Goal: Information Seeking & Learning: Find specific fact

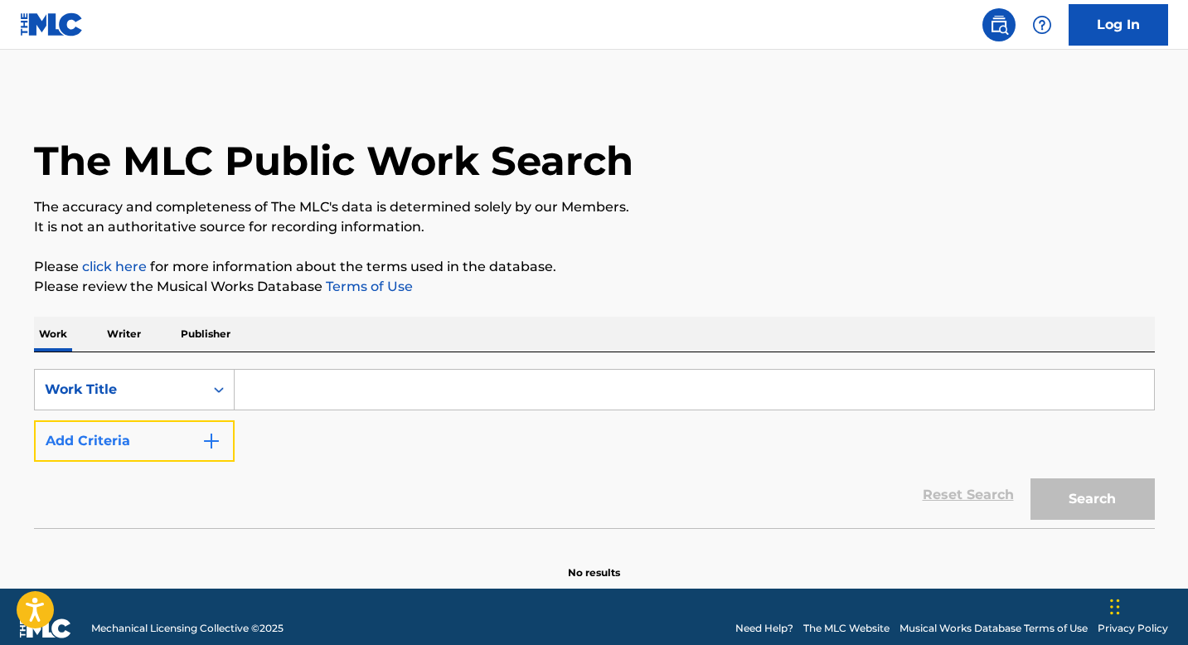
click at [212, 444] on img "Search Form" at bounding box center [212, 441] width 20 height 20
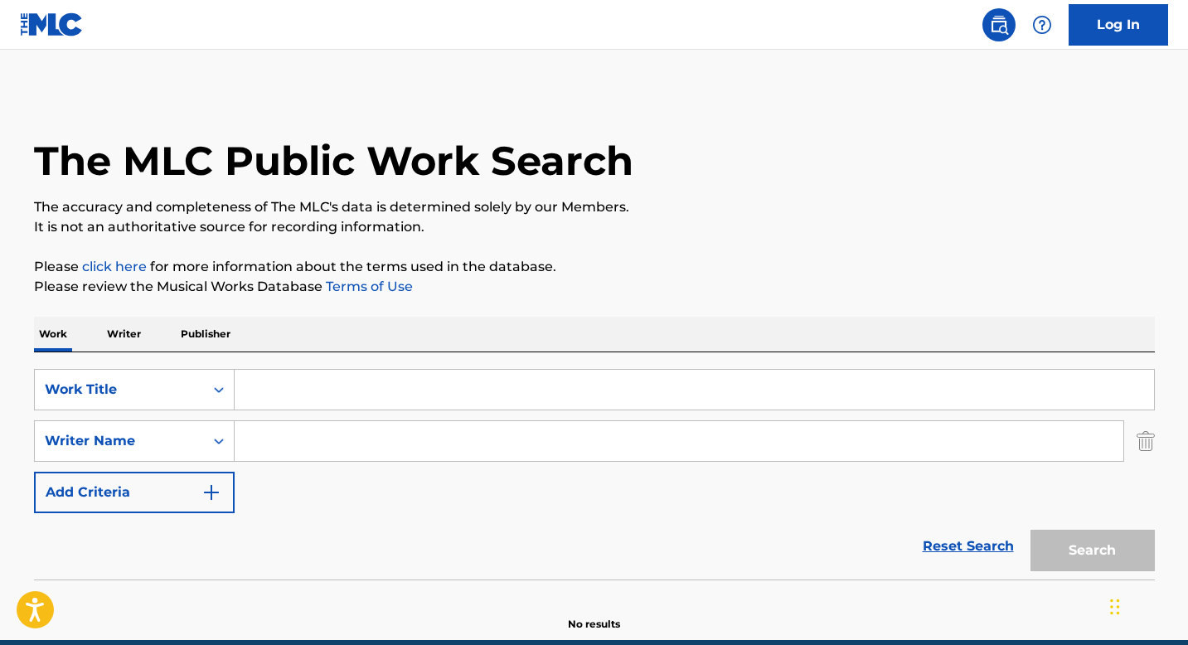
click at [257, 392] on input "Search Form" at bounding box center [695, 390] width 920 height 40
paste input "CUPIDO FALLO"
type input "CUPIDO FALLO"
click at [1071, 563] on button "Search" at bounding box center [1093, 550] width 124 height 41
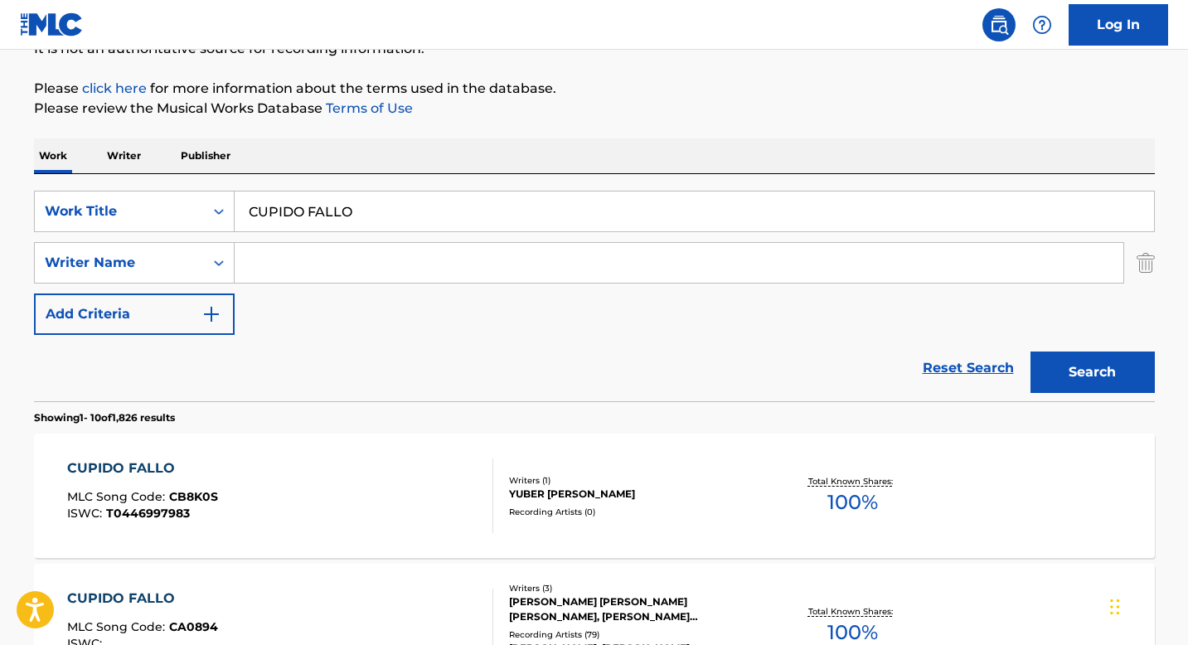
scroll to position [193, 0]
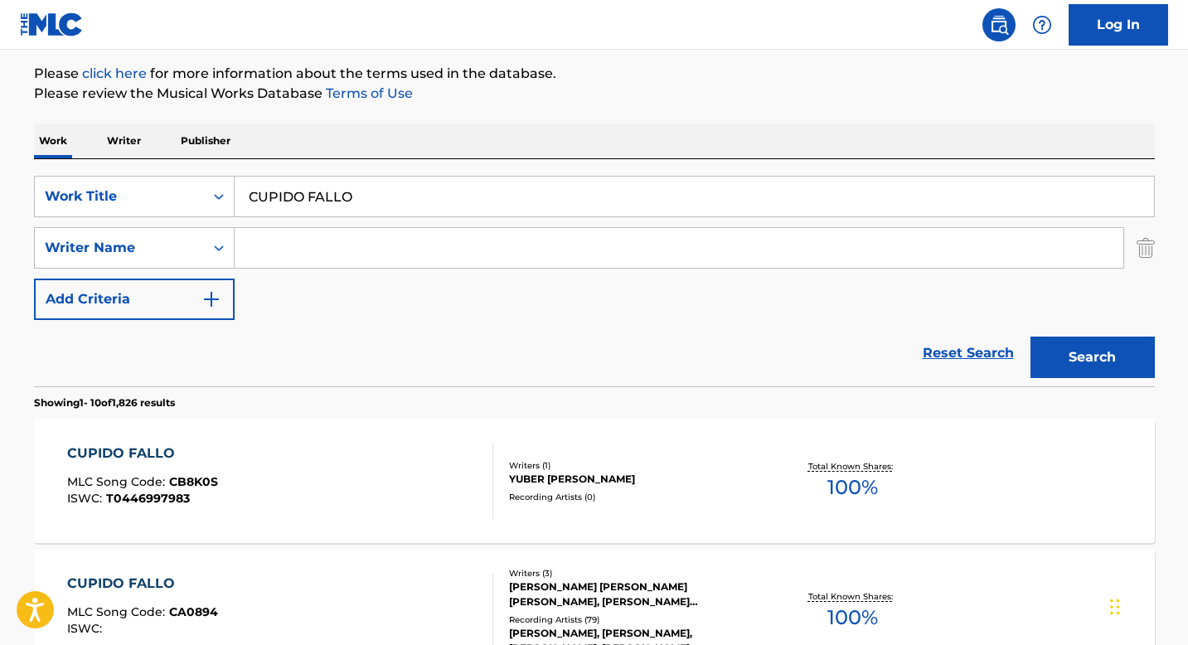
click at [276, 252] on input "Search Form" at bounding box center [679, 248] width 889 height 40
paste input "[PERSON_NAME]"
click at [1047, 350] on button "Search" at bounding box center [1093, 357] width 124 height 41
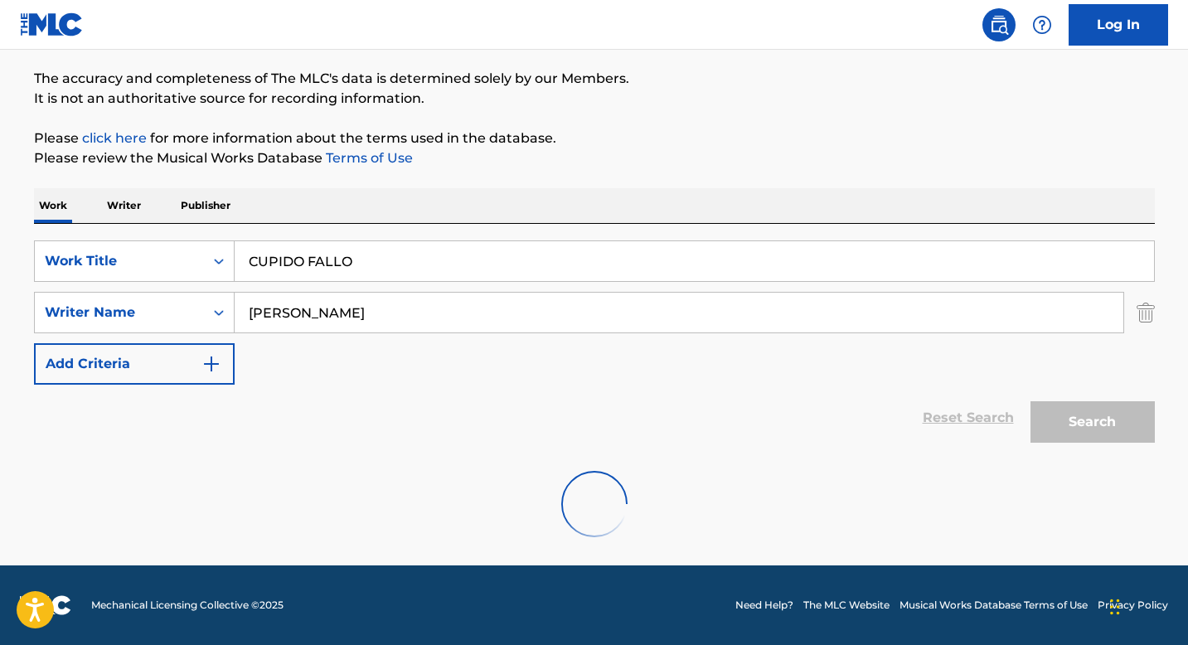
scroll to position [75, 0]
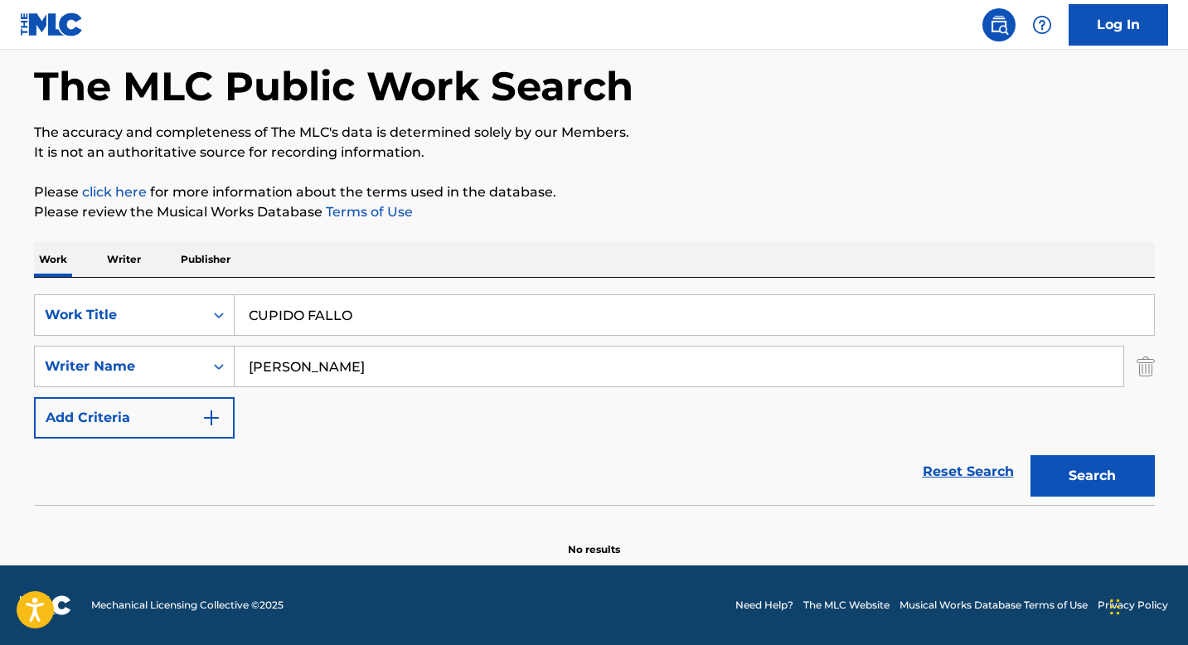
click at [306, 349] on input "[PERSON_NAME]" at bounding box center [679, 367] width 889 height 40
click at [299, 359] on input "[PERSON_NAME]" at bounding box center [679, 367] width 889 height 40
paste input "[PERSON_NAME] [PERSON_NAME]"
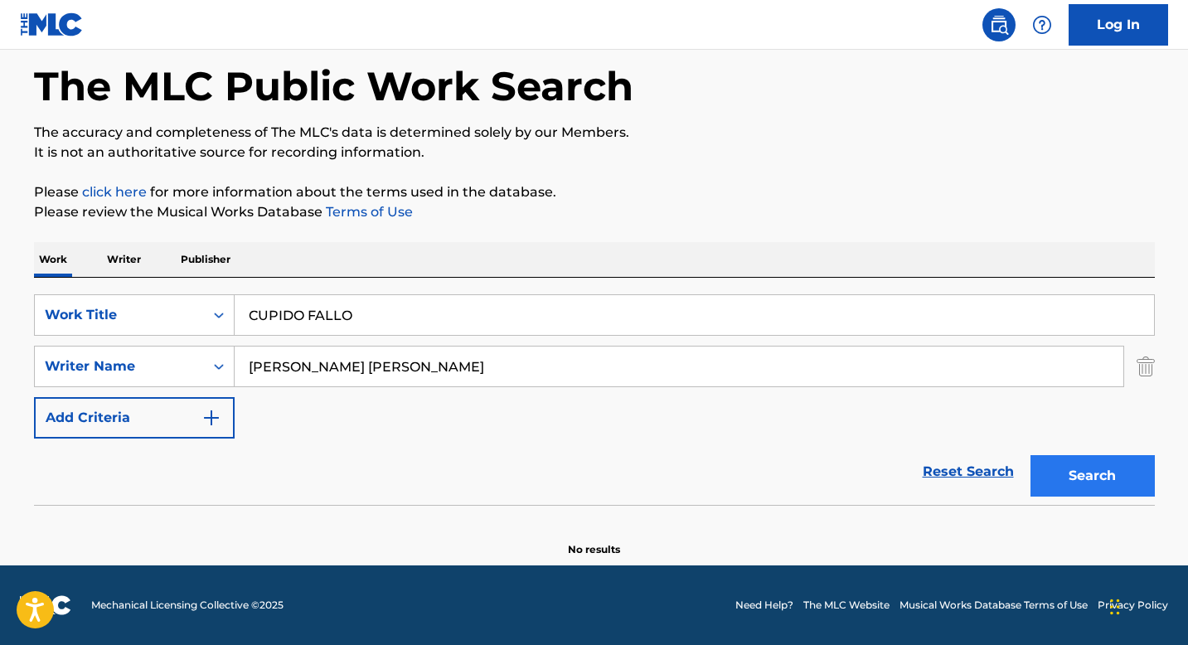
type input "[PERSON_NAME] [PERSON_NAME]"
click at [1070, 480] on button "Search" at bounding box center [1093, 475] width 124 height 41
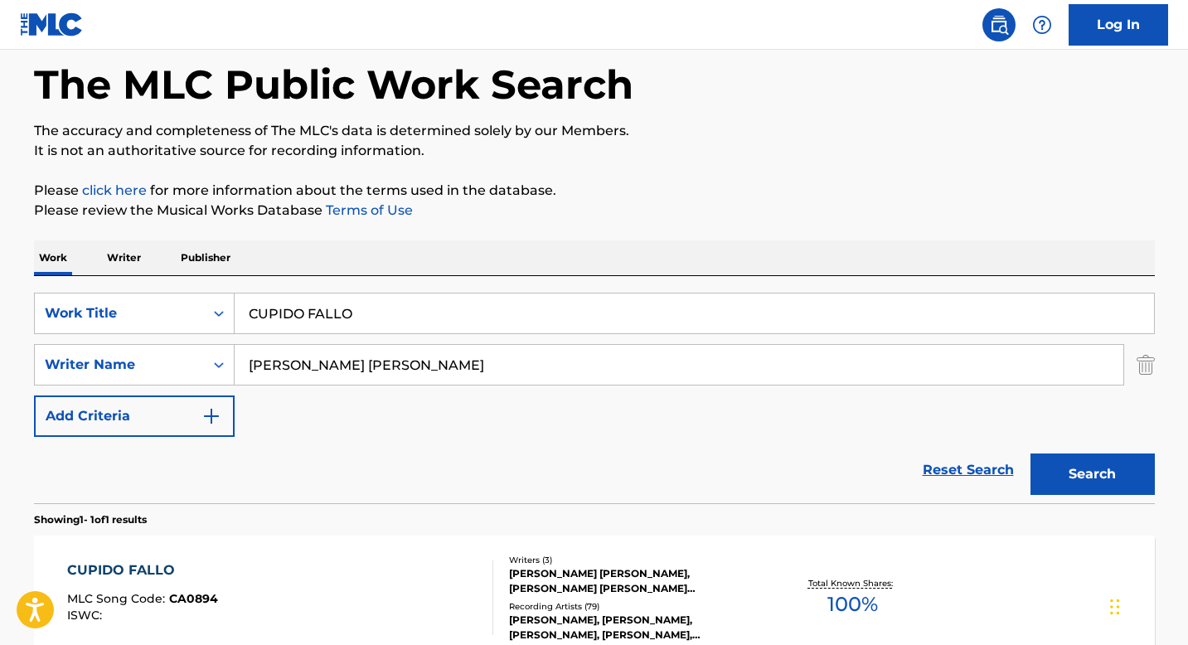
scroll to position [196, 0]
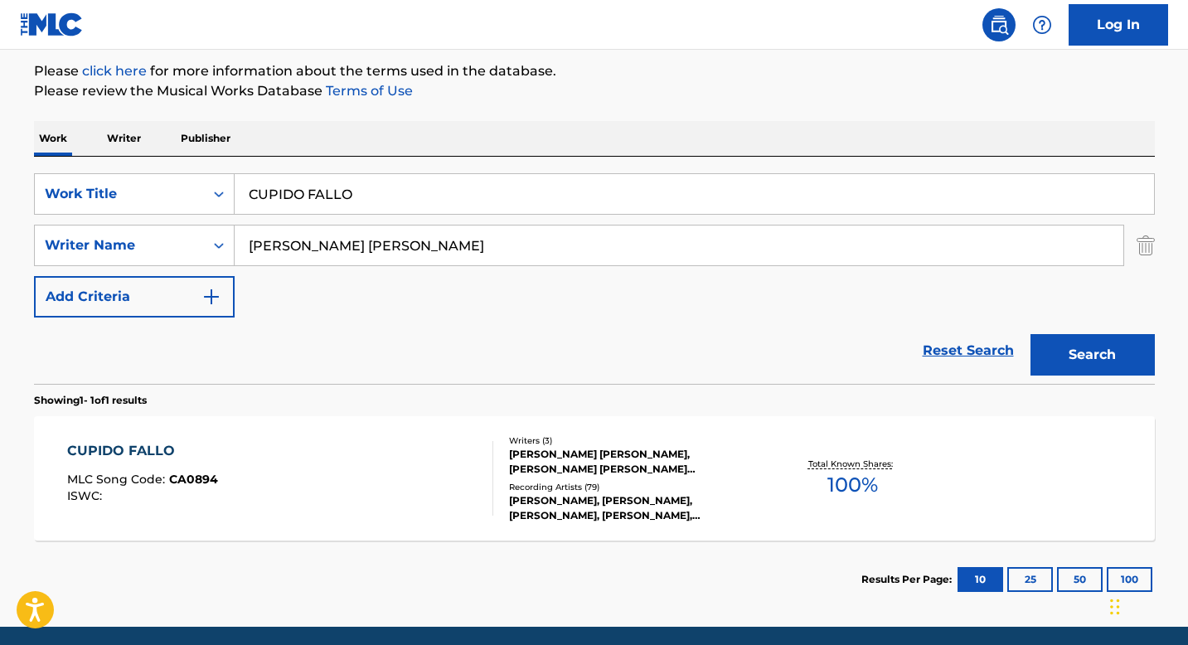
click at [526, 452] on div "[PERSON_NAME] [PERSON_NAME], [PERSON_NAME] [PERSON_NAME] [PERSON_NAME]" at bounding box center [634, 462] width 250 height 30
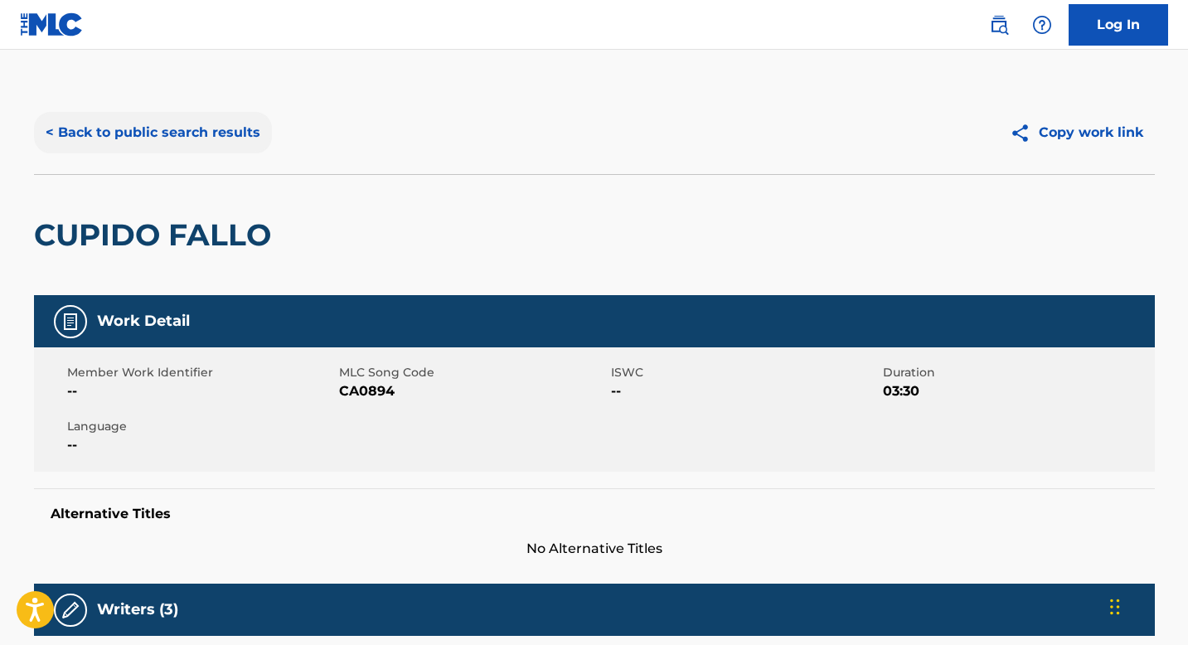
click at [211, 143] on button "< Back to public search results" at bounding box center [153, 132] width 238 height 41
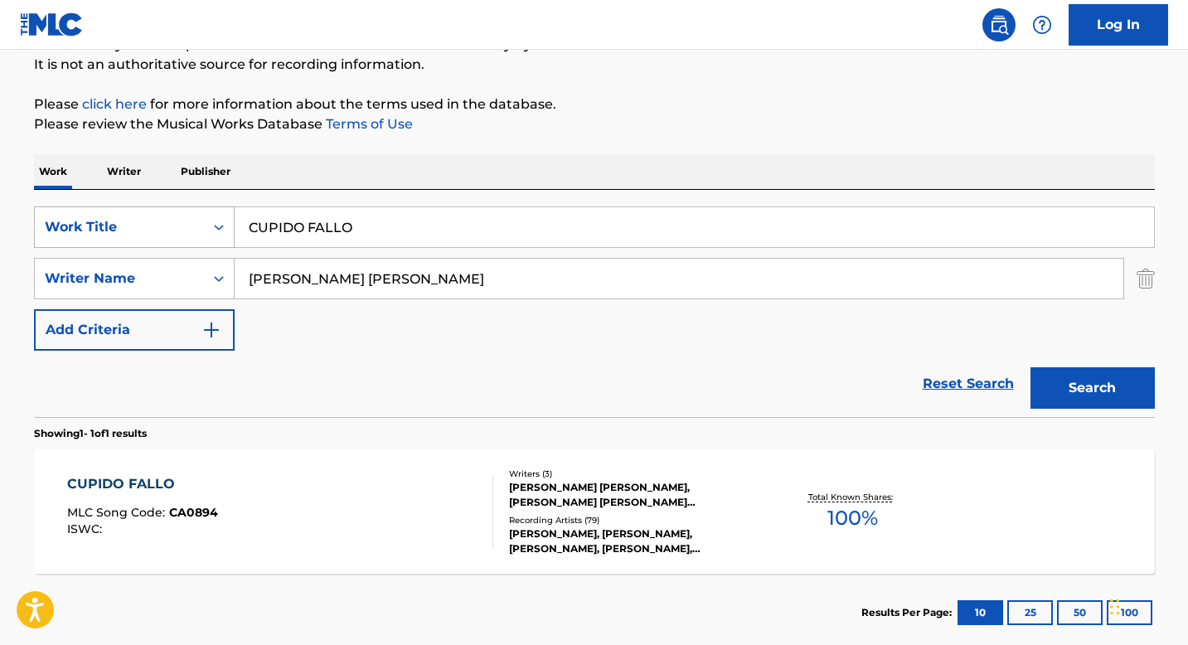
click at [214, 233] on icon "Search Form" at bounding box center [219, 227] width 17 height 17
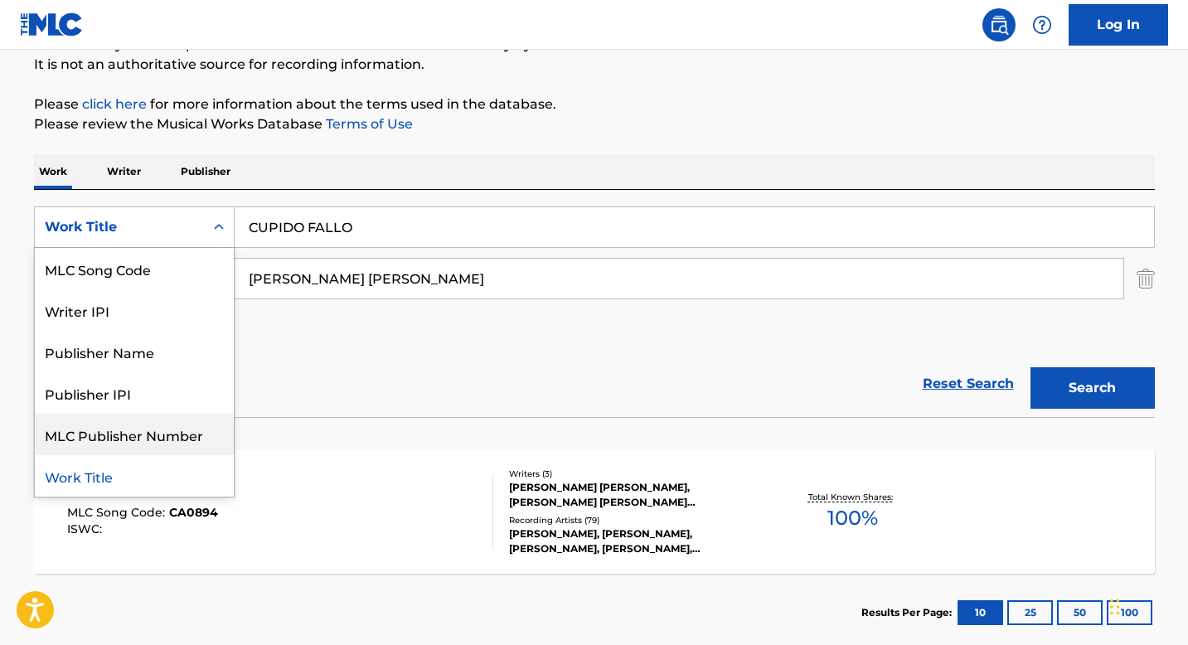
scroll to position [0, 0]
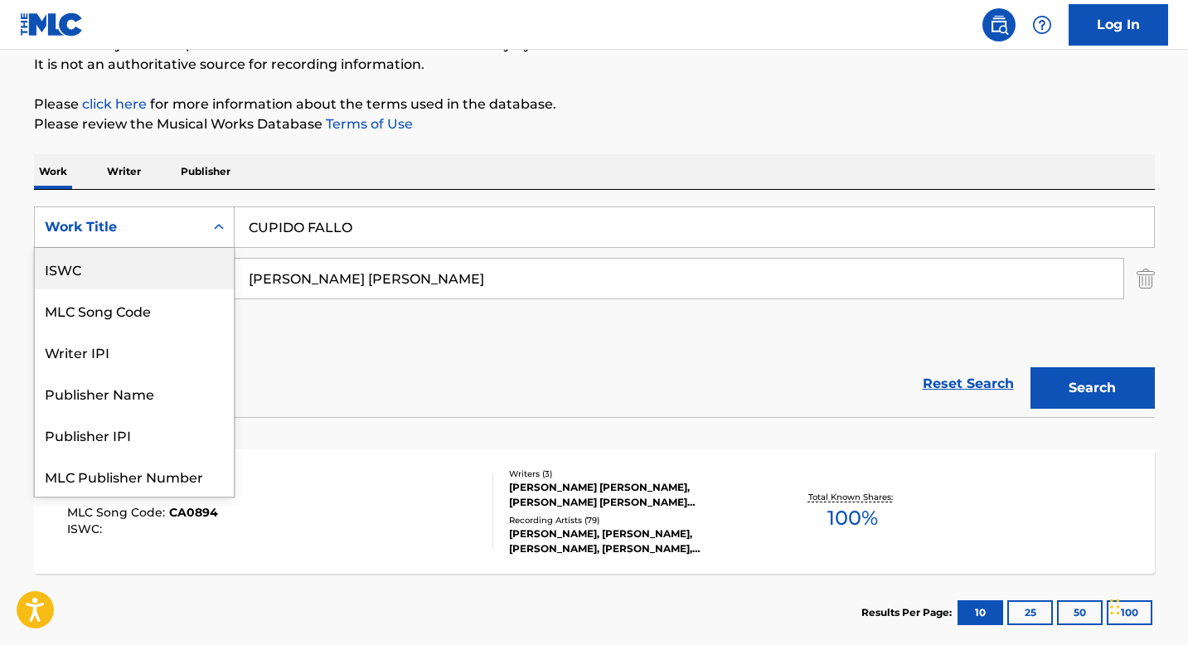
click at [115, 267] on div "ISWC" at bounding box center [134, 268] width 199 height 41
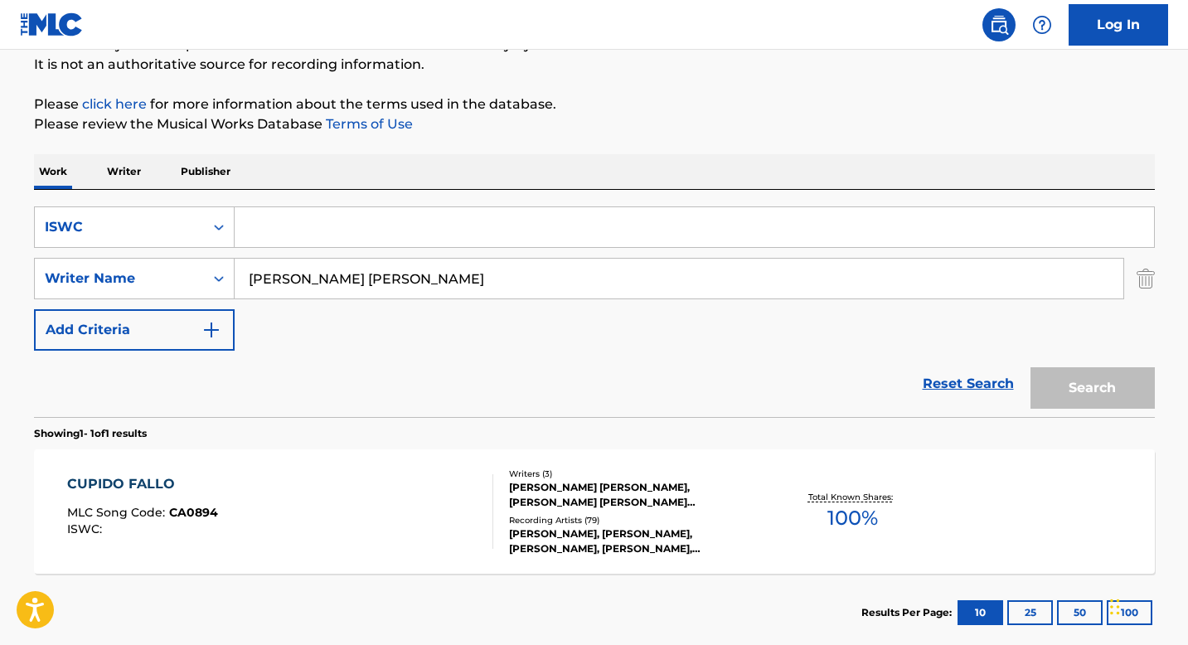
click at [312, 282] on input "[PERSON_NAME] [PERSON_NAME]" at bounding box center [679, 279] width 889 height 40
click at [305, 227] on input "Search Form" at bounding box center [695, 227] width 920 height 40
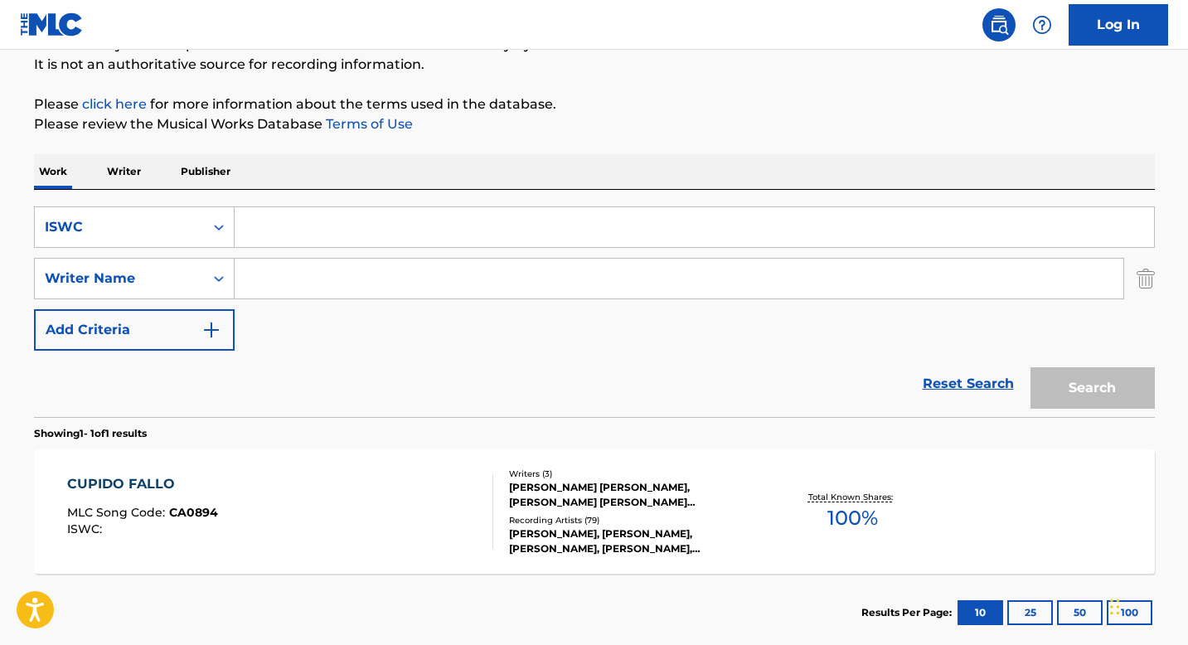
paste input "T0019190954"
type input "T0019190954"
click at [1082, 382] on button "Search" at bounding box center [1093, 387] width 124 height 41
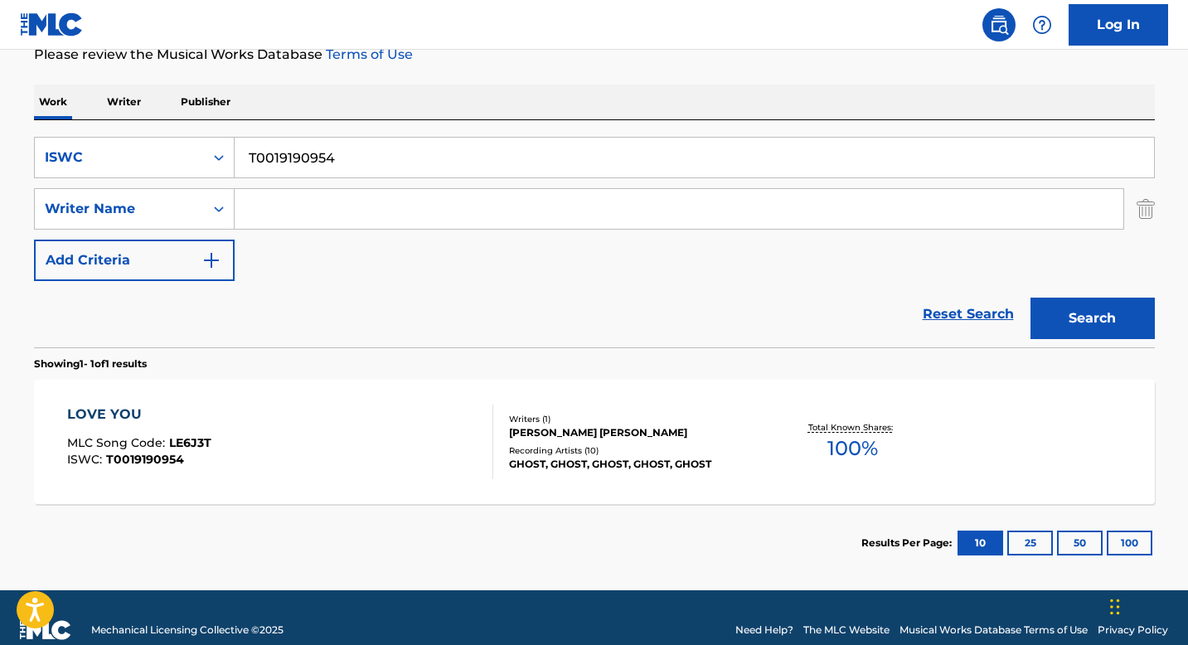
scroll to position [241, 0]
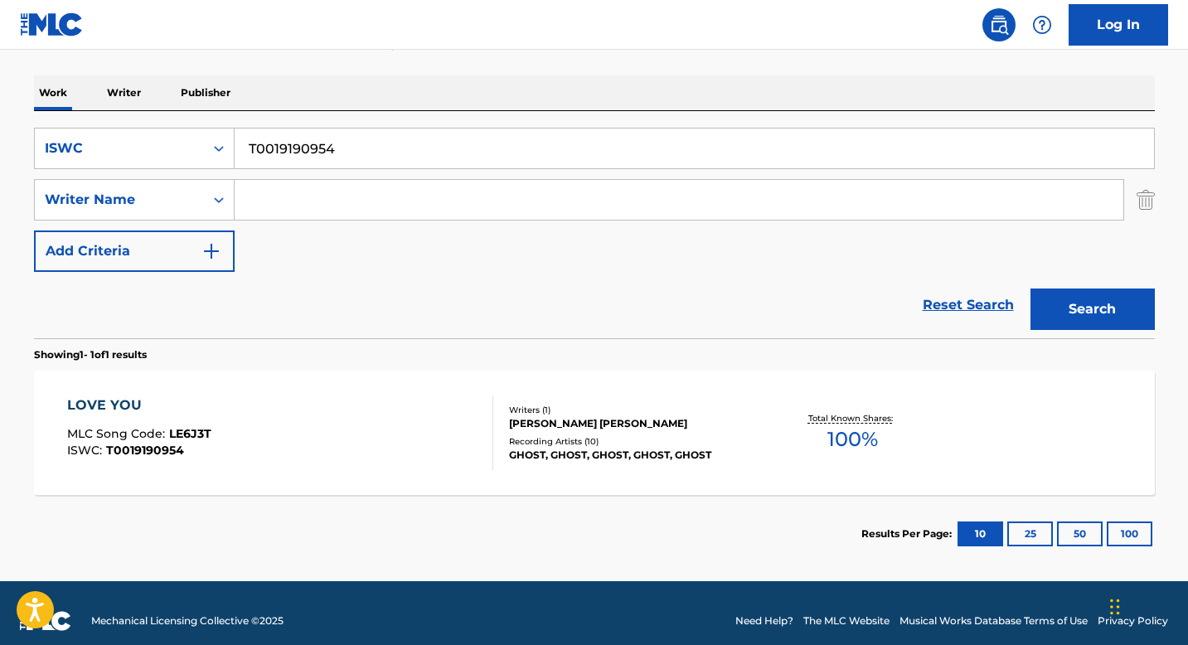
click at [509, 435] on div "Recording Artists ( 10 )" at bounding box center [634, 441] width 250 height 12
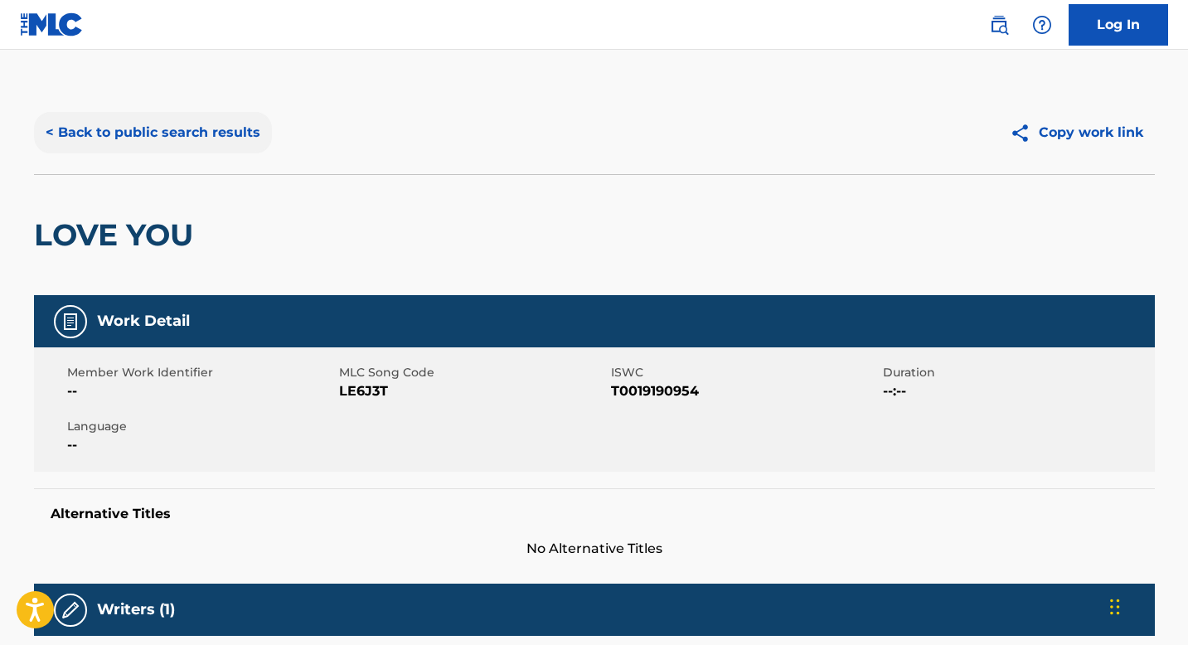
click at [183, 134] on button "< Back to public search results" at bounding box center [153, 132] width 238 height 41
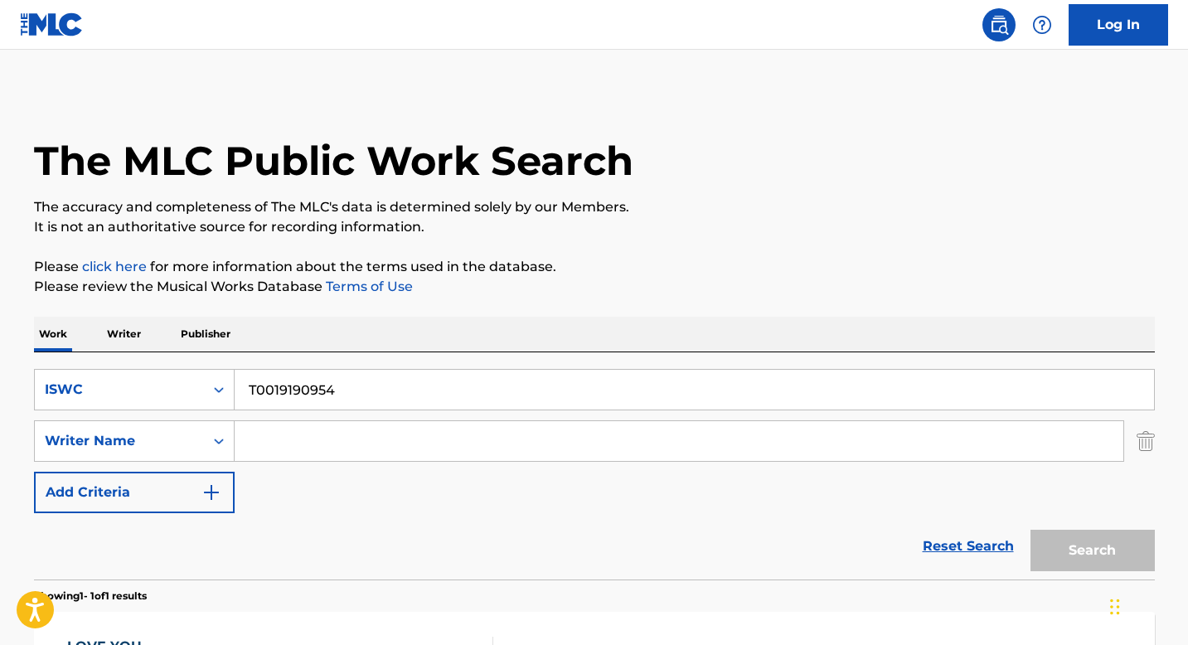
scroll to position [163, 0]
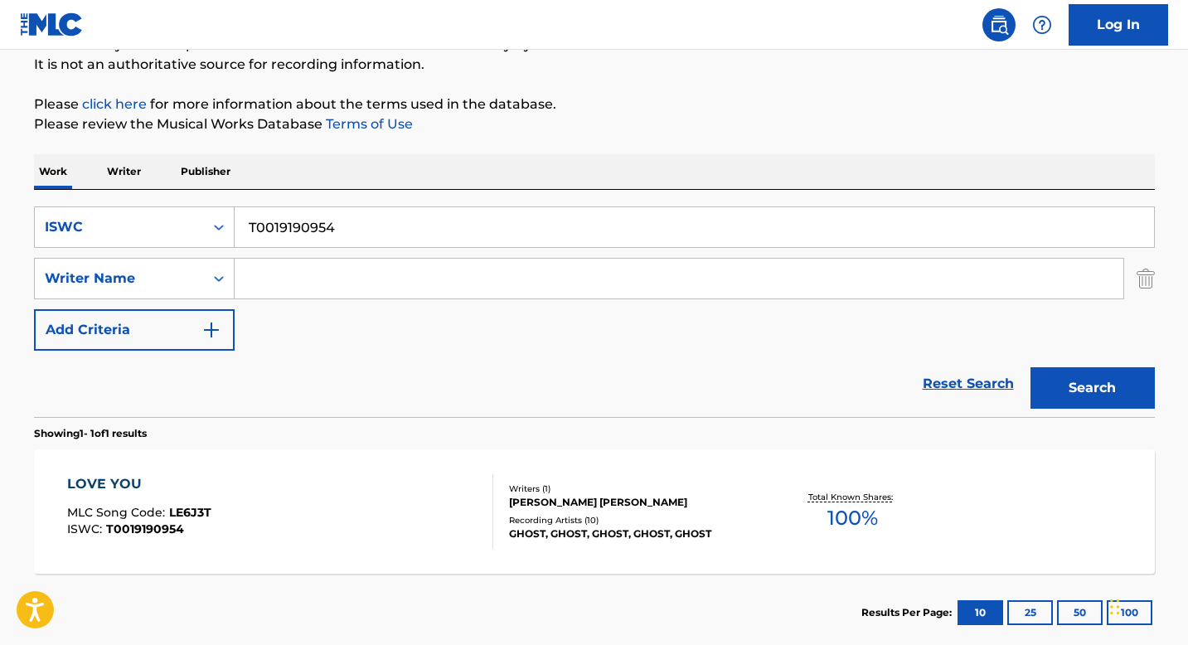
click at [326, 234] on input "T0019190954" at bounding box center [695, 227] width 920 height 40
paste input "9171267688"
type input "T9171267688"
click at [1062, 376] on button "Search" at bounding box center [1093, 387] width 124 height 41
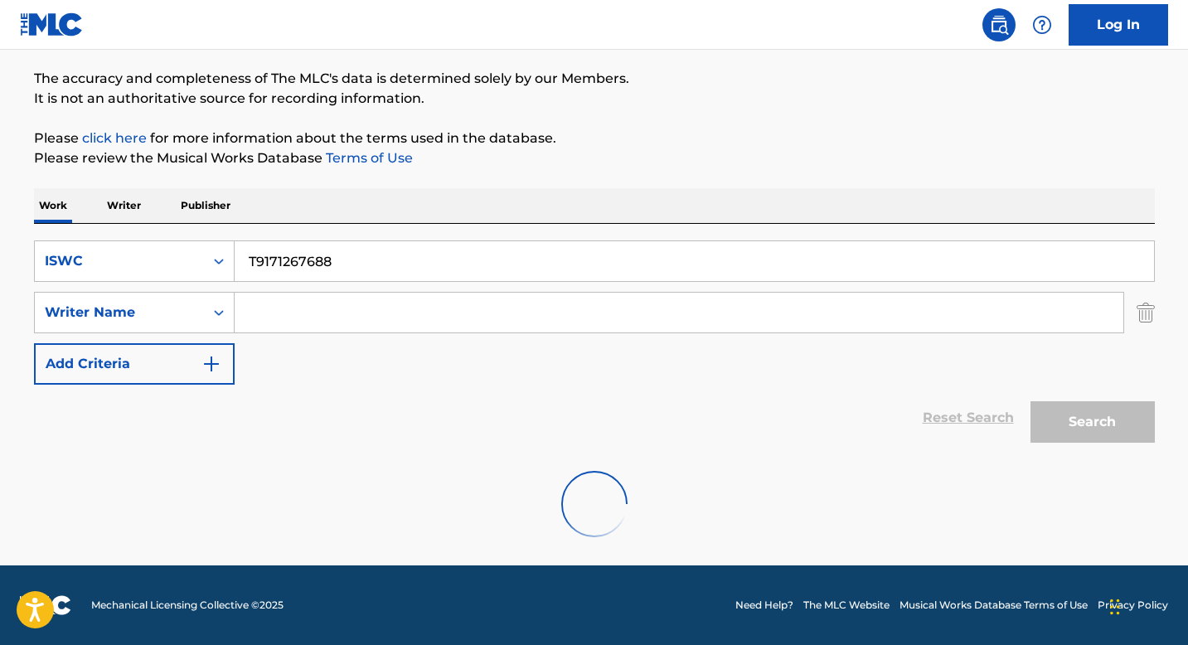
scroll to position [75, 0]
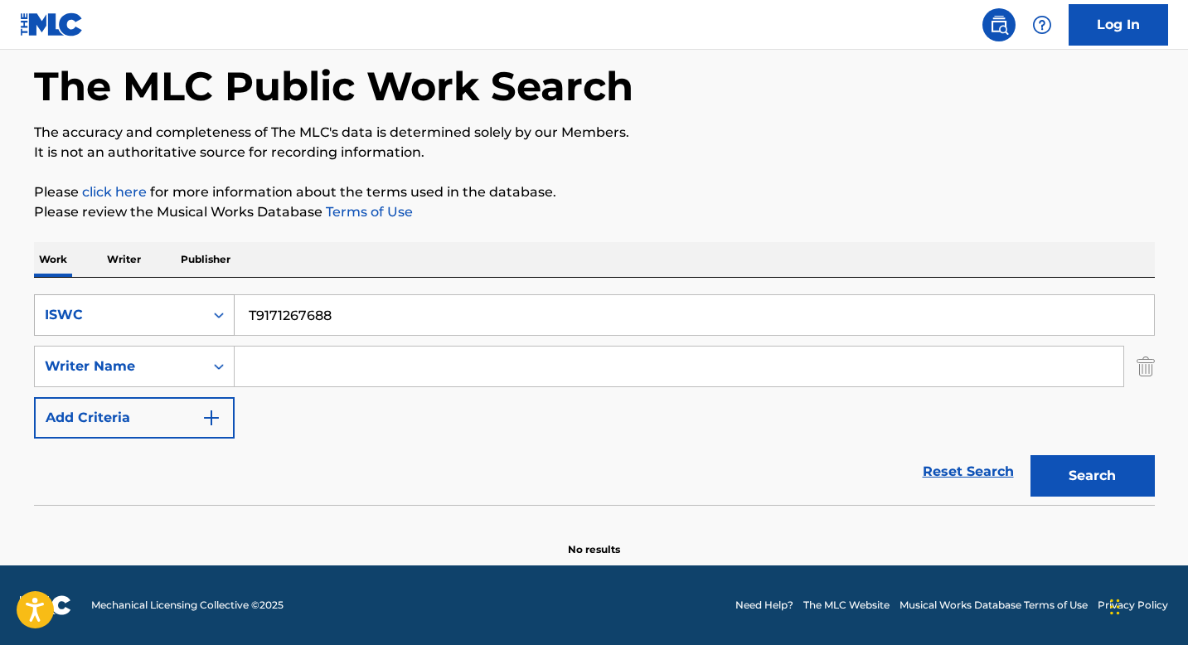
drag, startPoint x: 211, startPoint y: 318, endPoint x: 189, endPoint y: 331, distance: 24.9
click at [211, 318] on icon "Search Form" at bounding box center [219, 315] width 17 height 17
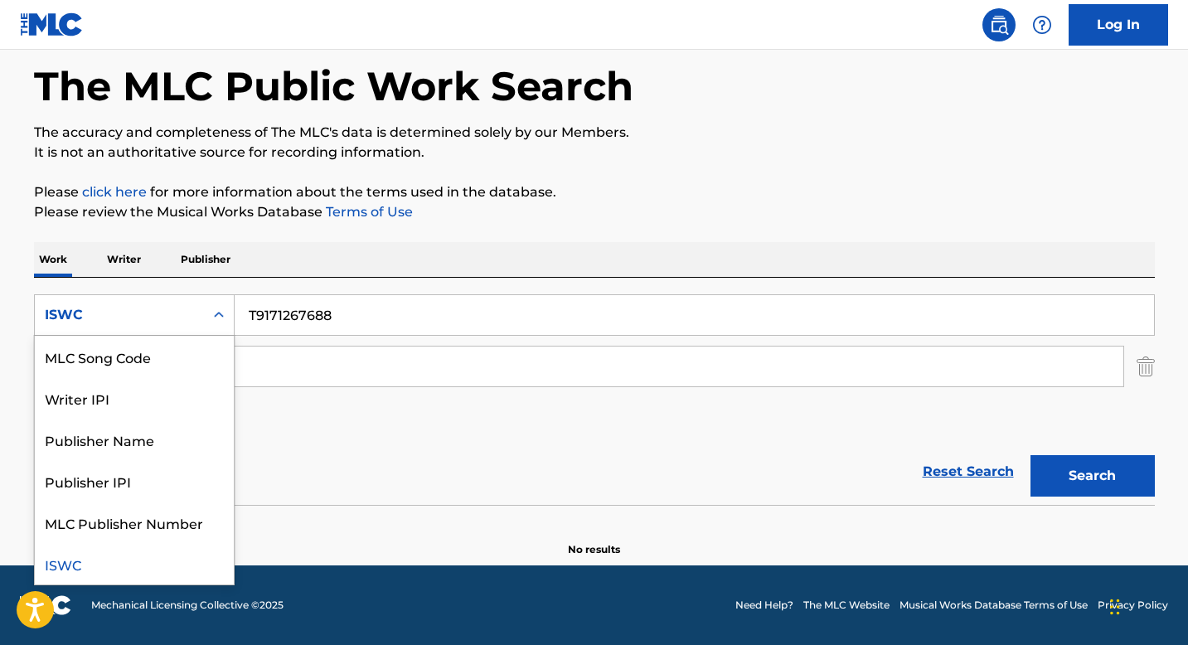
scroll to position [0, 0]
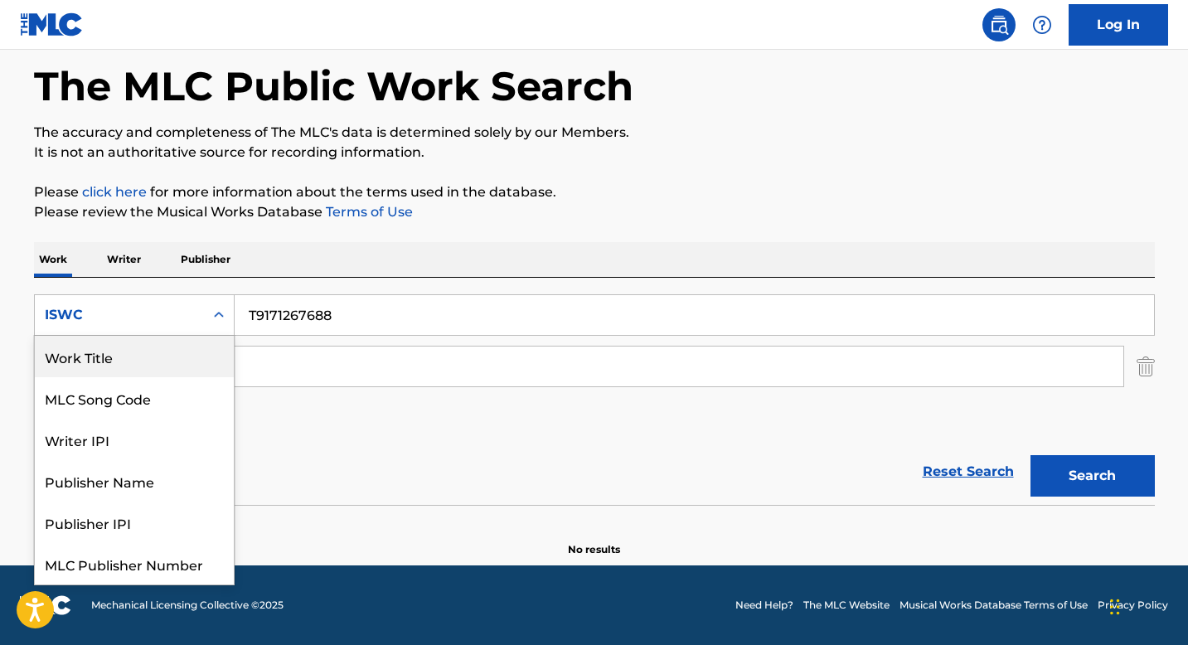
click at [143, 362] on div "Work Title" at bounding box center [134, 356] width 199 height 41
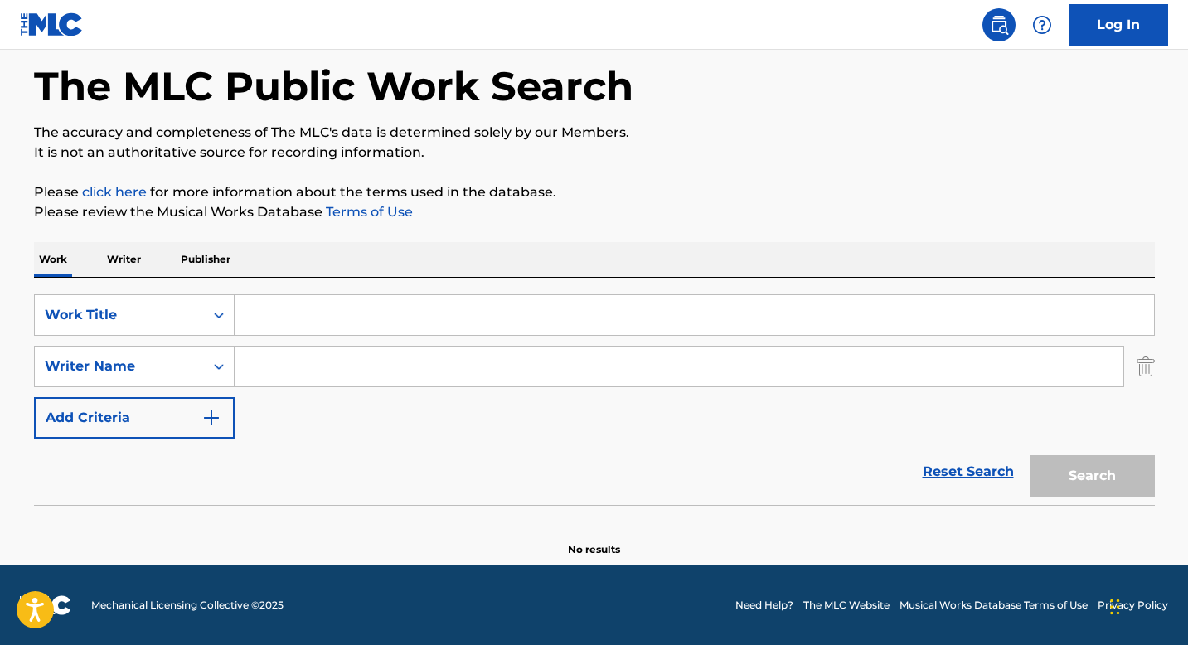
click at [261, 317] on input "Search Form" at bounding box center [695, 315] width 920 height 40
paste input "SOLO'"
type input "SOLO'"
click at [294, 367] on input "Search Form" at bounding box center [679, 367] width 889 height 40
paste input "[PERSON_NAME] [PERSON_NAME]"
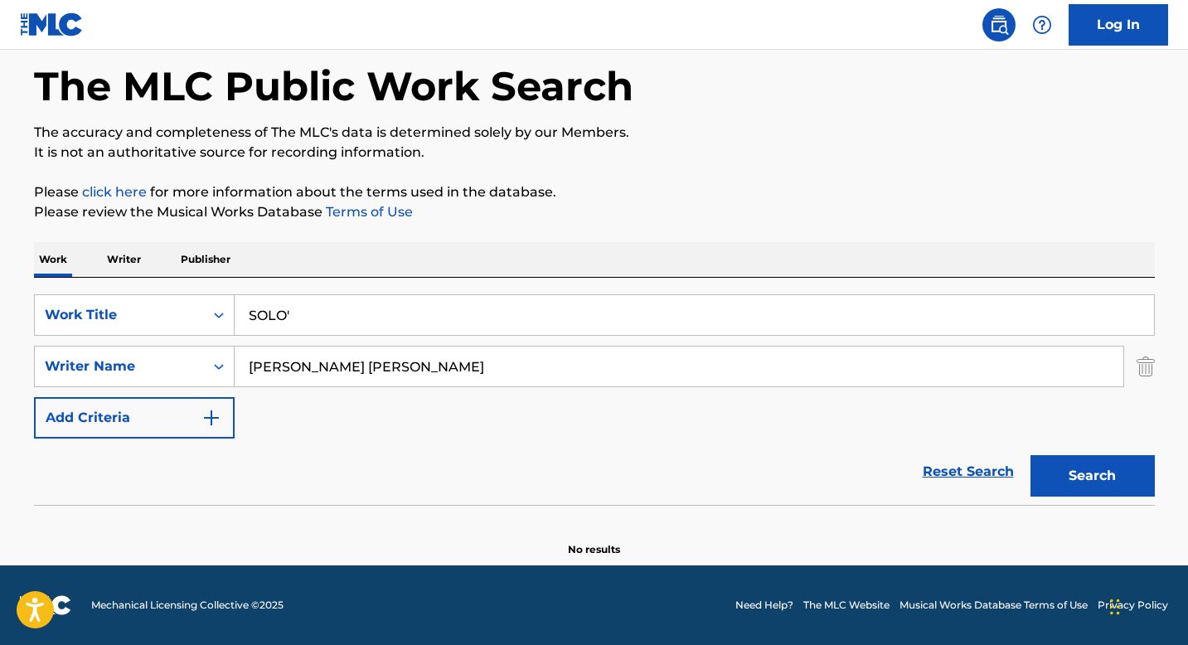
type input "[PERSON_NAME] [PERSON_NAME]"
click at [303, 308] on input "SOLO'" at bounding box center [695, 315] width 920 height 40
type input "SOLO"
click at [1079, 481] on button "Search" at bounding box center [1093, 475] width 124 height 41
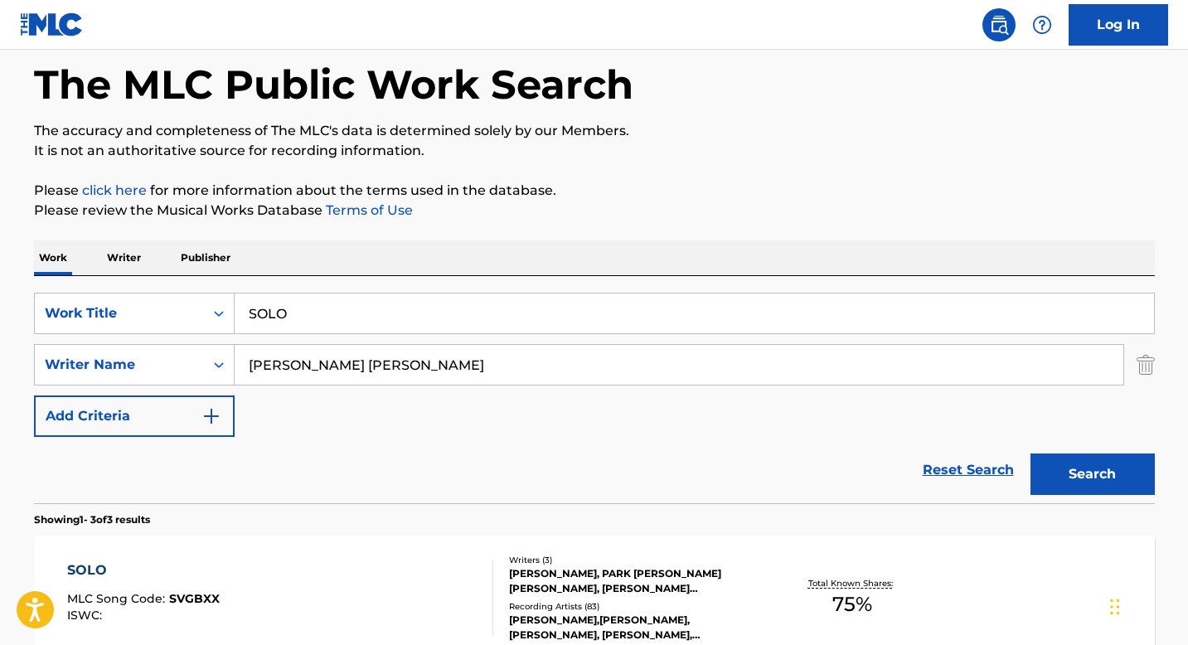
scroll to position [357, 0]
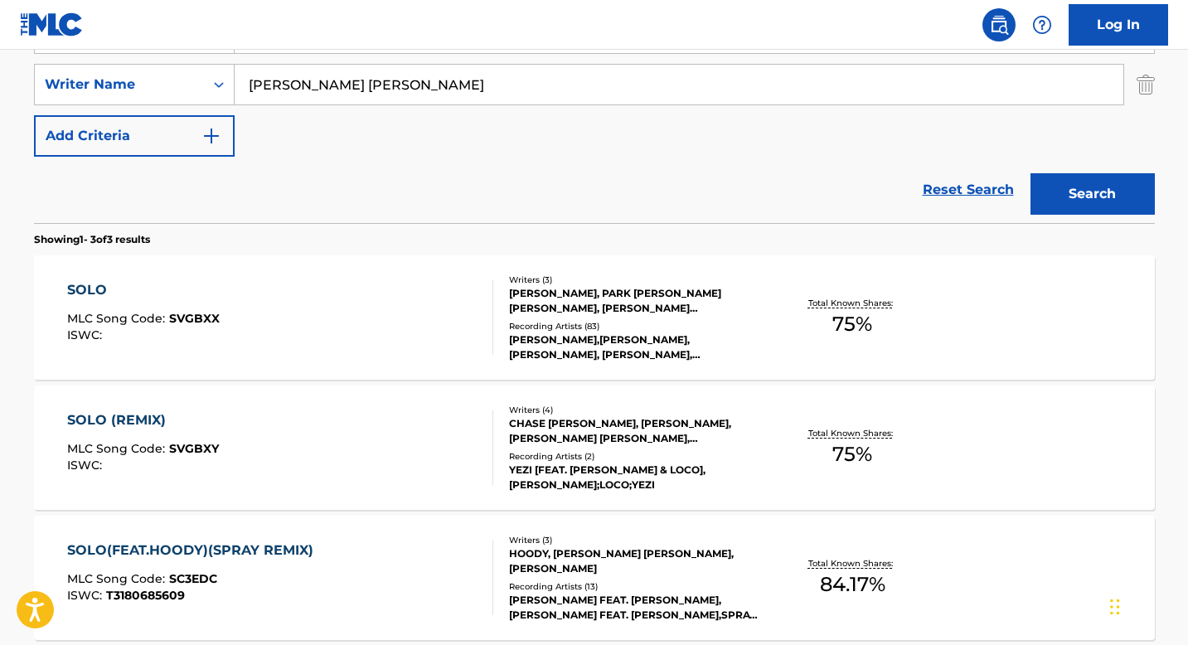
click at [540, 302] on div "[PERSON_NAME], PARK [PERSON_NAME] [PERSON_NAME], [PERSON_NAME] [PERSON_NAME]" at bounding box center [634, 301] width 250 height 30
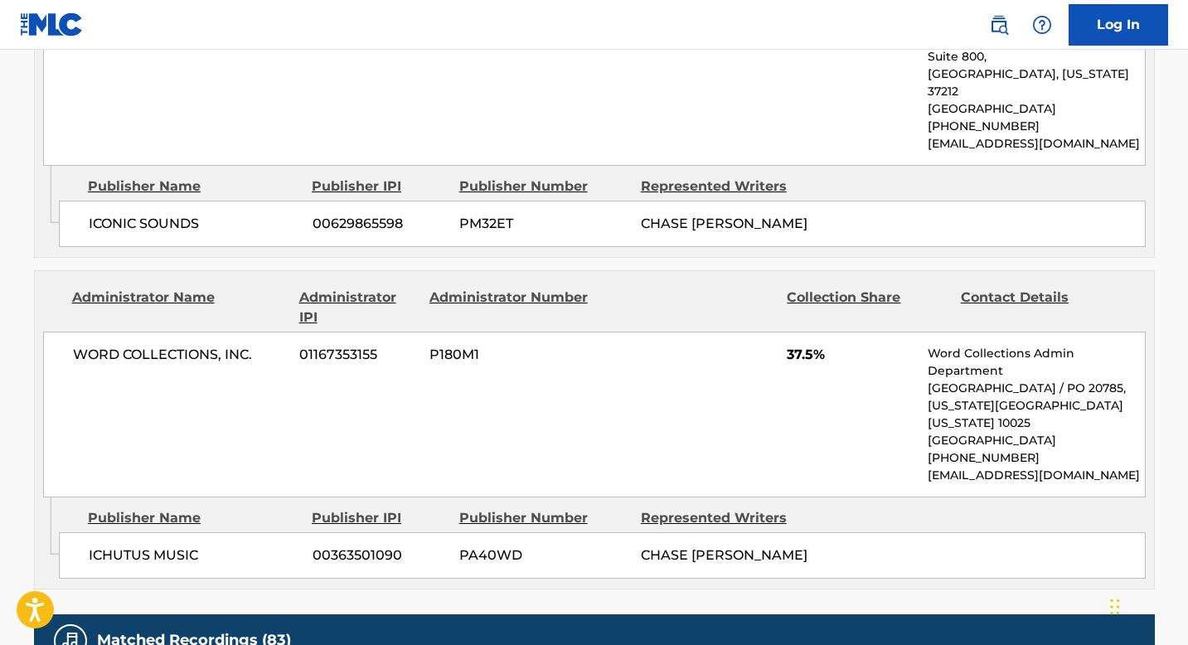
scroll to position [1430, 0]
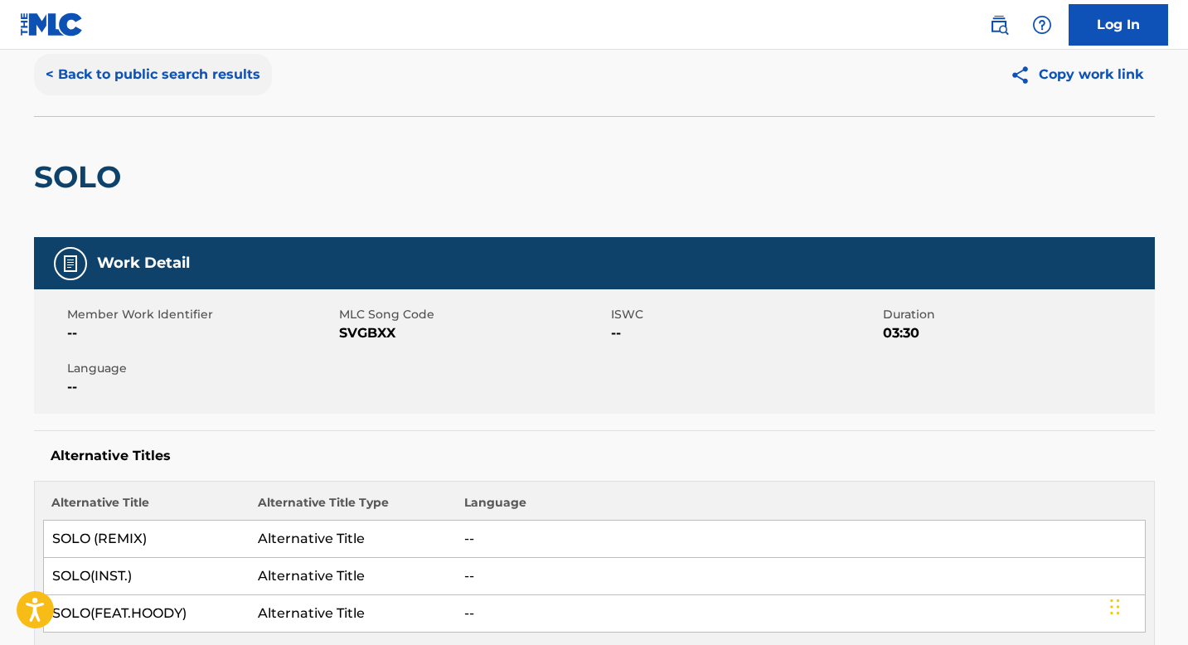
click at [190, 81] on button "< Back to public search results" at bounding box center [153, 74] width 238 height 41
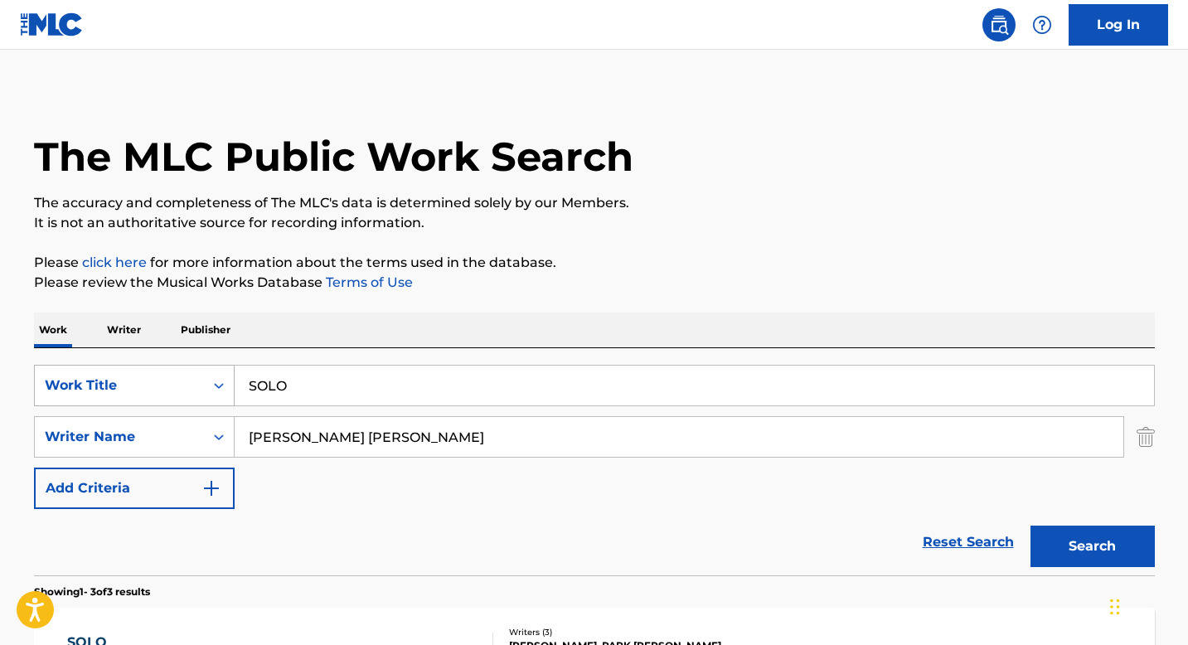
click at [222, 392] on div "Search Form" at bounding box center [219, 386] width 30 height 30
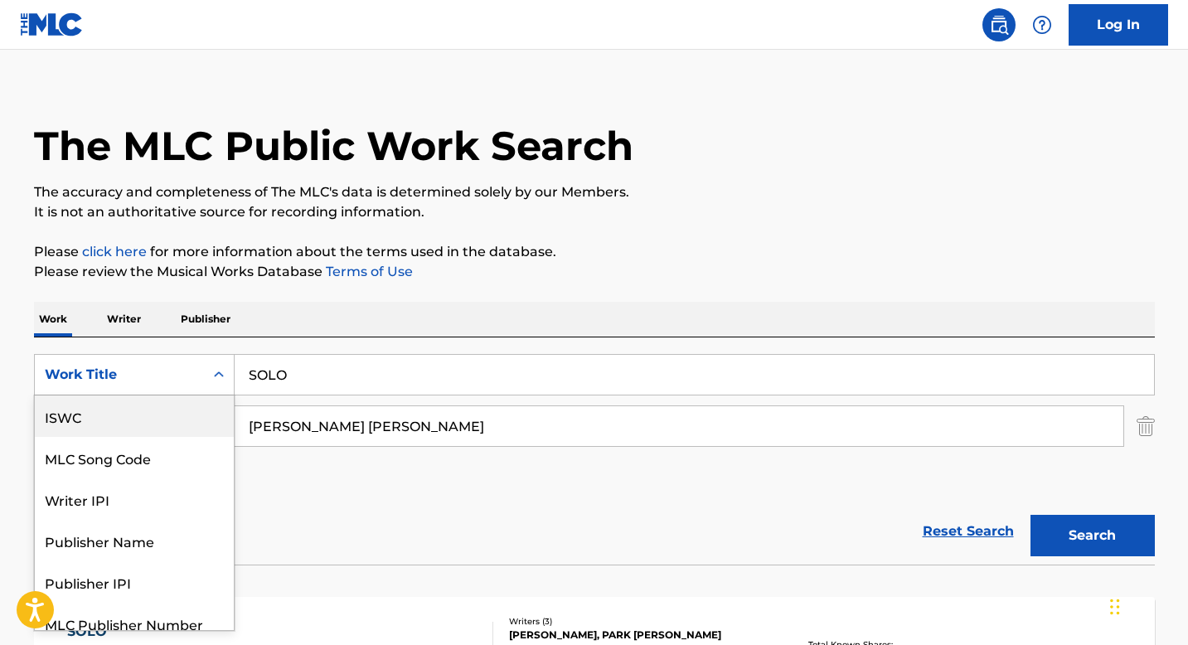
drag, startPoint x: 104, startPoint y: 414, endPoint x: 122, endPoint y: 411, distance: 17.6
click at [105, 414] on div "ISWC" at bounding box center [134, 416] width 199 height 41
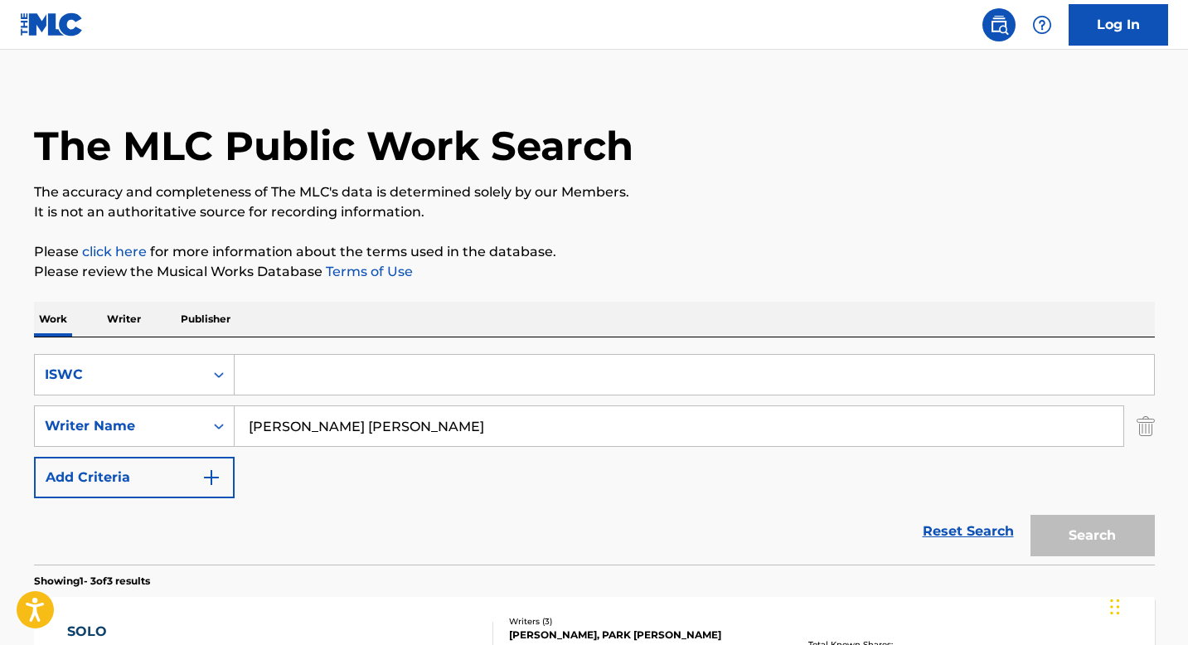
click at [290, 416] on input "[PERSON_NAME] [PERSON_NAME]" at bounding box center [679, 426] width 889 height 40
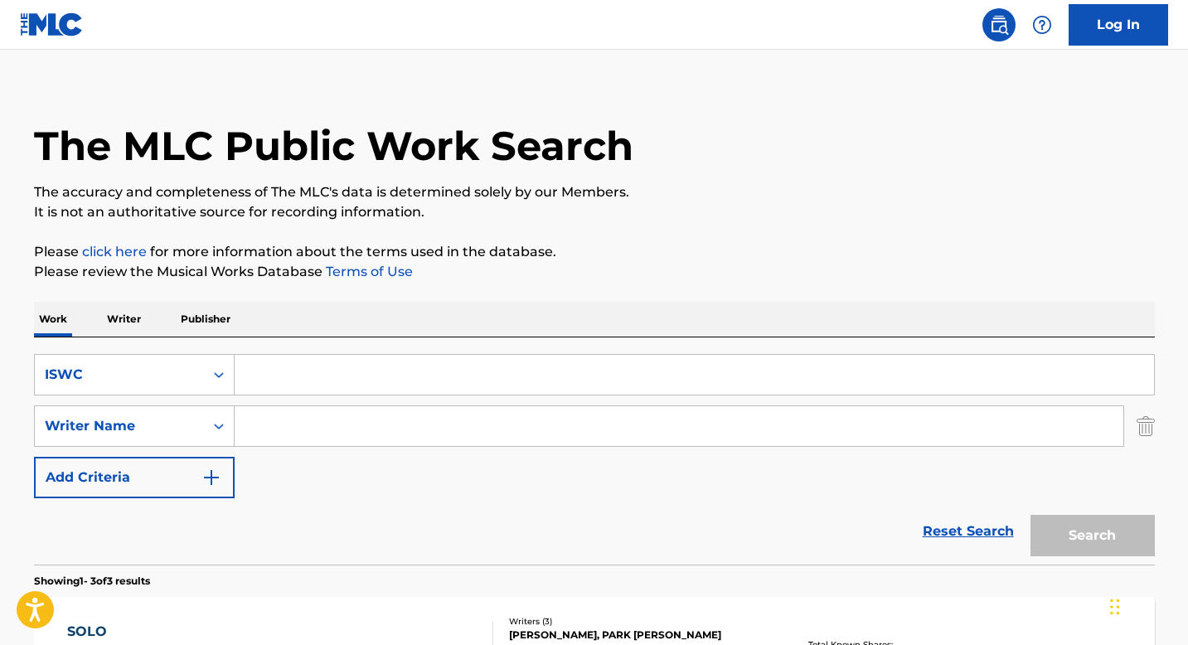
click at [288, 382] on input "Search Form" at bounding box center [695, 375] width 920 height 40
paste input "T9068254513"
type input "T9068254513"
click at [1059, 542] on button "Search" at bounding box center [1093, 535] width 124 height 41
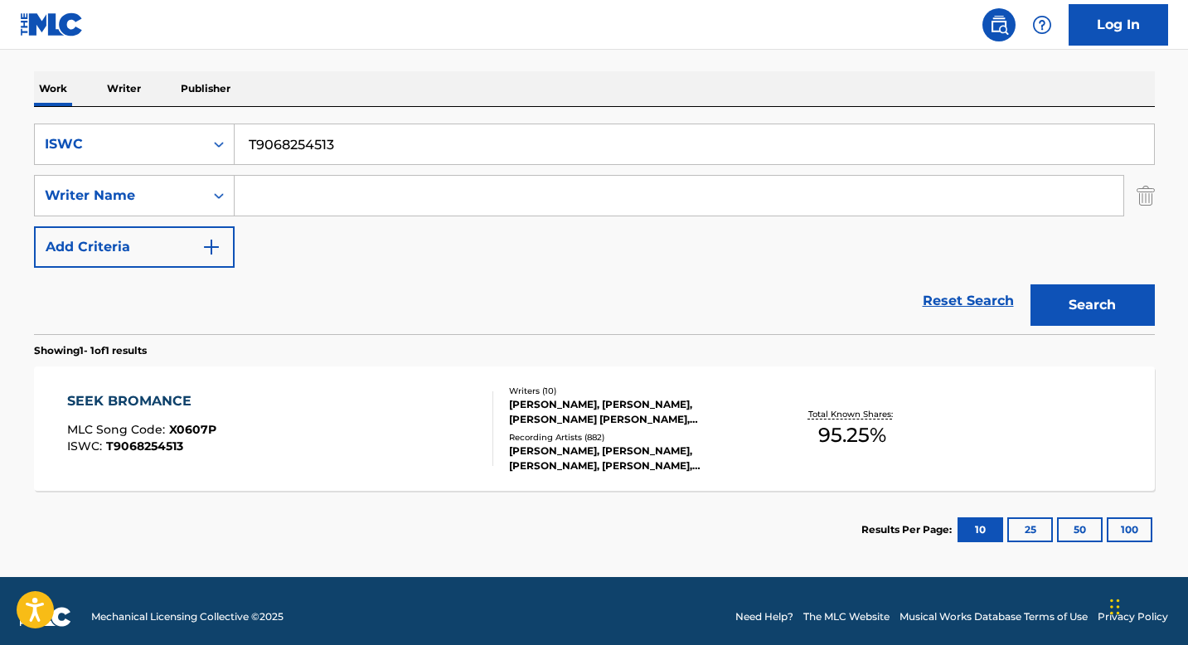
scroll to position [257, 0]
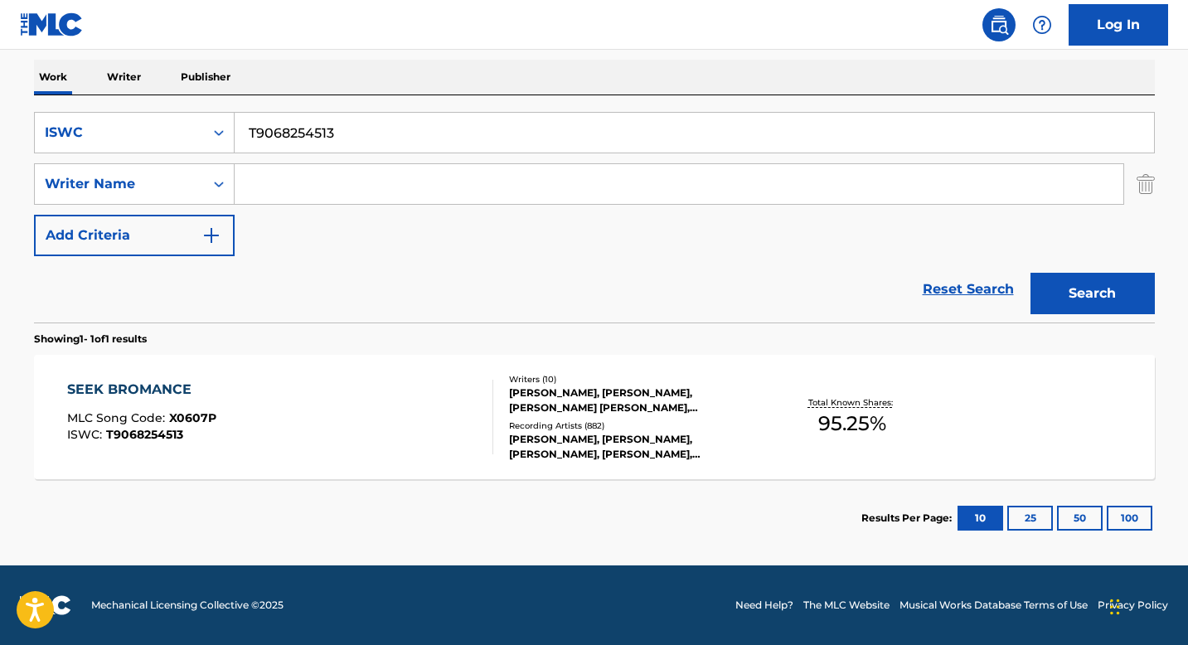
click at [559, 391] on div "[PERSON_NAME], [PERSON_NAME], [PERSON_NAME] [PERSON_NAME], [PERSON_NAME], [PERS…" at bounding box center [634, 401] width 250 height 30
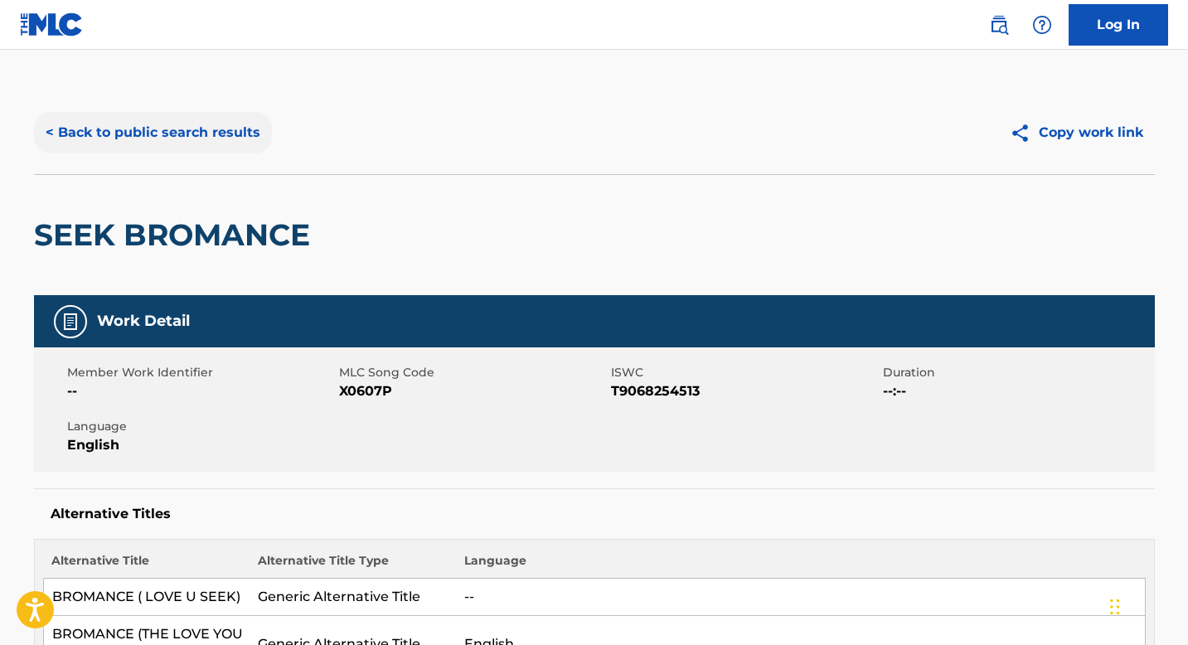
click at [172, 138] on button "< Back to public search results" at bounding box center [153, 132] width 238 height 41
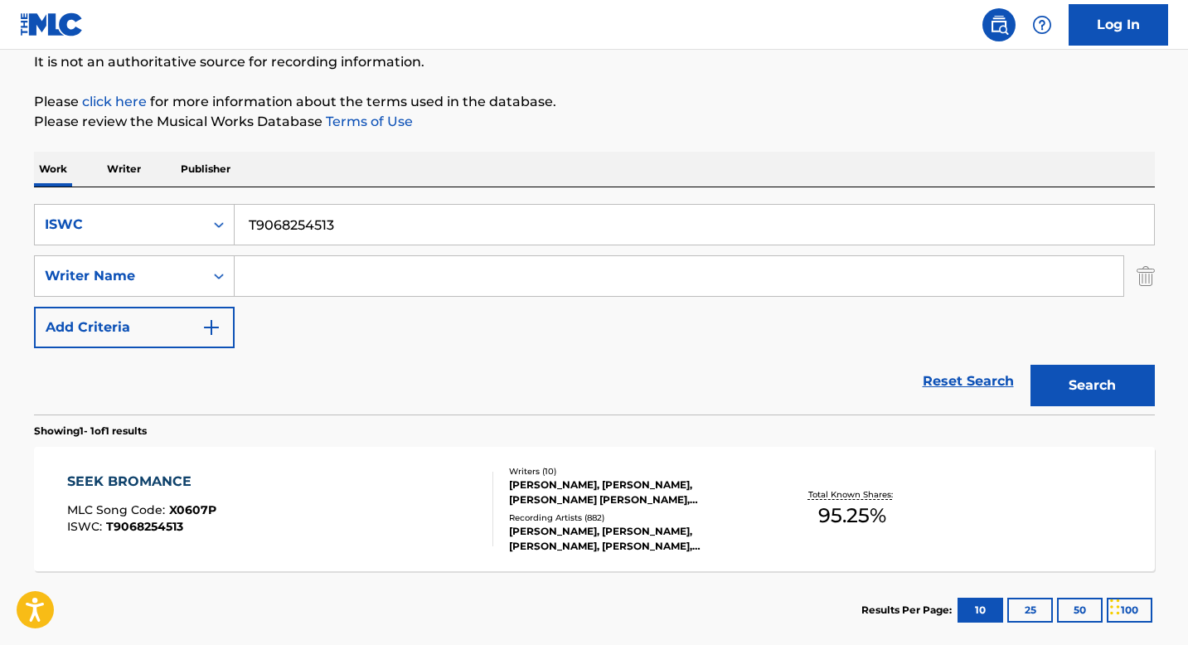
scroll to position [166, 0]
click at [247, 478] on div "SEEK BROMANCE MLC Song Code : X0607P ISWC : T9068254513" at bounding box center [280, 508] width 426 height 75
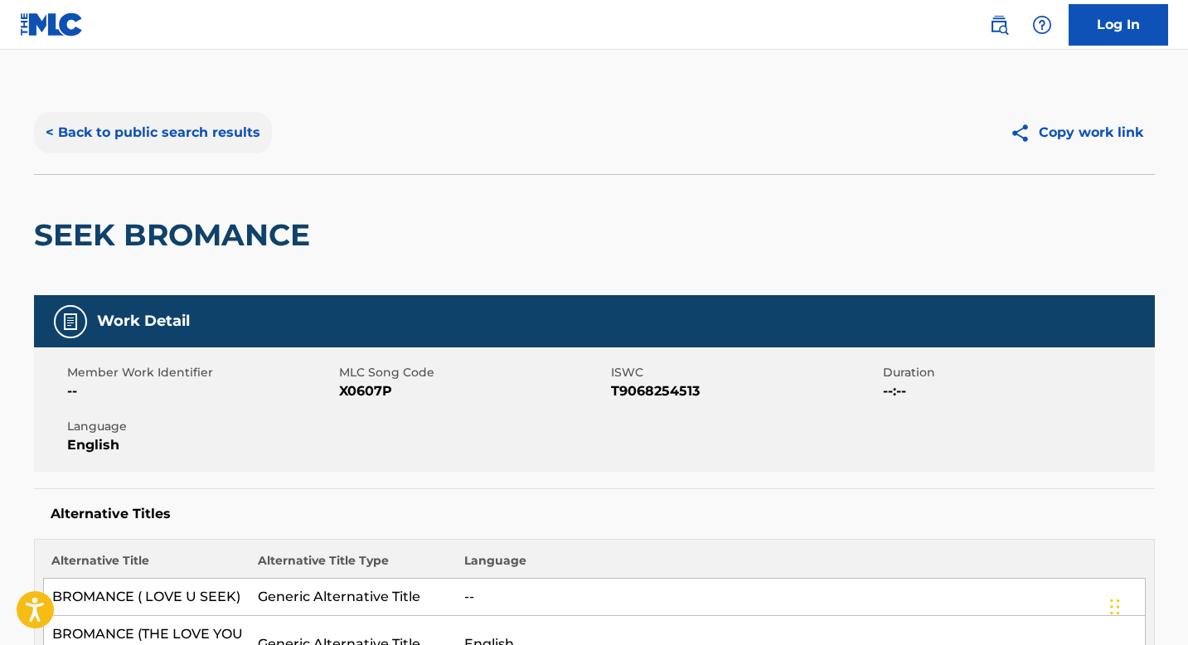
click at [154, 135] on button "< Back to public search results" at bounding box center [153, 132] width 238 height 41
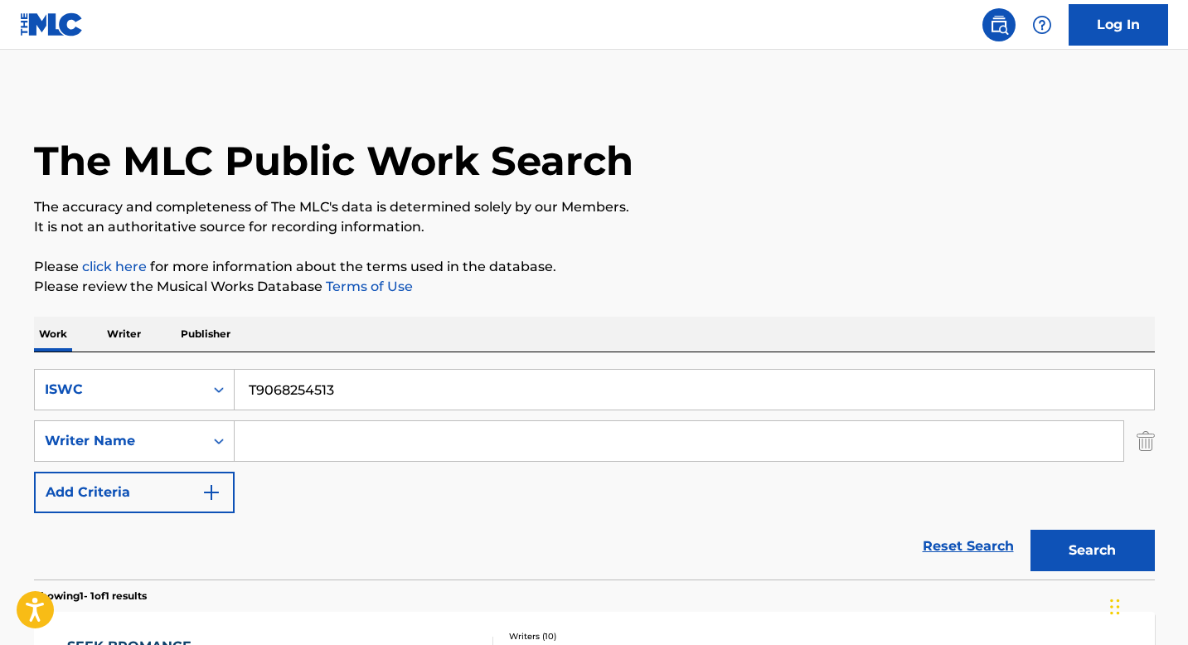
scroll to position [163, 0]
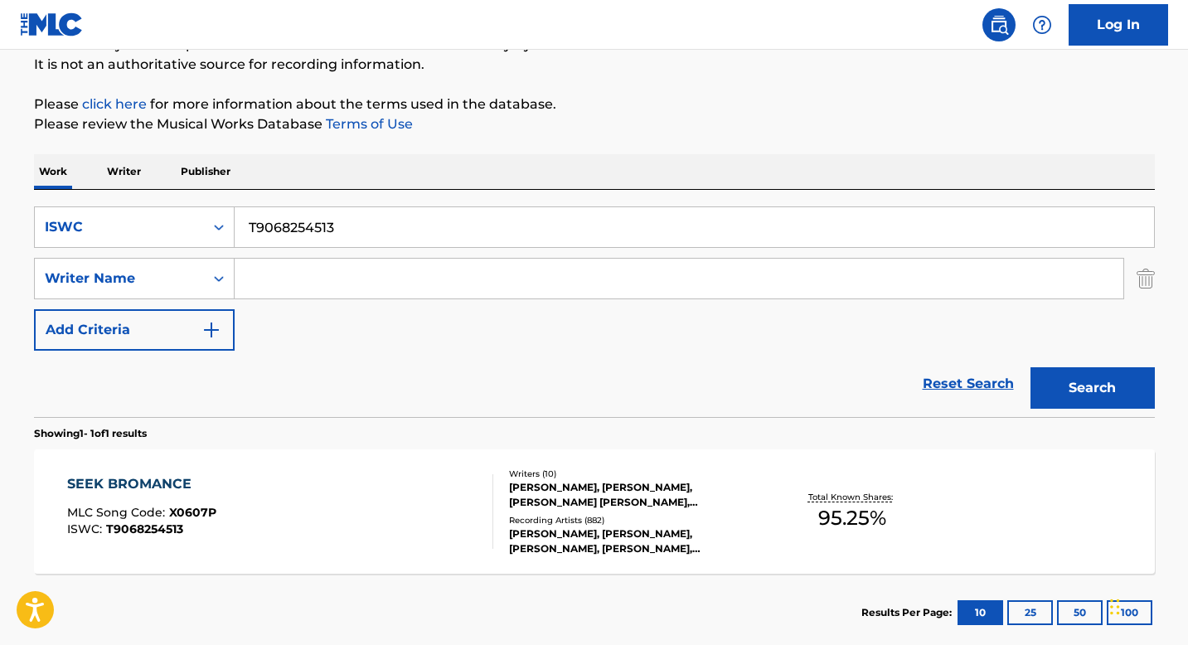
click at [290, 226] on input "T9068254513" at bounding box center [695, 227] width 920 height 40
paste input "3116262574"
type input "T3116262574"
click at [1038, 383] on button "Search" at bounding box center [1093, 387] width 124 height 41
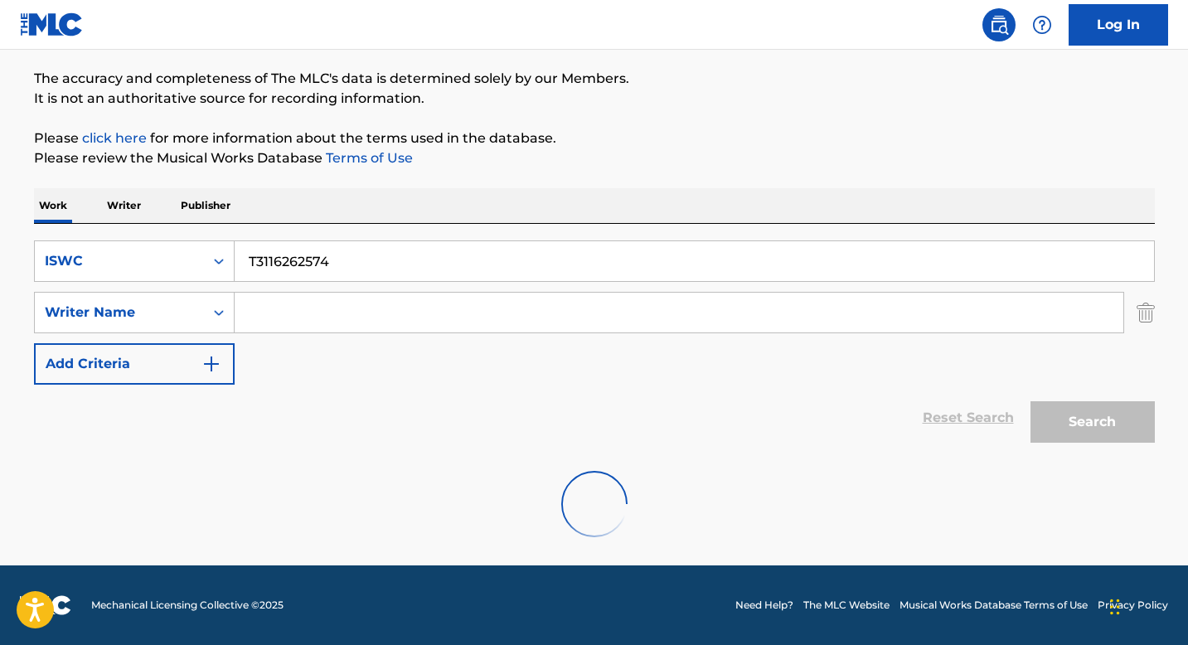
scroll to position [75, 0]
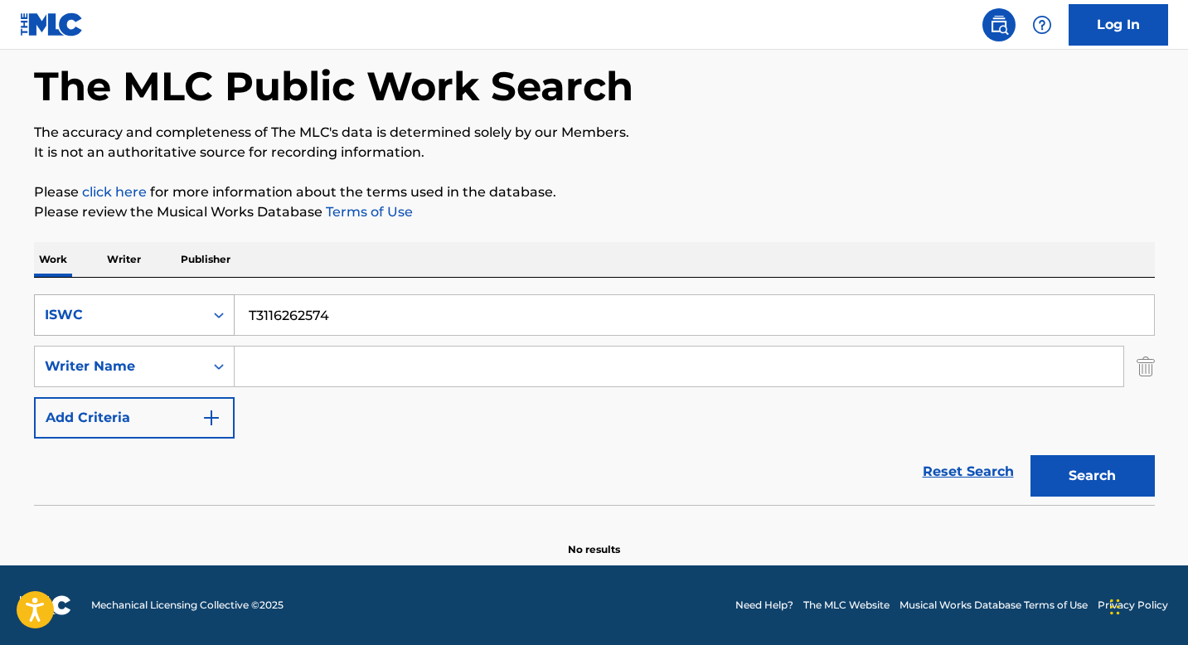
click at [212, 318] on icon "Search Form" at bounding box center [219, 315] width 17 height 17
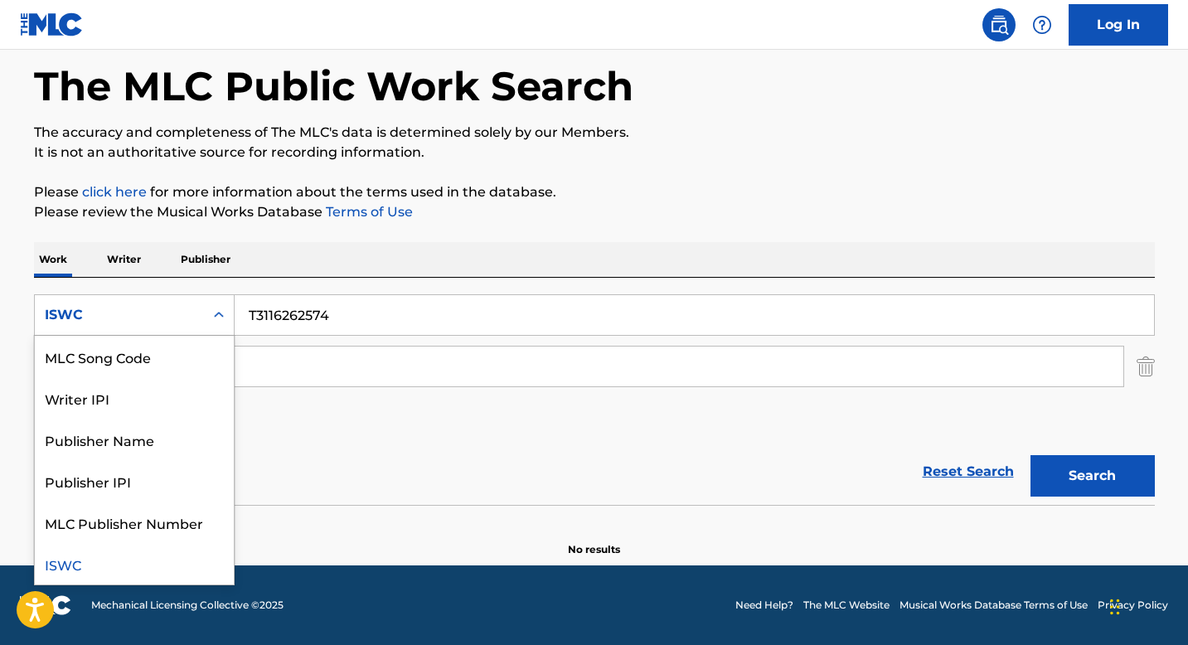
scroll to position [0, 0]
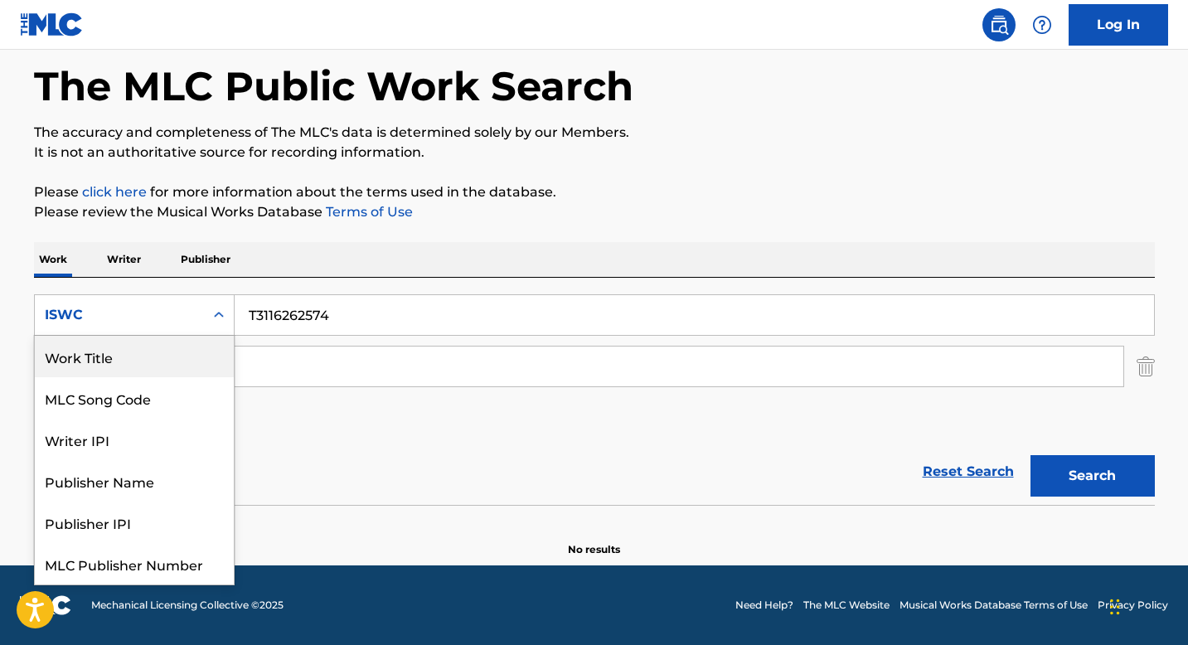
click at [142, 363] on div "Work Title" at bounding box center [134, 356] width 199 height 41
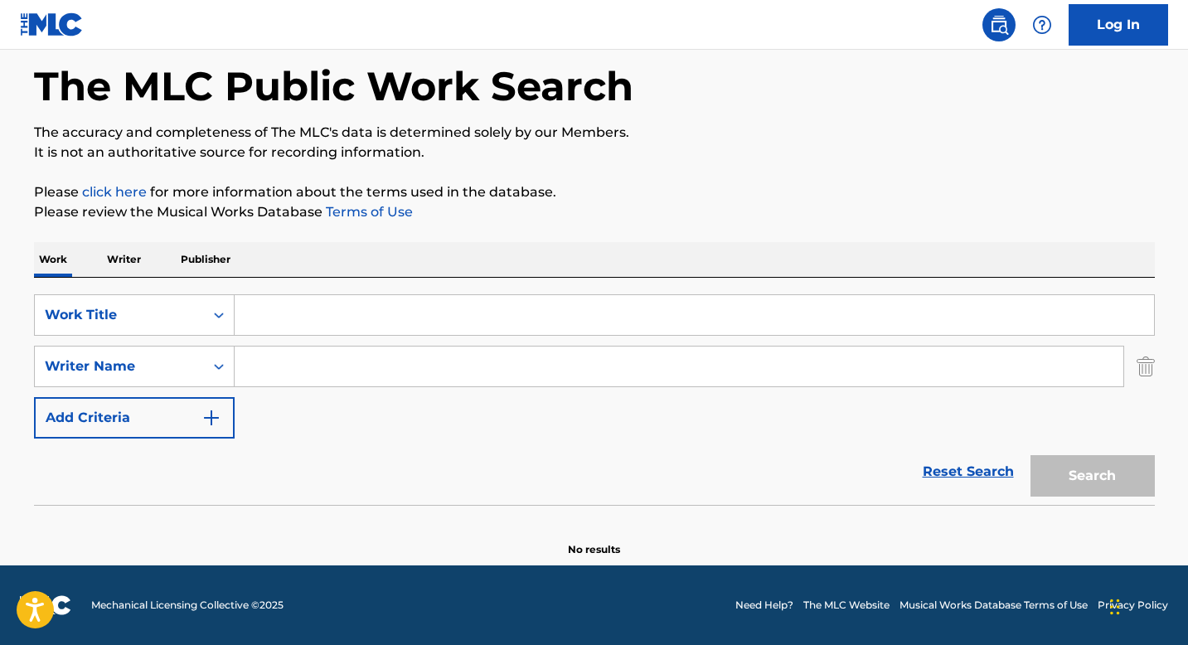
click at [300, 309] on input "Search Form" at bounding box center [695, 315] width 920 height 40
paste input "EQUAL SIGN"
type input "EQUAL SIGN"
click at [273, 356] on input "Search Form" at bounding box center [679, 367] width 889 height 40
paste input "[PERSON_NAME] [PERSON_NAME]"
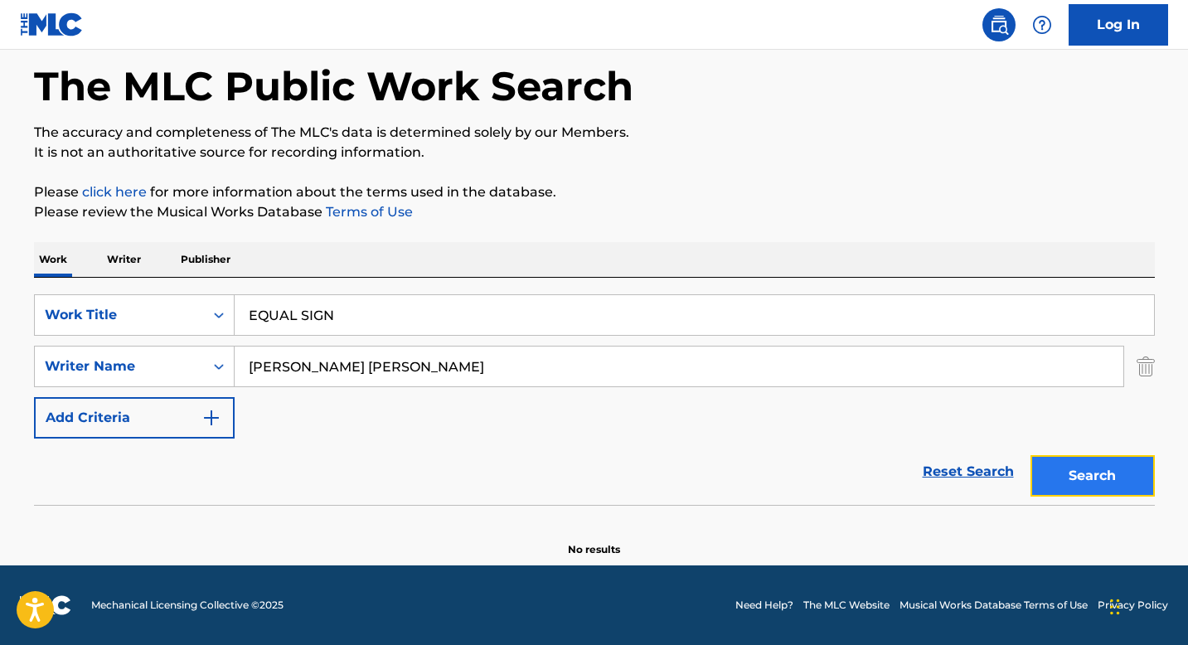
click at [1085, 473] on button "Search" at bounding box center [1093, 475] width 124 height 41
click at [328, 374] on input "[PERSON_NAME] [PERSON_NAME]" at bounding box center [679, 367] width 889 height 40
click at [329, 374] on input "[PERSON_NAME] [PERSON_NAME]" at bounding box center [679, 367] width 889 height 40
paste input "[PERSON_NAME]"
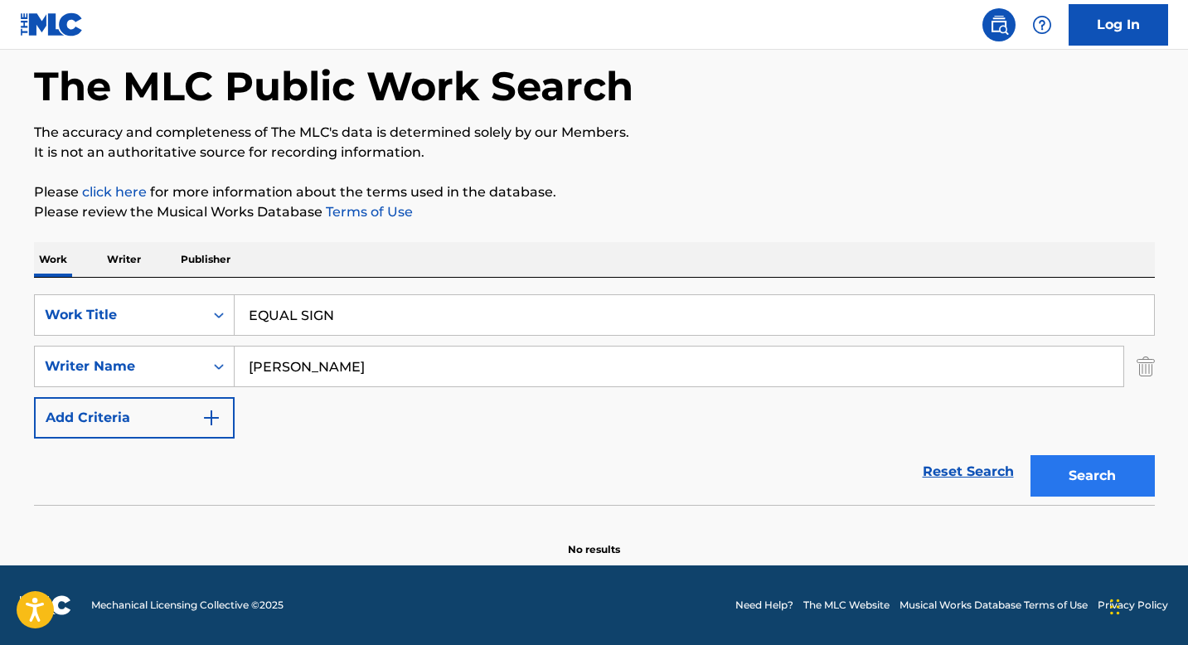
type input "[PERSON_NAME]"
click at [1061, 470] on button "Search" at bounding box center [1093, 475] width 124 height 41
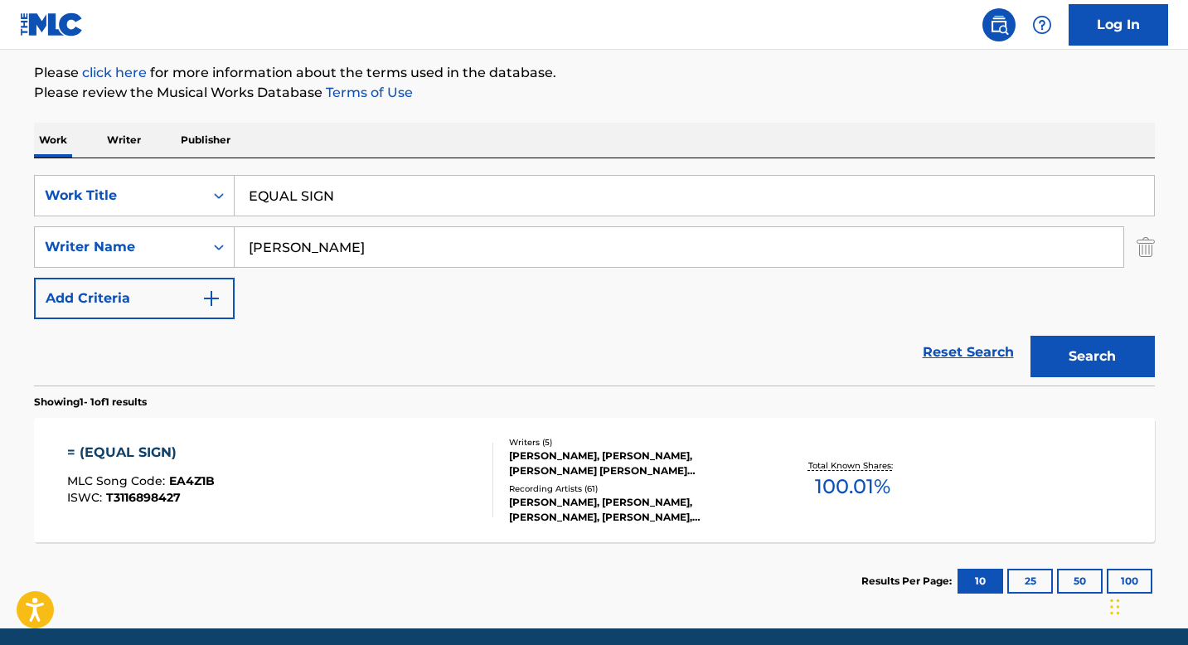
scroll to position [195, 0]
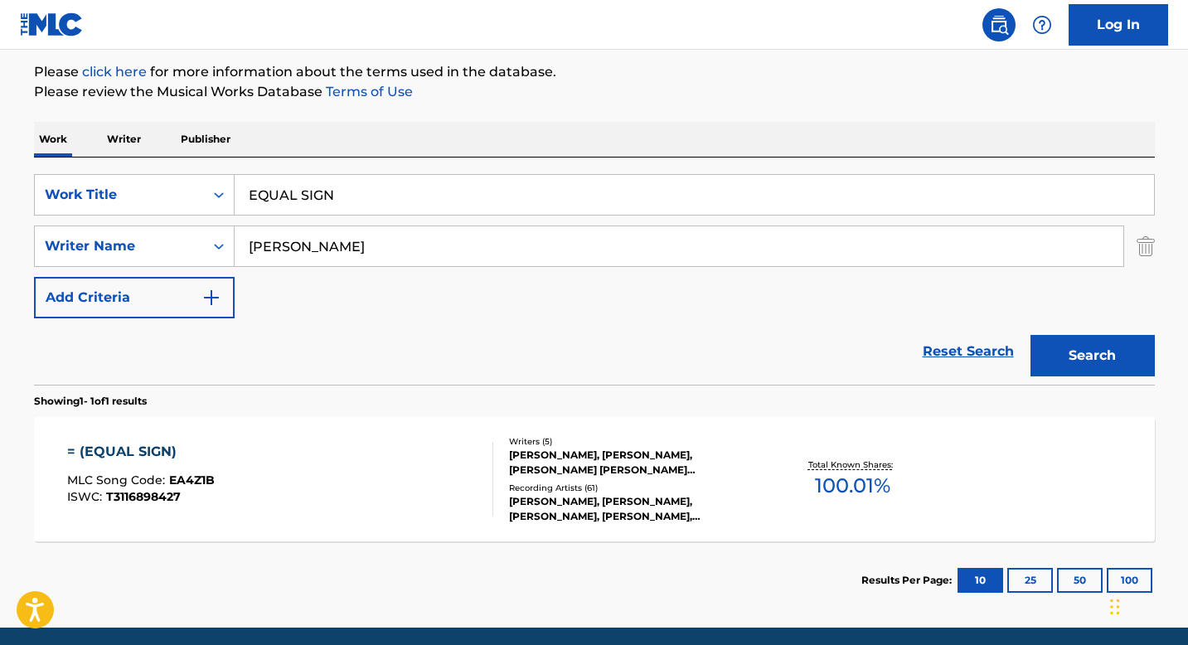
click at [531, 454] on div "[PERSON_NAME], [PERSON_NAME], [PERSON_NAME] [PERSON_NAME] [PERSON_NAME] BLUE [P…" at bounding box center [634, 463] width 250 height 30
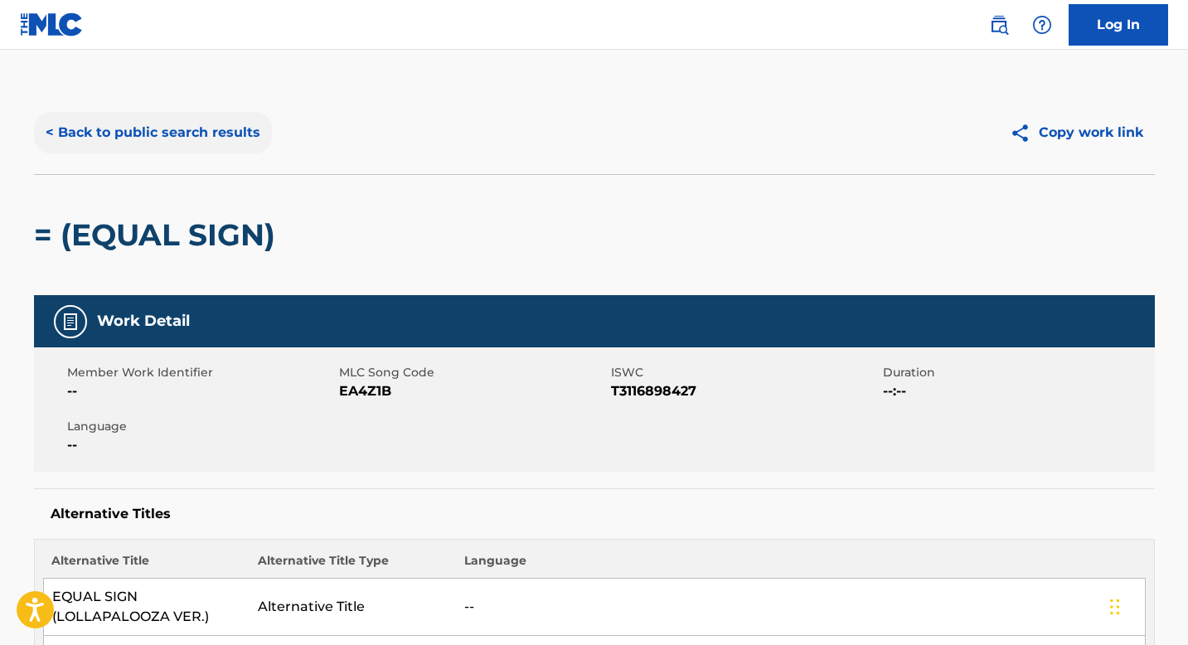
click at [186, 138] on button "< Back to public search results" at bounding box center [153, 132] width 238 height 41
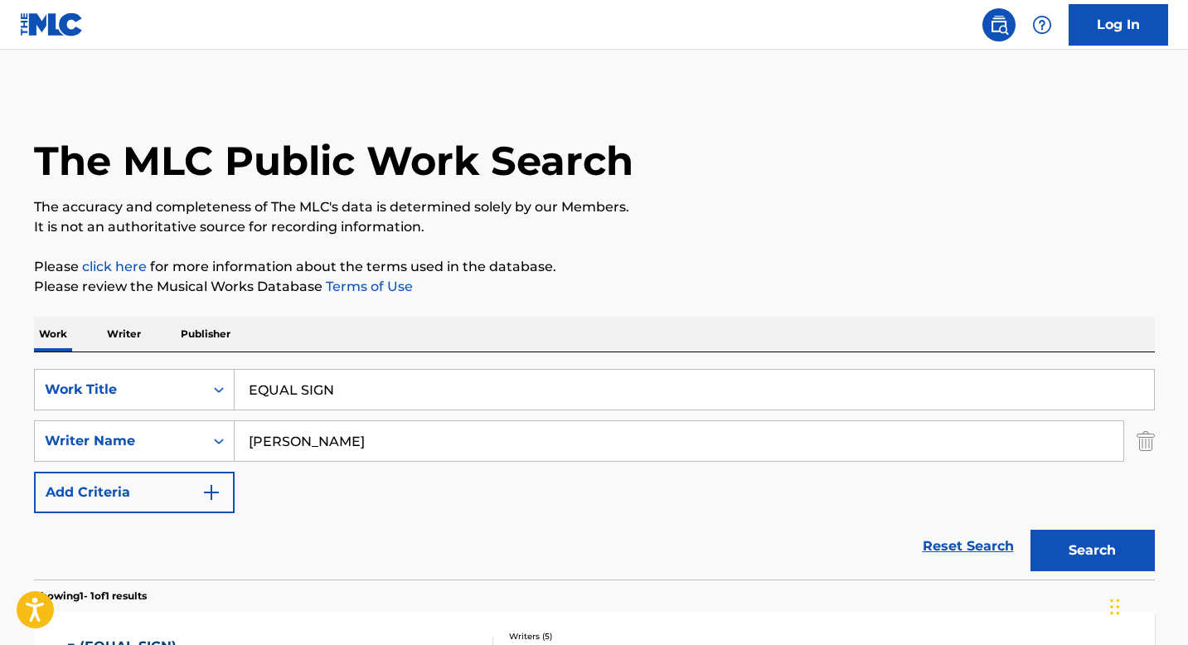
scroll to position [163, 0]
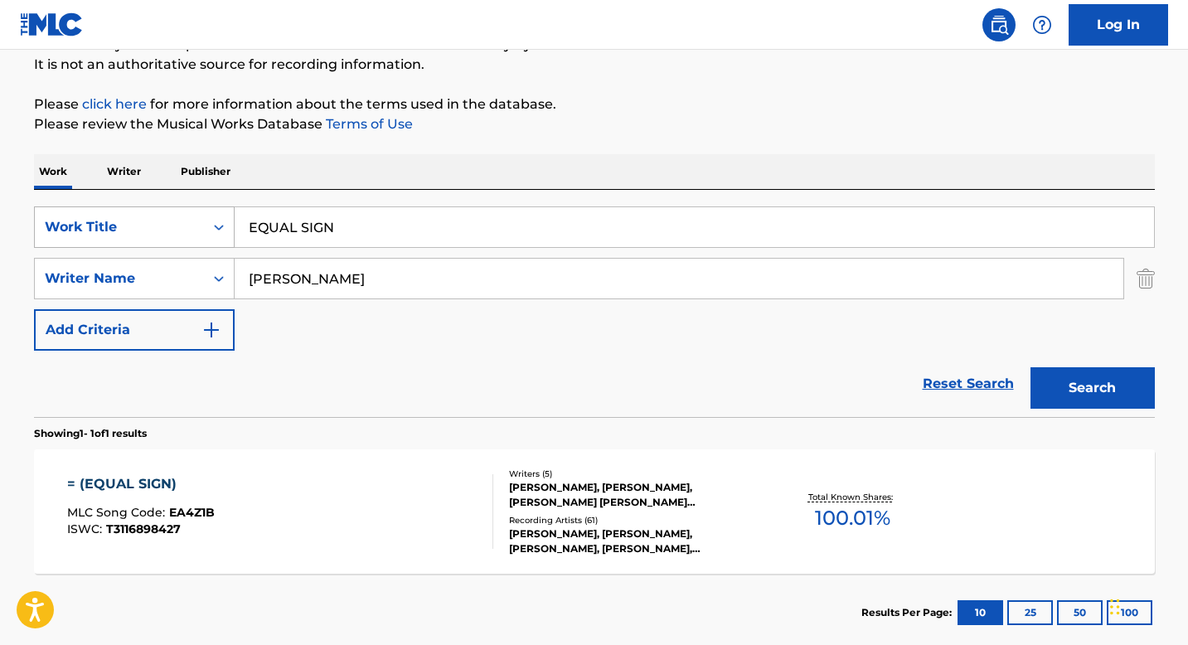
click at [211, 225] on icon "Search Form" at bounding box center [219, 227] width 17 height 17
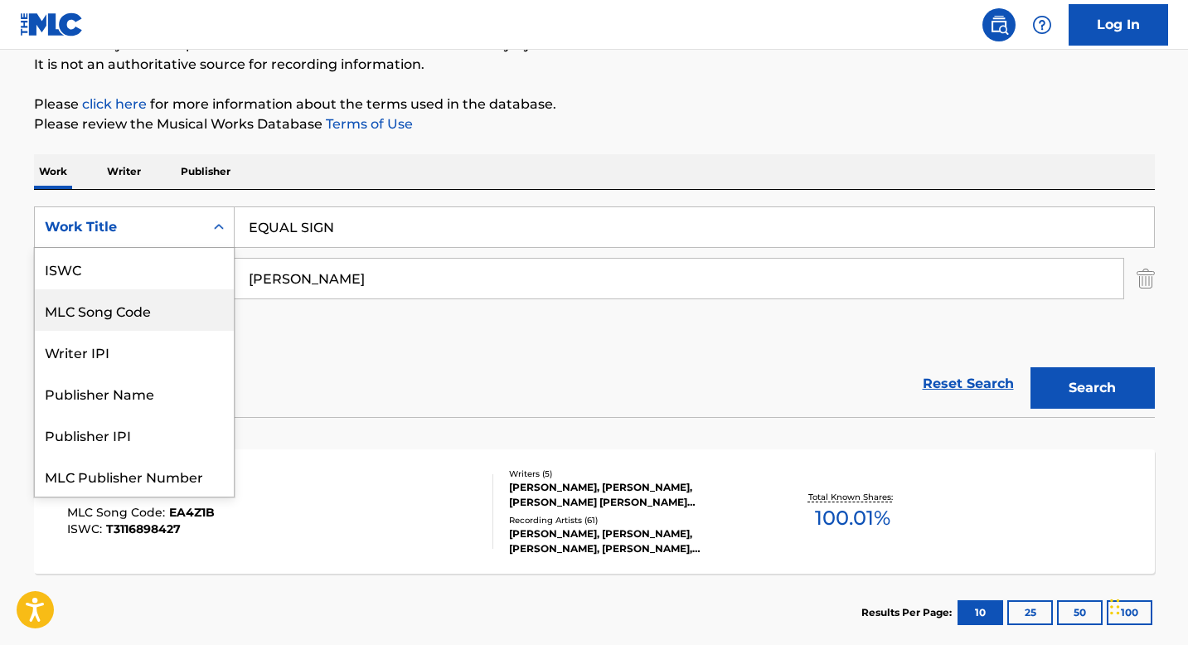
scroll to position [0, 0]
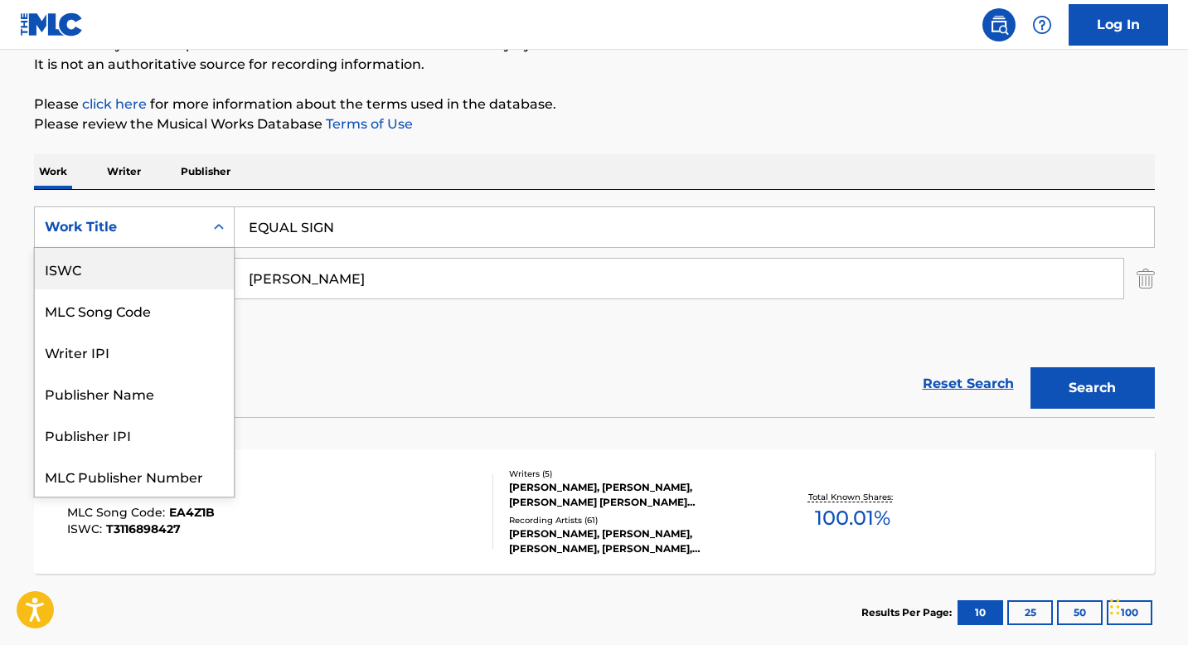
click at [153, 271] on div "ISWC" at bounding box center [134, 268] width 199 height 41
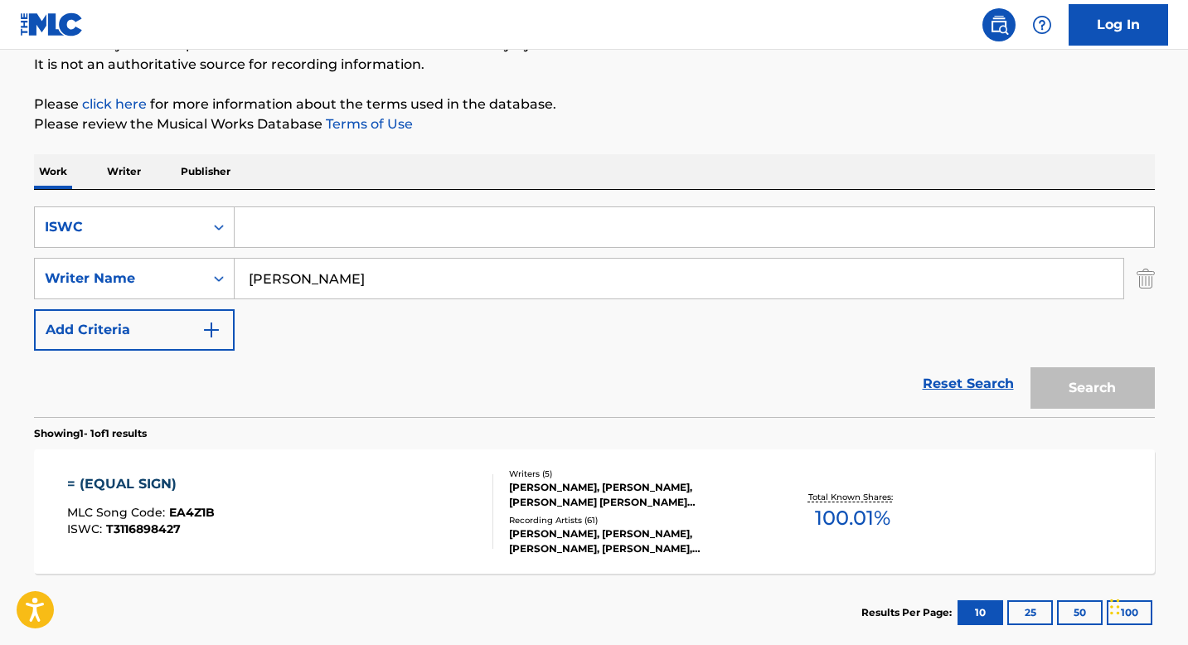
click at [277, 299] on div "[PERSON_NAME]" at bounding box center [680, 278] width 890 height 41
click at [277, 298] on input "[PERSON_NAME]" at bounding box center [679, 279] width 889 height 40
click at [279, 295] on input "[PERSON_NAME]" at bounding box center [679, 279] width 889 height 40
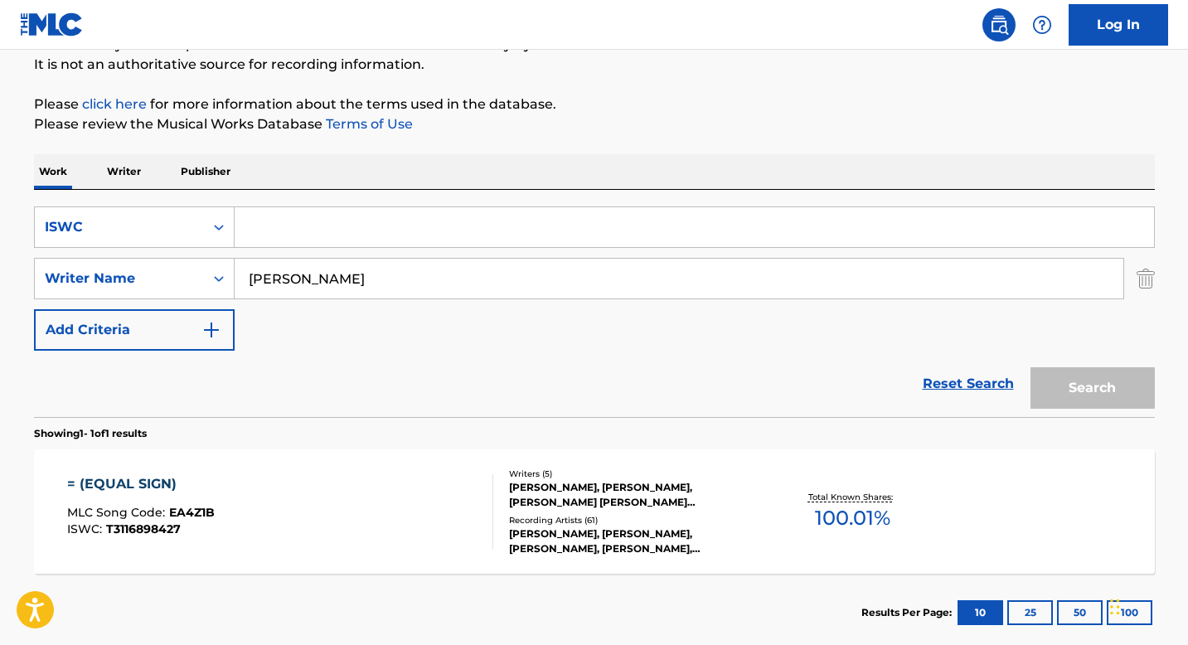
click at [279, 295] on input "[PERSON_NAME]" at bounding box center [679, 279] width 889 height 40
click at [279, 230] on input "Search Form" at bounding box center [695, 227] width 920 height 40
paste input "T9150816823"
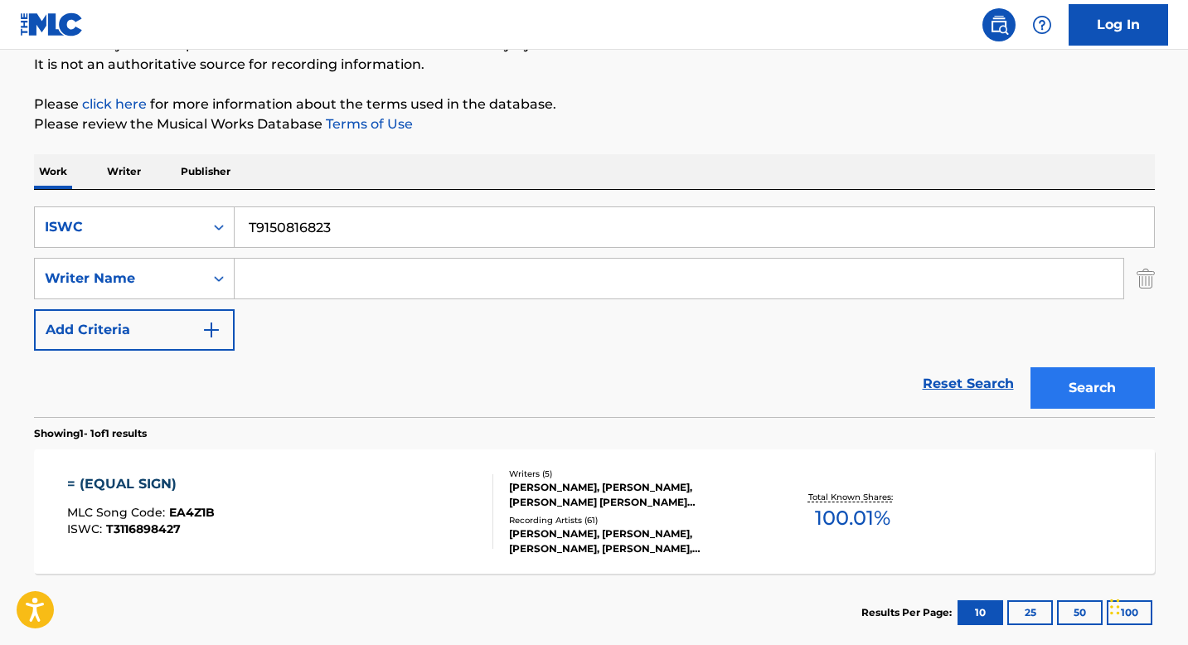
type input "T9150816823"
click at [1118, 398] on button "Search" at bounding box center [1093, 387] width 124 height 41
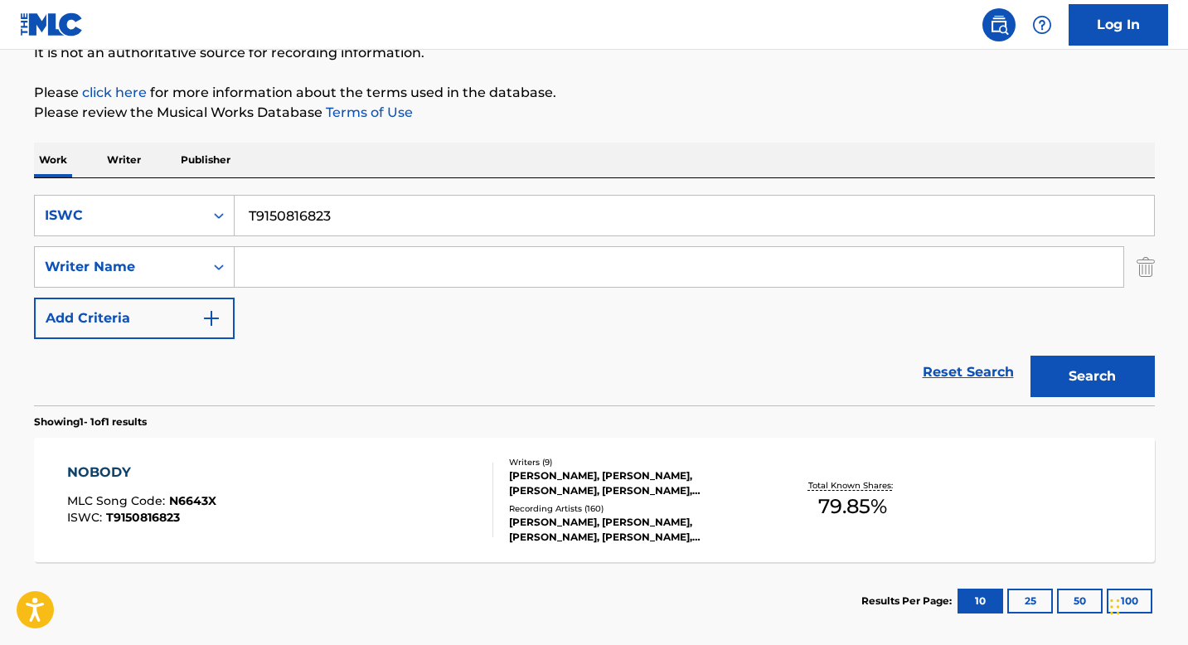
scroll to position [190, 0]
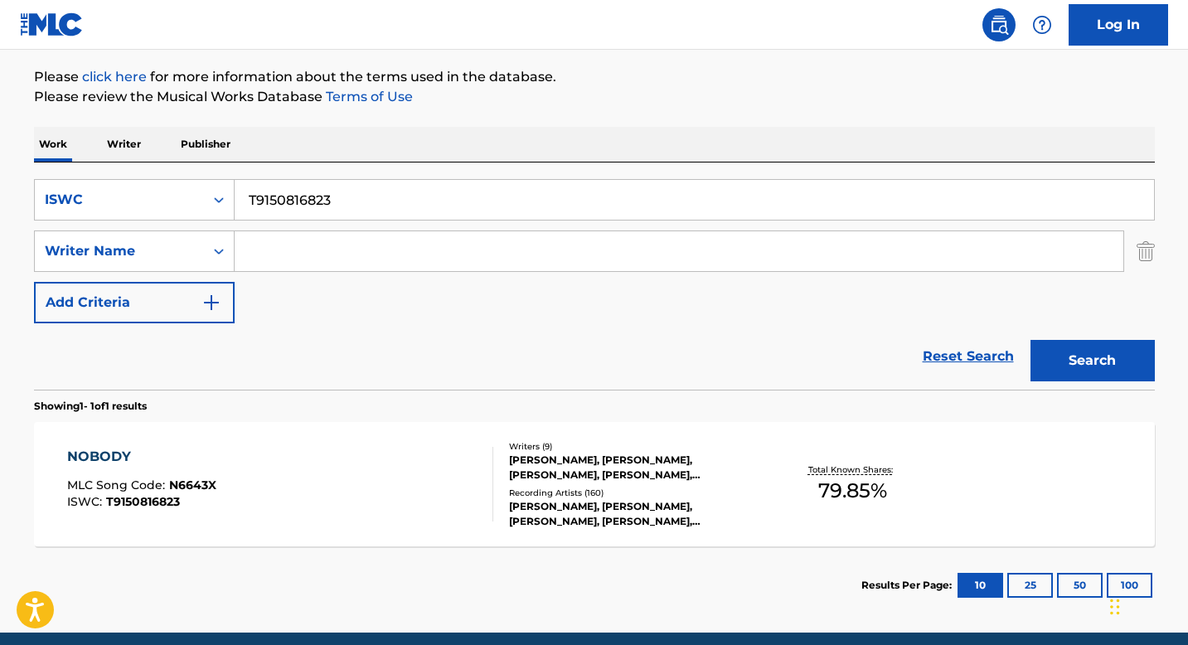
click at [531, 444] on div "Writers ( 9 )" at bounding box center [634, 446] width 250 height 12
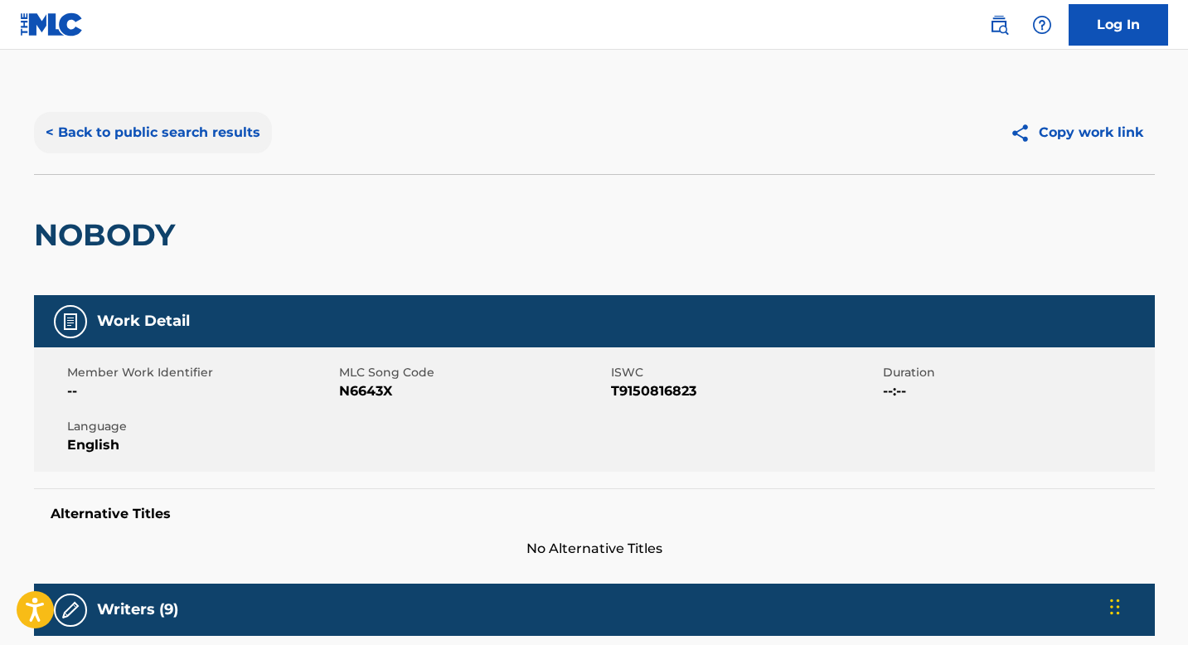
click at [191, 140] on button "< Back to public search results" at bounding box center [153, 132] width 238 height 41
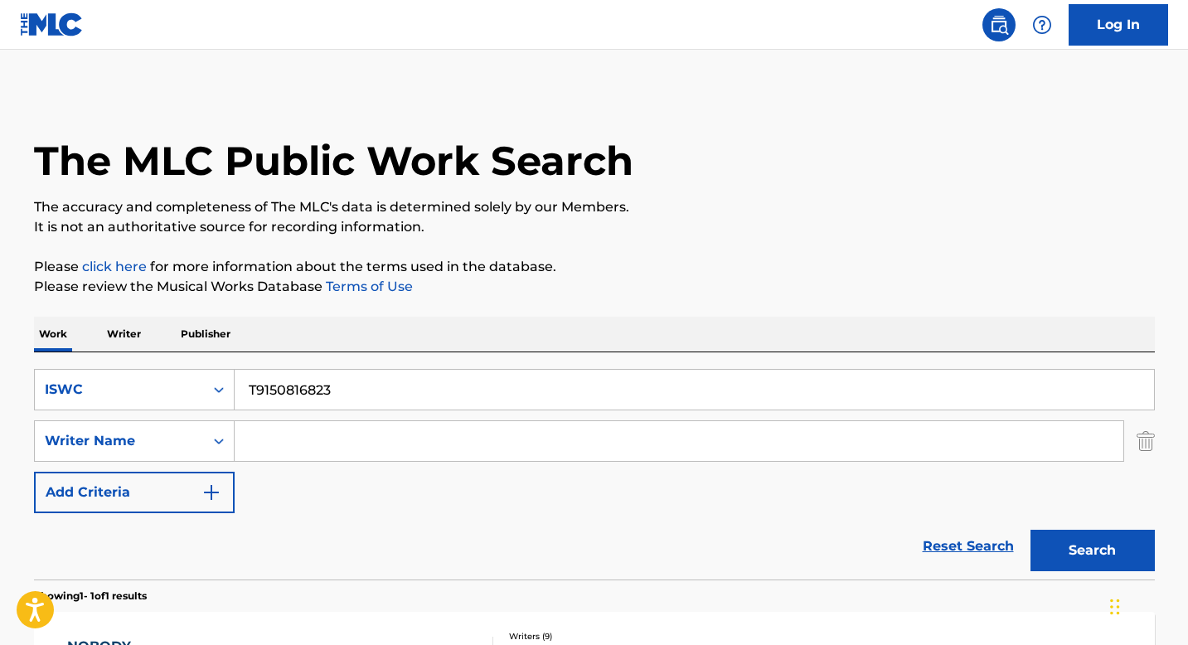
scroll to position [163, 0]
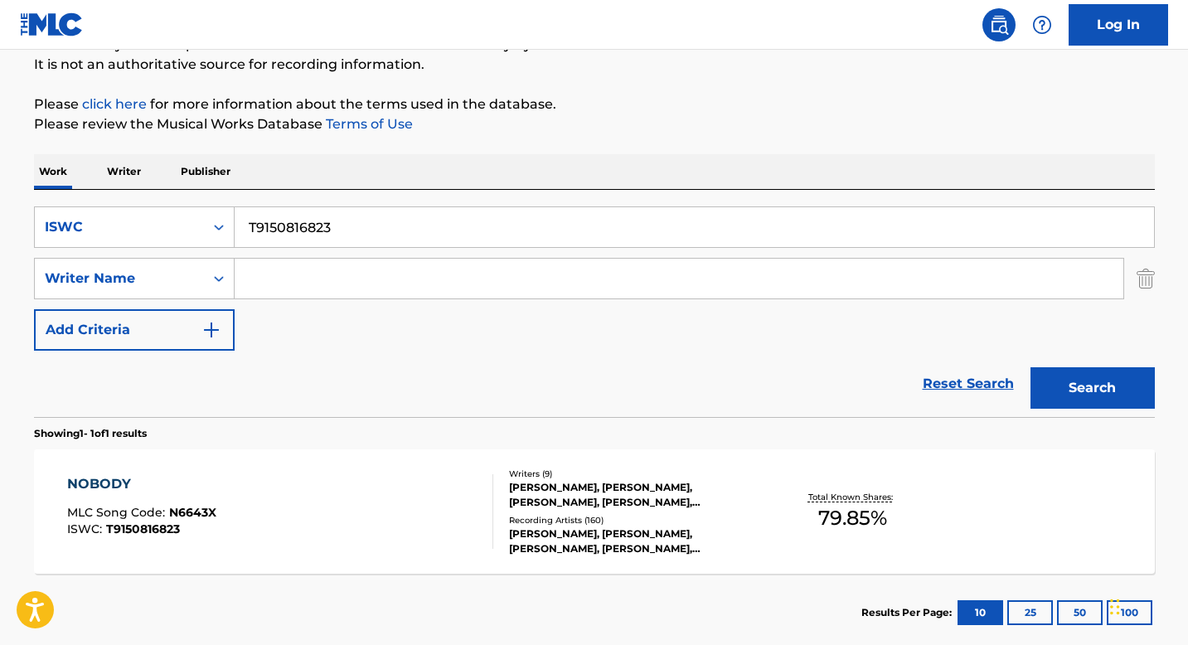
click at [291, 244] on input "T9150816823" at bounding box center [695, 227] width 920 height 40
paste input "T073044158"
type input "T0730441583"
click at [1086, 384] on button "Search" at bounding box center [1093, 387] width 124 height 41
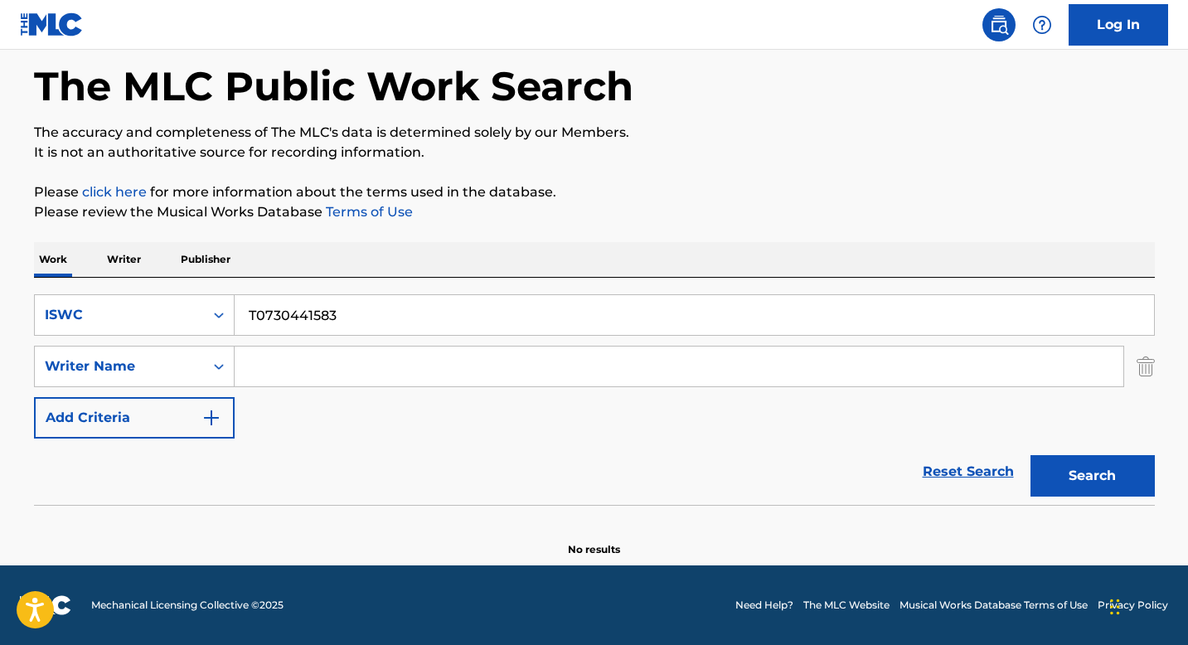
scroll to position [75, 0]
click at [207, 313] on div "Search Form" at bounding box center [219, 315] width 30 height 30
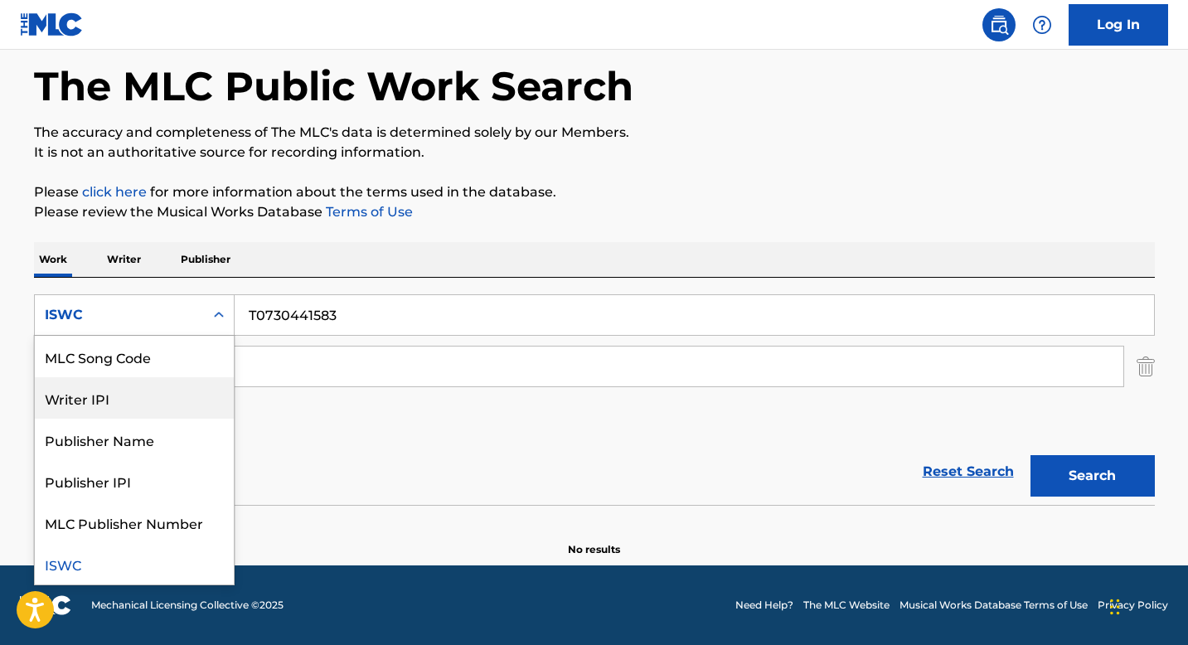
scroll to position [0, 0]
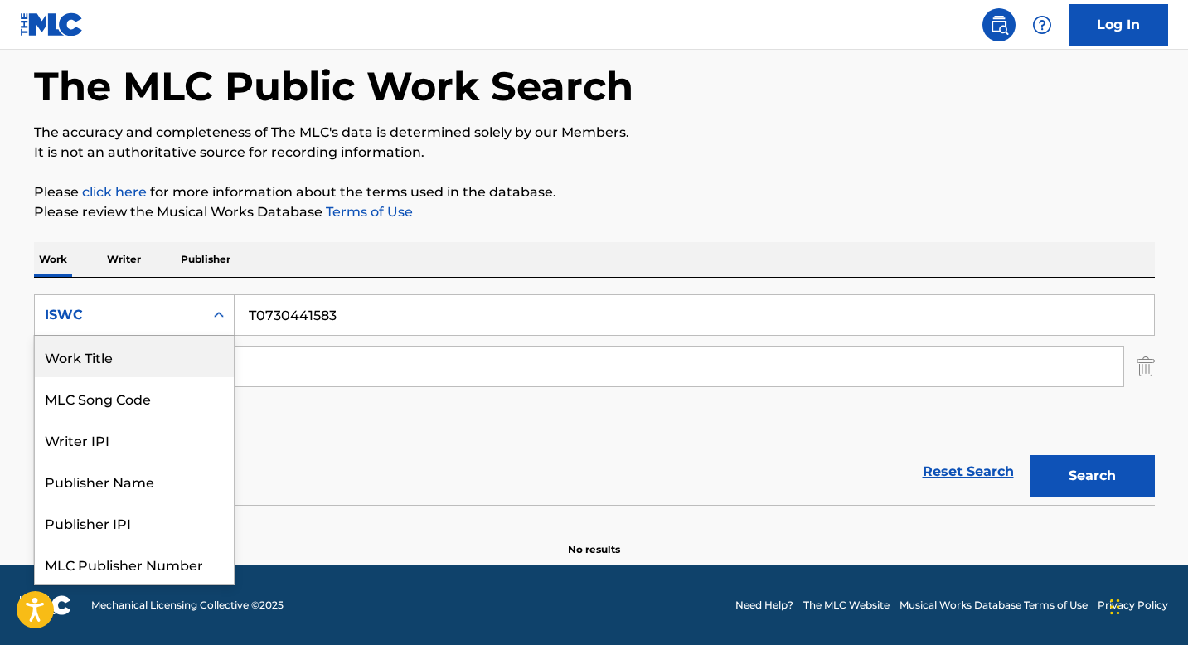
click at [138, 352] on div "Work Title" at bounding box center [134, 356] width 199 height 41
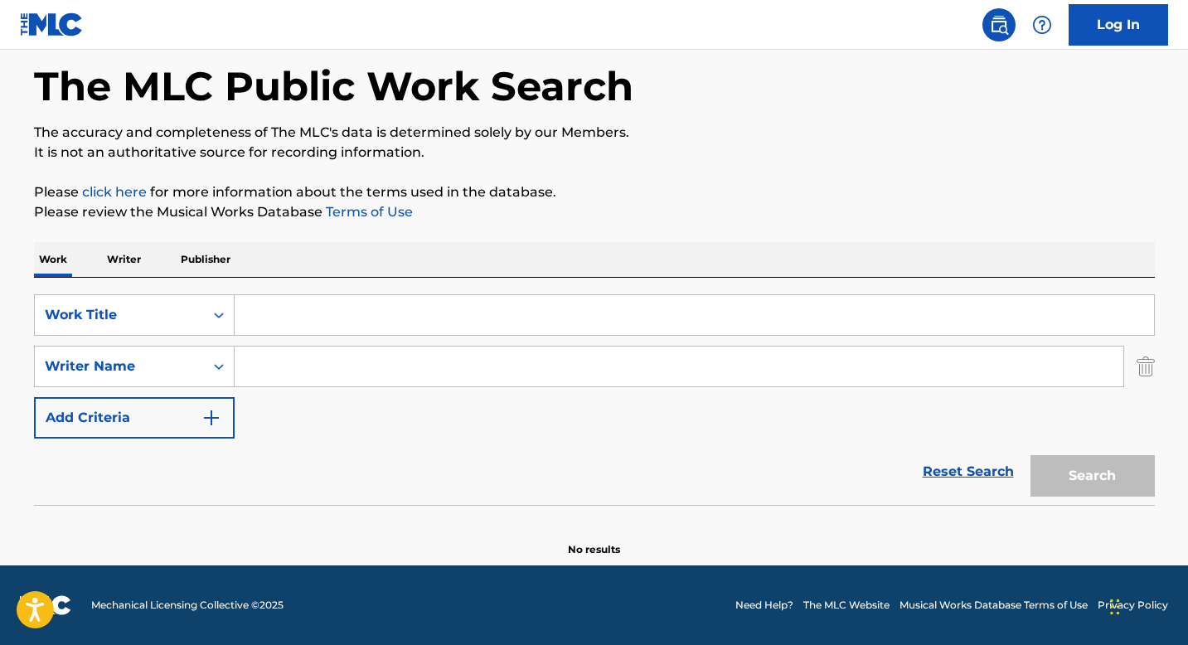
click at [260, 313] on input "Search Form" at bounding box center [695, 315] width 920 height 40
paste input "UMBRELLA"
type input "UMBRELLA"
click at [285, 376] on input "Search Form" at bounding box center [679, 367] width 889 height 40
paste input "THADDIS LAPHONIA"
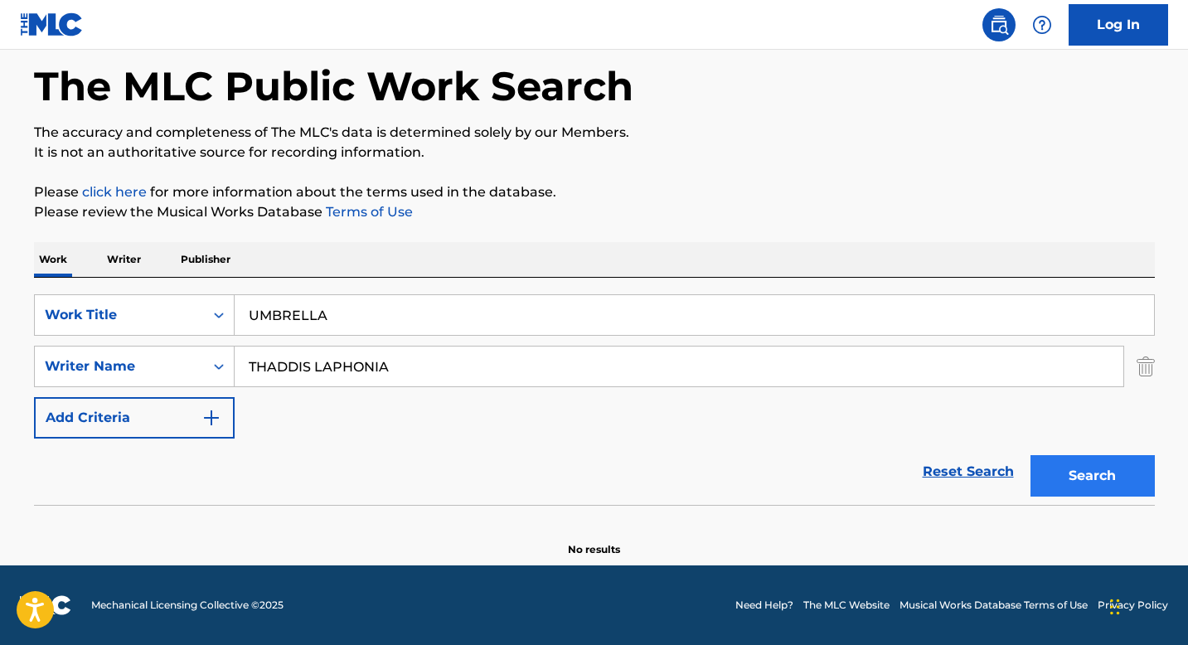
type input "THADDIS LAPHONIA"
click at [1056, 466] on button "Search" at bounding box center [1093, 475] width 124 height 41
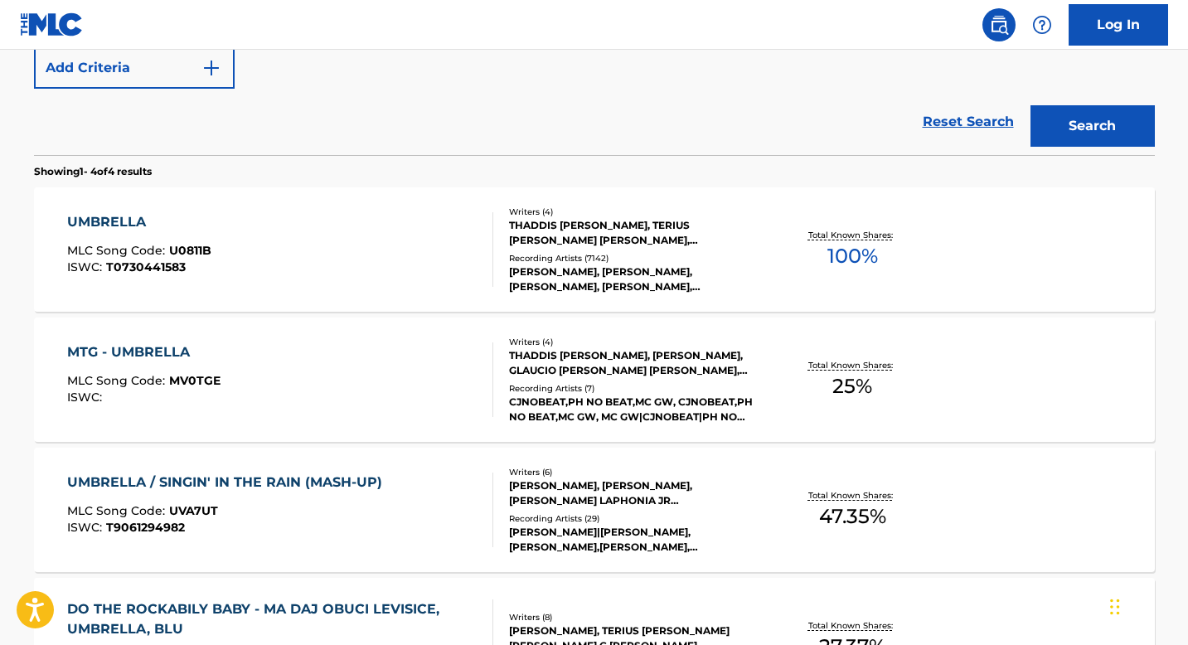
scroll to position [435, 0]
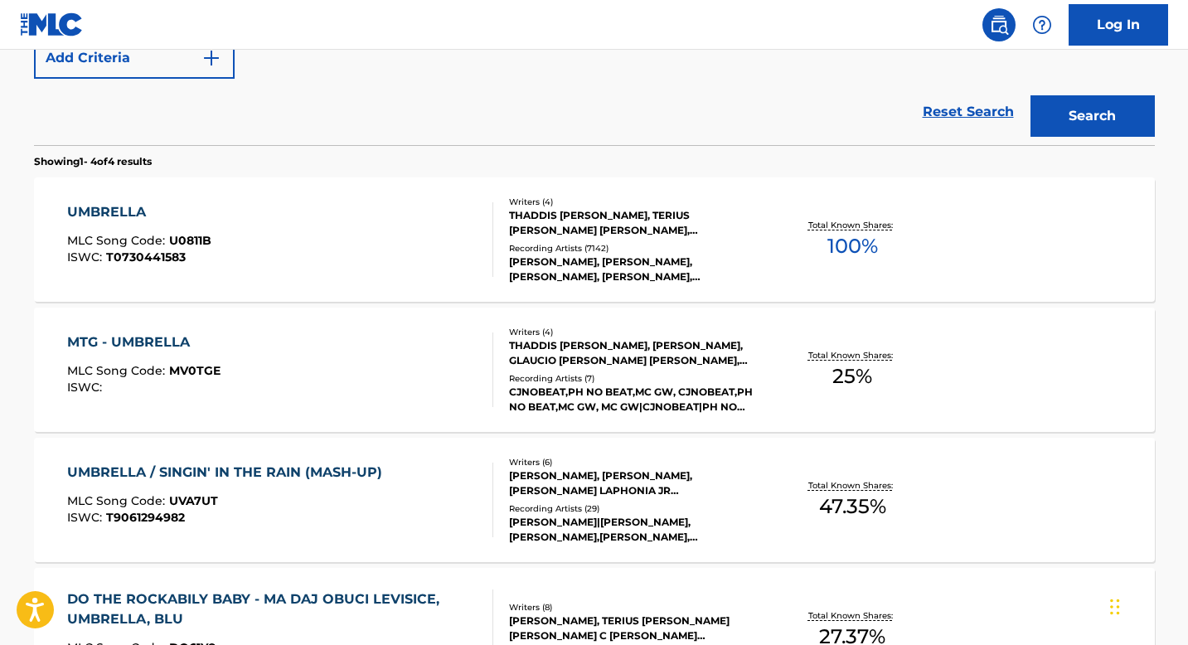
click at [547, 229] on div "THADDIS [PERSON_NAME], TERIUS [PERSON_NAME] [PERSON_NAME], [PERSON_NAME], [PERS…" at bounding box center [634, 223] width 250 height 30
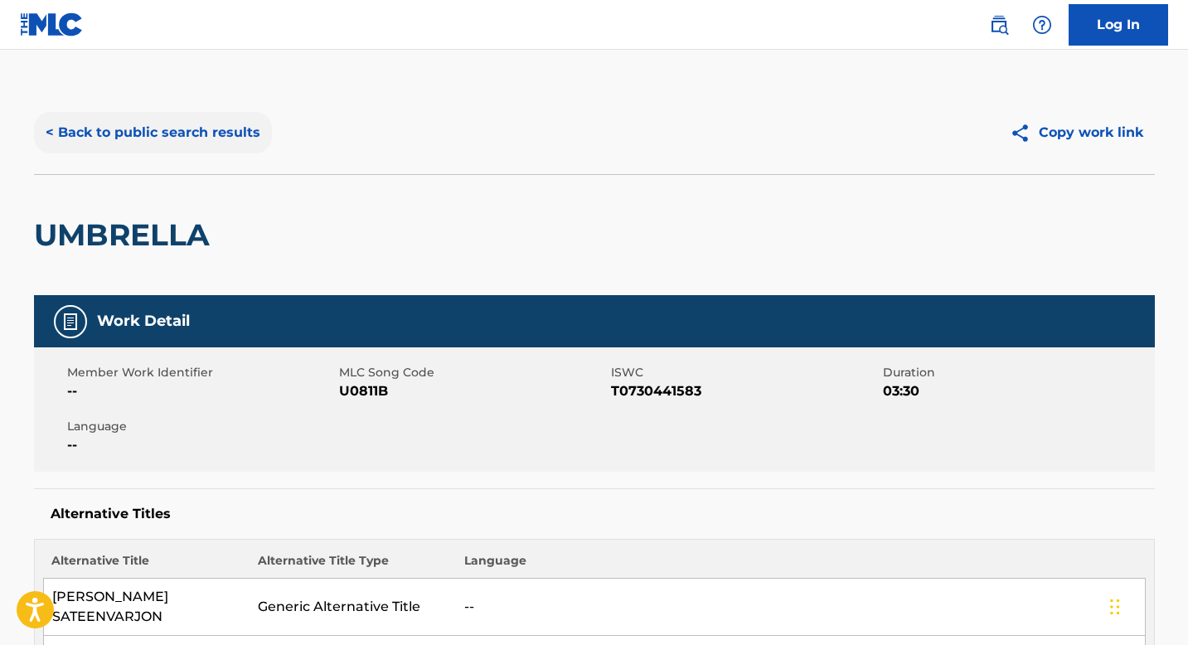
click at [197, 138] on button "< Back to public search results" at bounding box center [153, 132] width 238 height 41
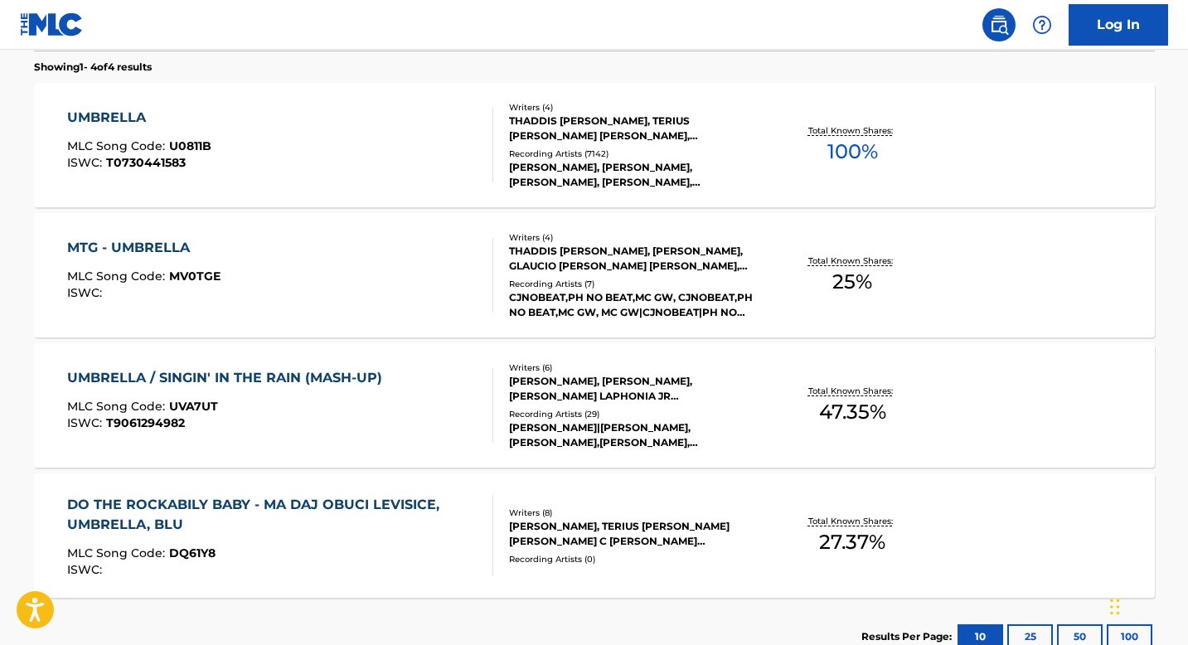
click at [558, 252] on div "THADDIS [PERSON_NAME], [PERSON_NAME], GLAUCIO [PERSON_NAME] [PERSON_NAME], TERI…" at bounding box center [634, 259] width 250 height 30
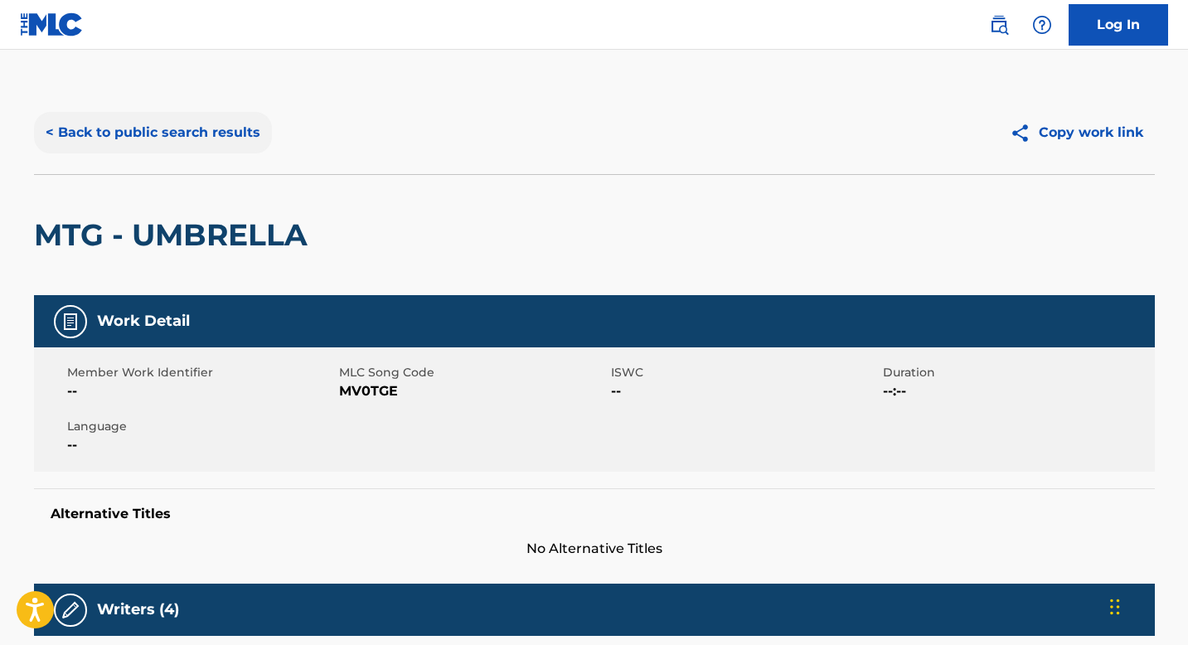
click at [168, 125] on button "< Back to public search results" at bounding box center [153, 132] width 238 height 41
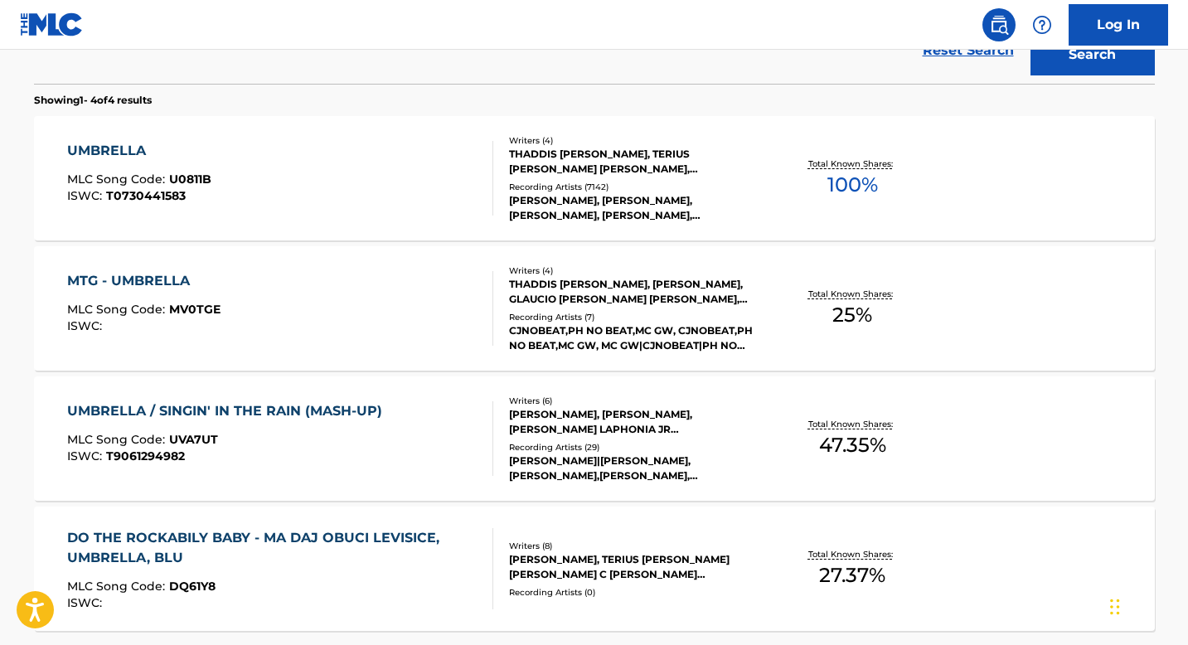
scroll to position [496, 0]
click at [547, 410] on div "[PERSON_NAME], [PERSON_NAME], [PERSON_NAME] LAPHONIA JR [PERSON_NAME], TERIUS […" at bounding box center [634, 422] width 250 height 30
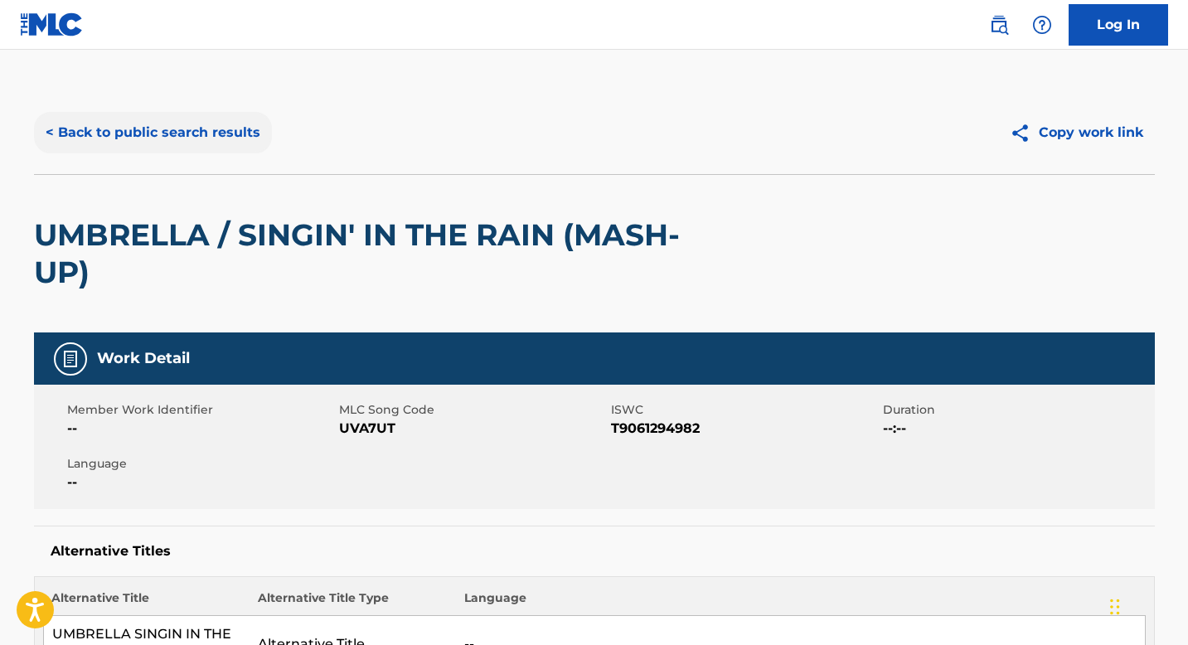
click at [189, 124] on button "< Back to public search results" at bounding box center [153, 132] width 238 height 41
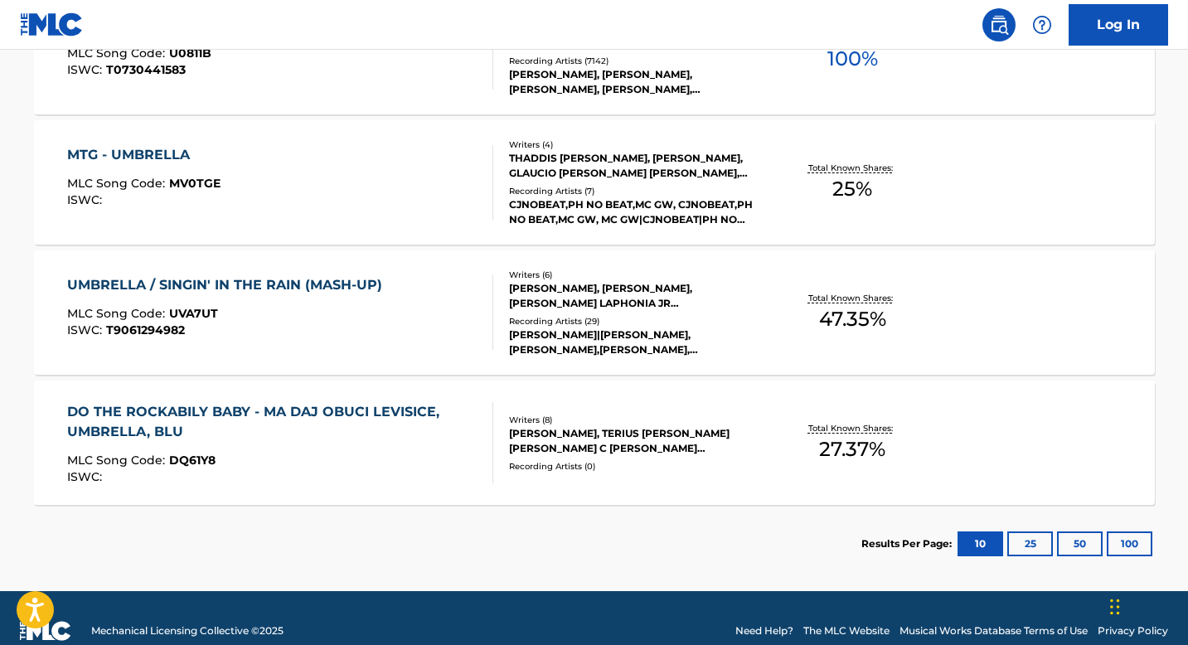
scroll to position [623, 0]
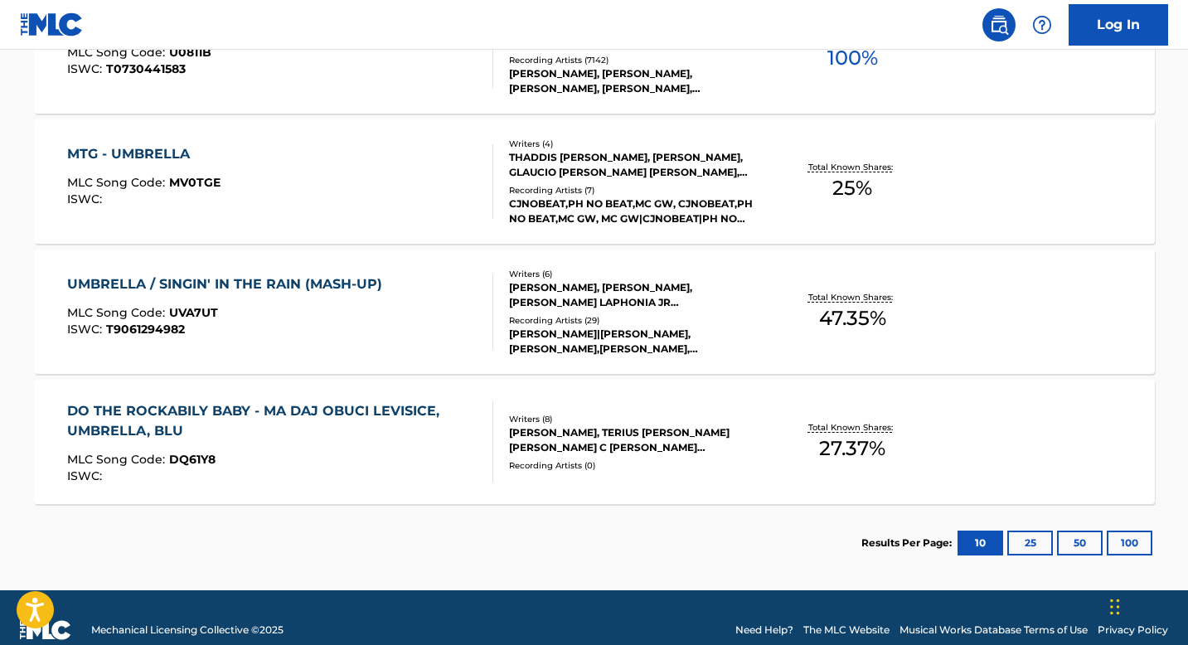
click at [558, 434] on div "[PERSON_NAME], TERIUS [PERSON_NAME] [PERSON_NAME] C [PERSON_NAME] [PERSON_NAME]…" at bounding box center [634, 440] width 250 height 30
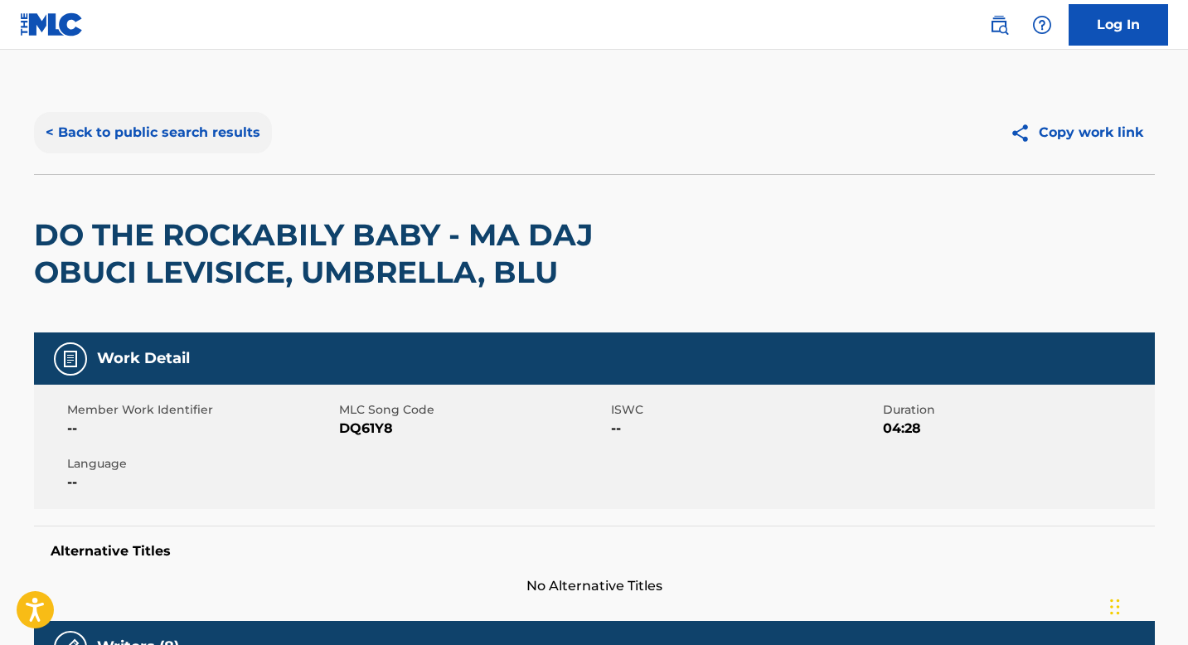
click at [219, 143] on button "< Back to public search results" at bounding box center [153, 132] width 238 height 41
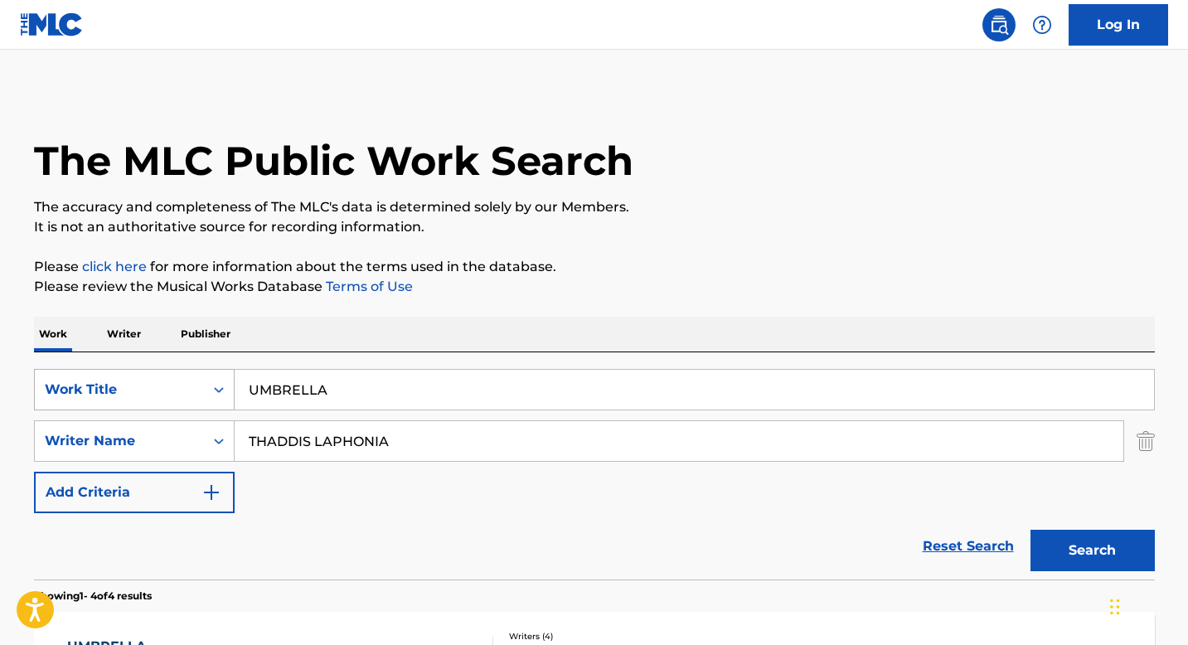
click at [216, 393] on div "Search Form" at bounding box center [219, 390] width 30 height 30
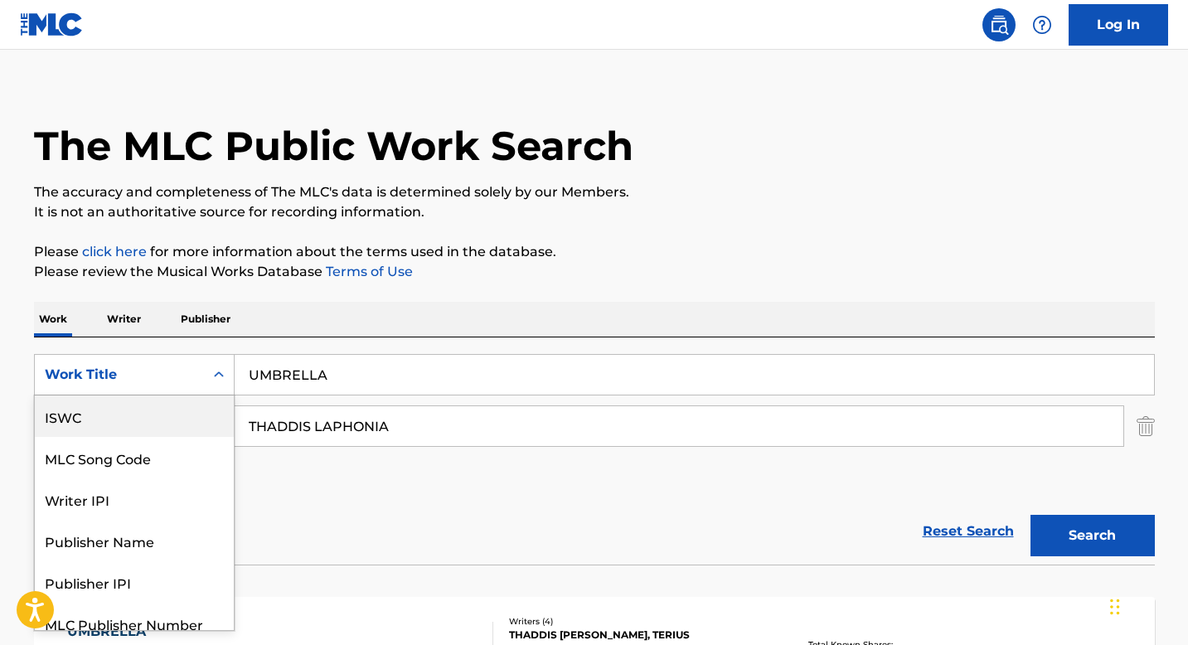
click at [124, 427] on div "ISWC" at bounding box center [134, 416] width 199 height 41
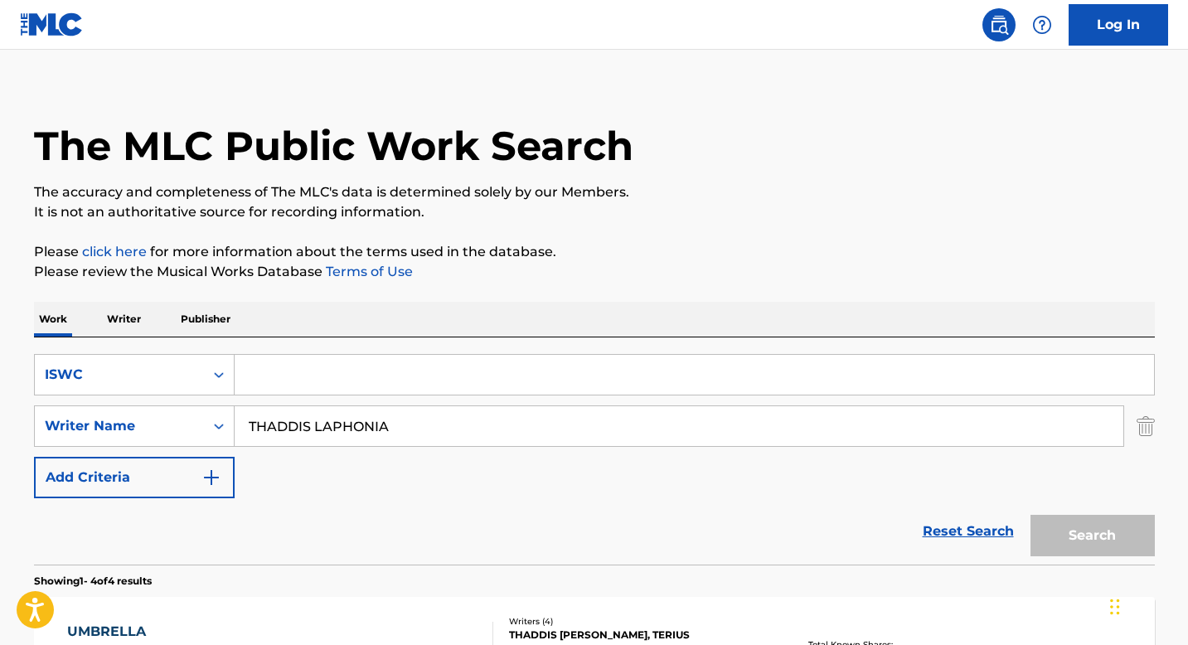
click at [302, 415] on input "THADDIS LAPHONIA" at bounding box center [679, 426] width 889 height 40
click at [284, 371] on input "Search Form" at bounding box center [695, 375] width 920 height 40
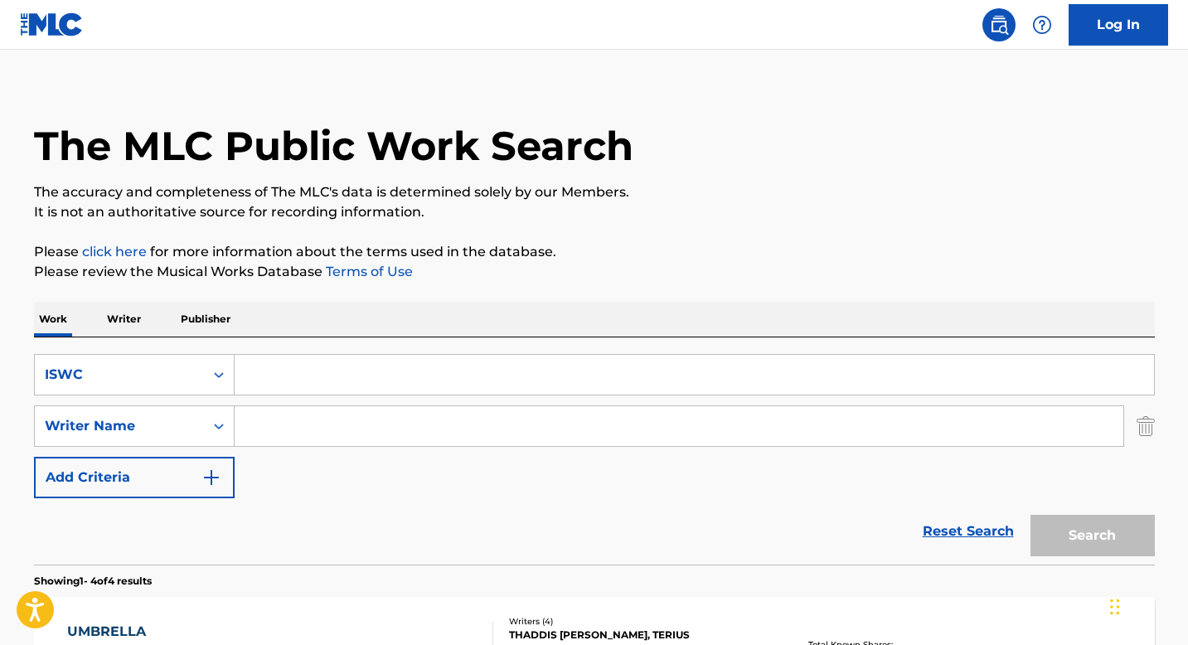
paste input "T9148923868"
type input "T9148923868"
click at [1059, 540] on button "Search" at bounding box center [1093, 535] width 124 height 41
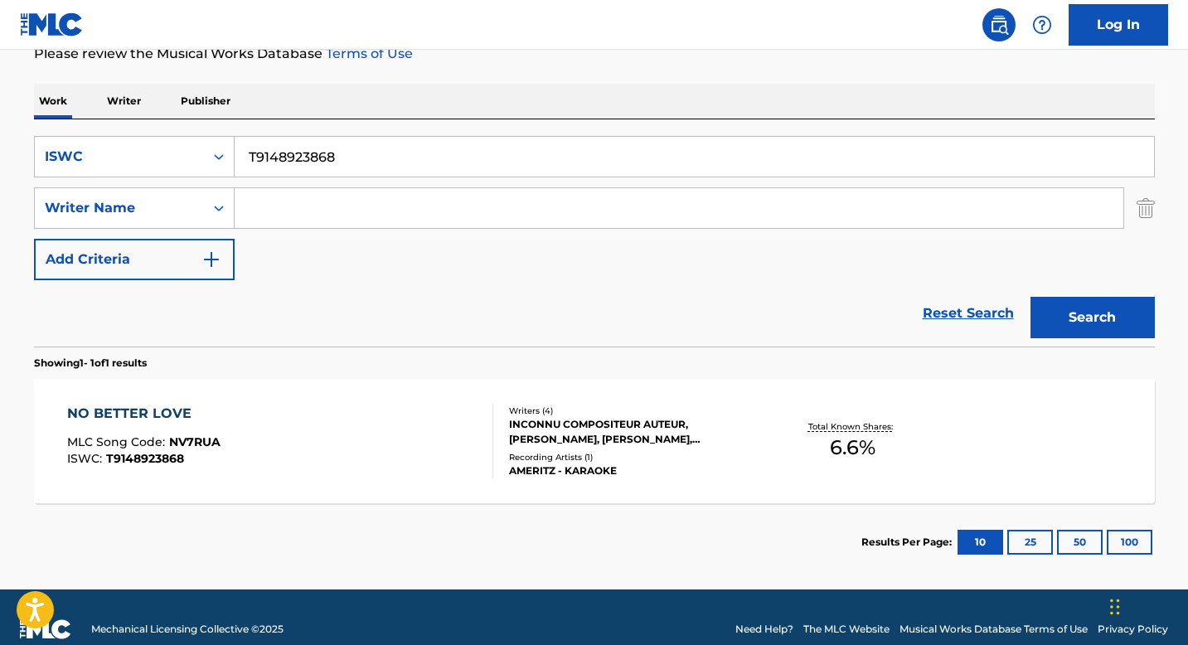
scroll to position [257, 0]
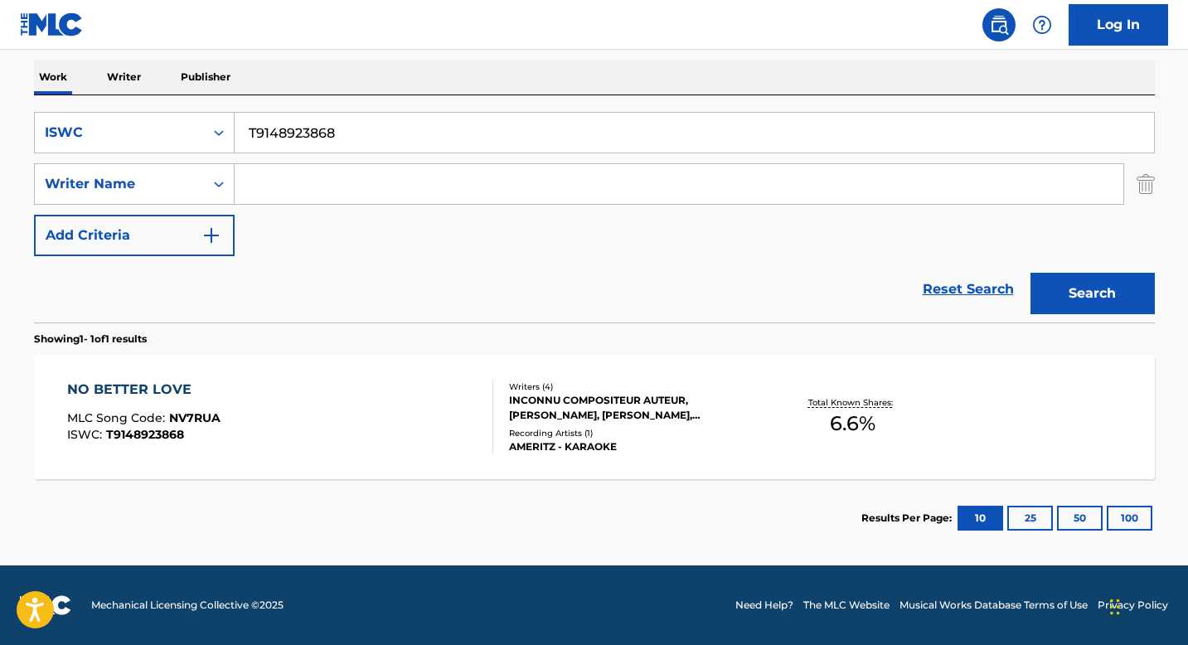
click at [539, 415] on div "INCONNU COMPOSITEUR AUTEUR, [PERSON_NAME], [PERSON_NAME], [PERSON_NAME]" at bounding box center [634, 408] width 250 height 30
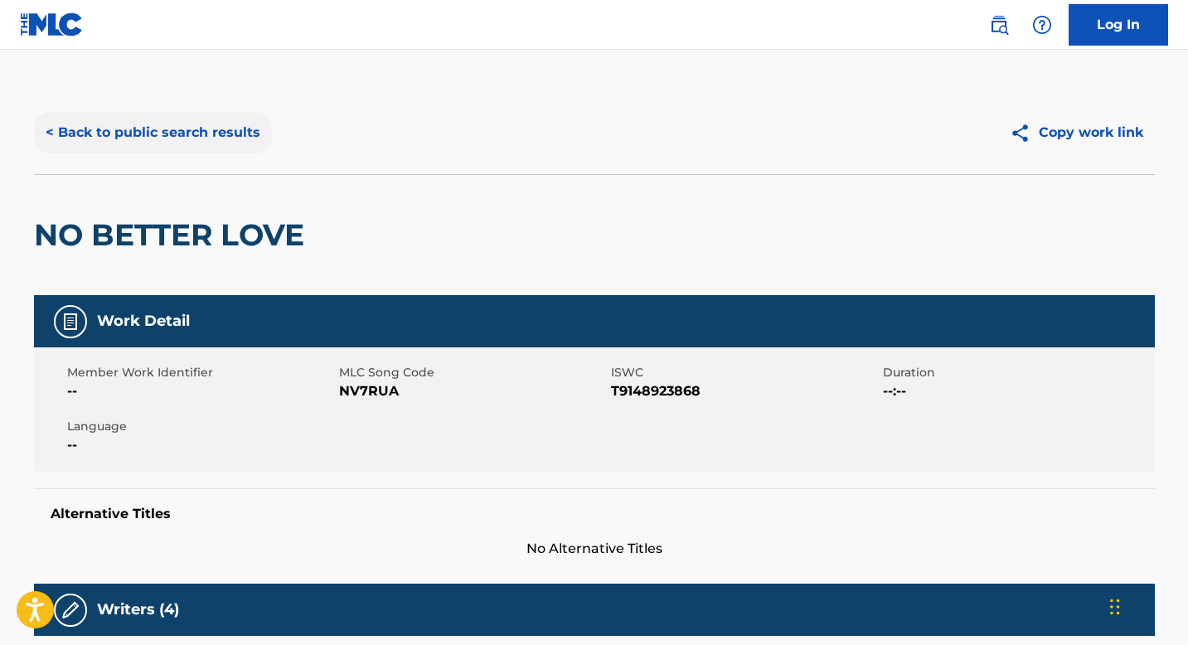
click at [168, 151] on button "< Back to public search results" at bounding box center [153, 132] width 238 height 41
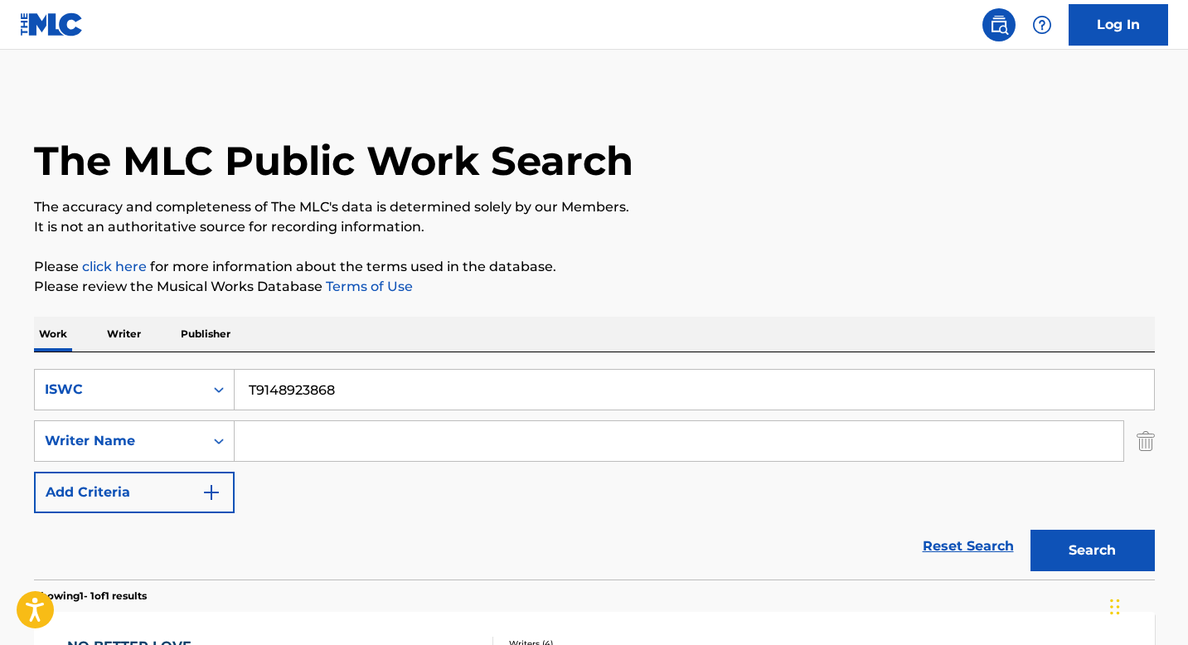
scroll to position [163, 0]
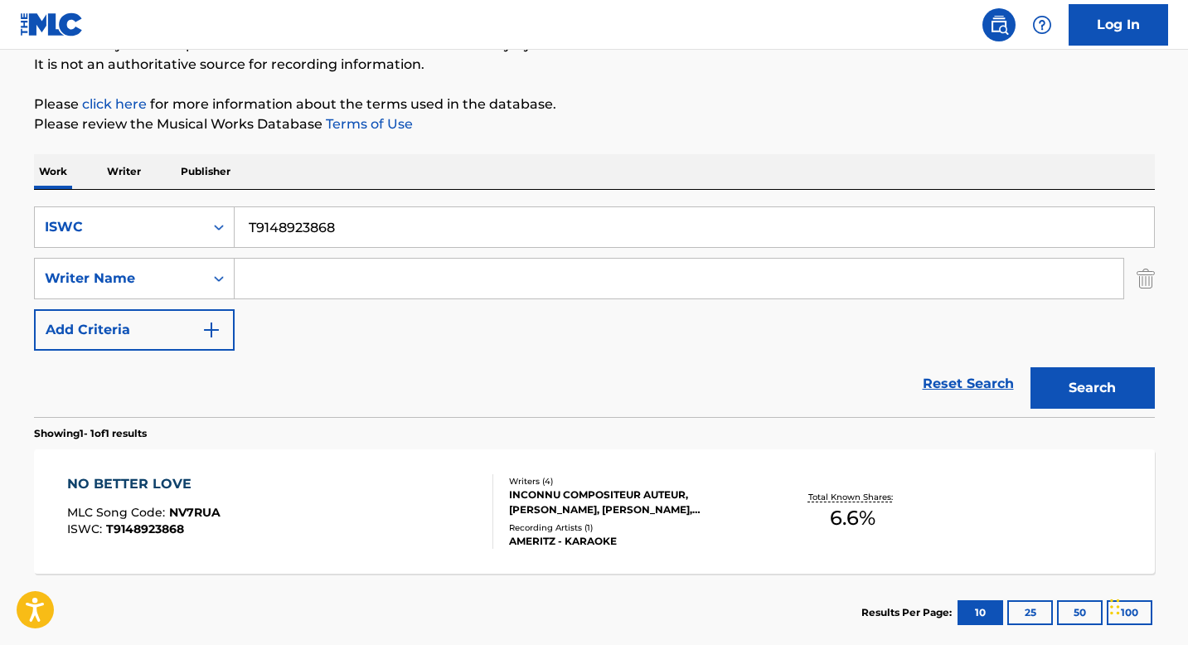
click at [303, 231] on input "T9148923868" at bounding box center [695, 227] width 920 height 40
paste input "0716796927"
type input "T0716796927"
click at [1061, 394] on button "Search" at bounding box center [1093, 387] width 124 height 41
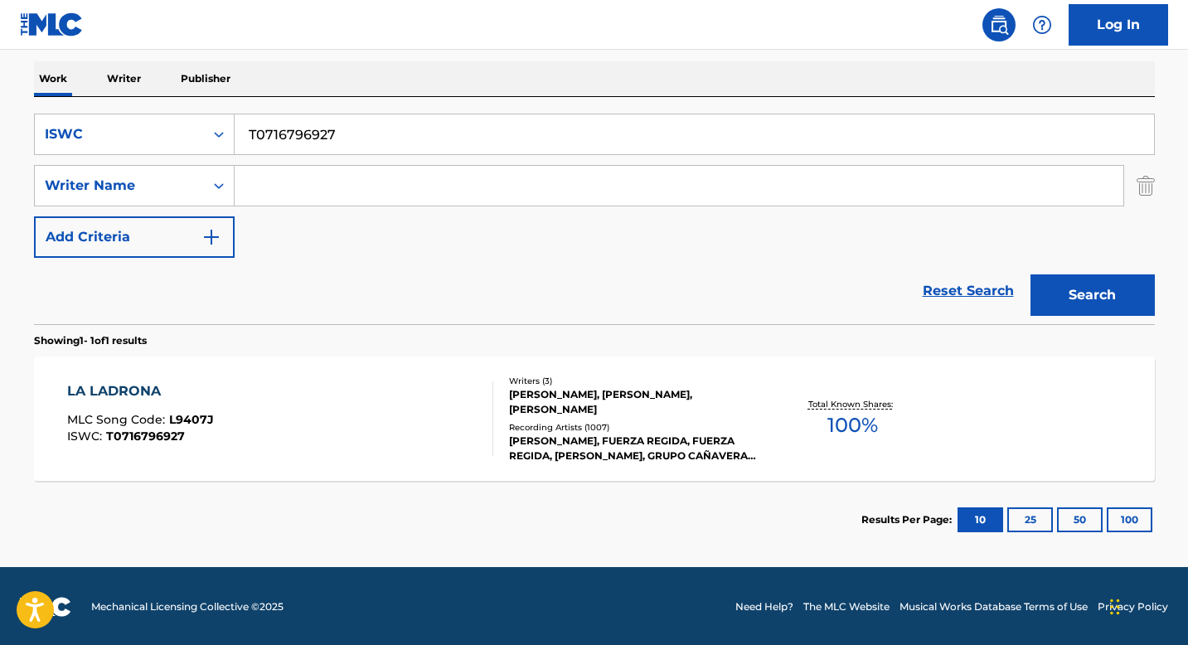
scroll to position [257, 0]
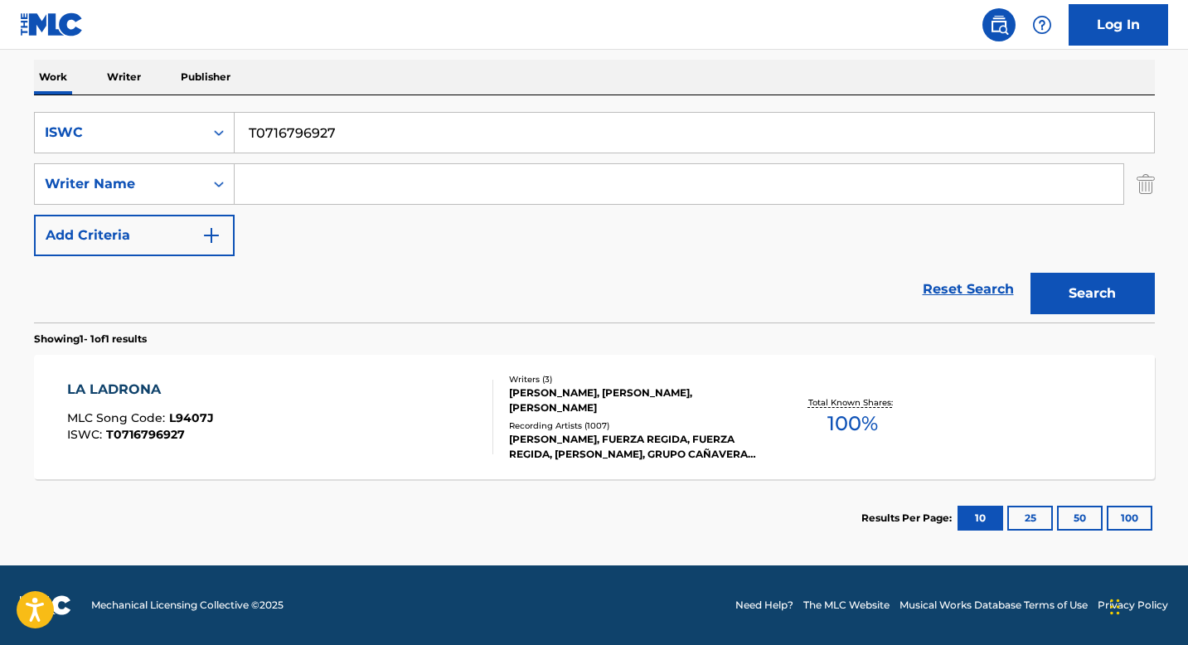
click at [562, 415] on div "Writers ( 3 ) [PERSON_NAME], [PERSON_NAME], [PERSON_NAME] Recording Artists ( 1…" at bounding box center [626, 417] width 266 height 89
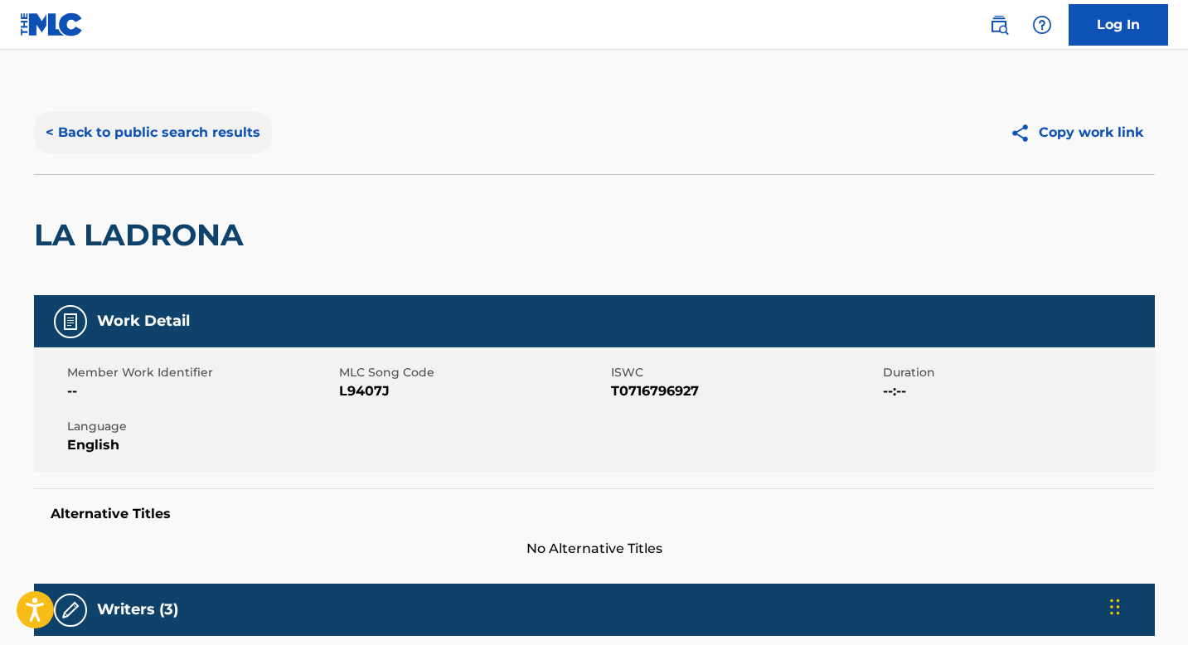
click at [150, 138] on button "< Back to public search results" at bounding box center [153, 132] width 238 height 41
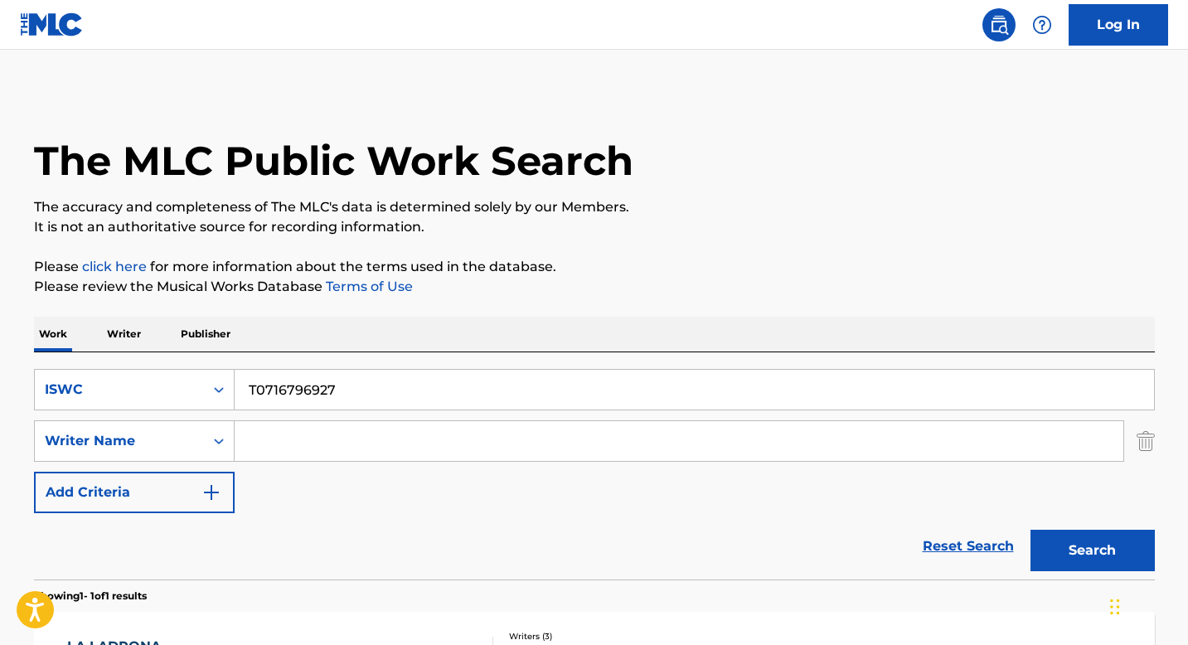
scroll to position [163, 0]
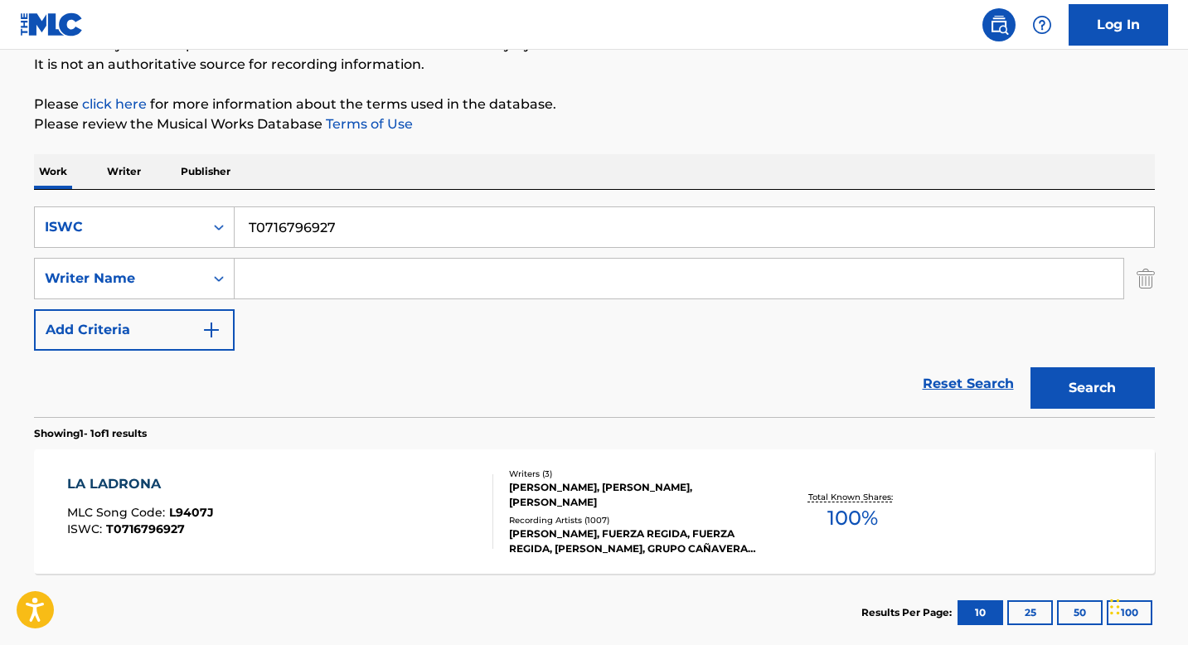
click at [295, 230] on input "T0716796927" at bounding box center [695, 227] width 920 height 40
paste input "01876789"
type input "T0701876789"
click at [1063, 376] on button "Search" at bounding box center [1093, 387] width 124 height 41
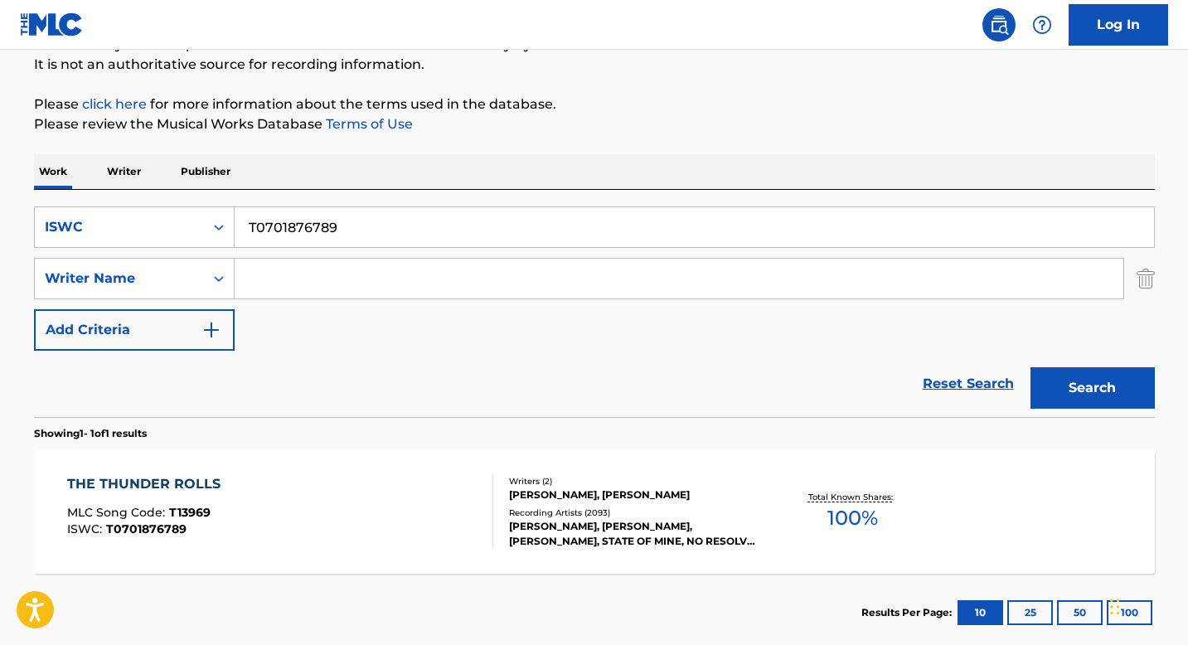
click at [555, 507] on div "Recording Artists ( 2093 )" at bounding box center [634, 513] width 250 height 12
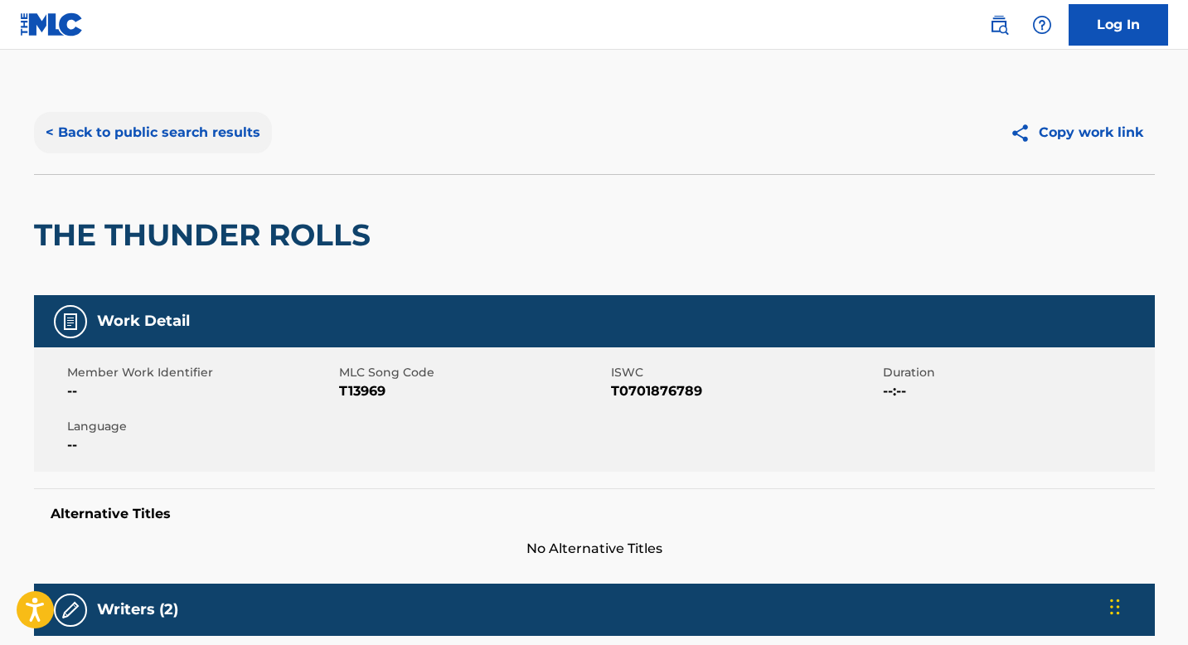
click at [209, 135] on button "< Back to public search results" at bounding box center [153, 132] width 238 height 41
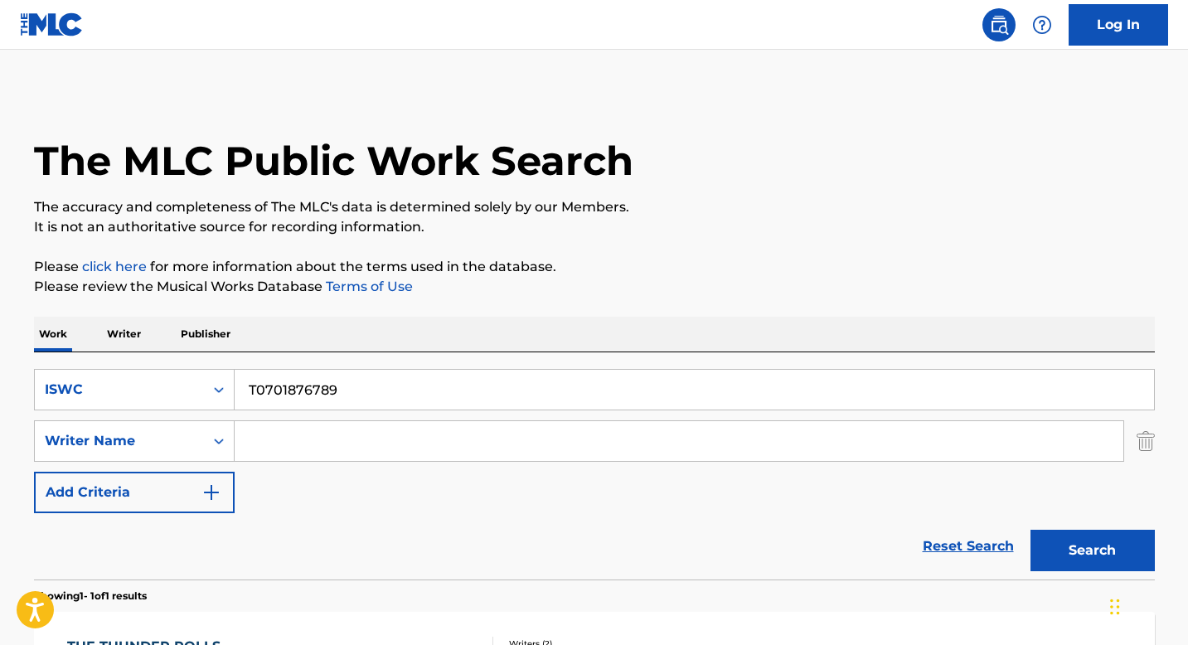
scroll to position [163, 0]
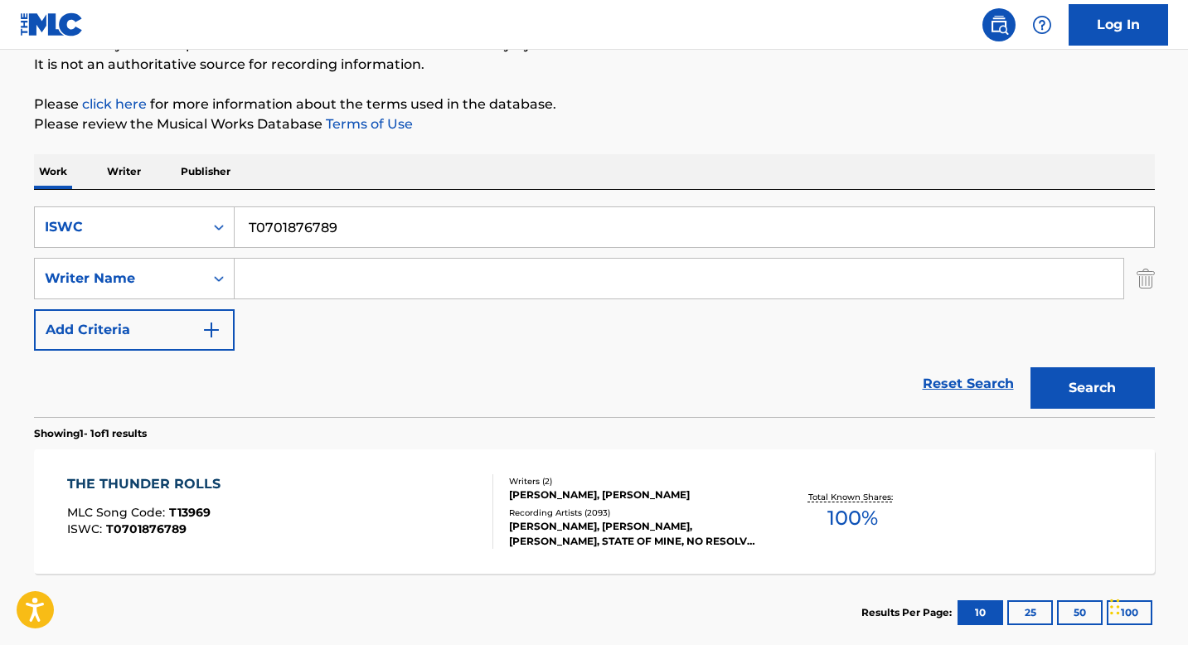
click at [337, 237] on input "T0701876789" at bounding box center [695, 227] width 920 height 40
paste input "T9282043054"
type input "T9282043054"
click at [1081, 391] on button "Search" at bounding box center [1093, 387] width 124 height 41
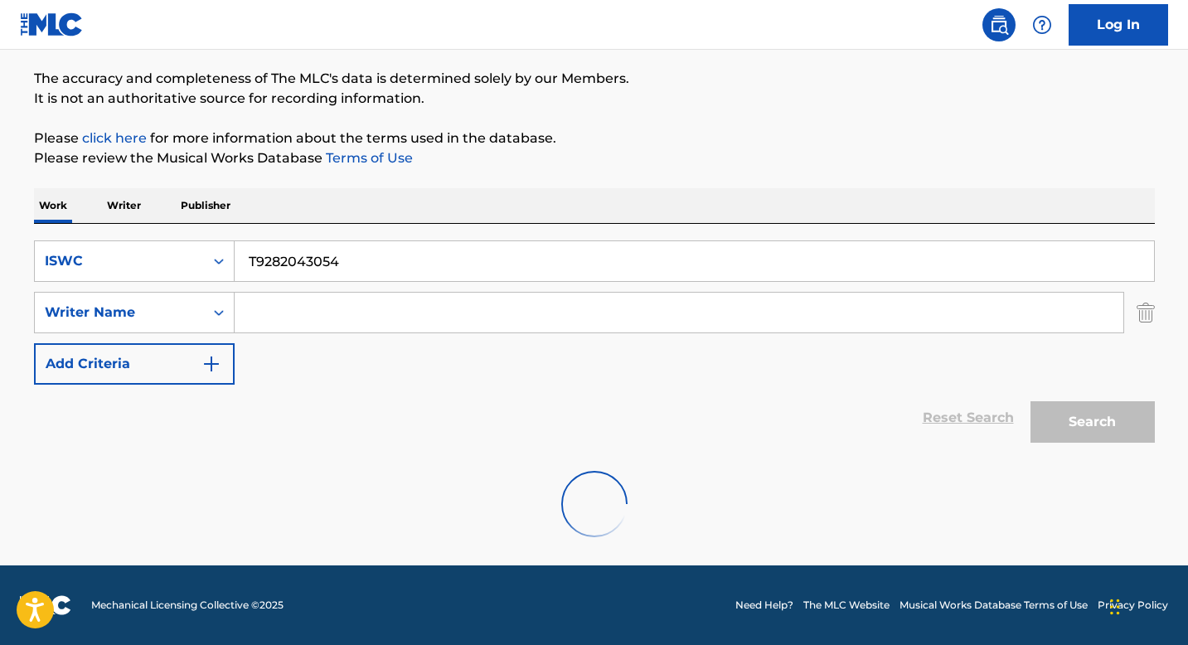
scroll to position [75, 0]
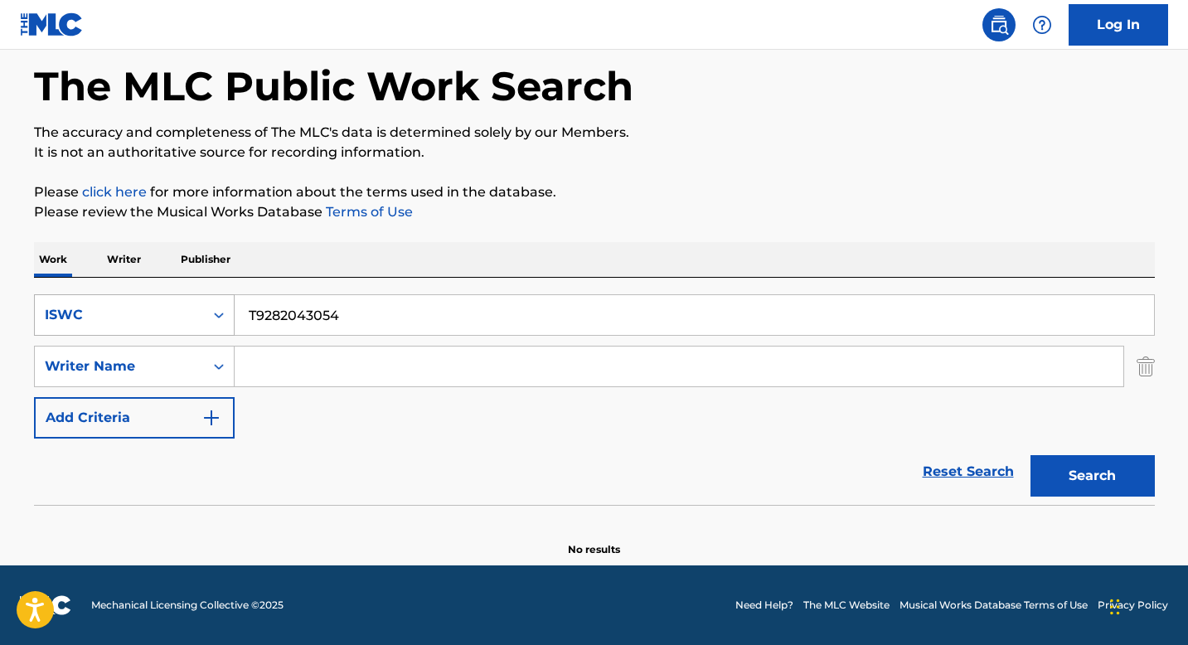
click at [207, 317] on div "Search Form" at bounding box center [219, 315] width 30 height 30
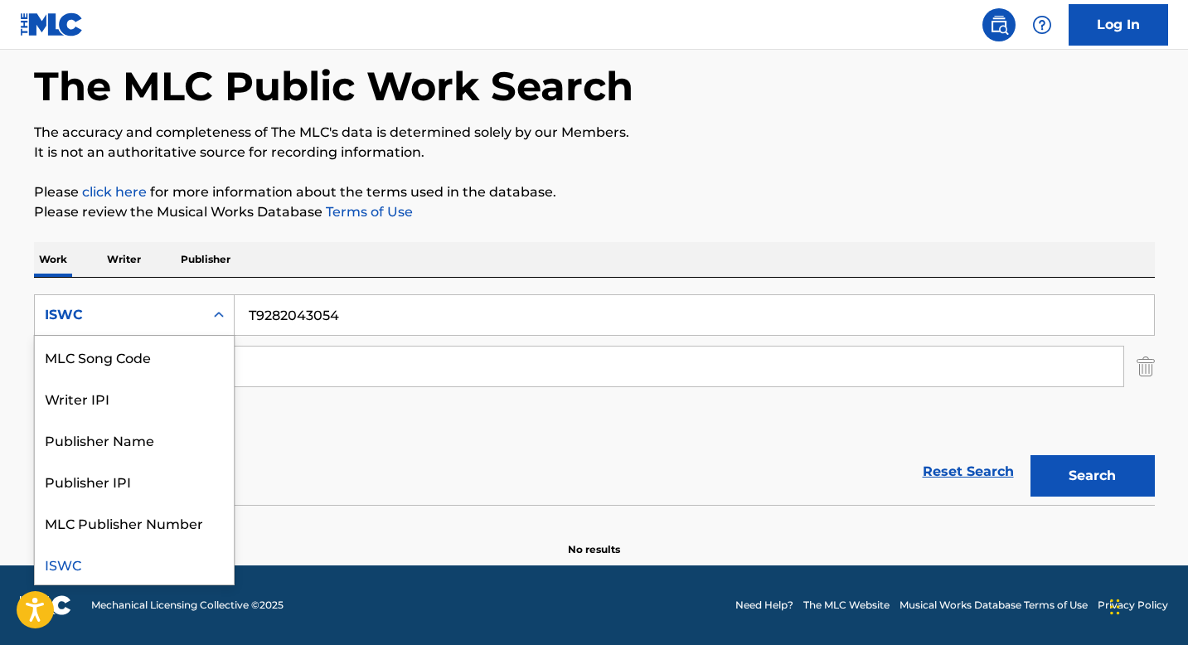
scroll to position [0, 0]
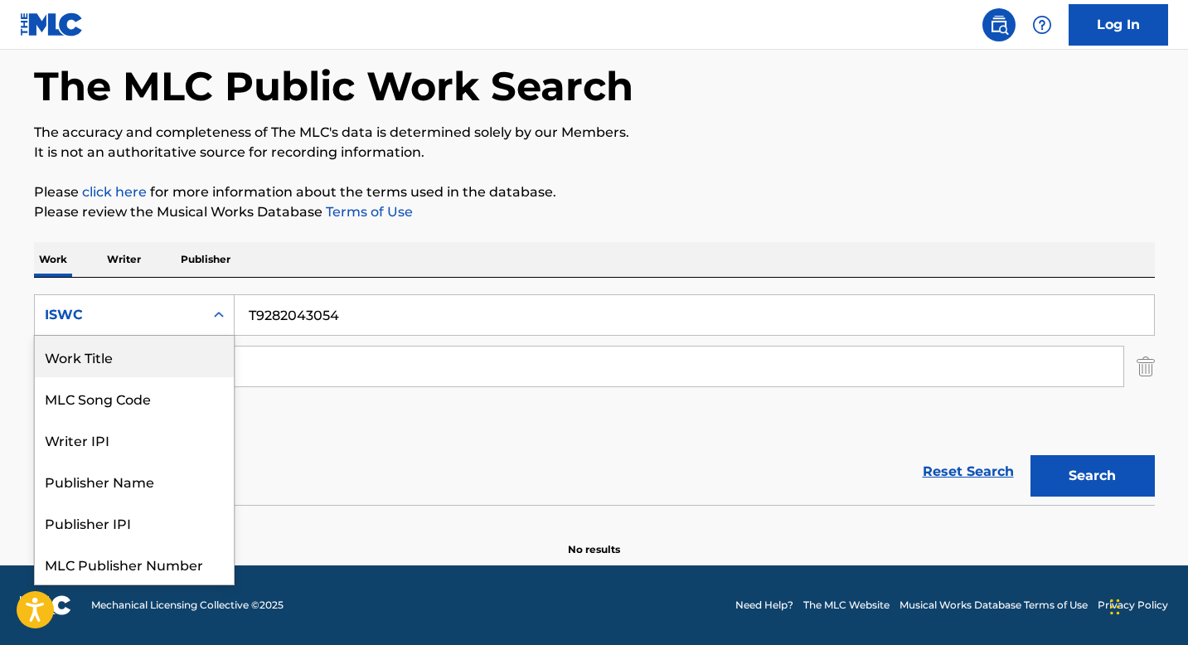
click at [149, 346] on div "Work Title" at bounding box center [134, 356] width 199 height 41
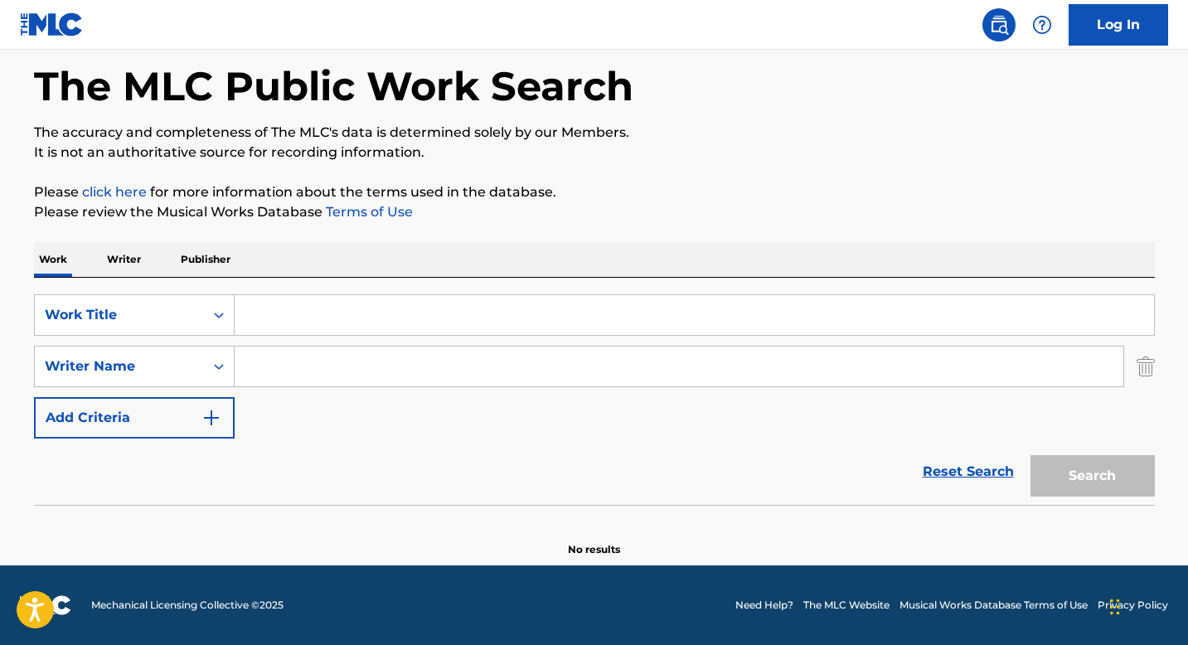
click at [299, 301] on input "Search Form" at bounding box center [695, 315] width 920 height 40
paste input "RECKLESS LOVE"
type input "RECKLESS LOVE"
click at [294, 371] on input "Search Form" at bounding box center [679, 367] width 889 height 40
paste input "[PERSON_NAME] [PERSON_NAME]"
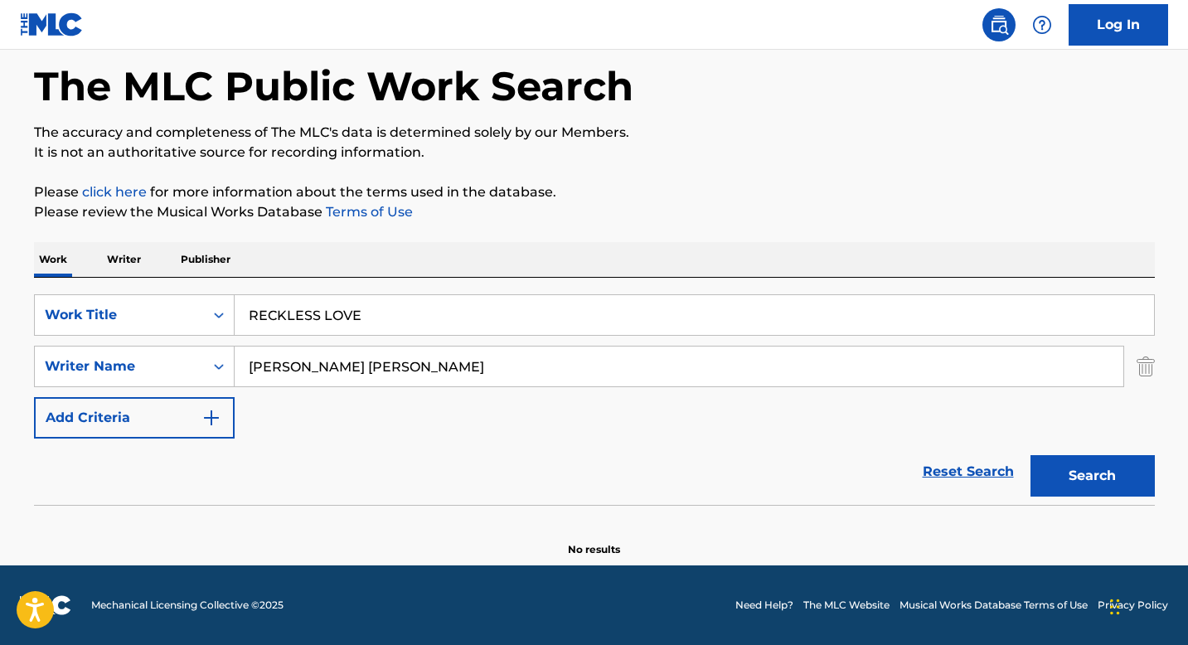
type input "[PERSON_NAME] [PERSON_NAME]"
click at [1104, 473] on button "Search" at bounding box center [1093, 475] width 124 height 41
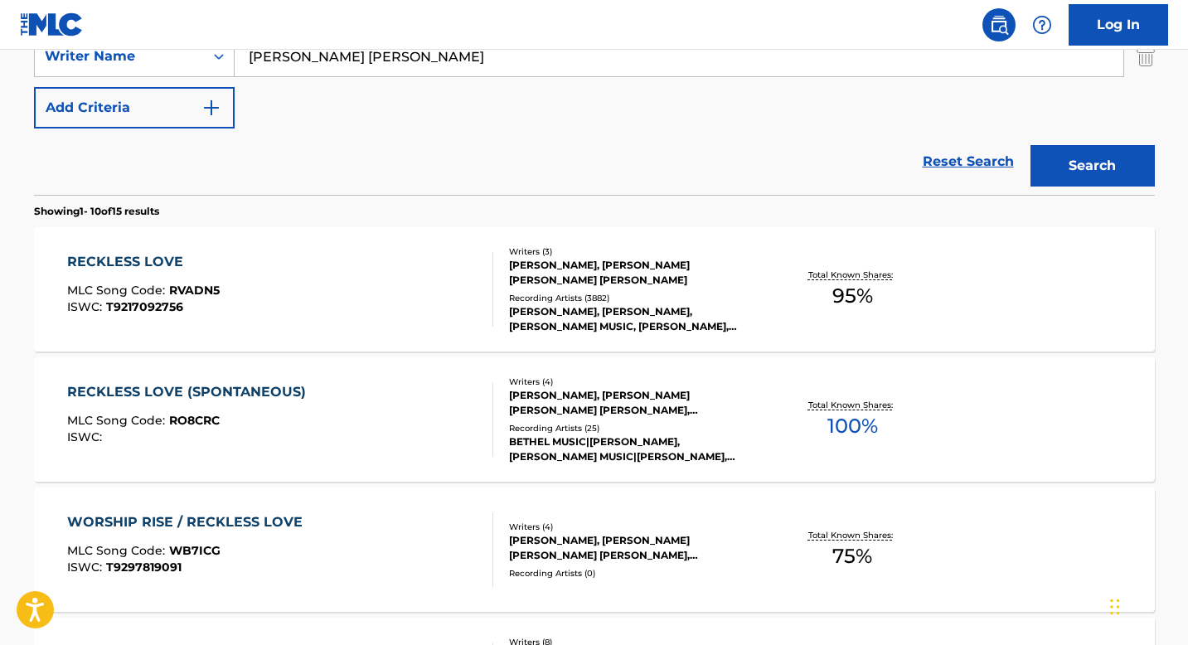
scroll to position [410, 0]
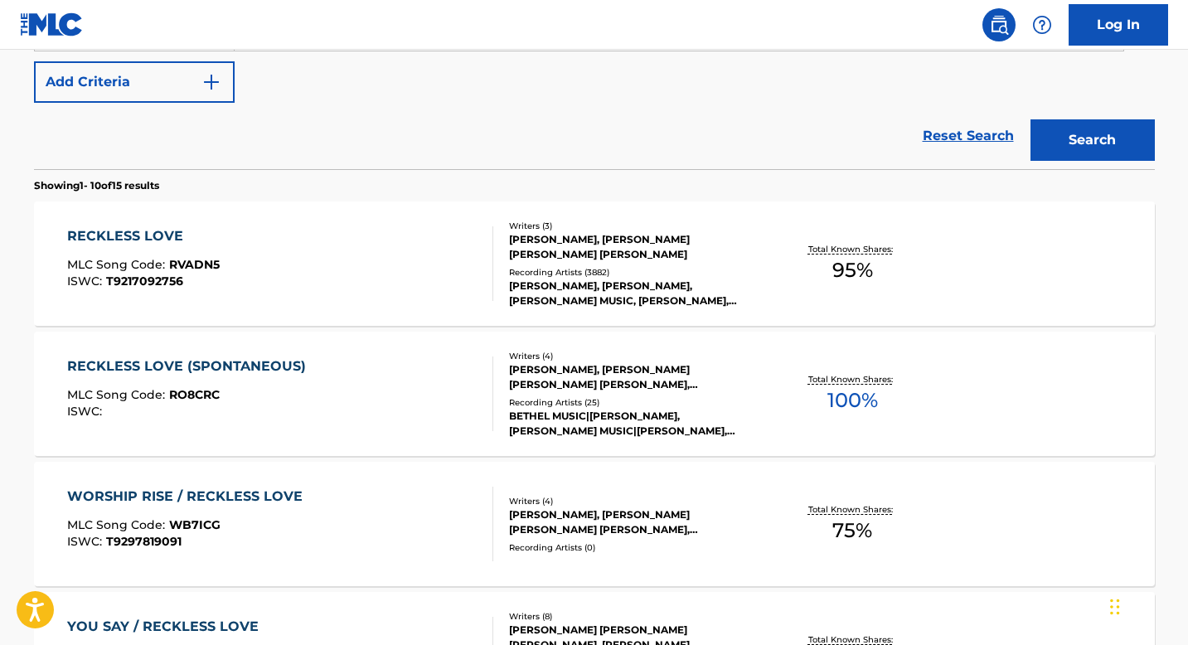
click at [538, 265] on div "Writers ( 3 ) [PERSON_NAME], [PERSON_NAME] [PERSON_NAME] [PERSON_NAME] Recordin…" at bounding box center [626, 264] width 266 height 89
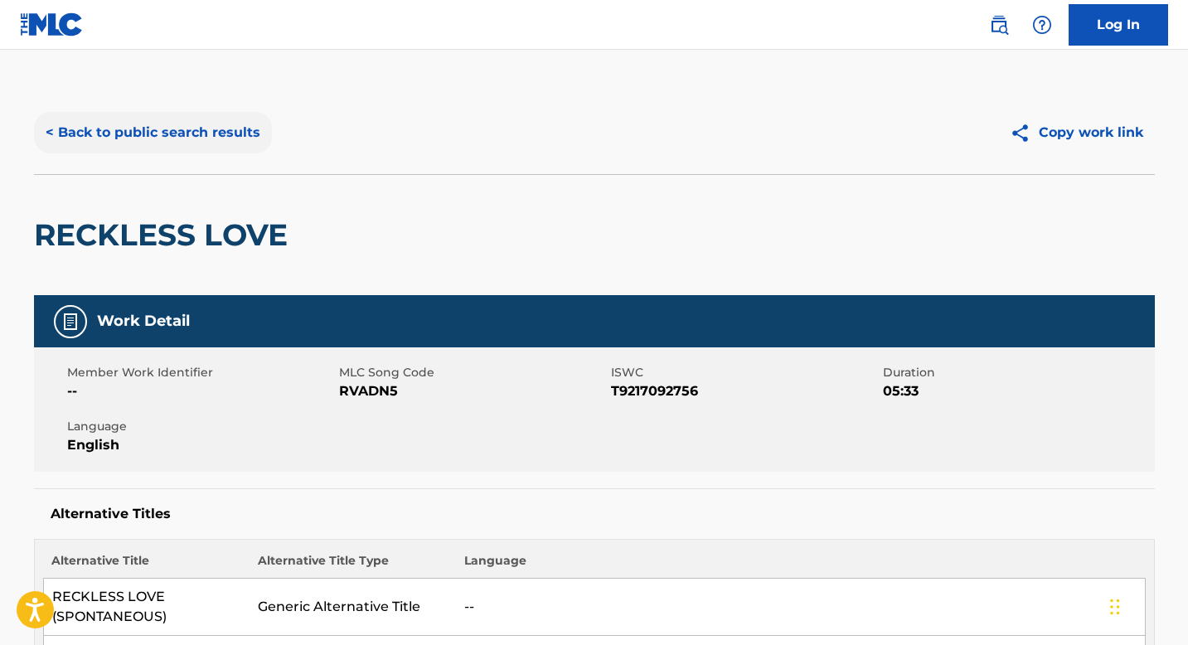
click at [193, 132] on button "< Back to public search results" at bounding box center [153, 132] width 238 height 41
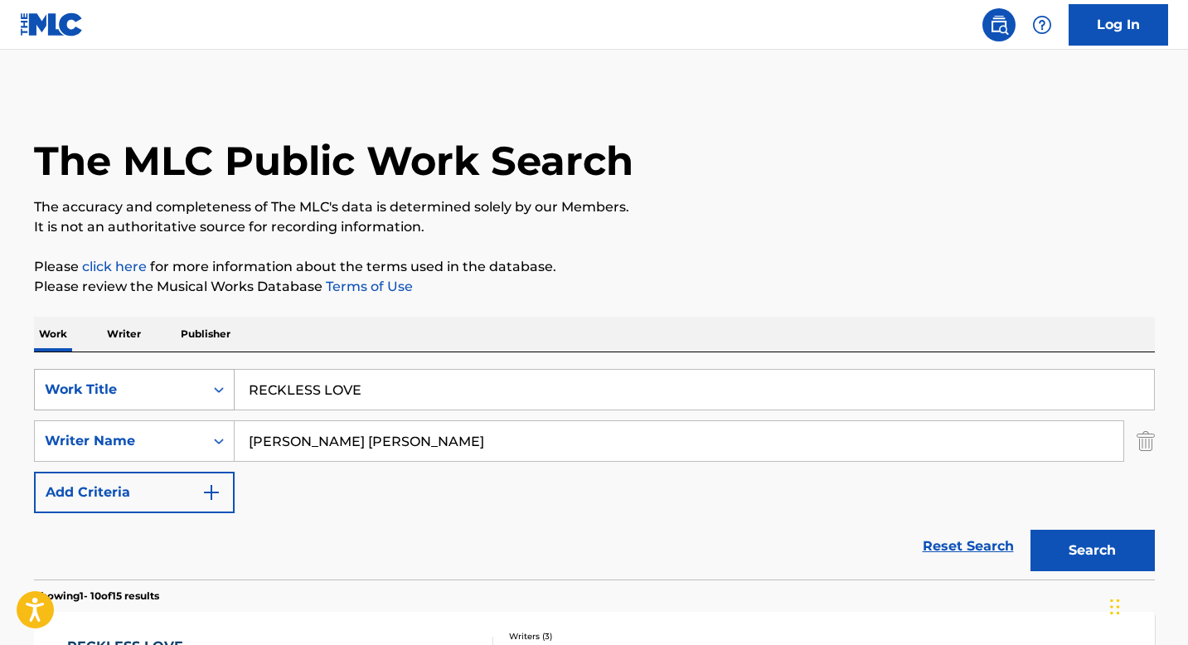
click at [208, 390] on div "Search Form" at bounding box center [219, 390] width 30 height 30
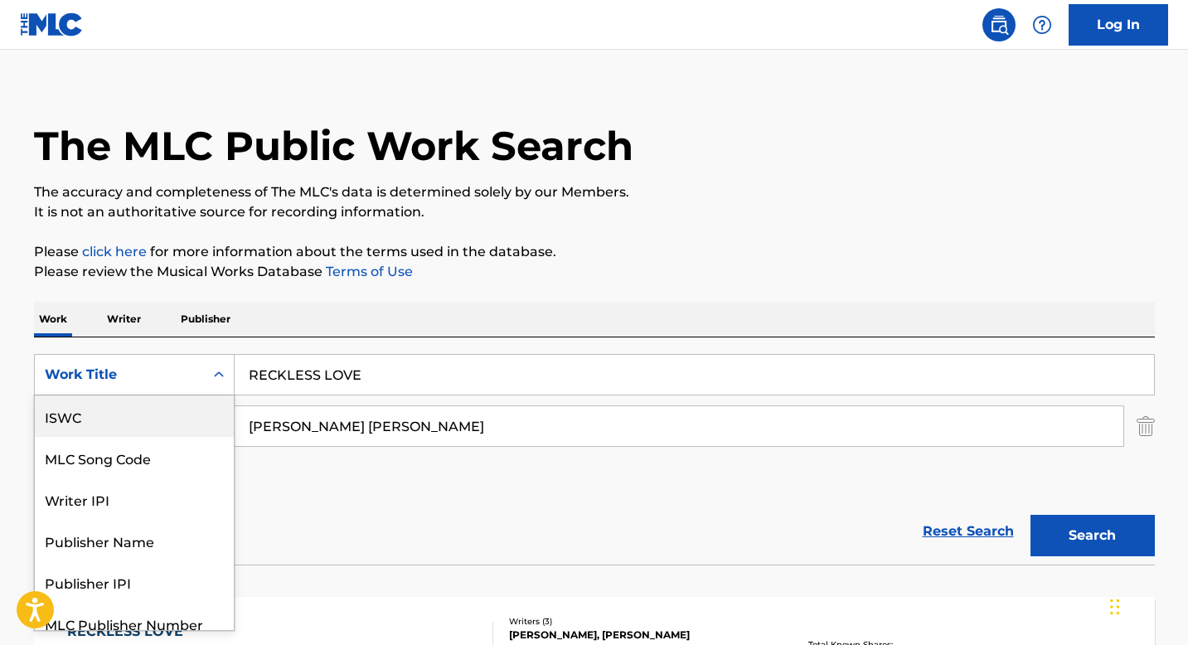
drag, startPoint x: 147, startPoint y: 420, endPoint x: 177, endPoint y: 418, distance: 29.9
click at [147, 420] on div "ISWC" at bounding box center [134, 416] width 199 height 41
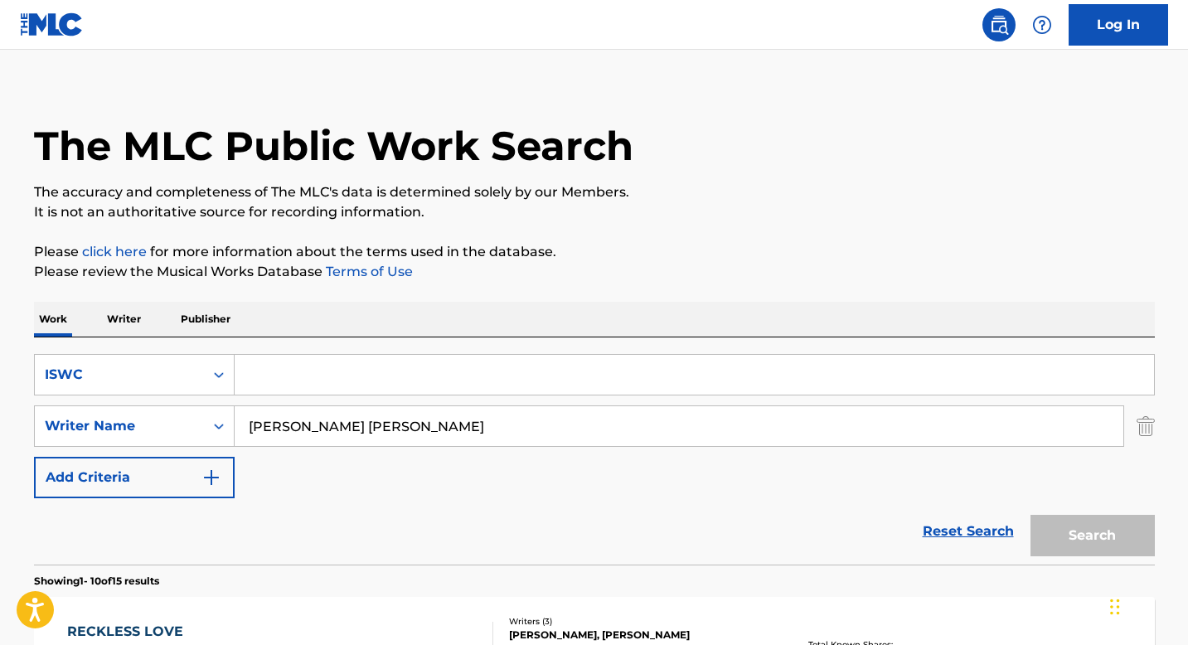
click at [297, 418] on input "[PERSON_NAME] [PERSON_NAME]" at bounding box center [679, 426] width 889 height 40
click at [299, 383] on input "Search Form" at bounding box center [695, 375] width 920 height 40
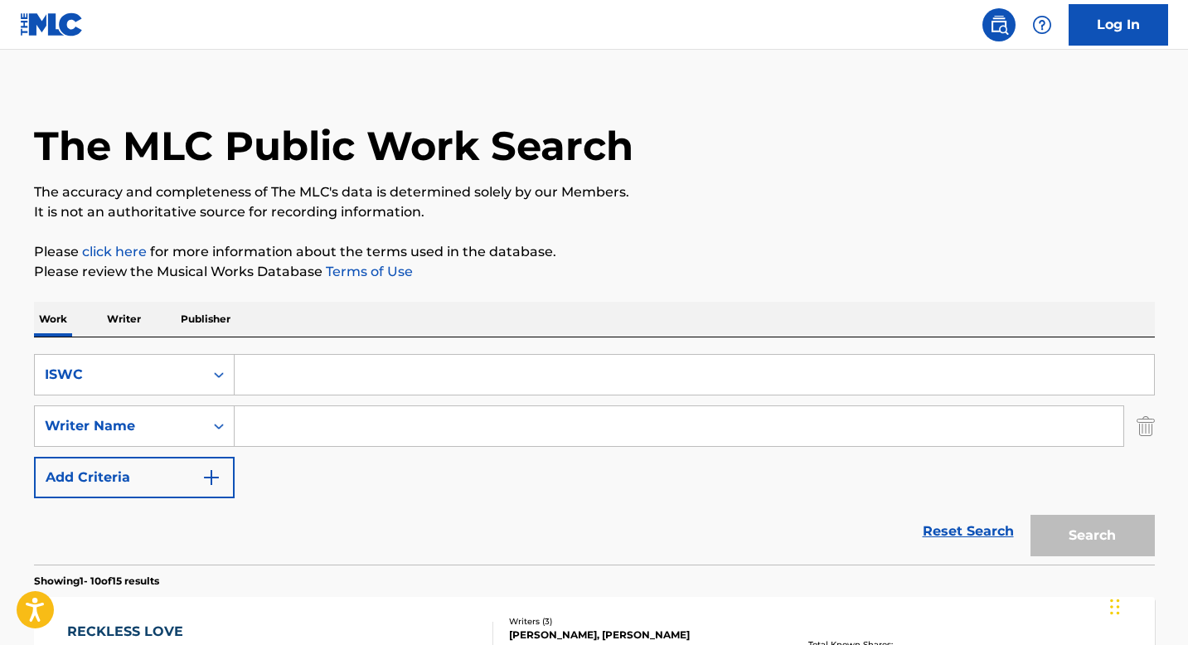
paste input "T9283218622"
type input "T9283218622"
click at [1117, 545] on button "Search" at bounding box center [1093, 535] width 124 height 41
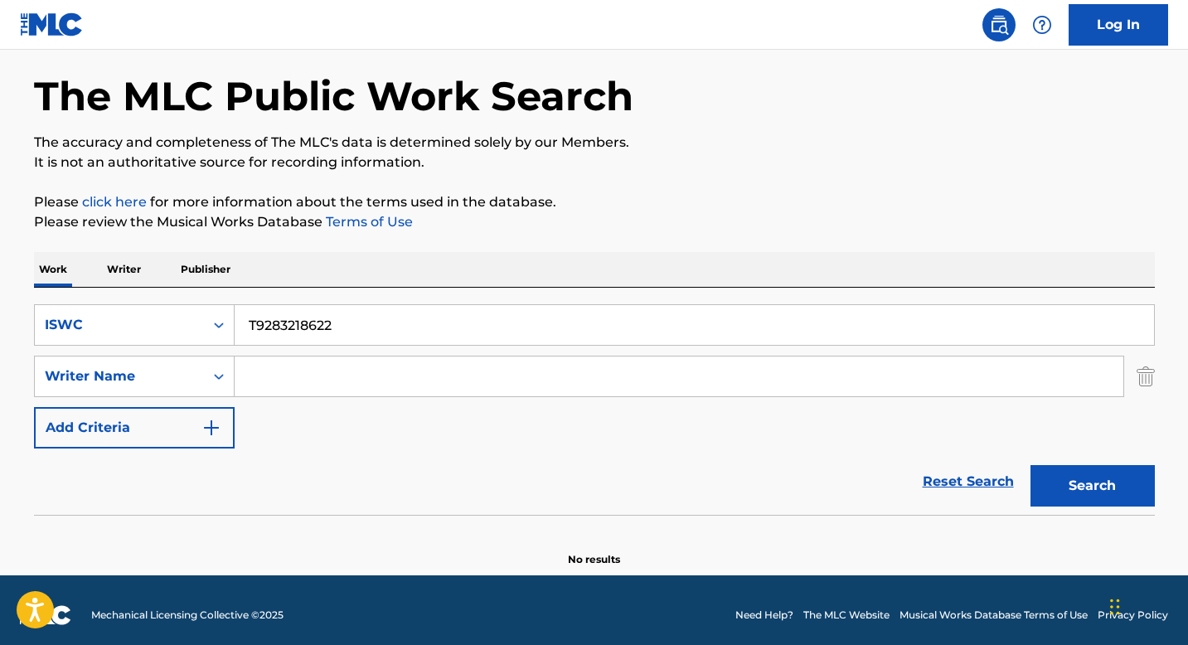
scroll to position [75, 0]
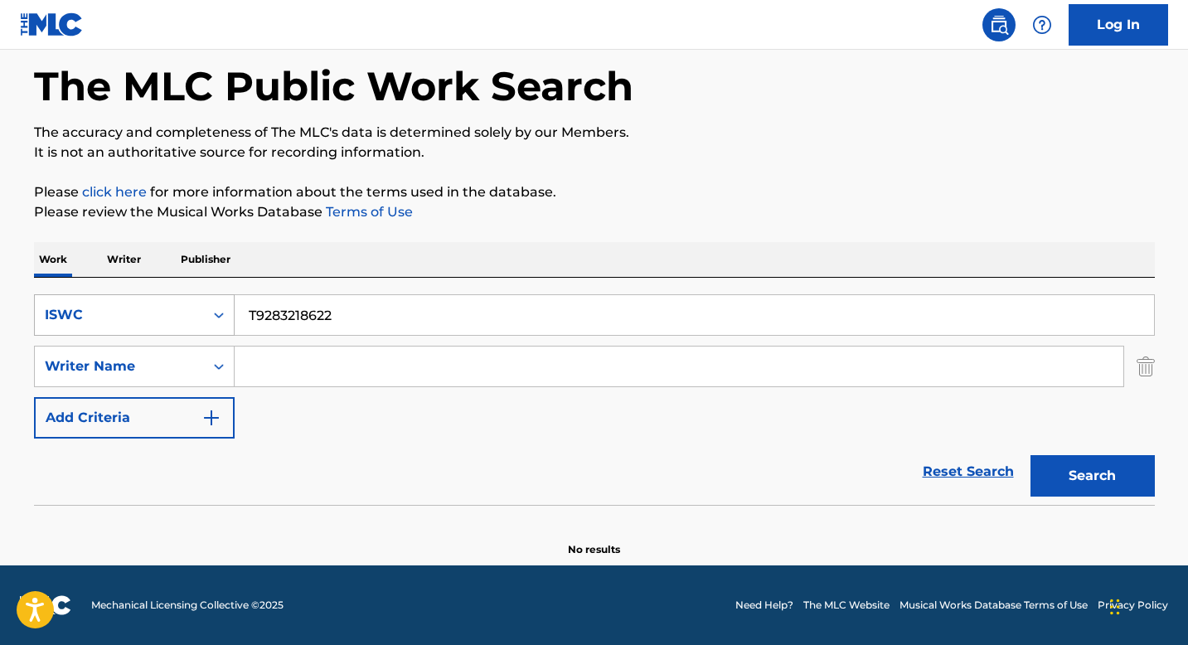
click at [211, 300] on div "Search Form" at bounding box center [219, 315] width 30 height 30
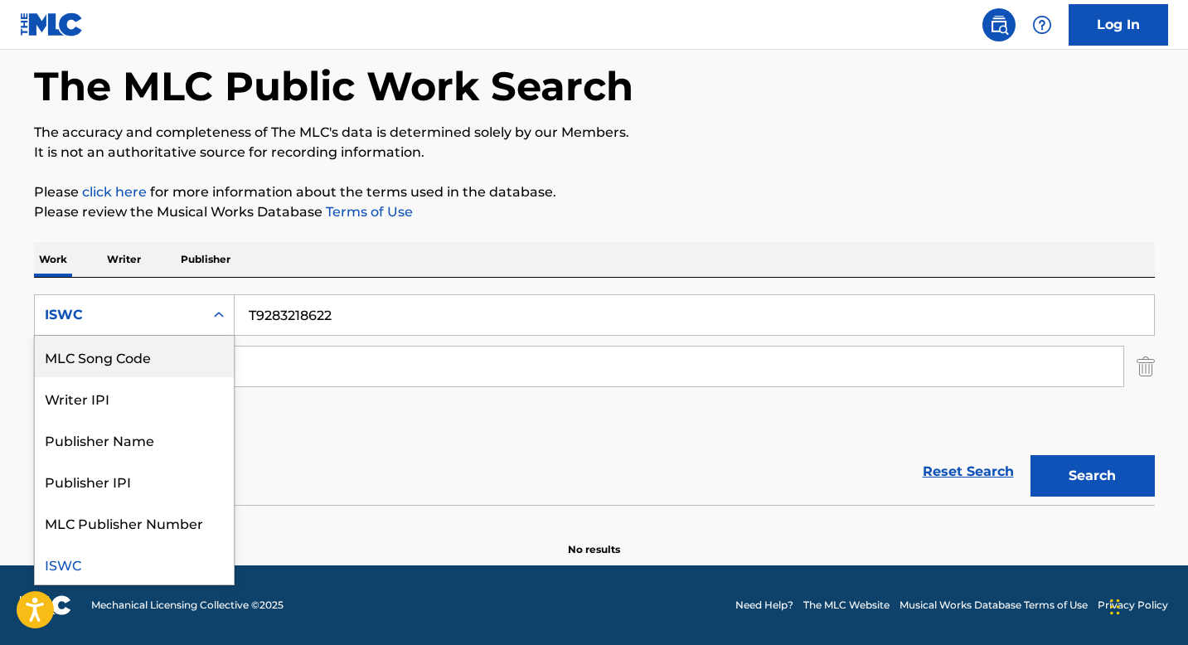
scroll to position [0, 0]
click at [124, 355] on div "Work Title" at bounding box center [134, 356] width 199 height 41
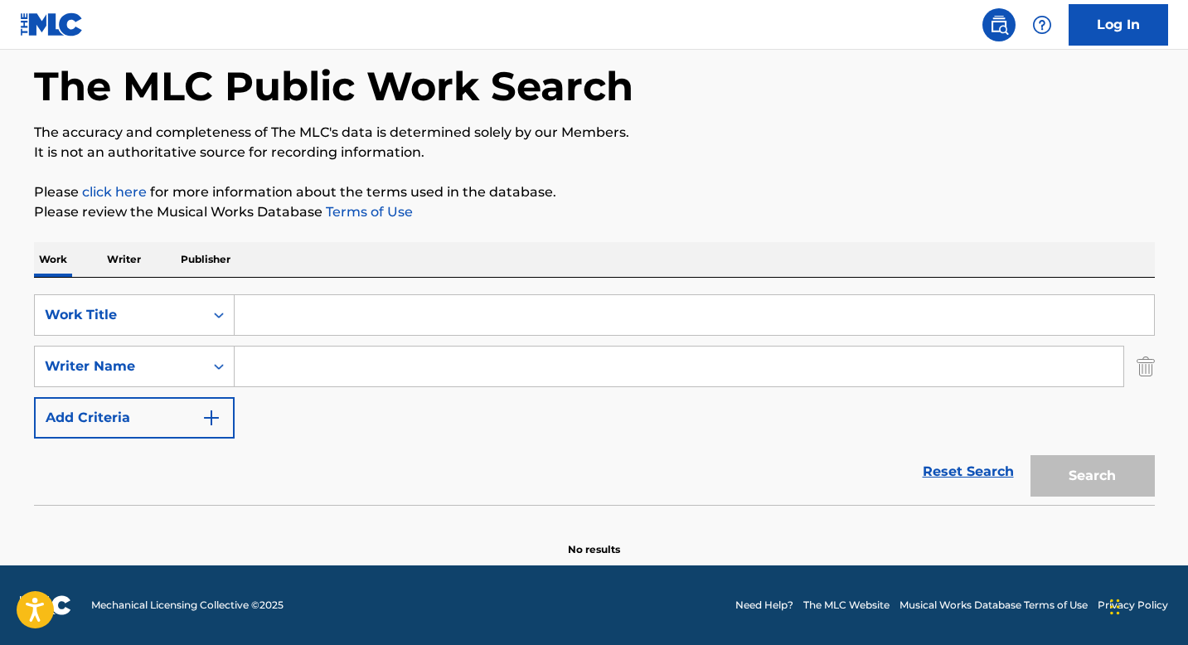
click at [265, 319] on input "Search Form" at bounding box center [695, 315] width 920 height 40
paste input "HEADPHONES"
type input "HEADPHONES"
click at [319, 381] on input "Search Form" at bounding box center [679, 367] width 889 height 40
paste input "[PERSON_NAME]"
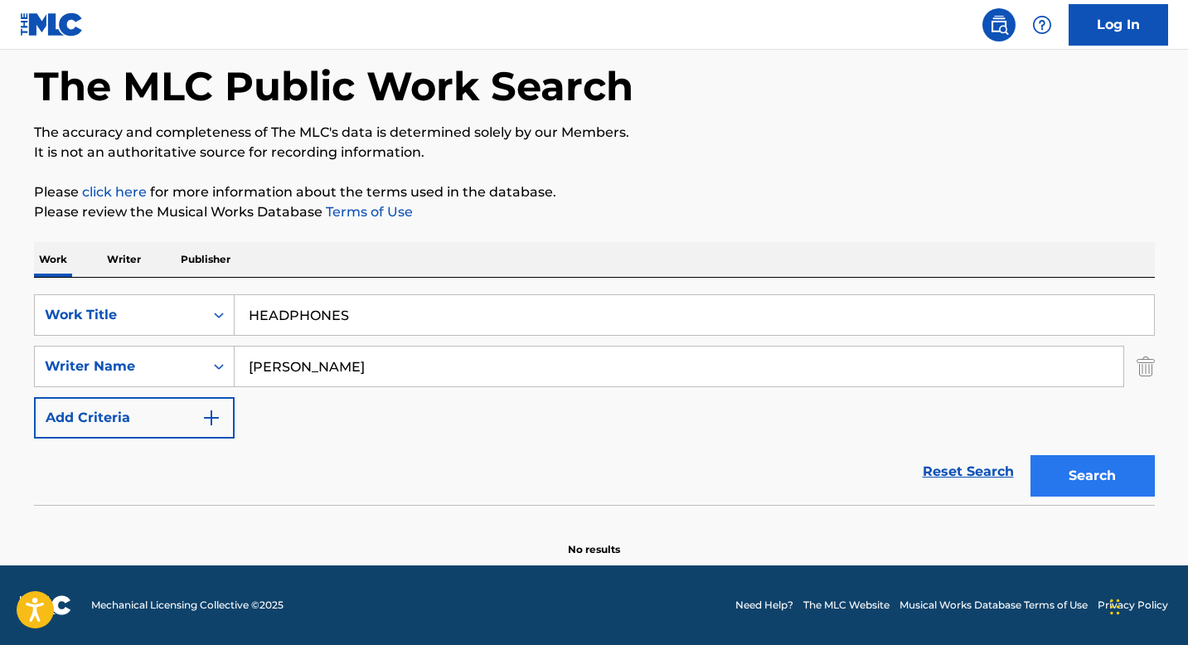
type input "[PERSON_NAME]"
click at [1090, 474] on button "Search" at bounding box center [1093, 475] width 124 height 41
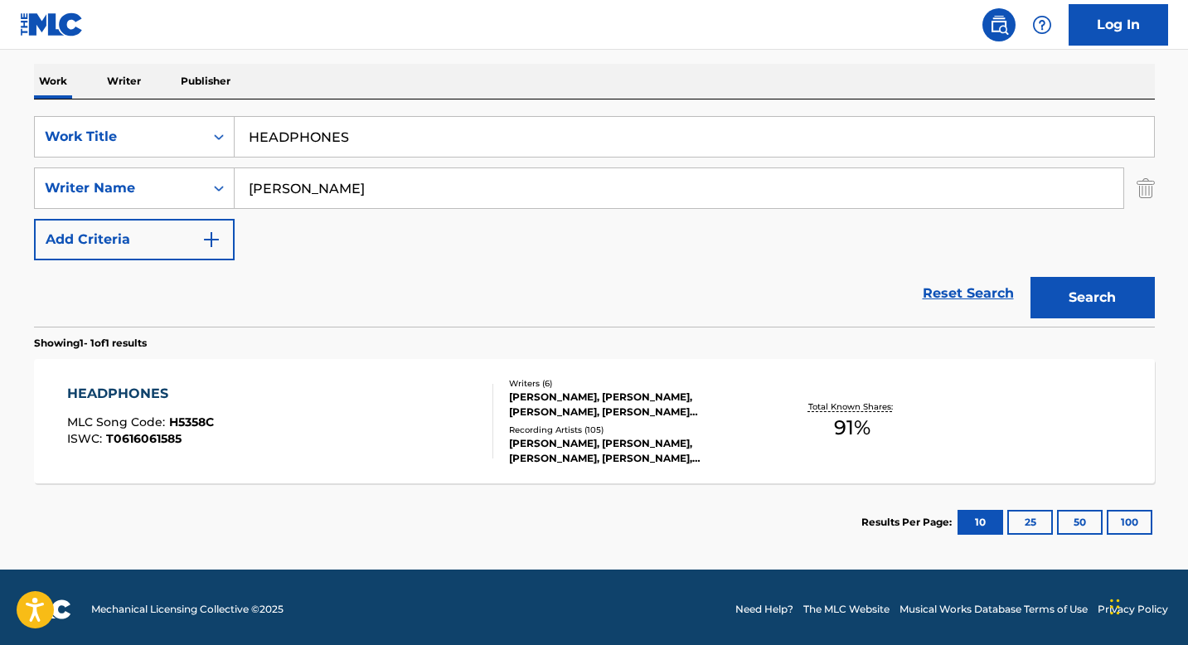
scroll to position [257, 0]
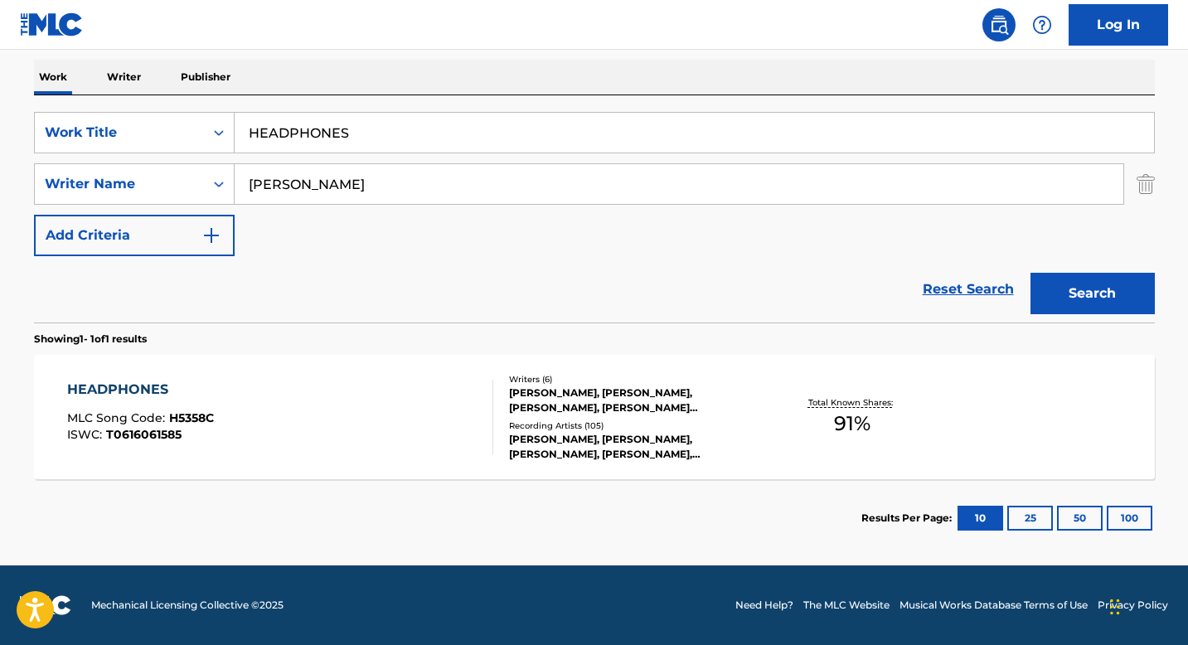
click at [567, 430] on div "Recording Artists ( 105 )" at bounding box center [634, 426] width 250 height 12
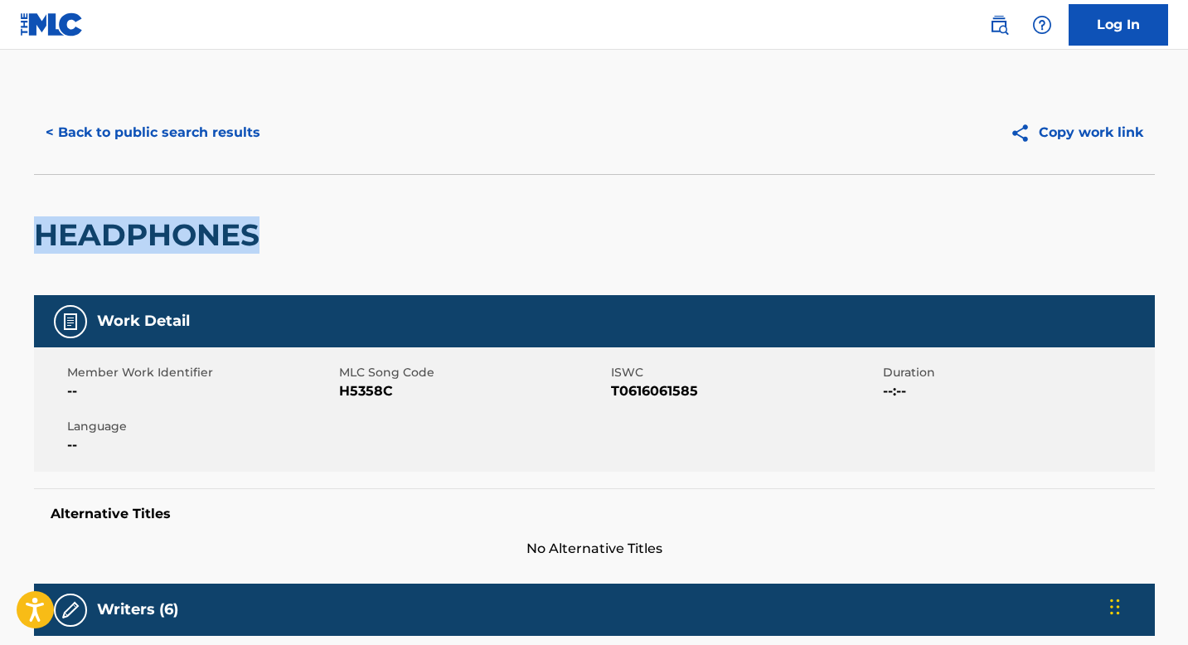
drag, startPoint x: 43, startPoint y: 238, endPoint x: 273, endPoint y: 240, distance: 229.7
click at [273, 240] on div "HEADPHONES" at bounding box center [594, 234] width 1121 height 121
copy h2 "HEADPHONES"
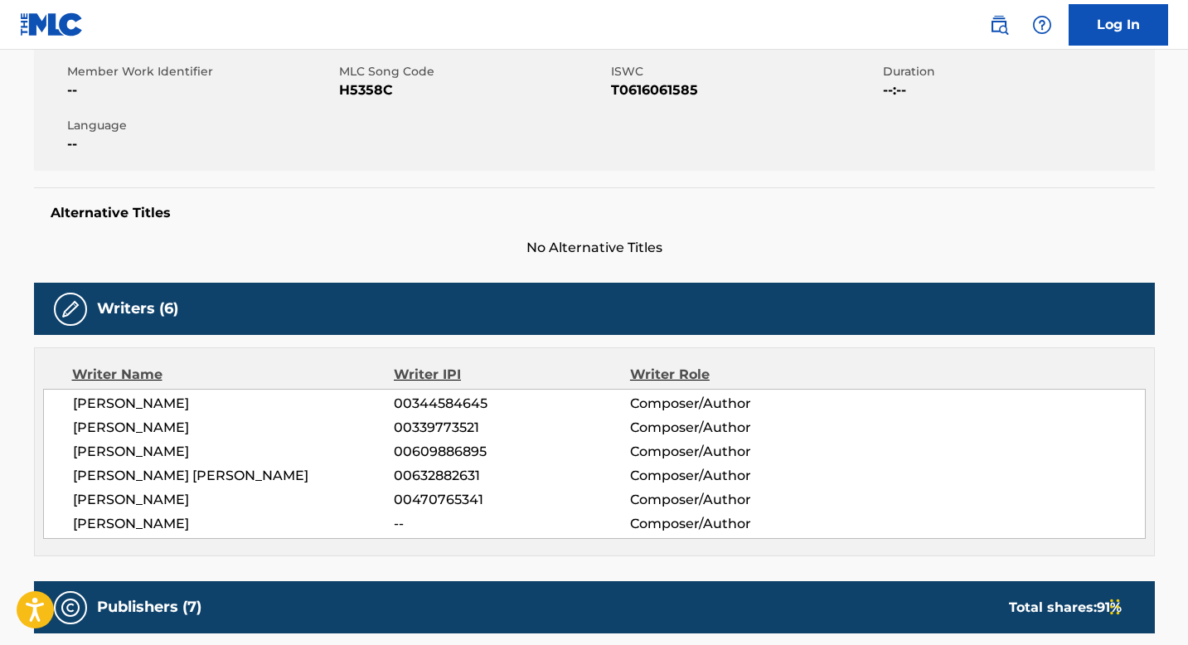
scroll to position [303, 0]
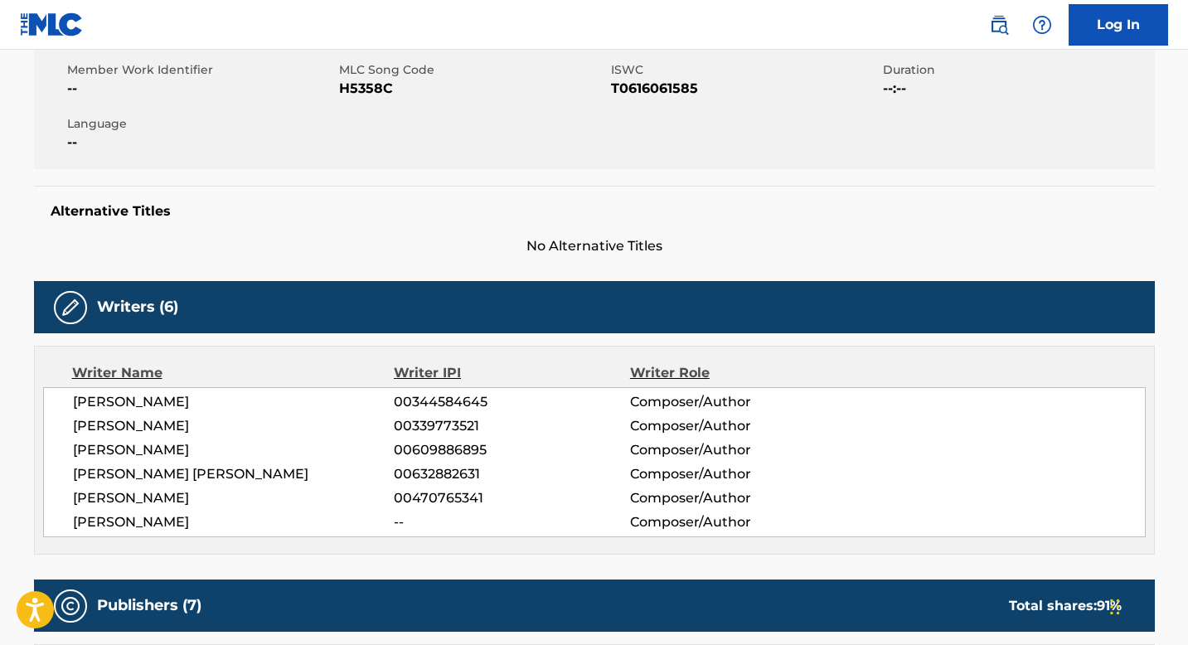
drag, startPoint x: 68, startPoint y: 398, endPoint x: 212, endPoint y: 400, distance: 144.3
click at [212, 399] on div "[PERSON_NAME] 00344584645 Composer/Author [PERSON_NAME] 00339773521 Composer/Au…" at bounding box center [594, 462] width 1103 height 150
copy span "[PERSON_NAME]"
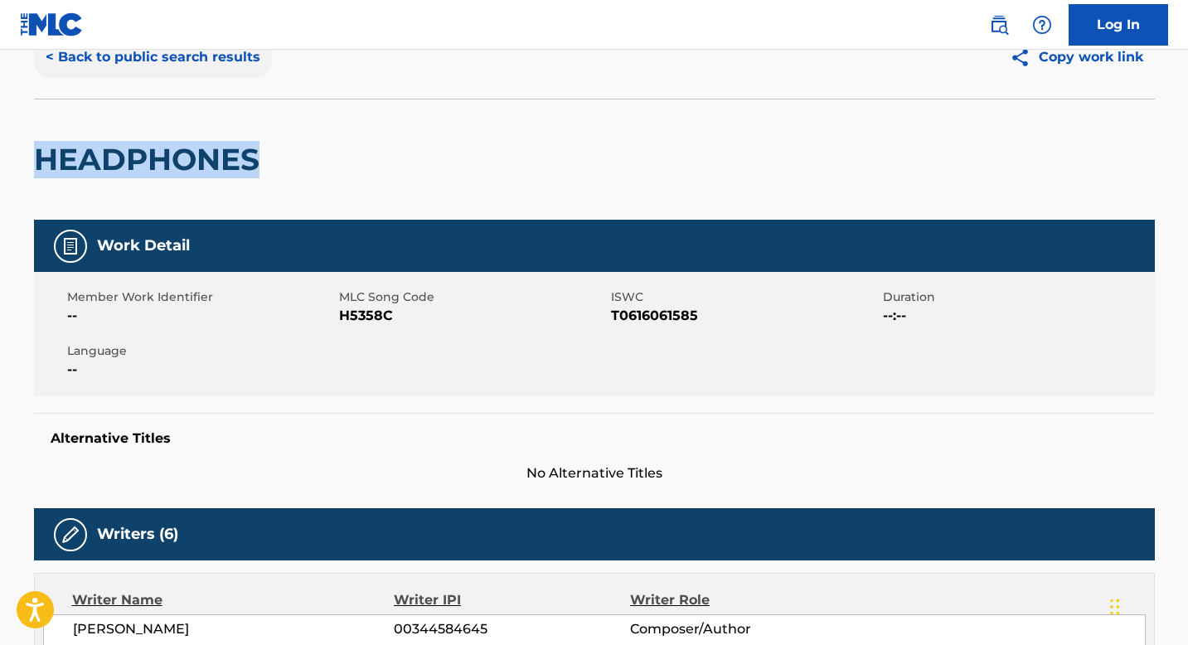
scroll to position [0, 0]
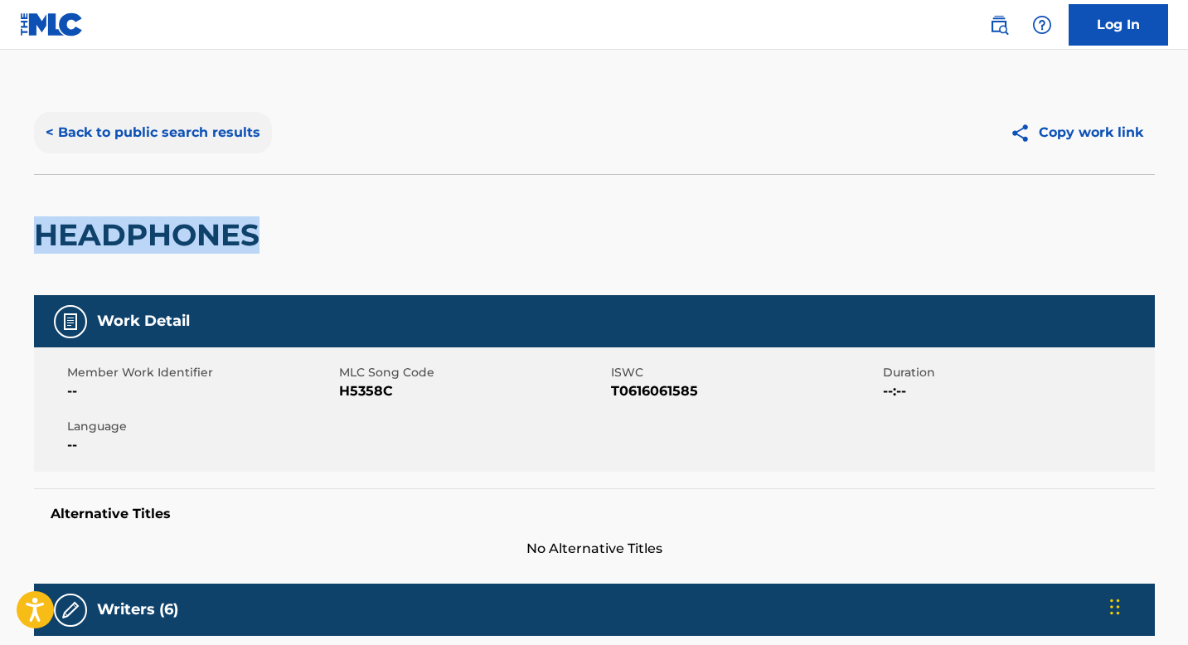
click at [172, 137] on button "< Back to public search results" at bounding box center [153, 132] width 238 height 41
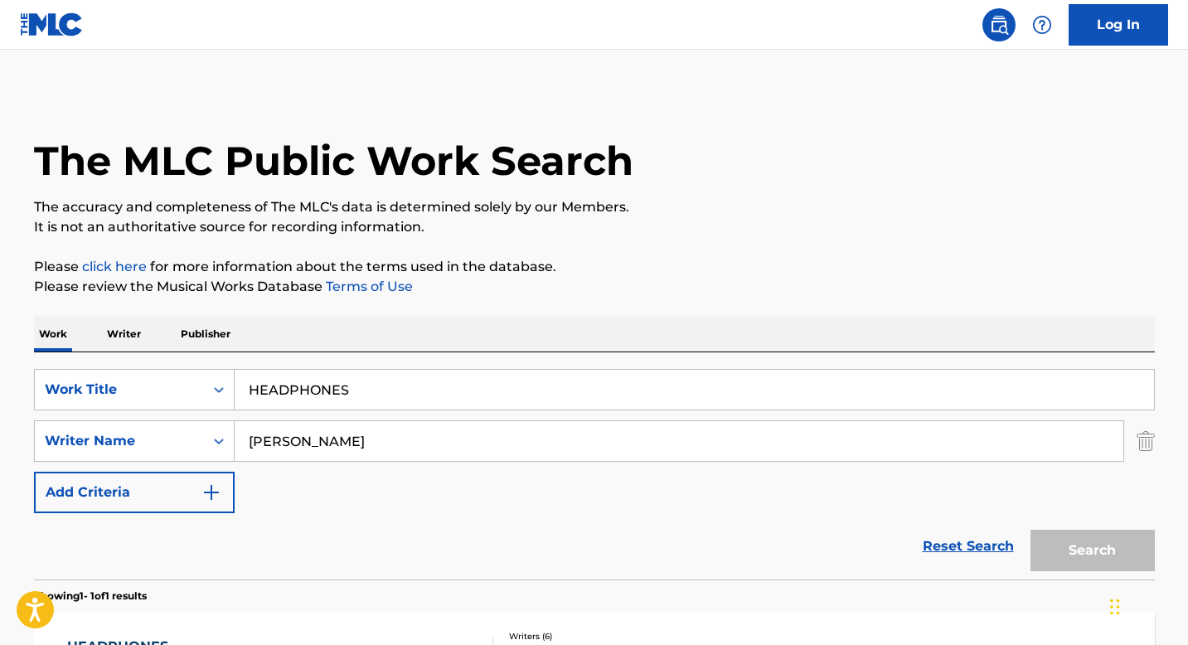
scroll to position [163, 0]
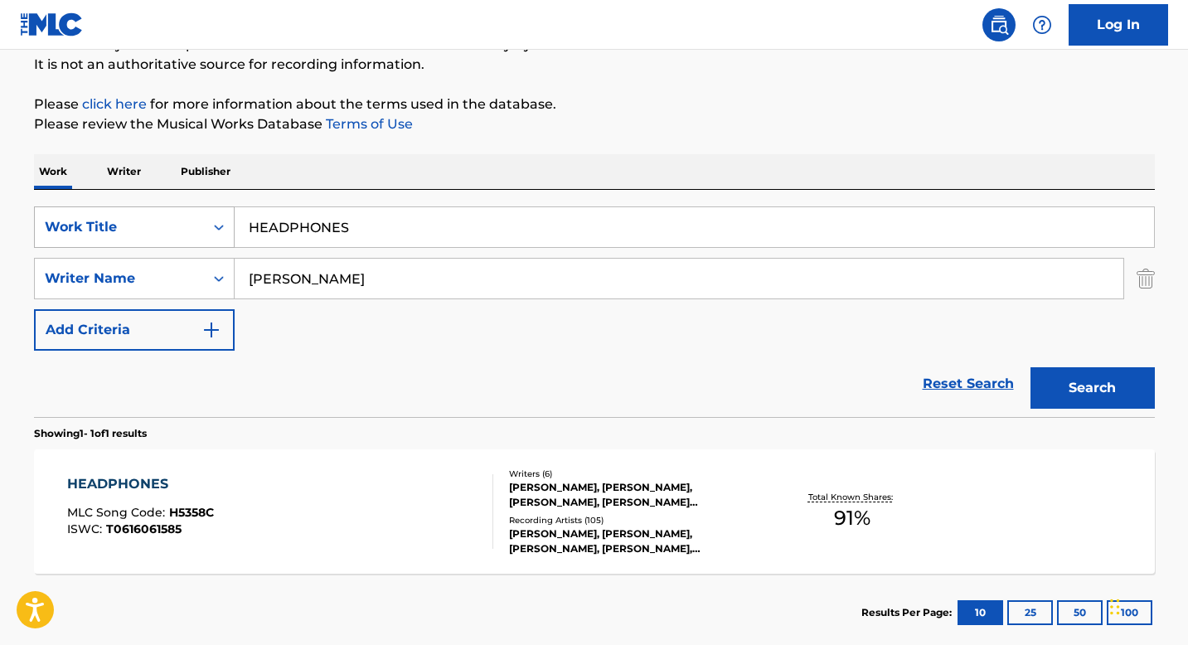
click at [192, 249] on div "SearchWithCriteriaec586a3a-1d97-46fe-8c30-416b9fccc48e Work Title HEADPHONES Se…" at bounding box center [594, 278] width 1121 height 144
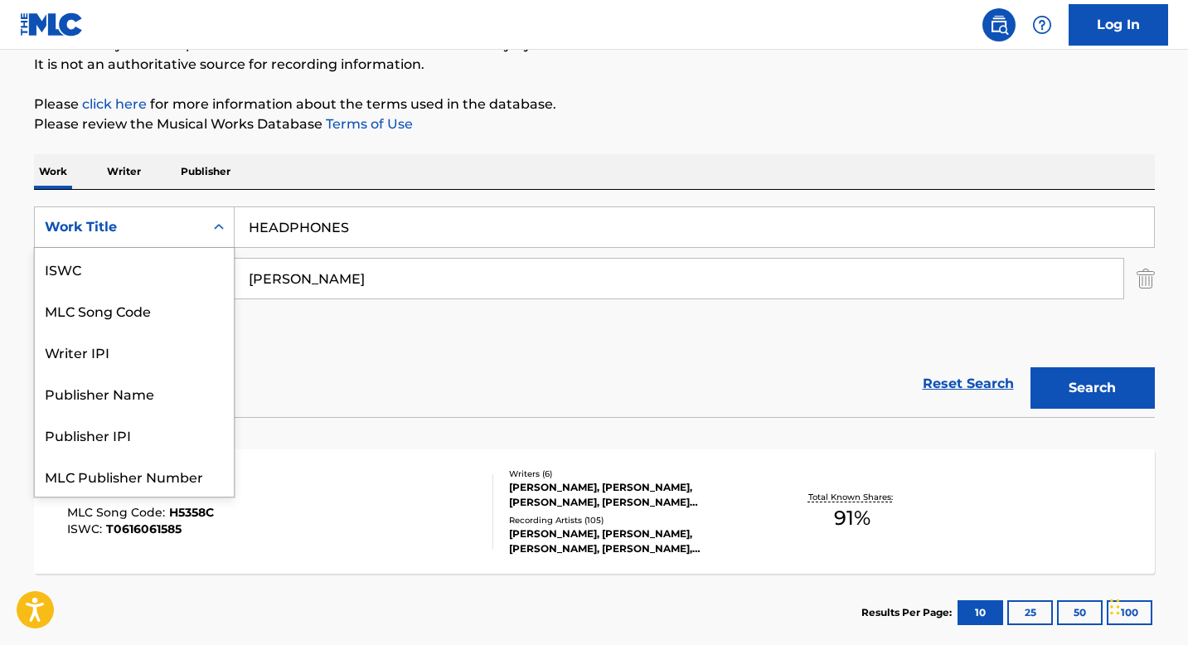
click at [197, 238] on div "Work Title" at bounding box center [119, 227] width 169 height 32
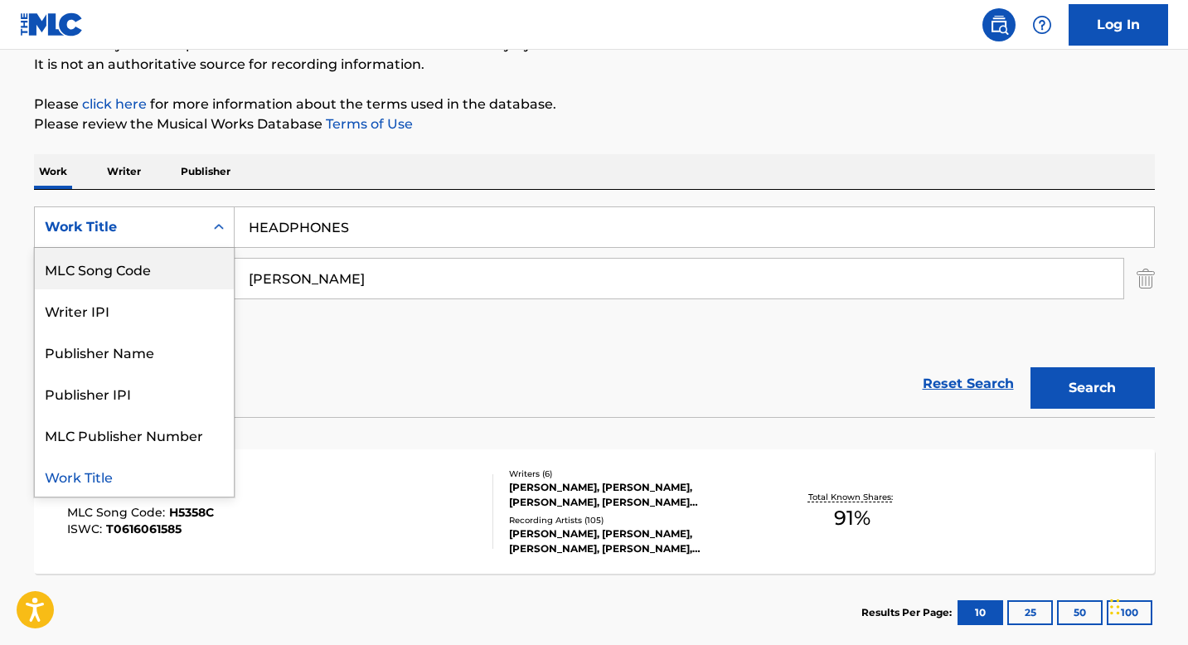
scroll to position [0, 0]
click at [143, 281] on div "ISWC" at bounding box center [134, 268] width 199 height 41
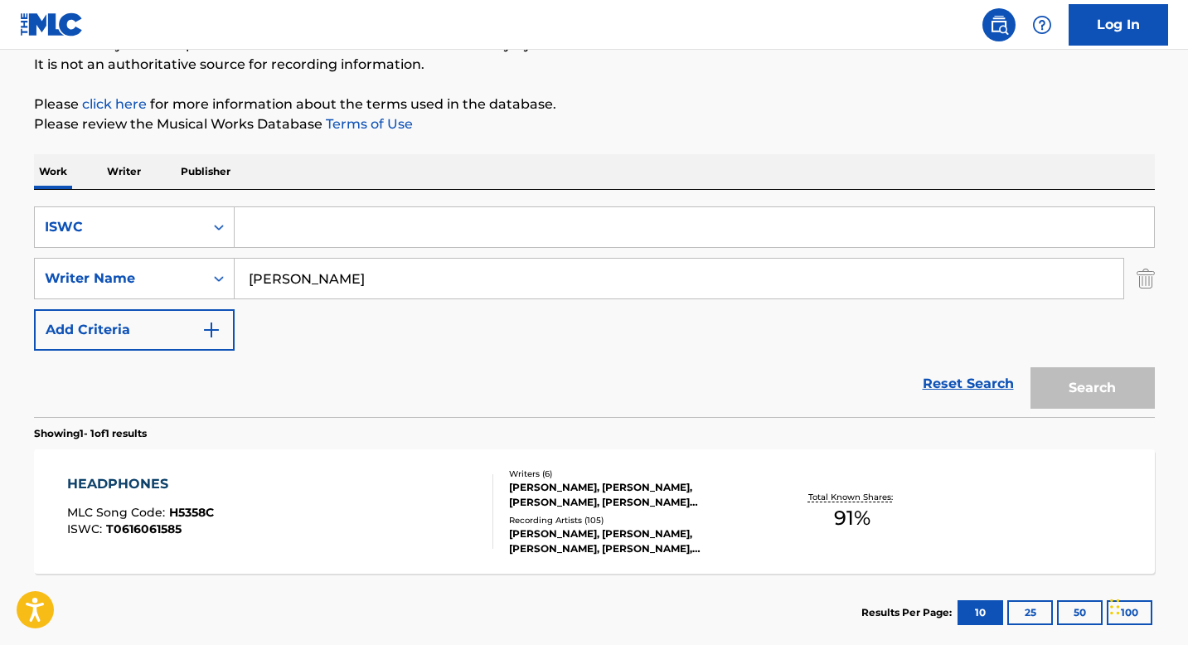
click at [269, 265] on input "[PERSON_NAME]" at bounding box center [679, 279] width 889 height 40
click at [271, 225] on input "Search Form" at bounding box center [695, 227] width 920 height 40
paste input "T9317101329"
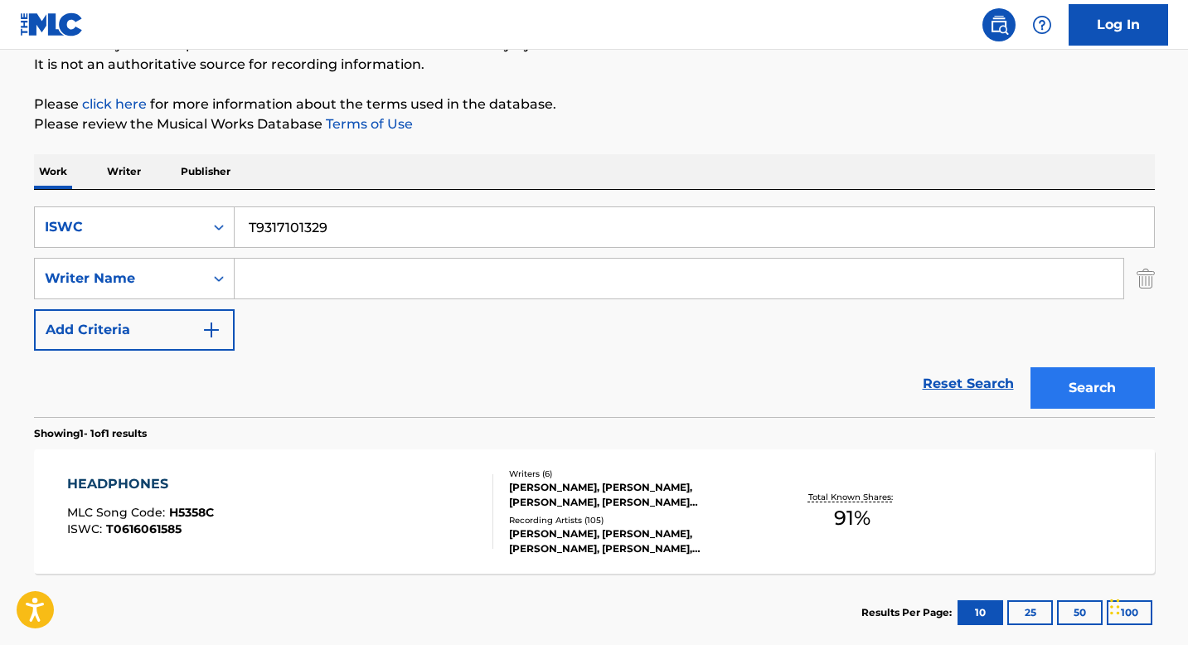
type input "T9317101329"
click at [1046, 386] on button "Search" at bounding box center [1093, 387] width 124 height 41
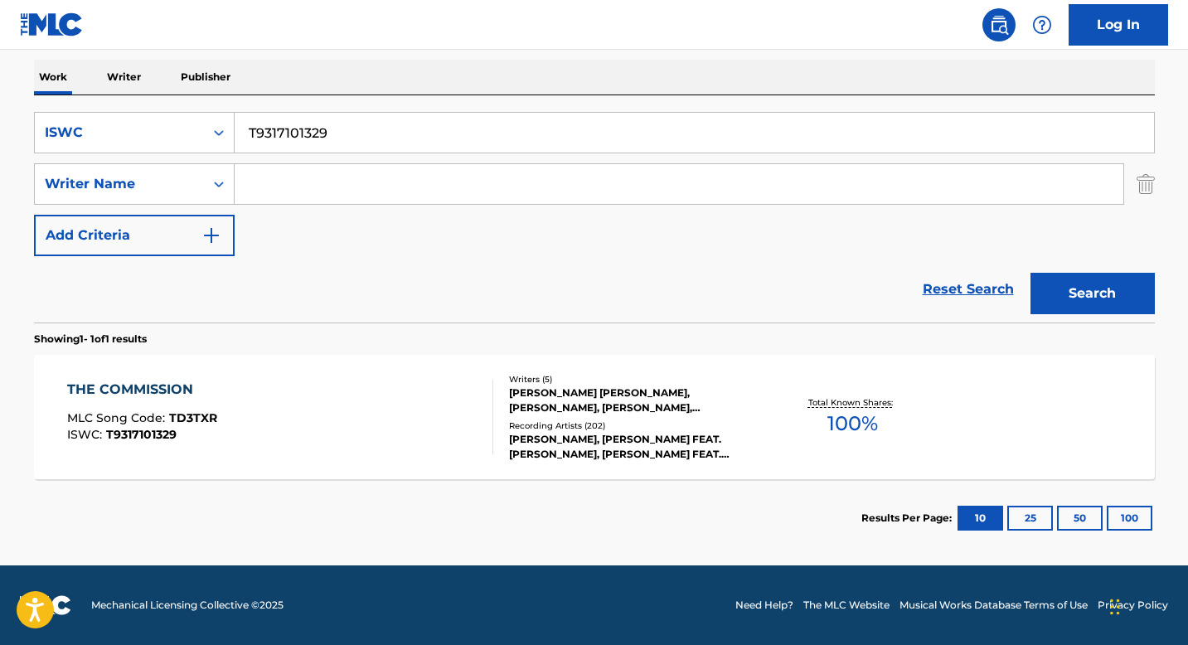
click at [534, 417] on div "Writers ( 5 ) [PERSON_NAME] [PERSON_NAME], [PERSON_NAME], [PERSON_NAME], [PERSO…" at bounding box center [626, 417] width 266 height 89
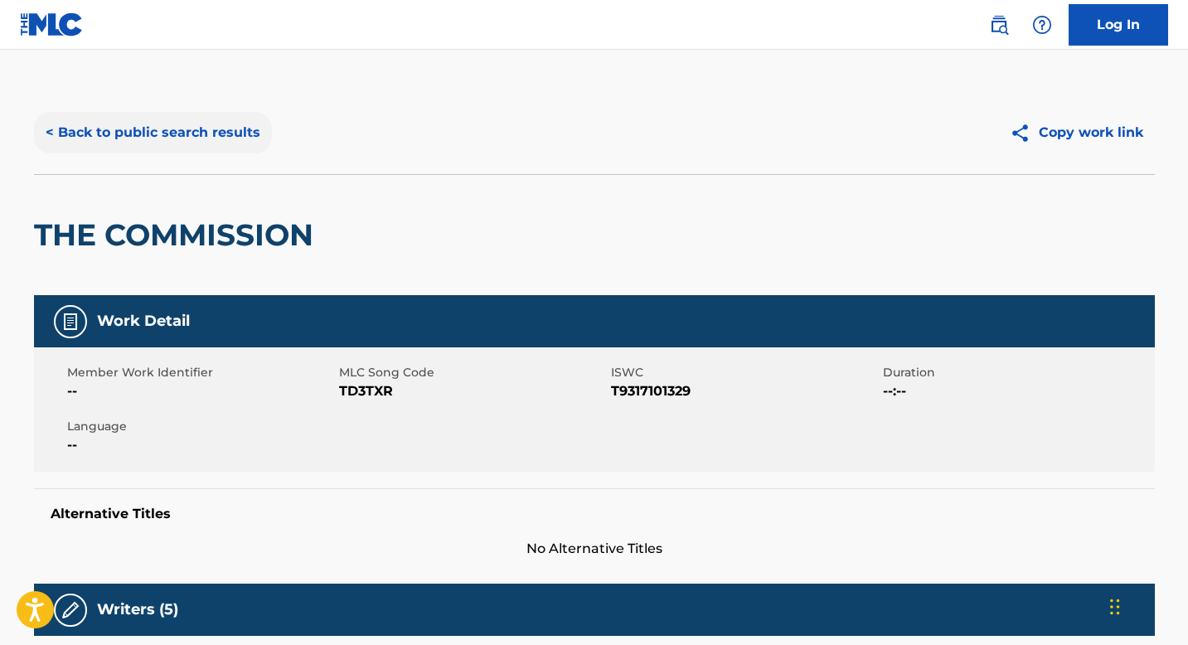
click at [169, 121] on button "< Back to public search results" at bounding box center [153, 132] width 238 height 41
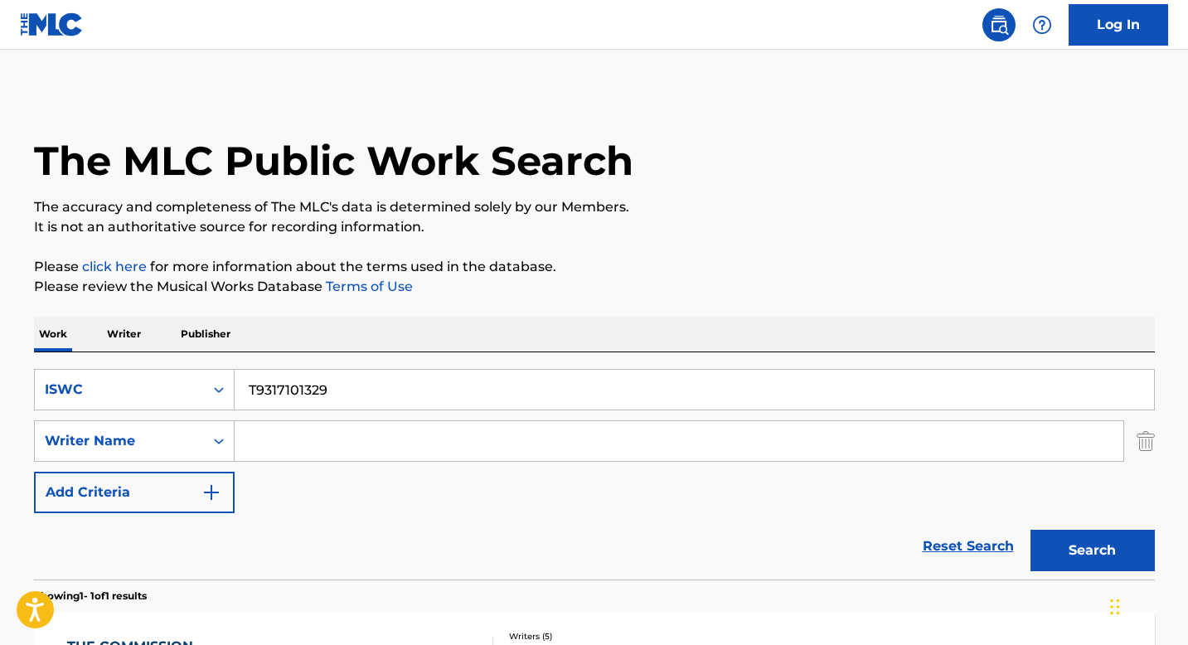
scroll to position [163, 0]
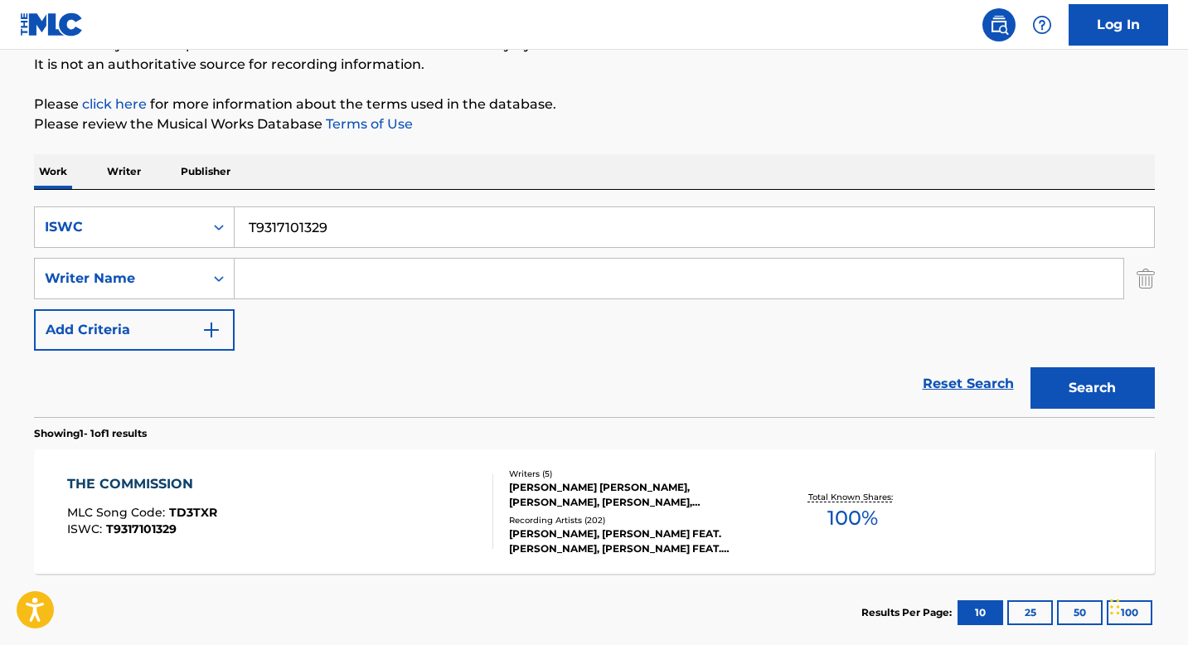
click at [284, 219] on input "T9317101329" at bounding box center [695, 227] width 920 height 40
paste input "3020922112"
type input "T3020922112"
click at [1088, 392] on button "Search" at bounding box center [1093, 387] width 124 height 41
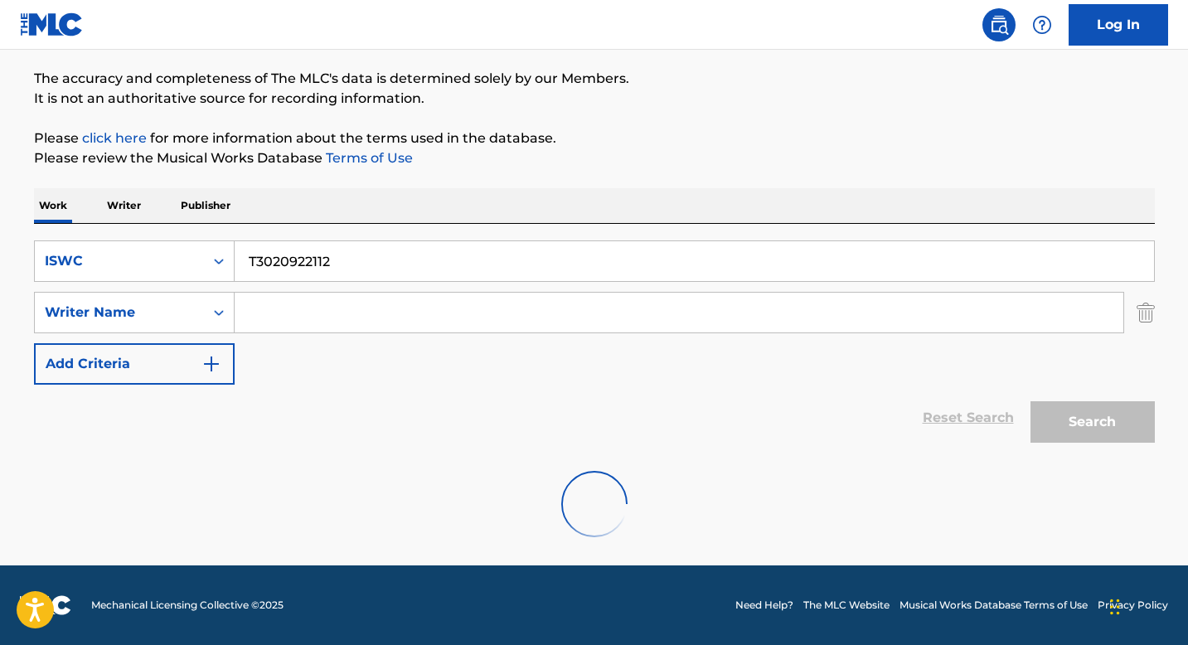
scroll to position [75, 0]
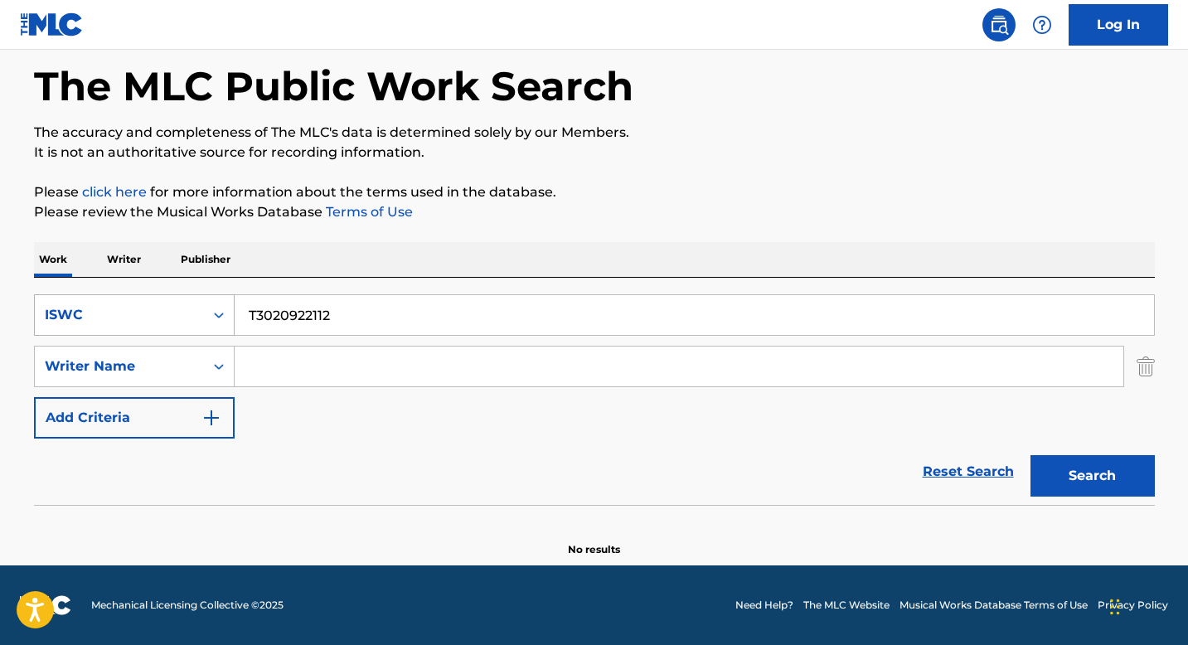
click at [202, 323] on div "ISWC" at bounding box center [119, 315] width 169 height 32
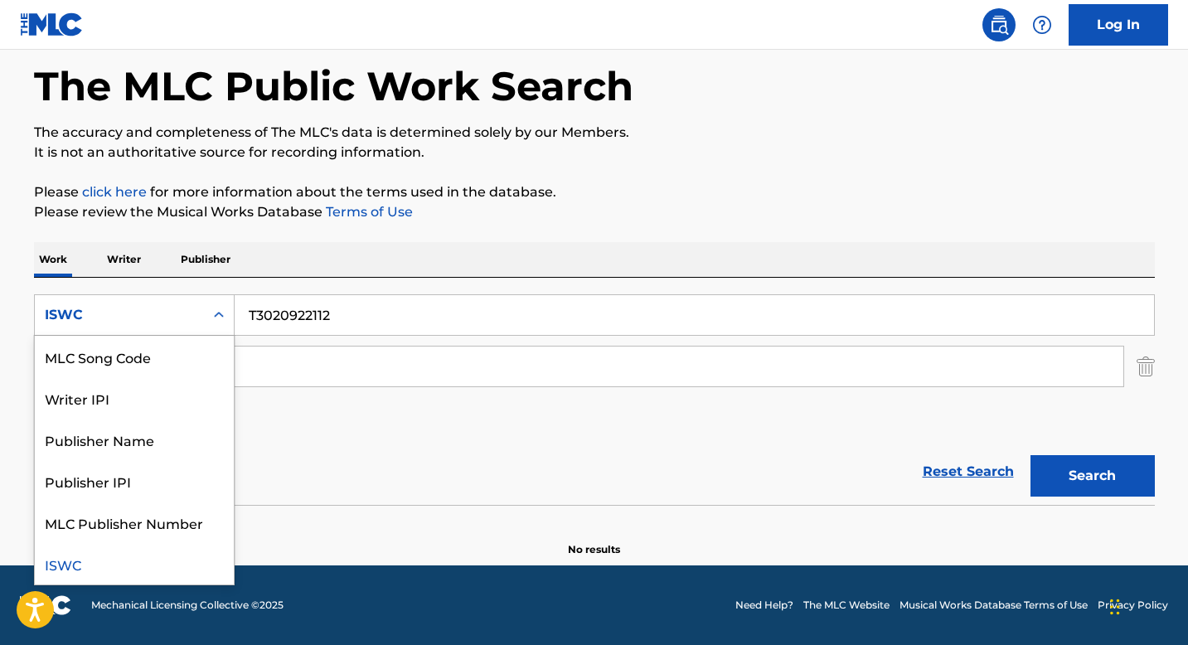
scroll to position [0, 0]
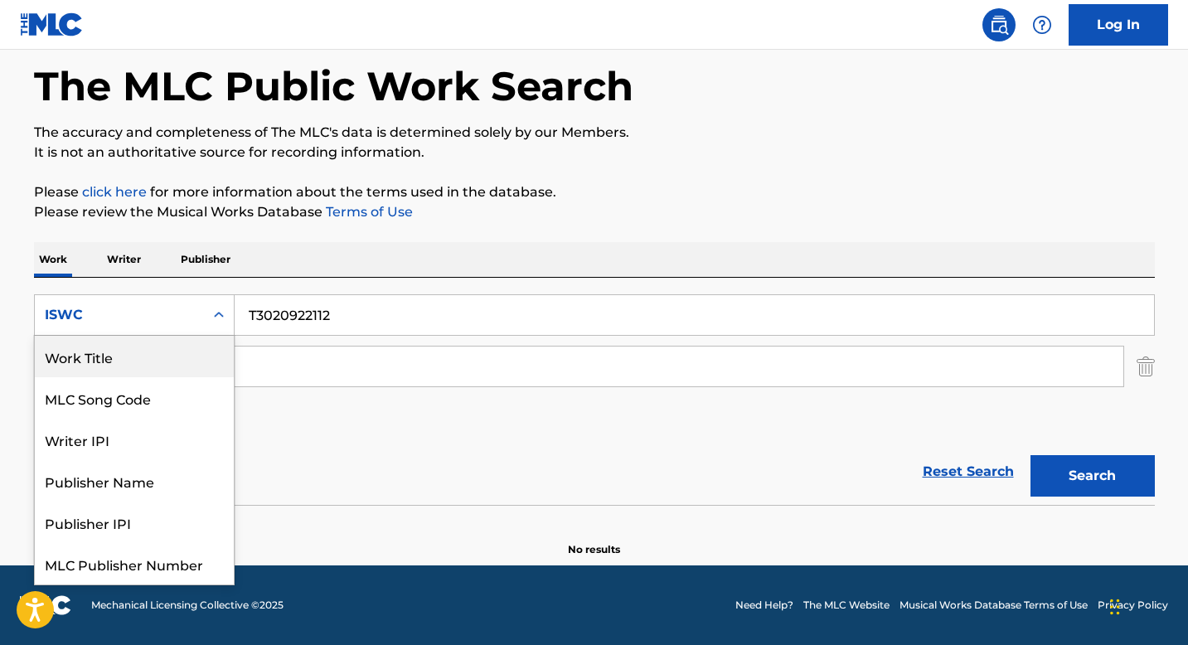
click at [133, 362] on div "Work Title" at bounding box center [134, 356] width 199 height 41
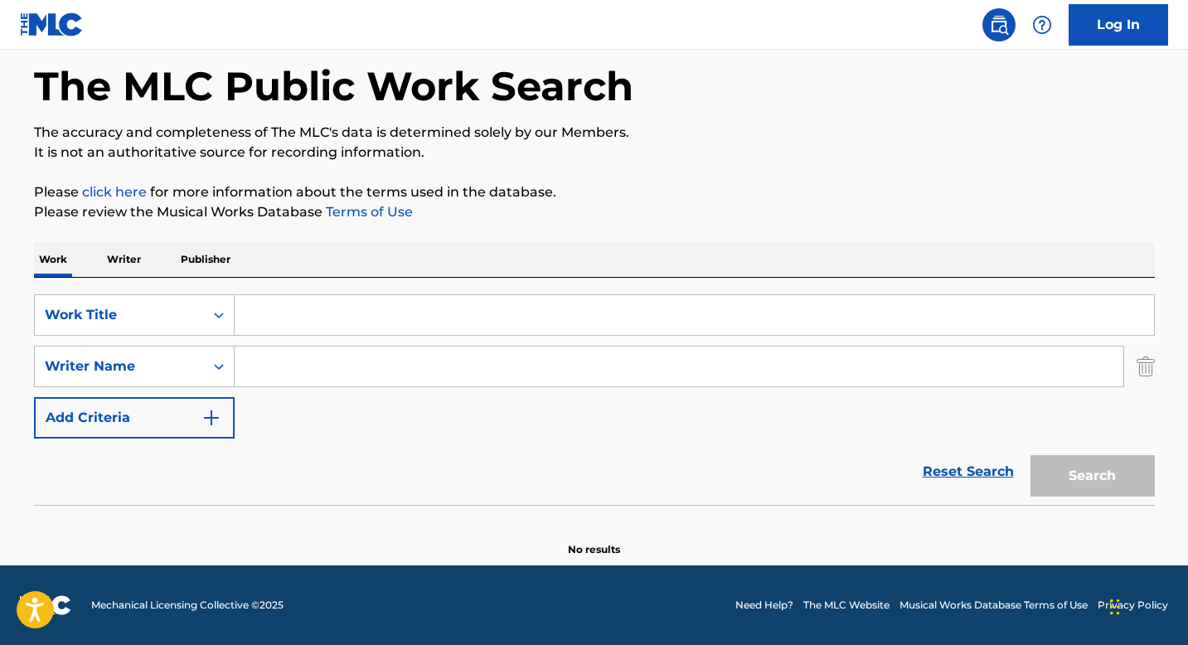
click at [265, 320] on input "Search Form" at bounding box center [695, 315] width 920 height 40
paste input "20 PIECES"
type input "20 PIECES"
click at [291, 362] on input "Search Form" at bounding box center [679, 367] width 889 height 40
paste input "[PERSON_NAME] [PERSON_NAME]"
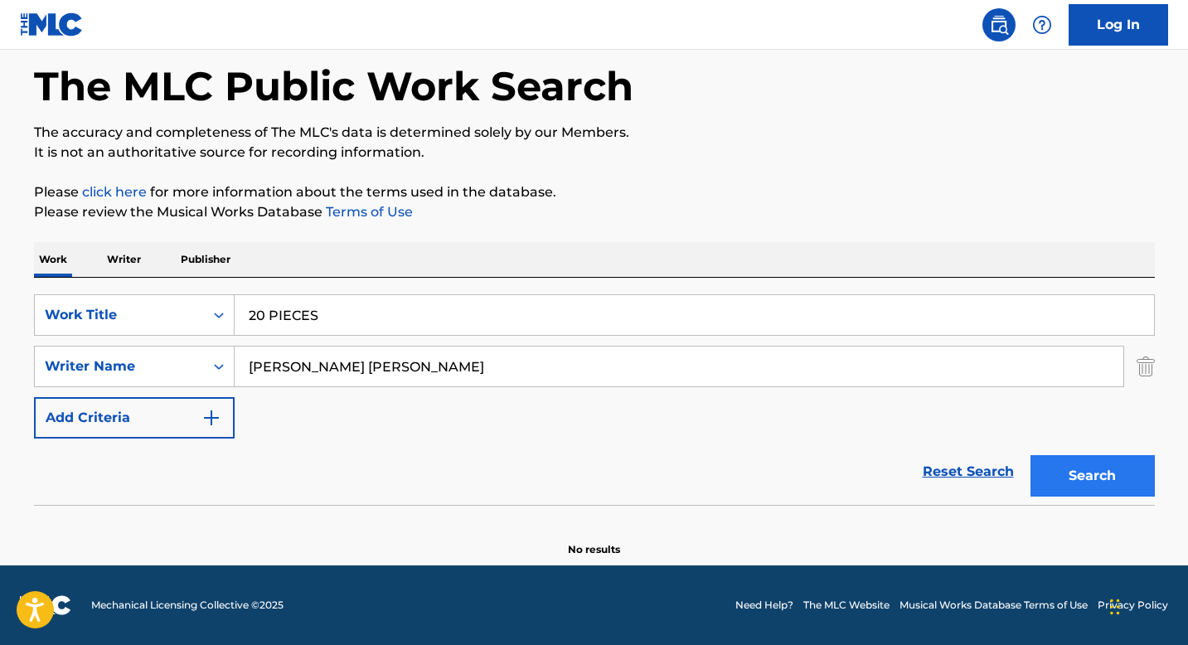
type input "[PERSON_NAME] [PERSON_NAME]"
click at [1090, 478] on button "Search" at bounding box center [1093, 475] width 124 height 41
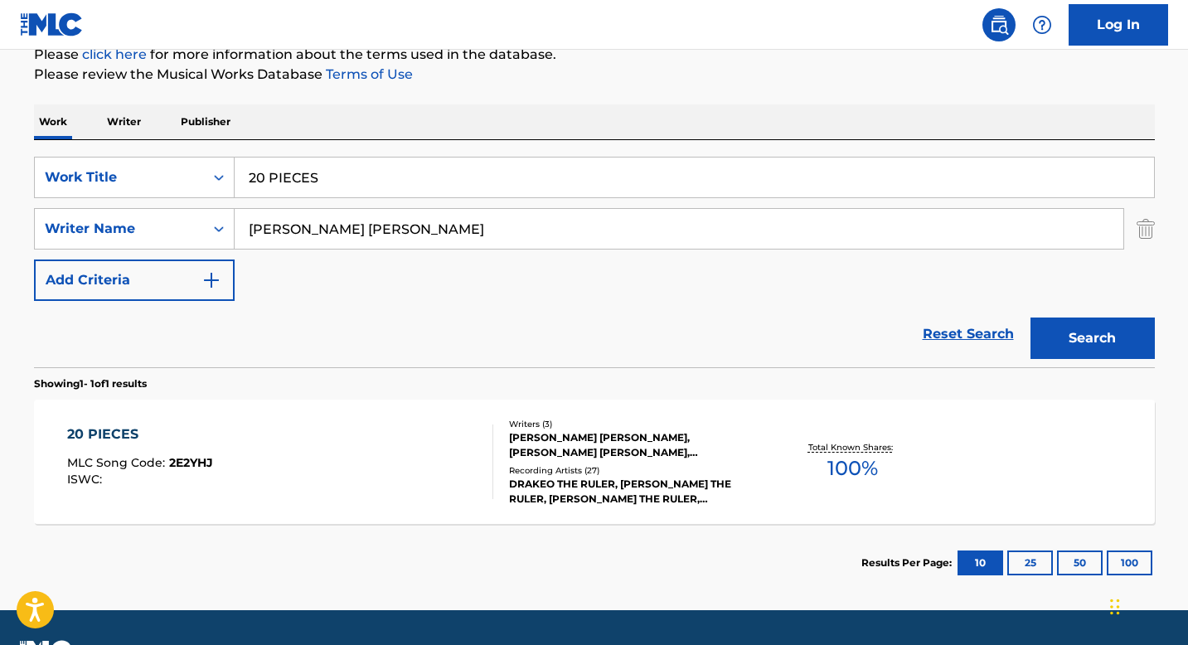
scroll to position [257, 0]
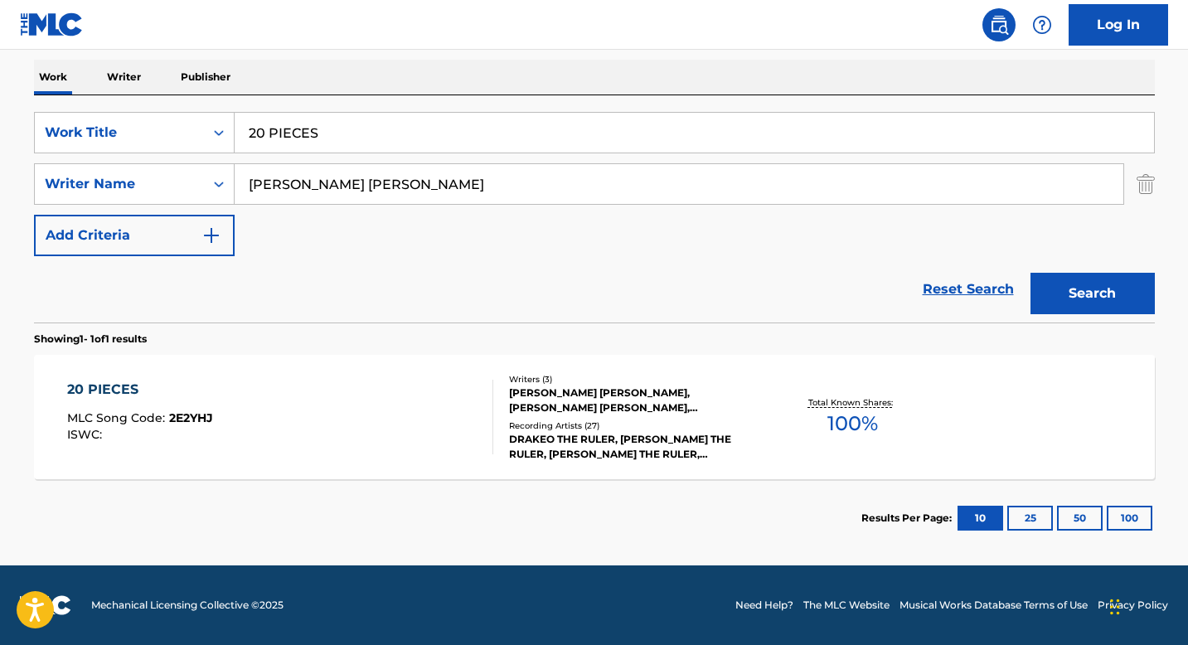
click at [547, 401] on div "[PERSON_NAME] [PERSON_NAME], [PERSON_NAME] [PERSON_NAME], [PERSON_NAME] [PERSON…" at bounding box center [634, 401] width 250 height 30
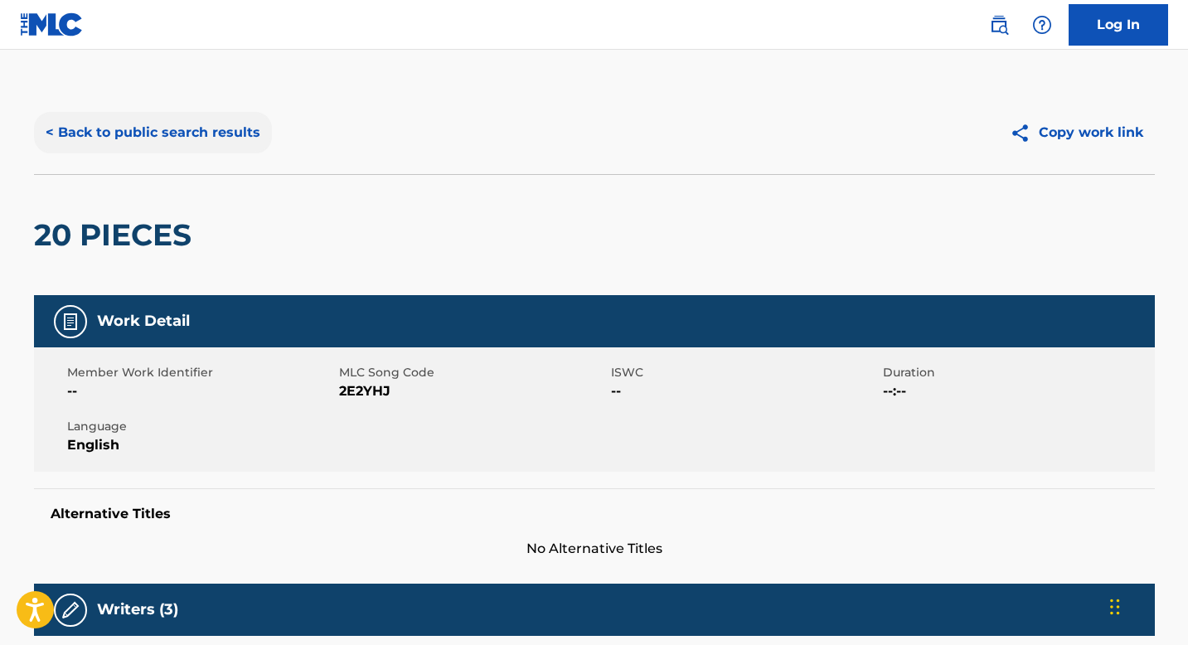
click at [194, 133] on button "< Back to public search results" at bounding box center [153, 132] width 238 height 41
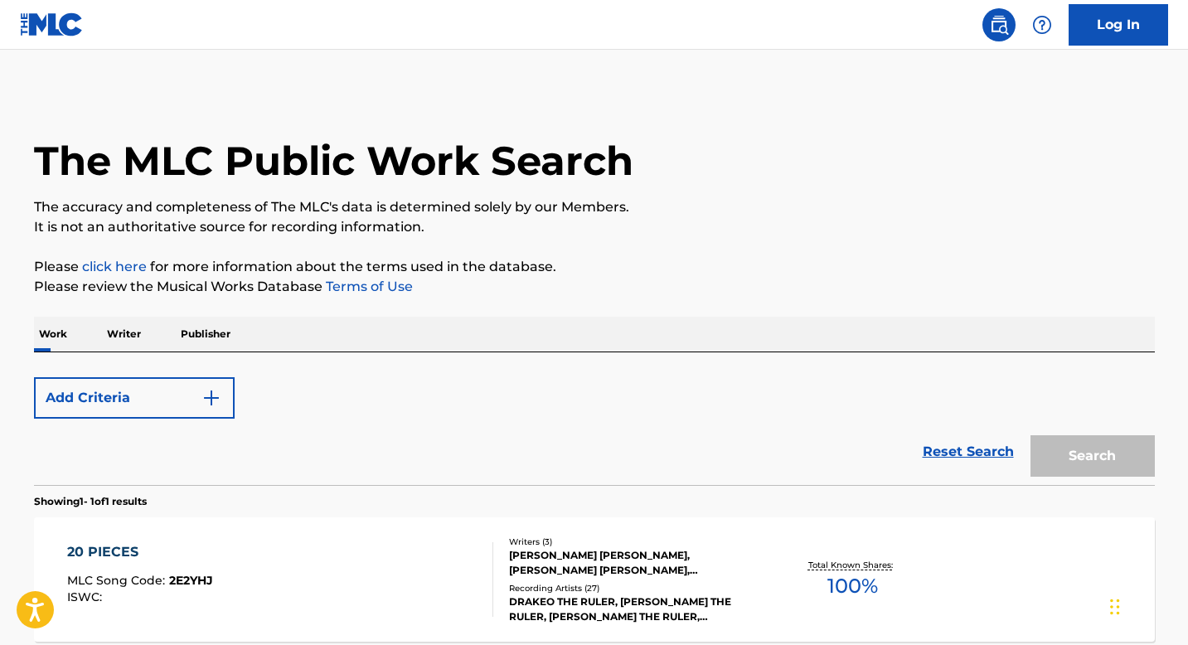
scroll to position [163, 0]
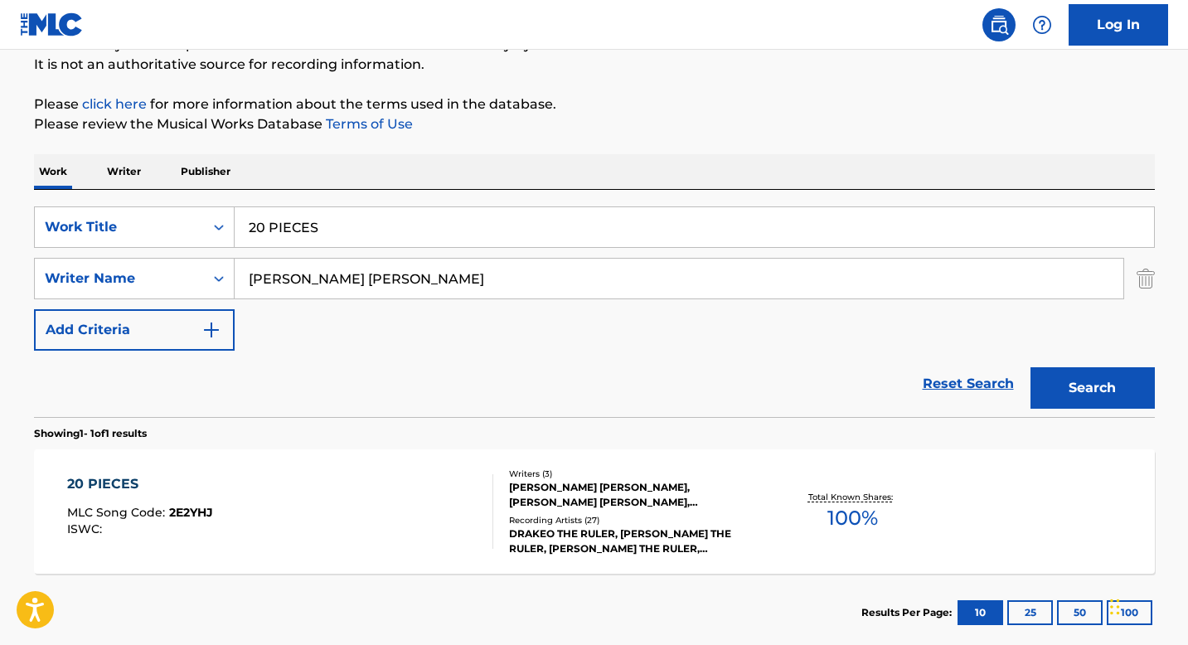
click at [332, 284] on input "[PERSON_NAME] [PERSON_NAME]" at bounding box center [679, 279] width 889 height 40
click at [211, 237] on div "Search Form" at bounding box center [219, 227] width 30 height 30
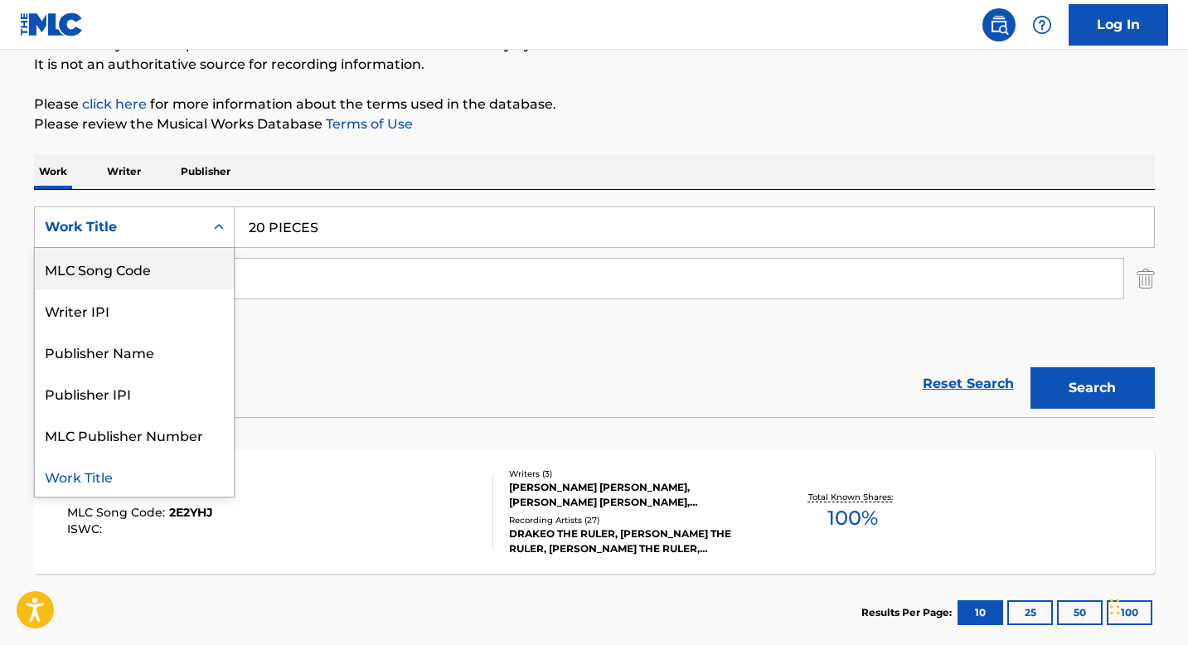
scroll to position [0, 0]
click at [159, 270] on div "ISWC" at bounding box center [134, 268] width 199 height 41
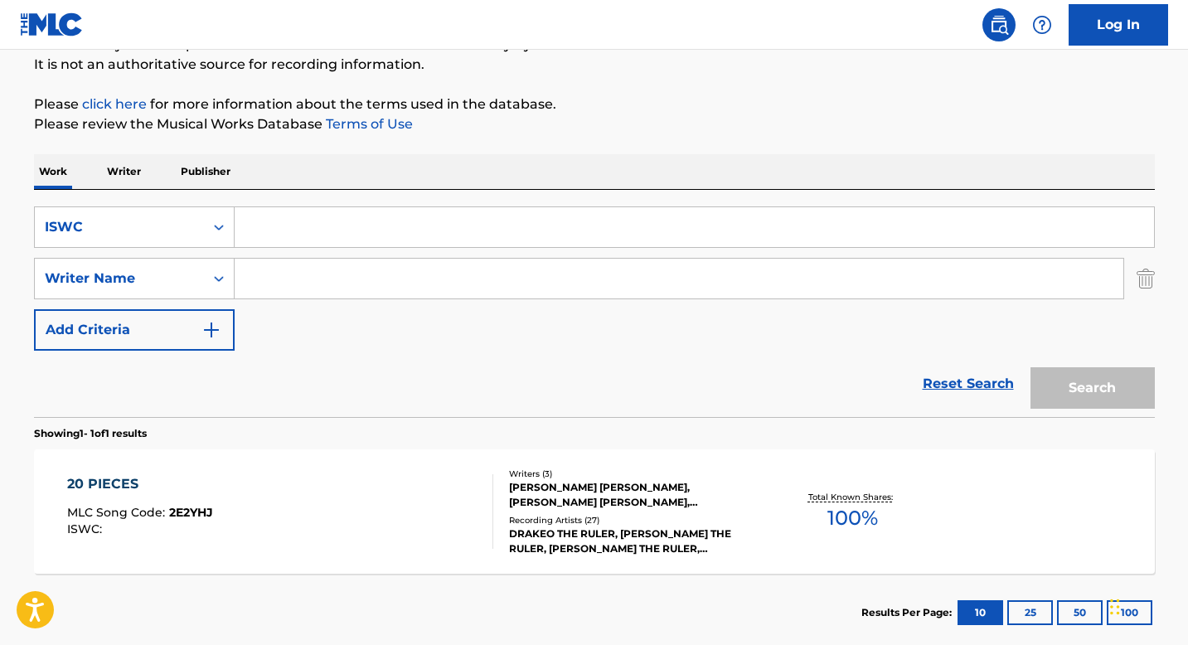
click at [274, 233] on input "Search Form" at bounding box center [695, 227] width 920 height 40
paste input "T9163323497"
type input "T9163323497"
click at [1091, 392] on button "Search" at bounding box center [1093, 387] width 124 height 41
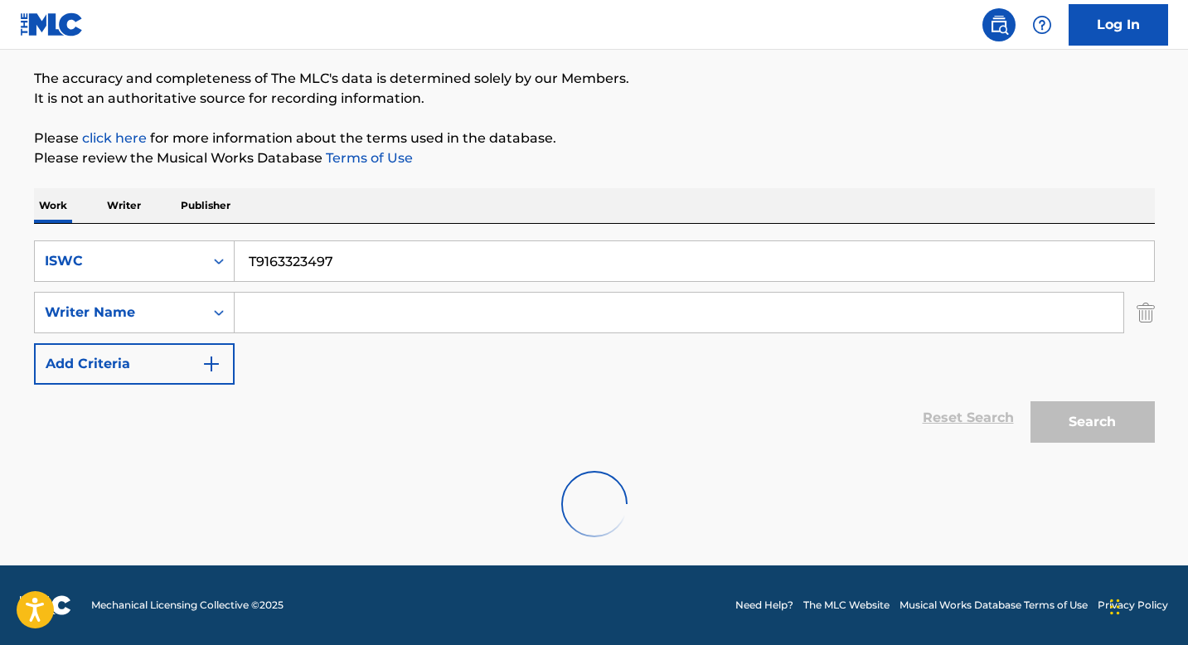
scroll to position [163, 0]
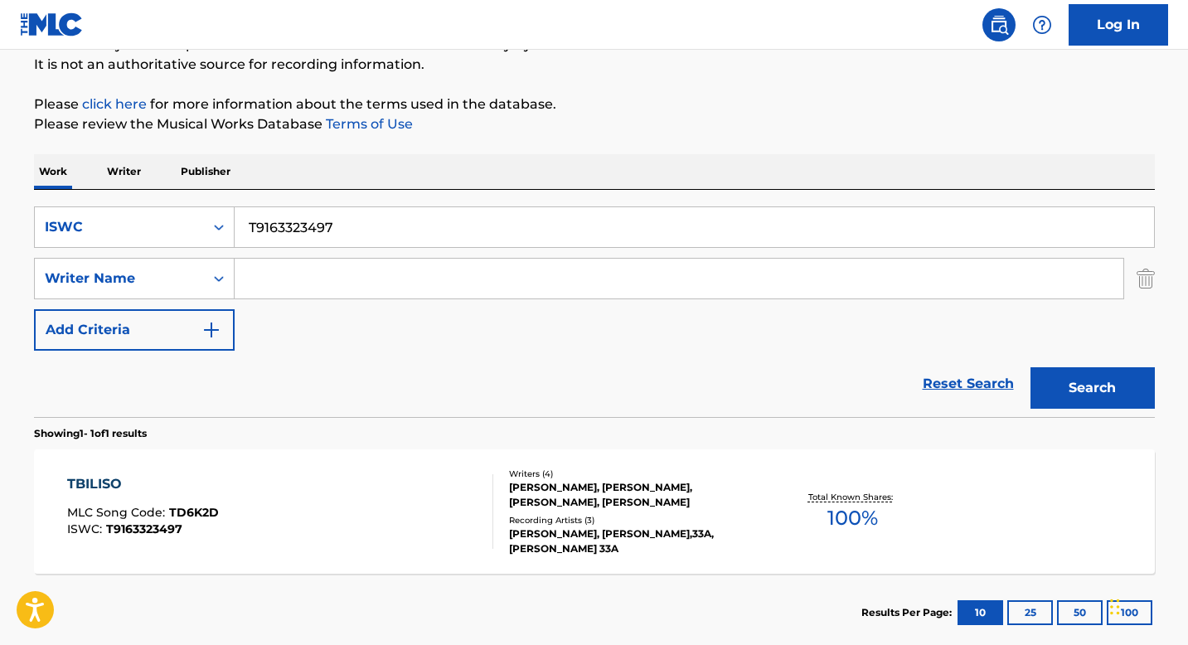
click at [512, 476] on div "Writers ( 4 )" at bounding box center [634, 474] width 250 height 12
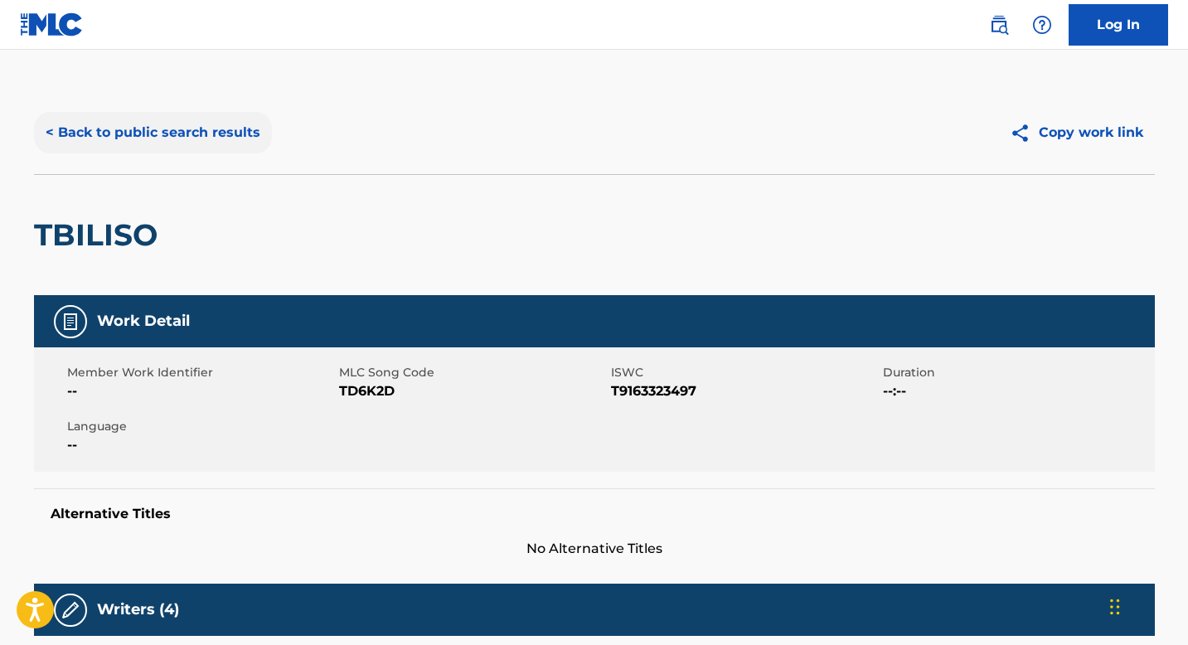
click at [206, 132] on button "< Back to public search results" at bounding box center [153, 132] width 238 height 41
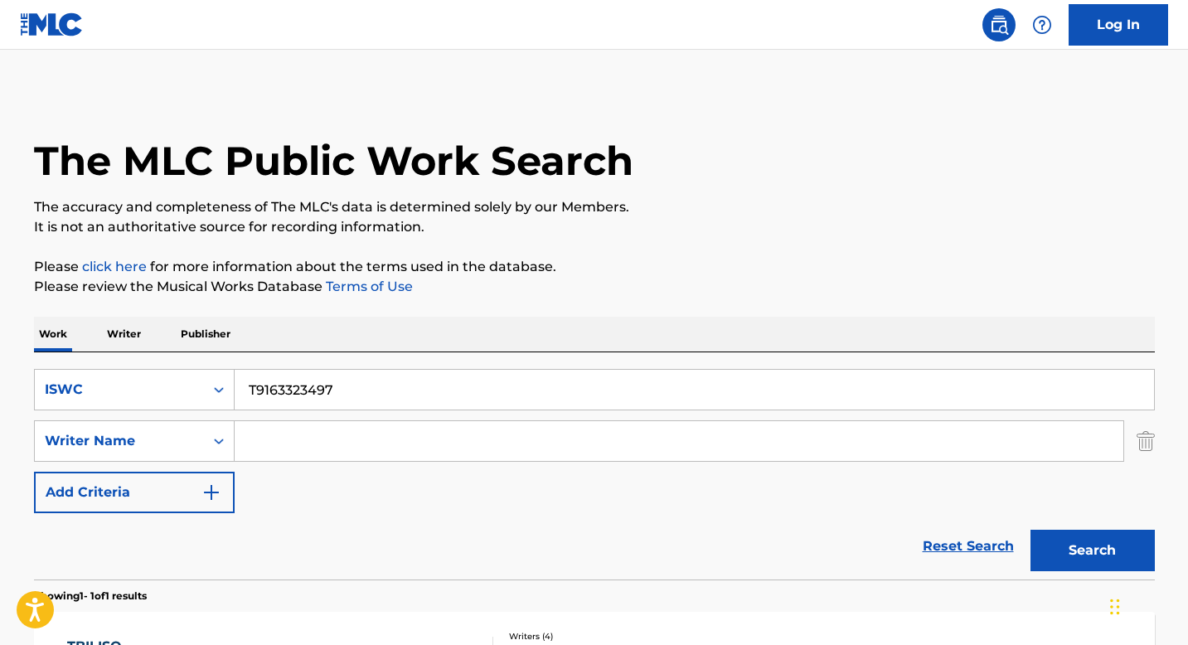
scroll to position [163, 0]
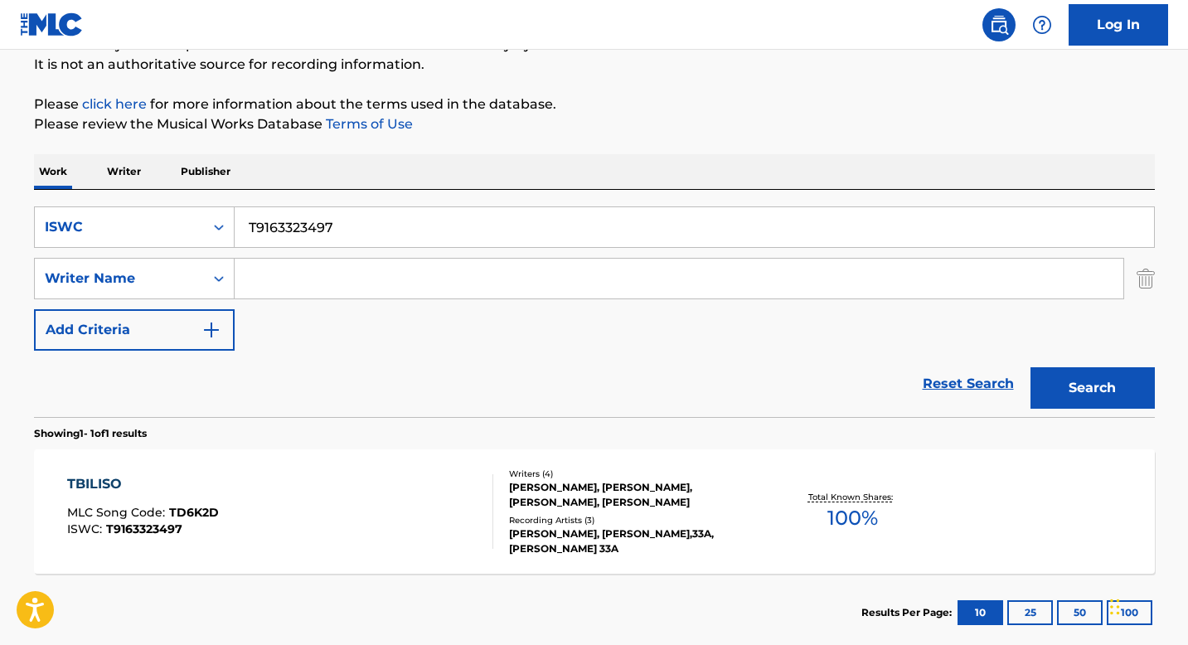
click at [280, 221] on input "T9163323497" at bounding box center [695, 227] width 920 height 40
paste input "0316132418"
type input "T0316132418"
click at [1088, 390] on button "Search" at bounding box center [1093, 387] width 124 height 41
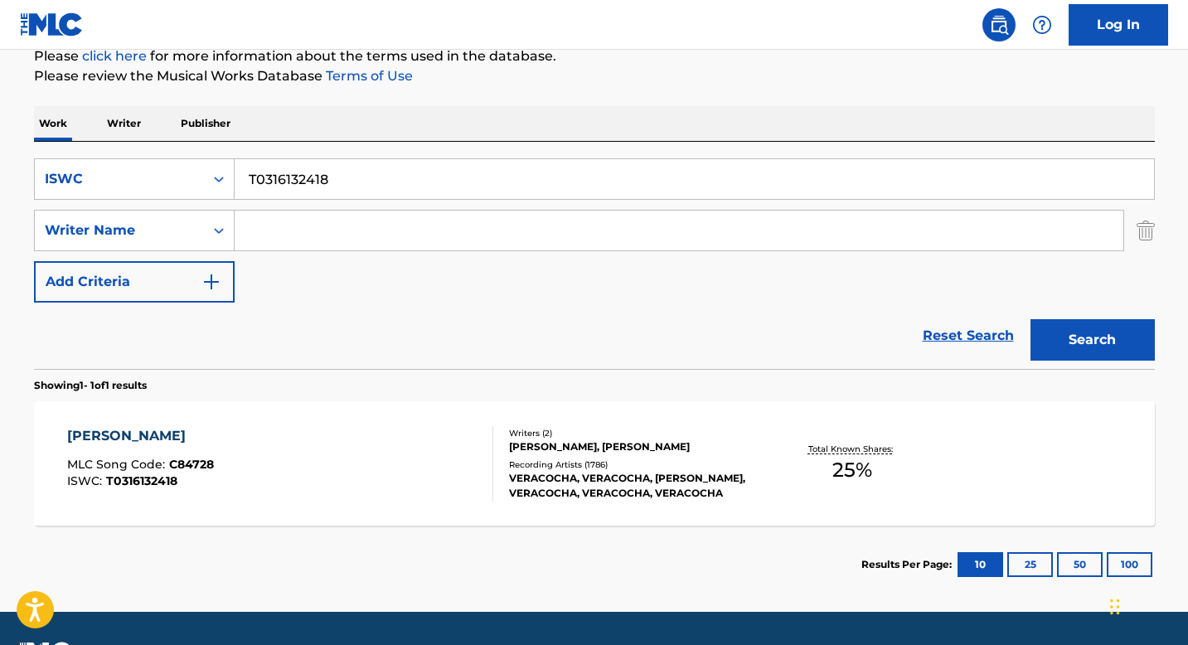
scroll to position [257, 0]
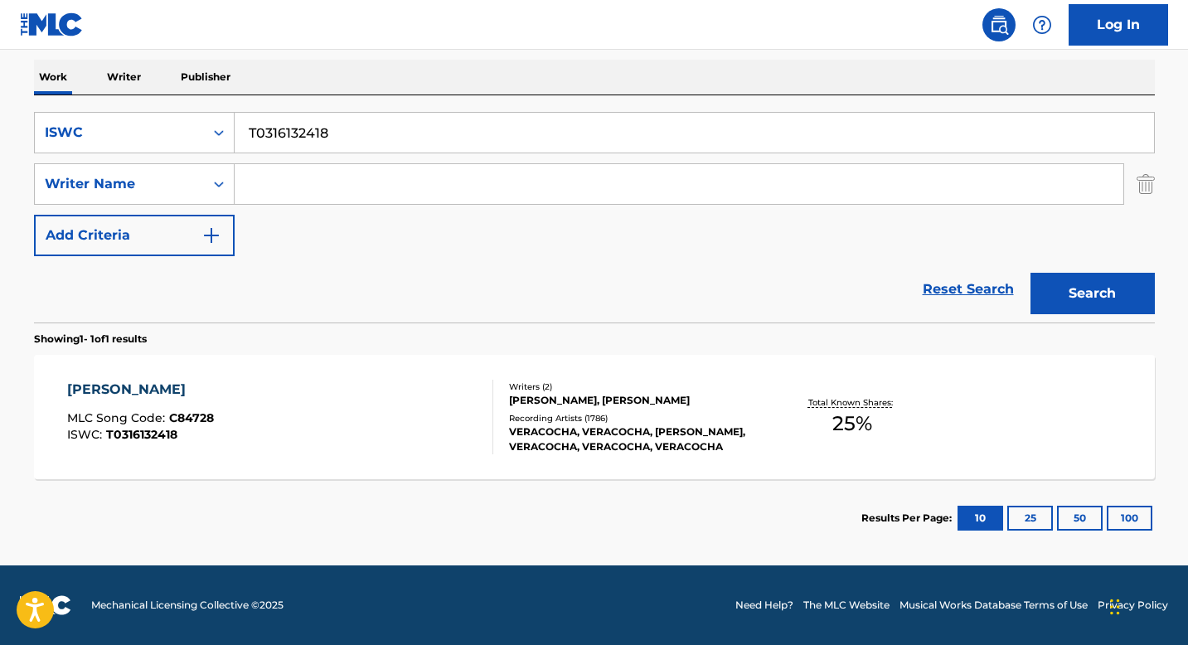
click at [535, 400] on div "[PERSON_NAME], [PERSON_NAME]" at bounding box center [634, 400] width 250 height 15
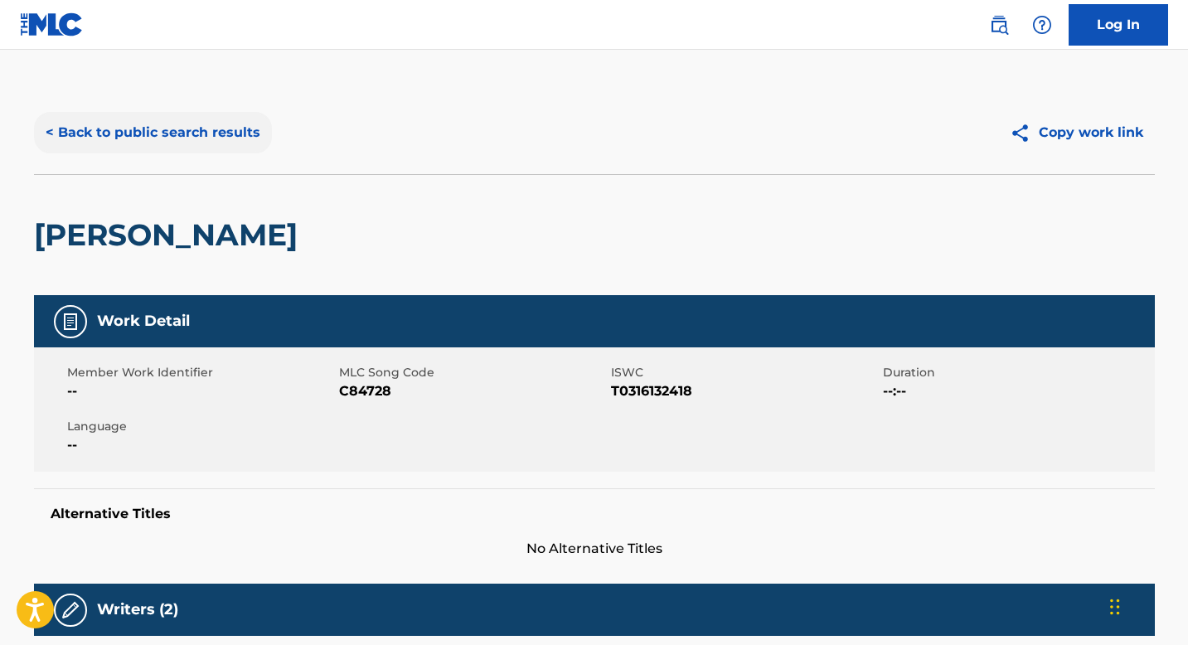
click at [168, 137] on button "< Back to public search results" at bounding box center [153, 132] width 238 height 41
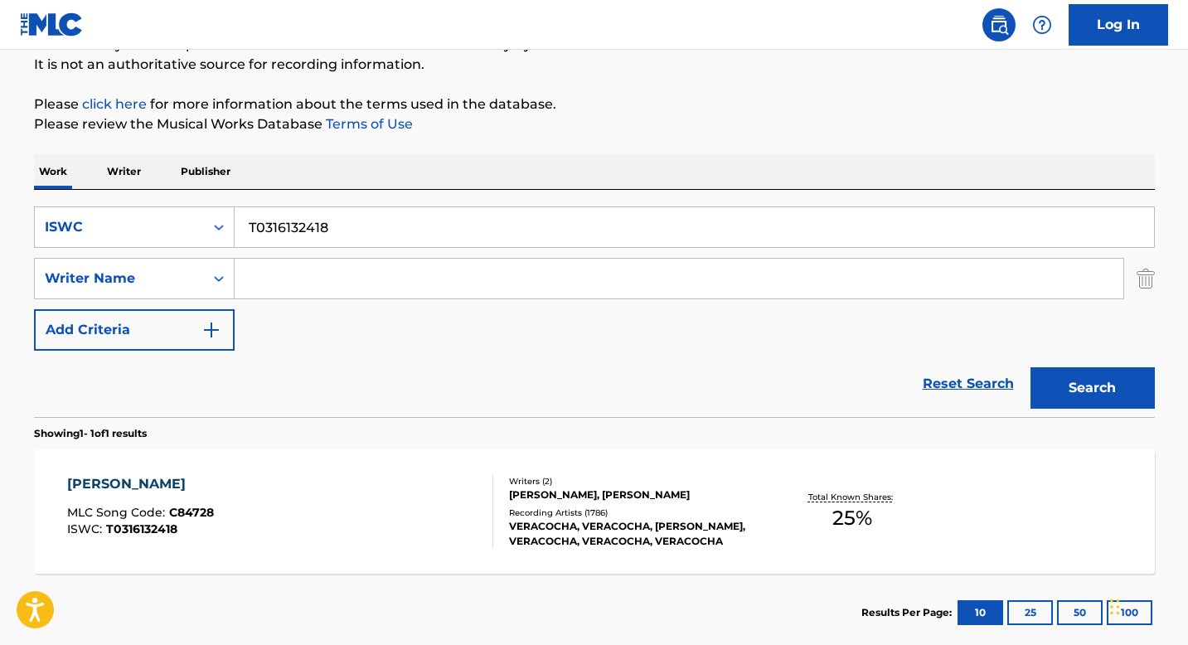
click at [292, 235] on input "T0316132418" at bounding box center [695, 227] width 920 height 40
paste input "1011473622"
type input "T1011473622"
click at [1078, 407] on button "Search" at bounding box center [1093, 387] width 124 height 41
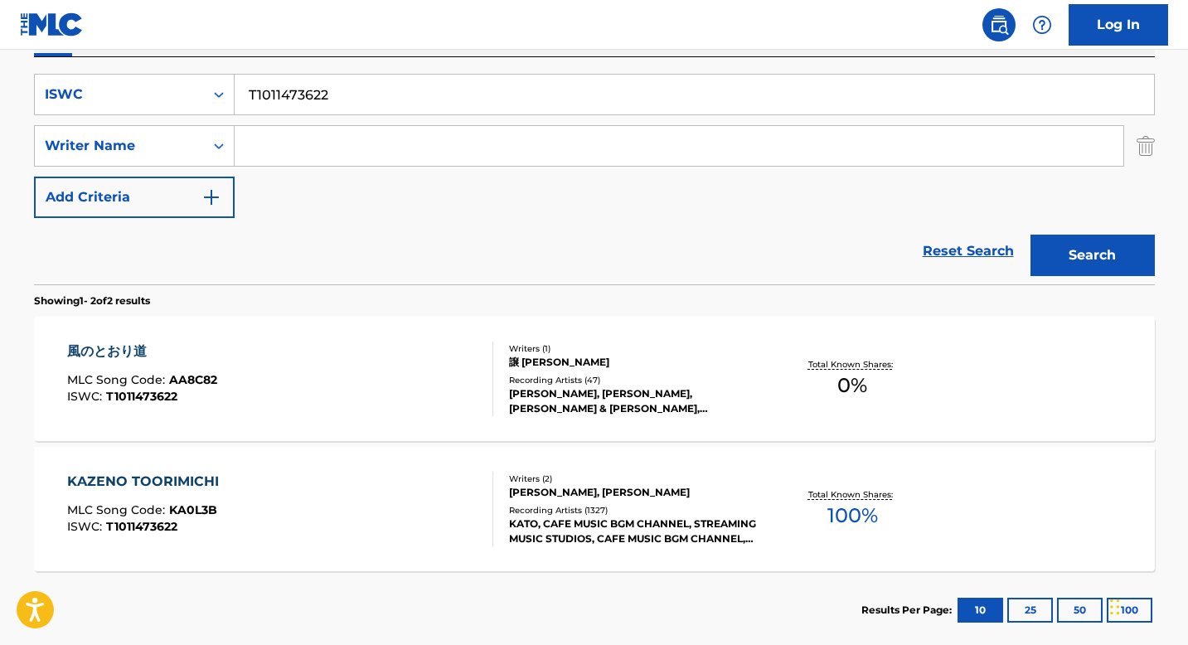
scroll to position [307, 0]
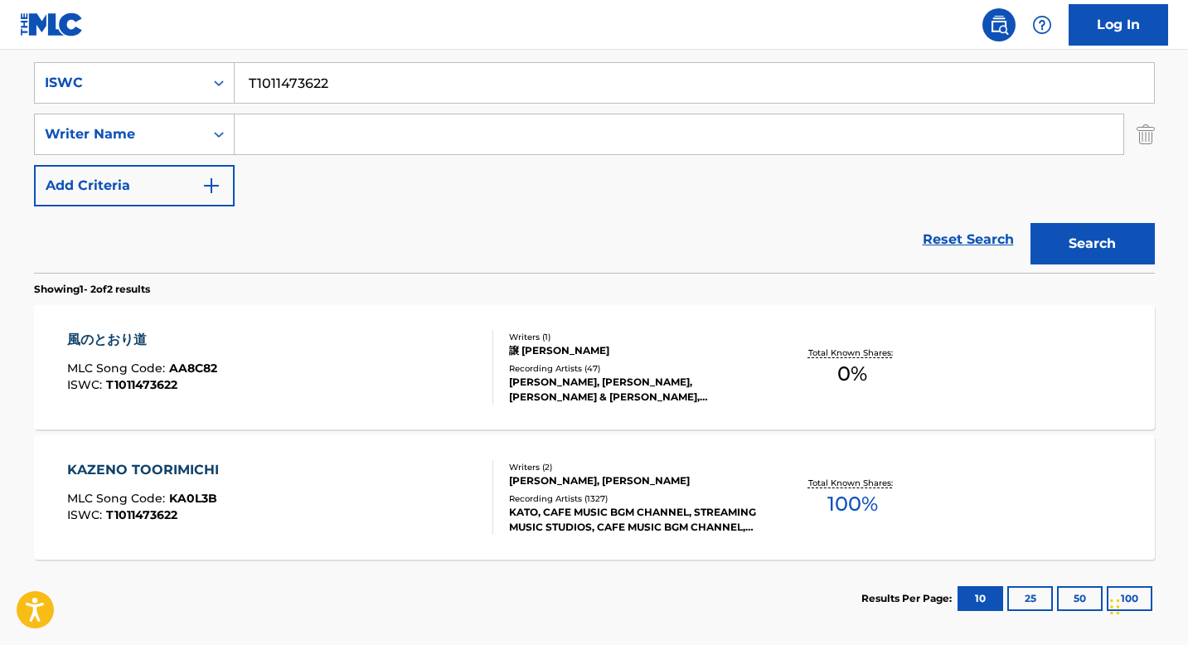
click at [517, 343] on div "譲 [PERSON_NAME]" at bounding box center [634, 350] width 250 height 15
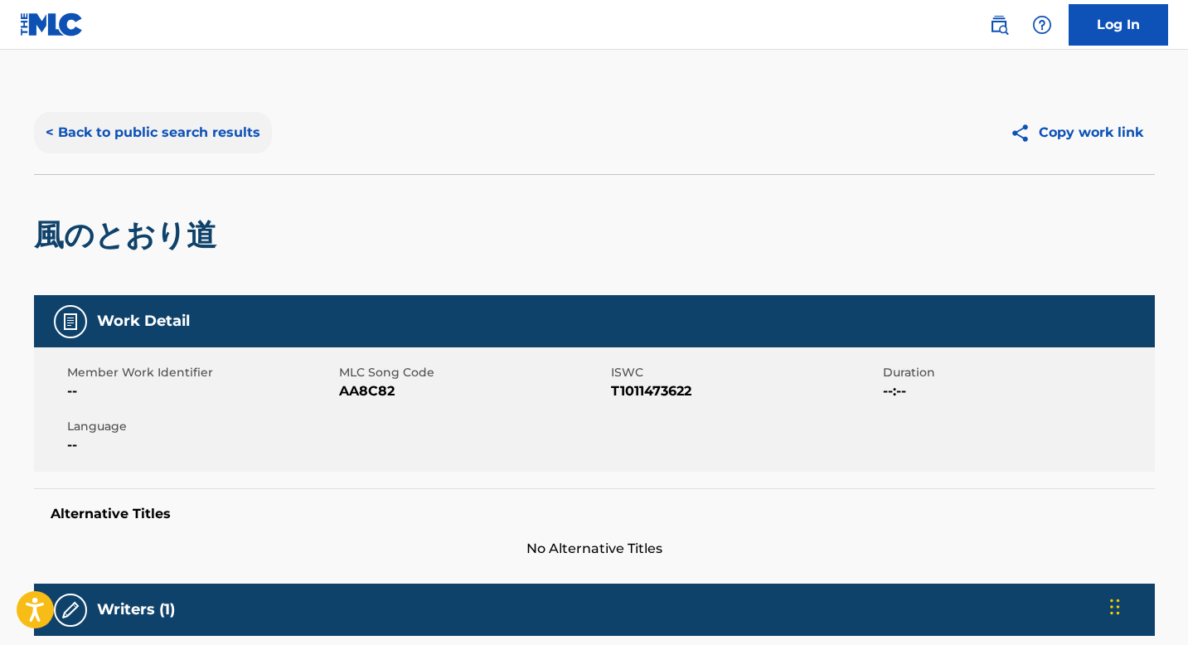
click at [198, 138] on button "< Back to public search results" at bounding box center [153, 132] width 238 height 41
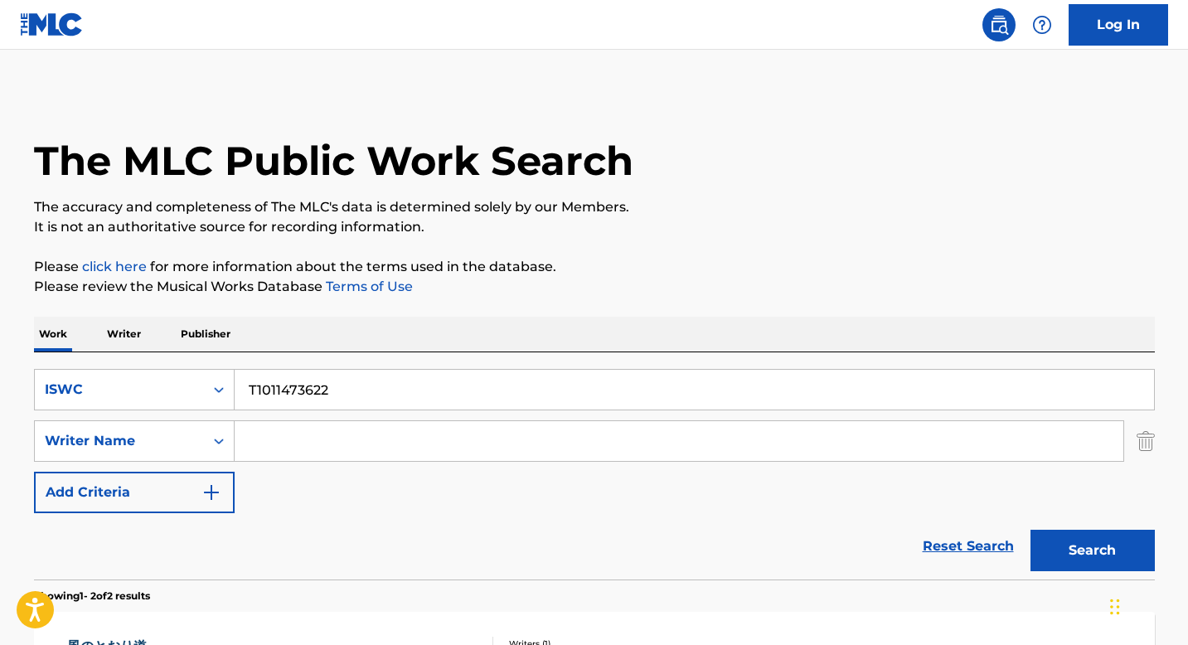
scroll to position [293, 0]
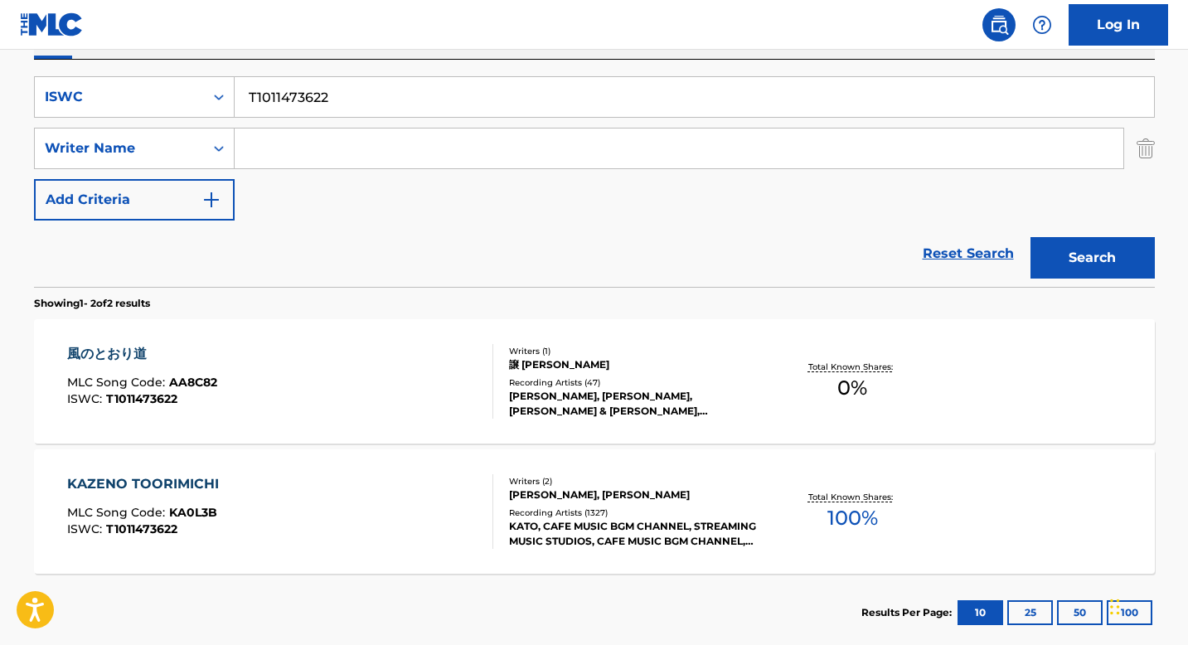
click at [534, 502] on div "[PERSON_NAME], [PERSON_NAME]" at bounding box center [634, 495] width 250 height 15
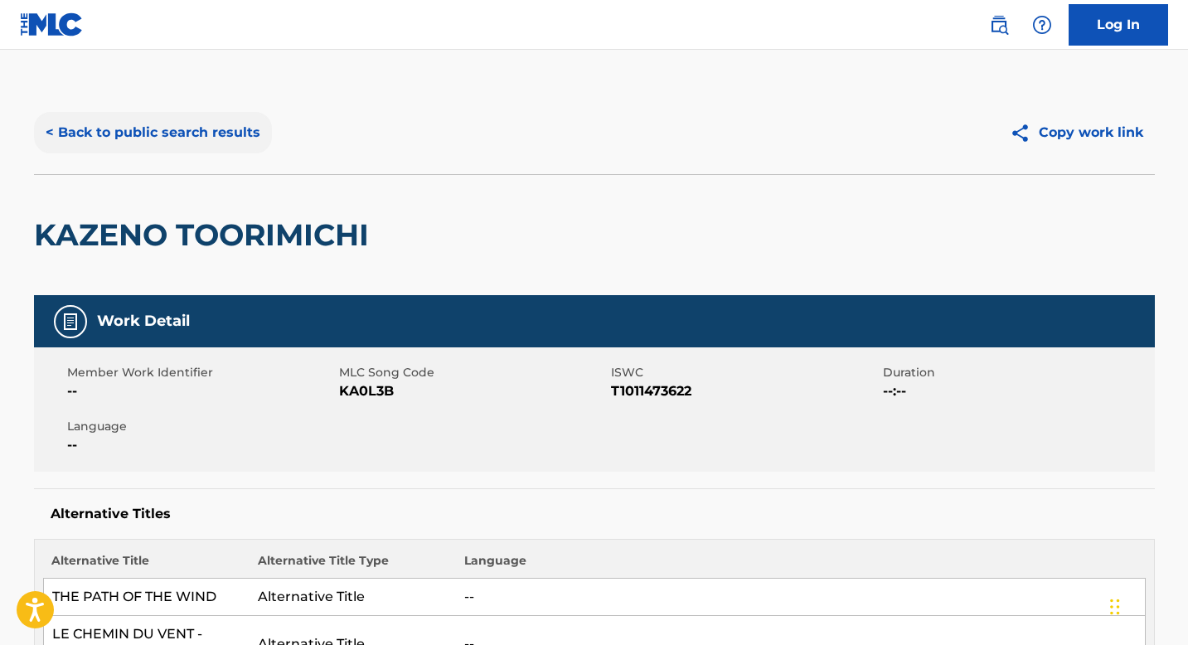
click at [153, 115] on button "< Back to public search results" at bounding box center [153, 132] width 238 height 41
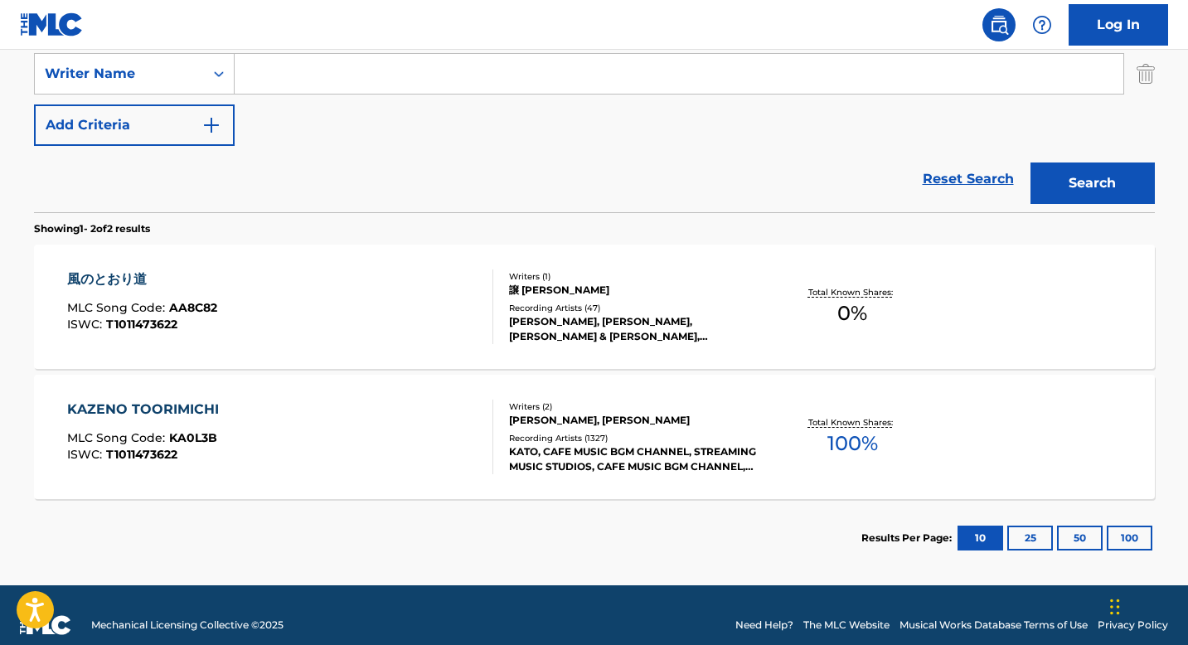
scroll to position [382, 0]
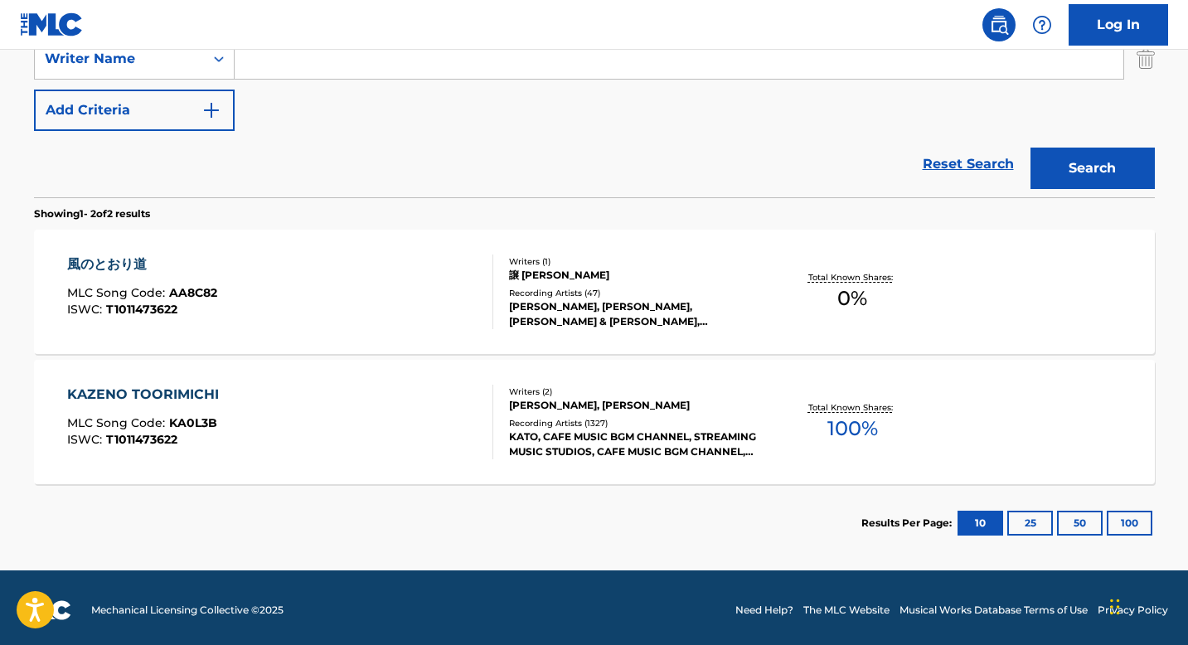
click at [536, 427] on div "Recording Artists ( 1327 )" at bounding box center [634, 423] width 250 height 12
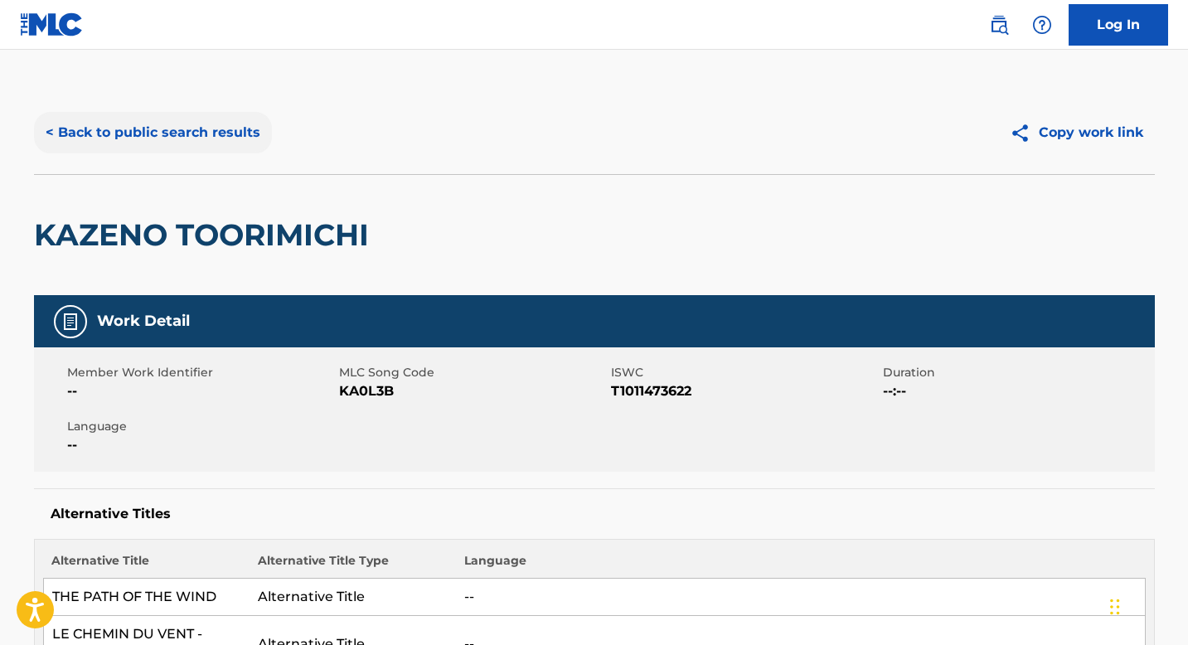
click at [167, 135] on button "< Back to public search results" at bounding box center [153, 132] width 238 height 41
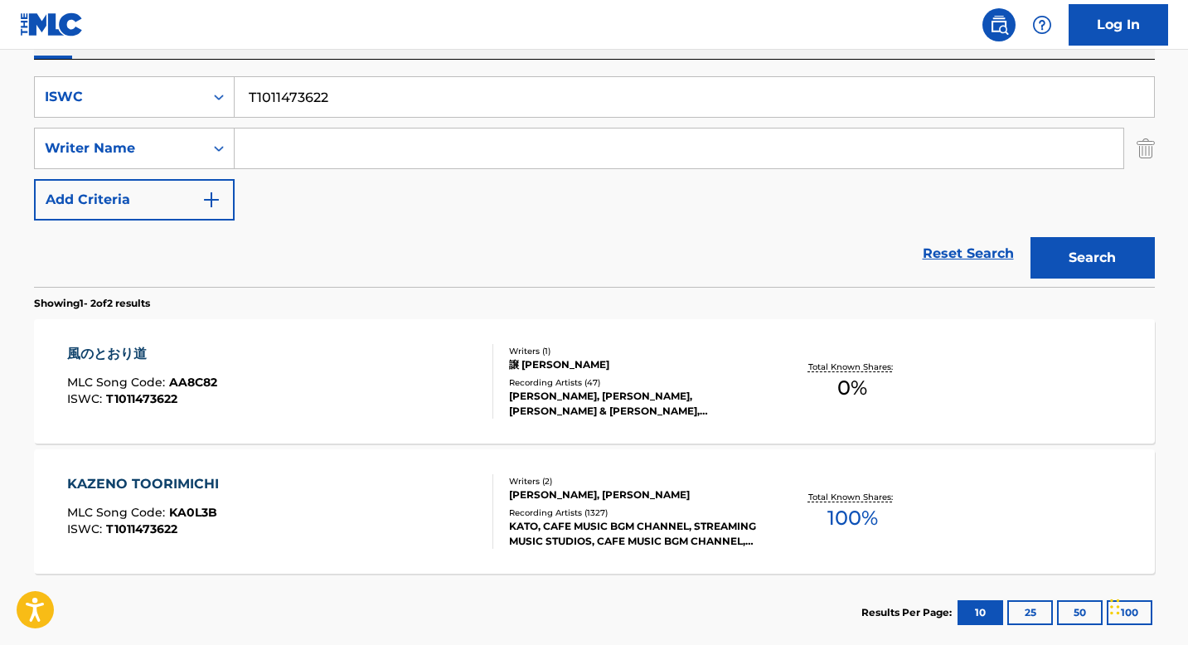
click at [320, 103] on input "T1011473622" at bounding box center [695, 97] width 920 height 40
paste input "931258010"
type input "T9312580102"
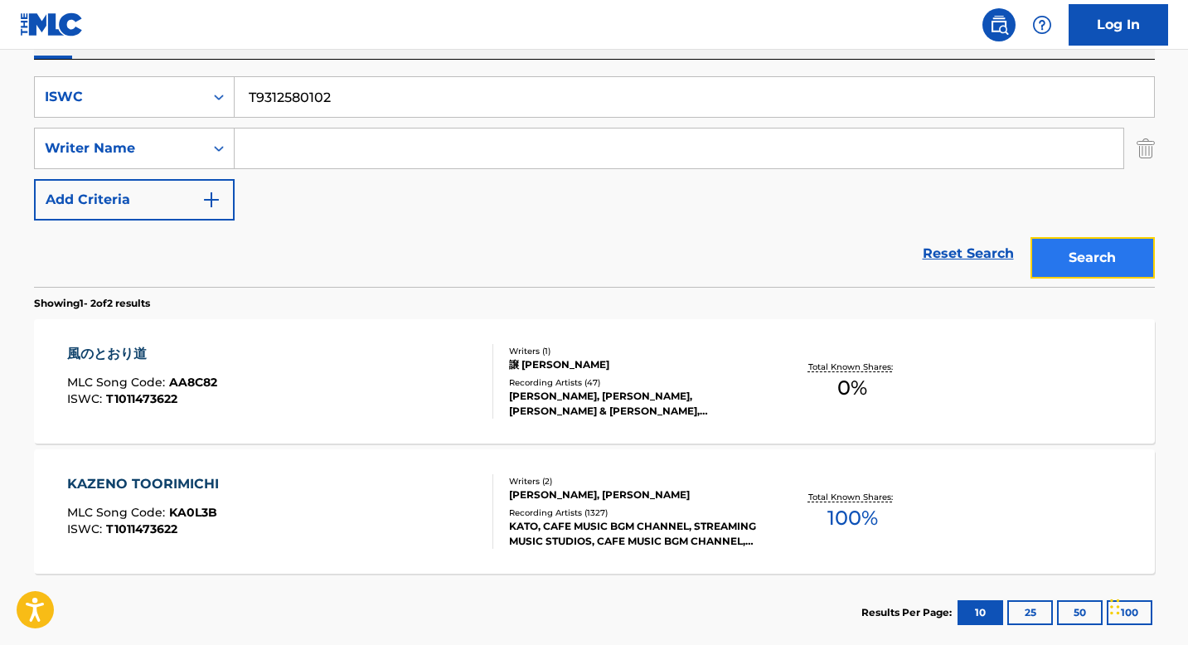
click at [1070, 243] on button "Search" at bounding box center [1093, 257] width 124 height 41
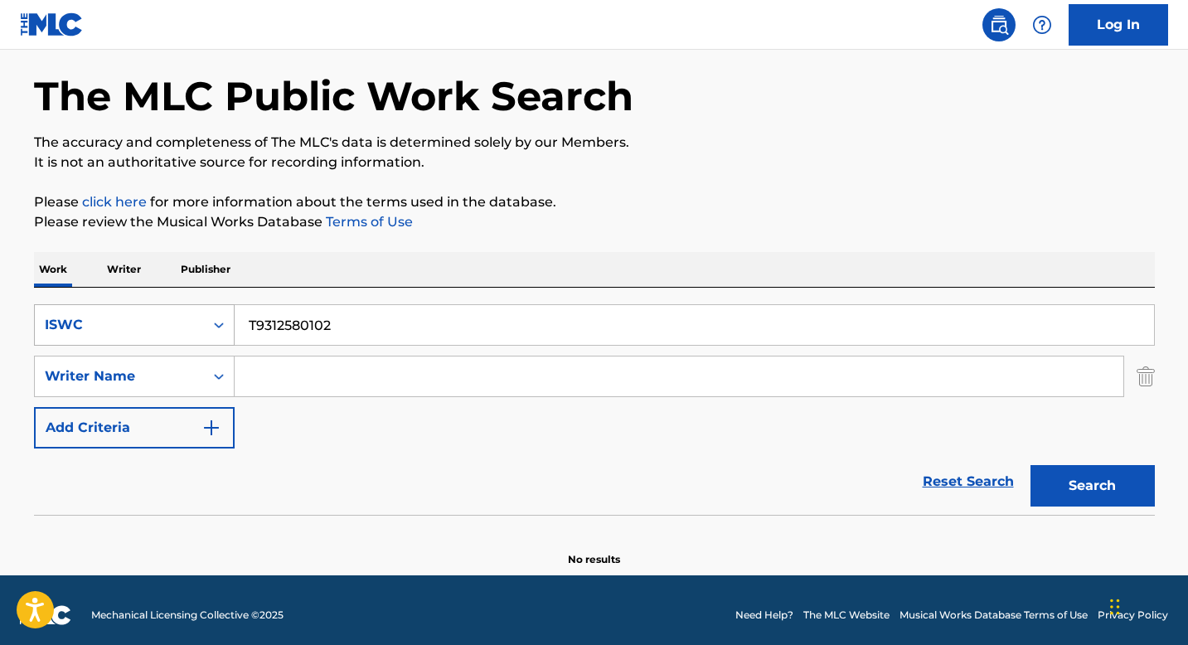
scroll to position [51, 0]
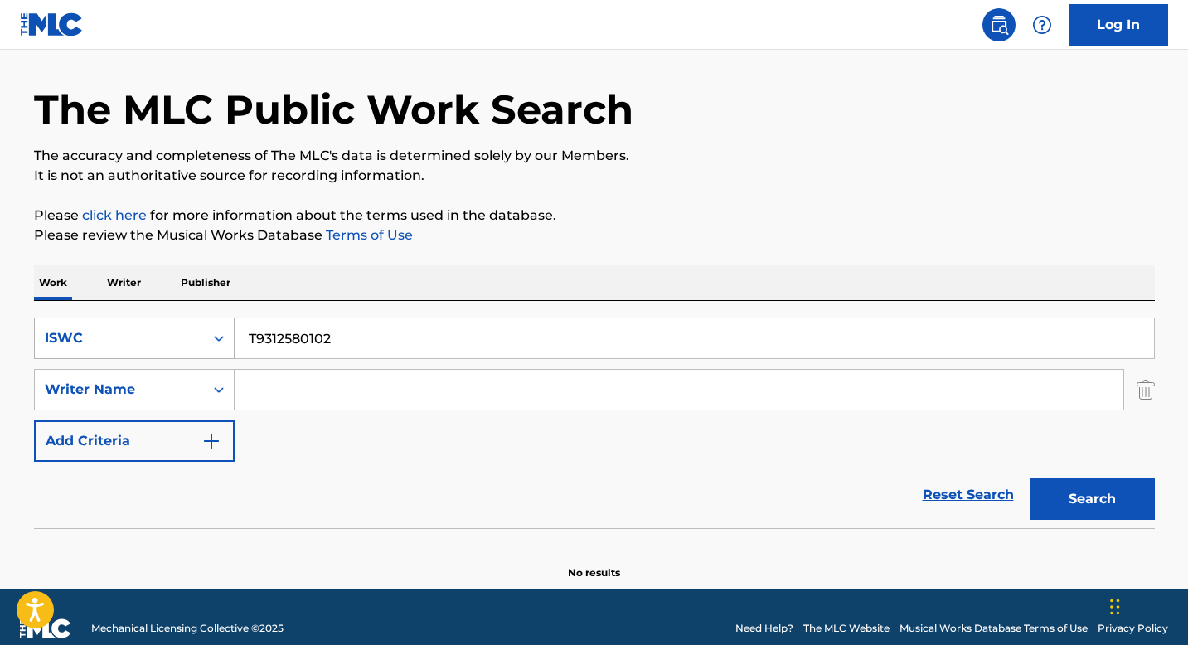
click at [213, 340] on icon "Search Form" at bounding box center [219, 338] width 17 height 17
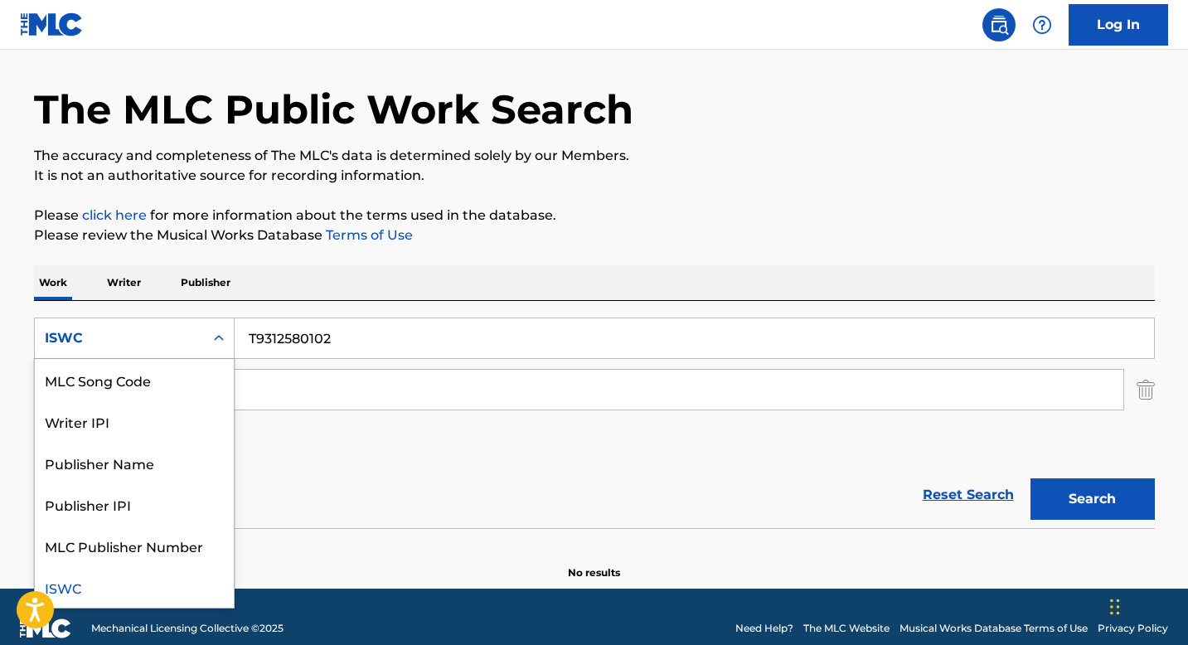
scroll to position [0, 0]
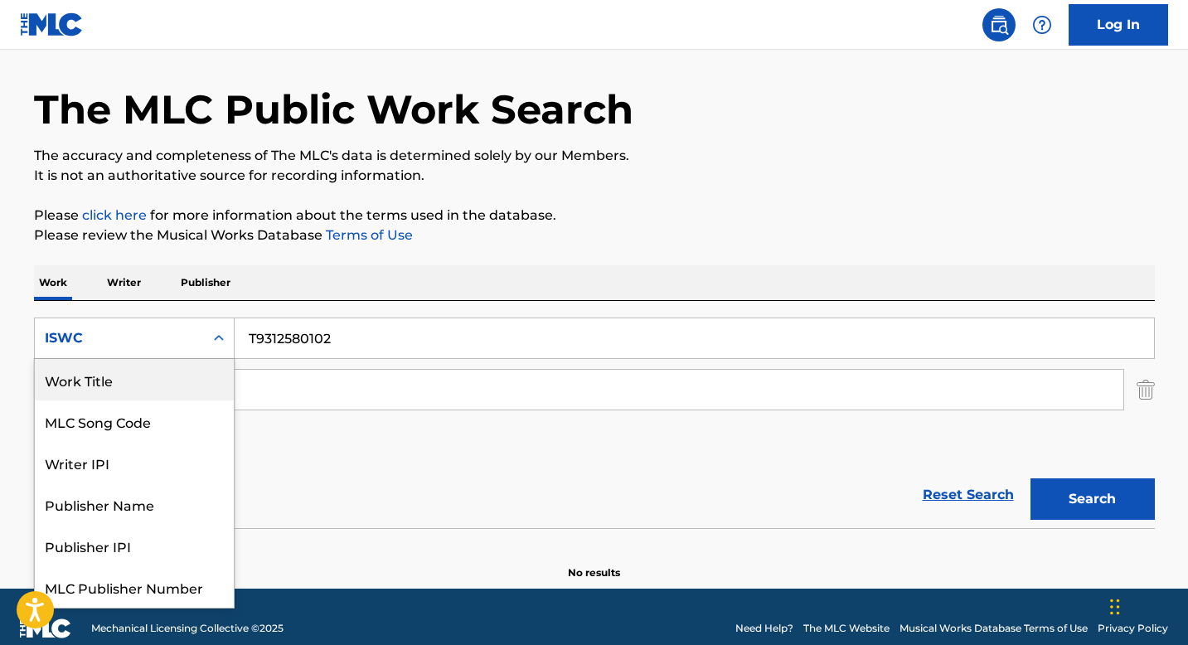
drag, startPoint x: 140, startPoint y: 384, endPoint x: 162, endPoint y: 384, distance: 21.6
click at [141, 384] on div "Work Title" at bounding box center [134, 379] width 199 height 41
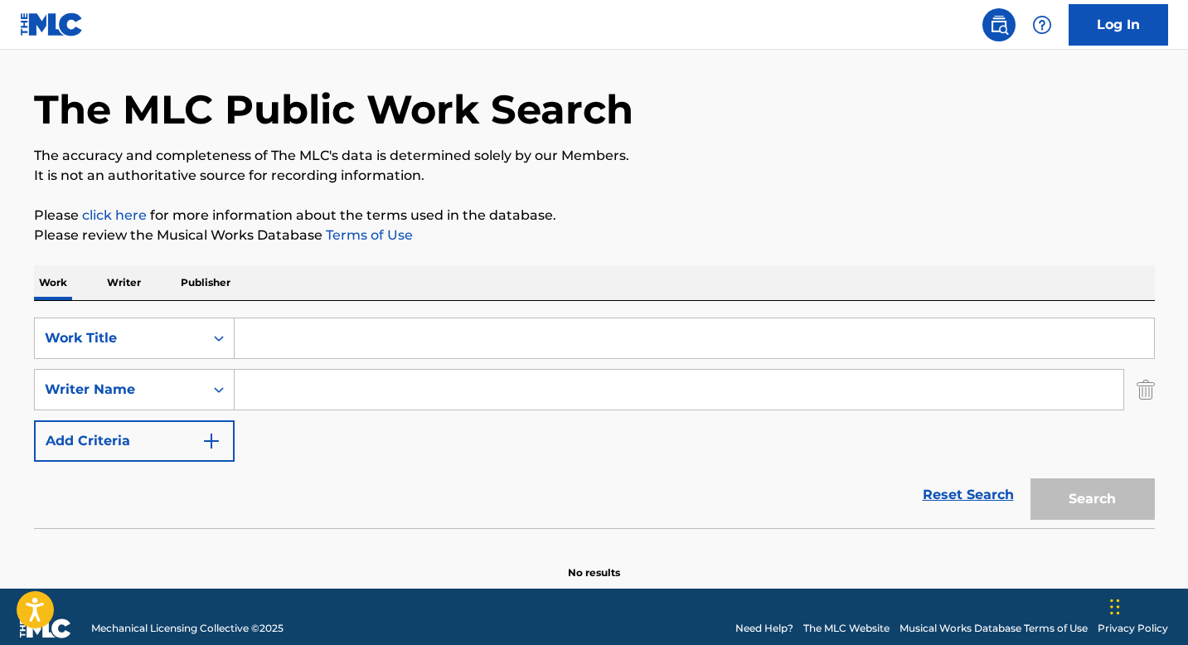
click at [285, 336] on input "Search Form" at bounding box center [695, 338] width 920 height 40
paste input "LOWRIDER GEE"
type input "LOWRIDER GEE"
click at [1085, 498] on button "Search" at bounding box center [1093, 498] width 124 height 41
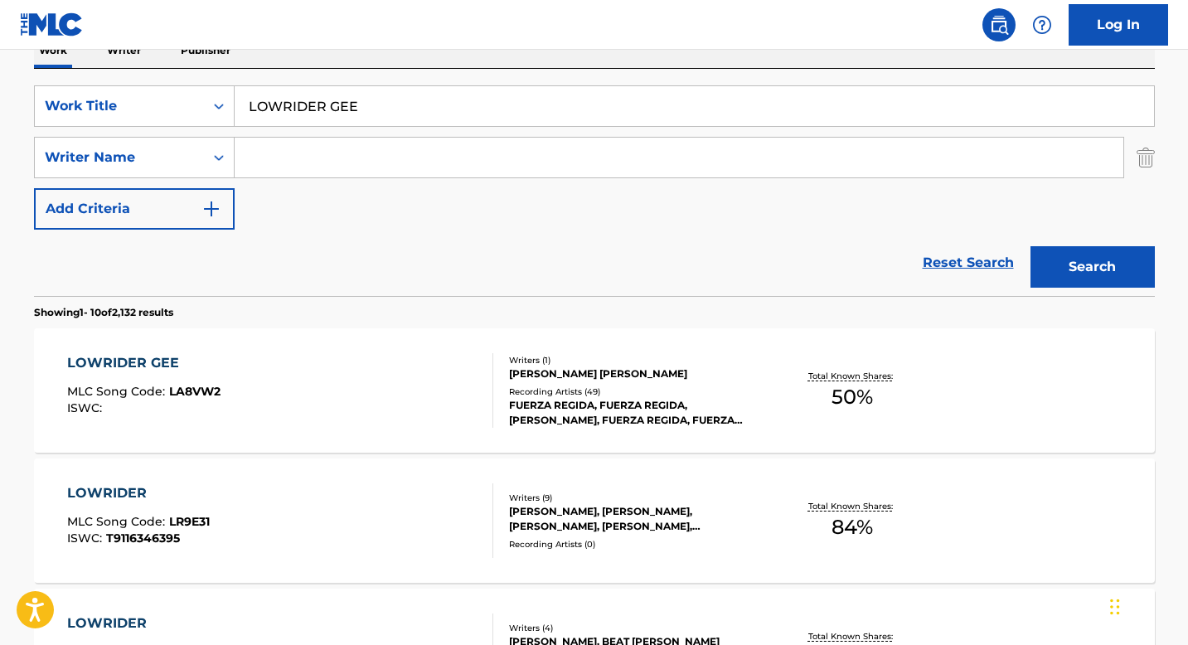
scroll to position [297, 0]
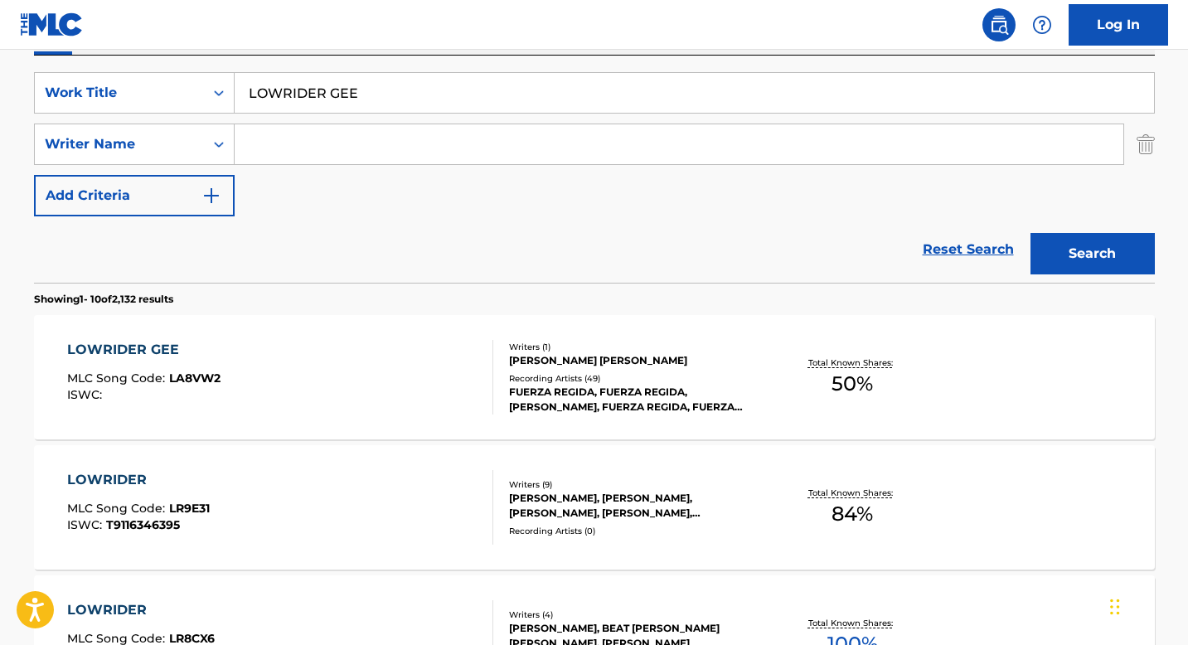
click at [552, 353] on div "[PERSON_NAME] [PERSON_NAME]" at bounding box center [634, 360] width 250 height 15
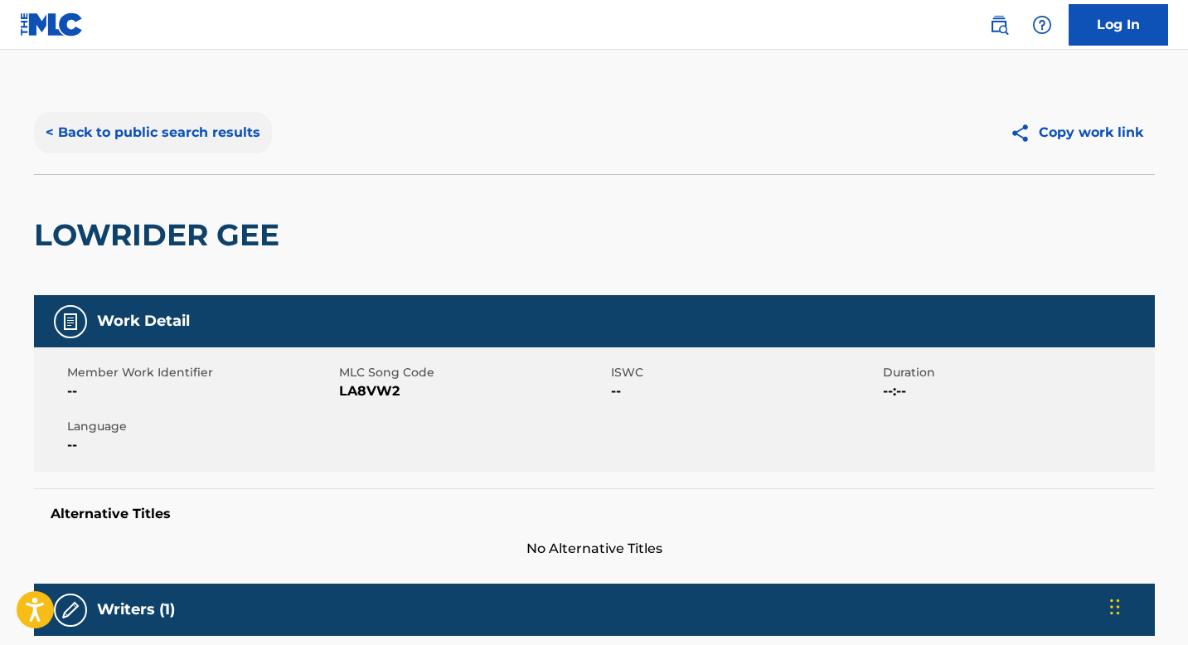
click at [206, 144] on button "< Back to public search results" at bounding box center [153, 132] width 238 height 41
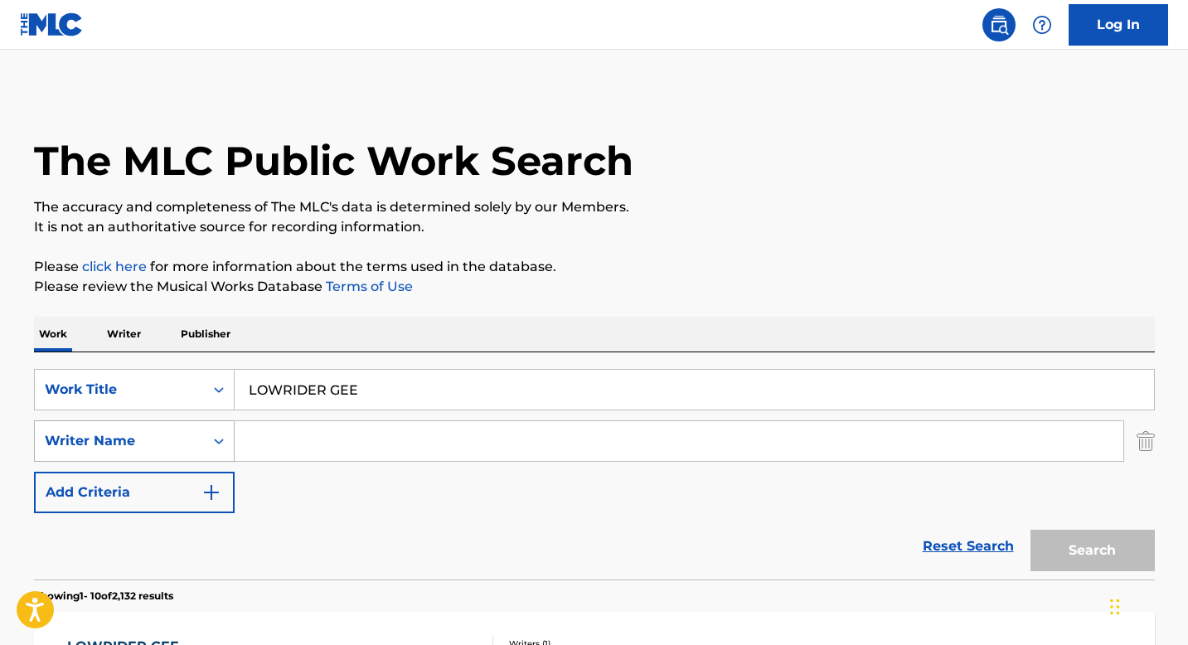
scroll to position [297, 0]
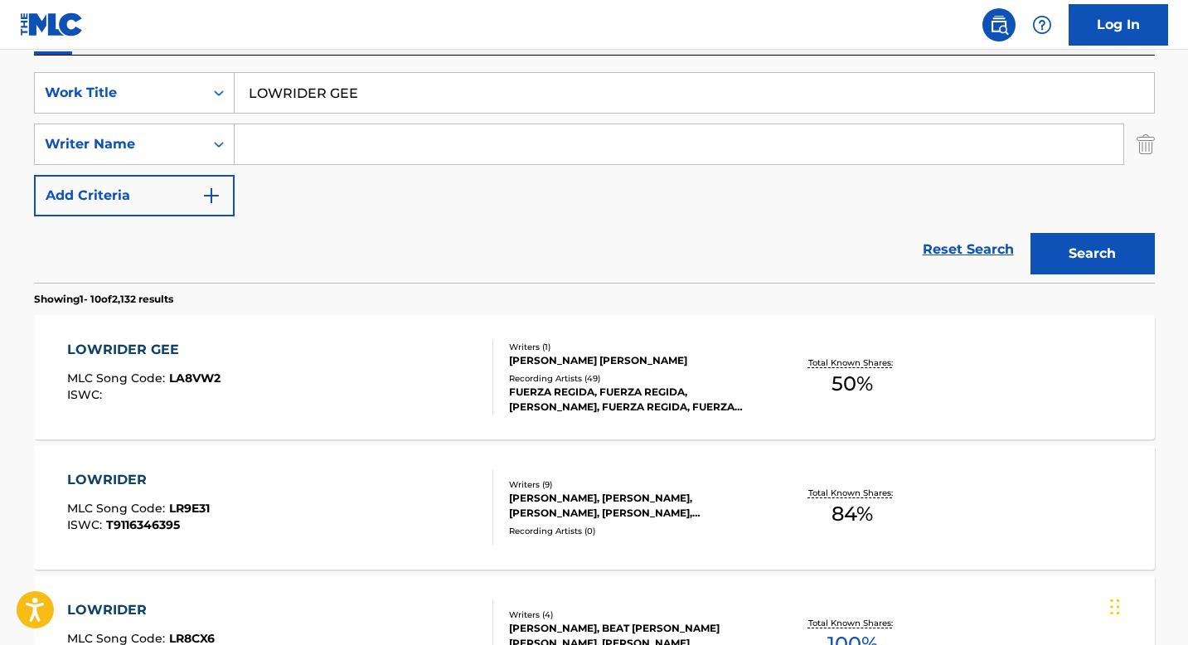
click at [297, 154] on input "Search Form" at bounding box center [679, 144] width 889 height 40
paste input "[PERSON_NAME] [PERSON_NAME]"
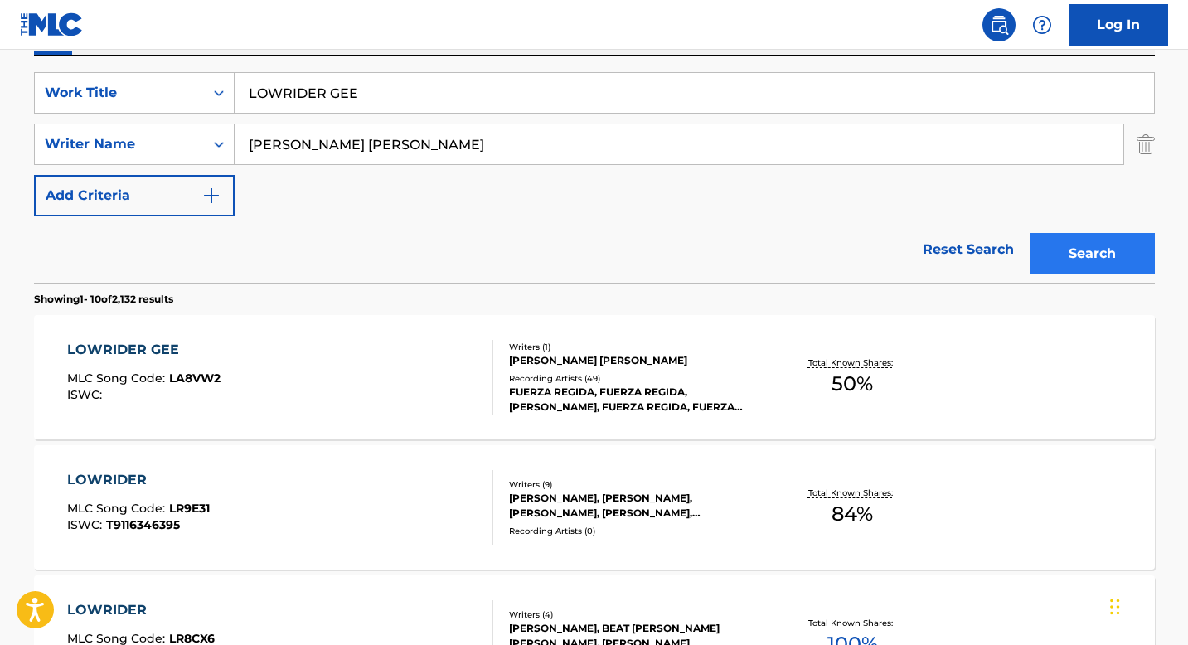
type input "[PERSON_NAME] [PERSON_NAME]"
click at [1048, 259] on button "Search" at bounding box center [1093, 253] width 124 height 41
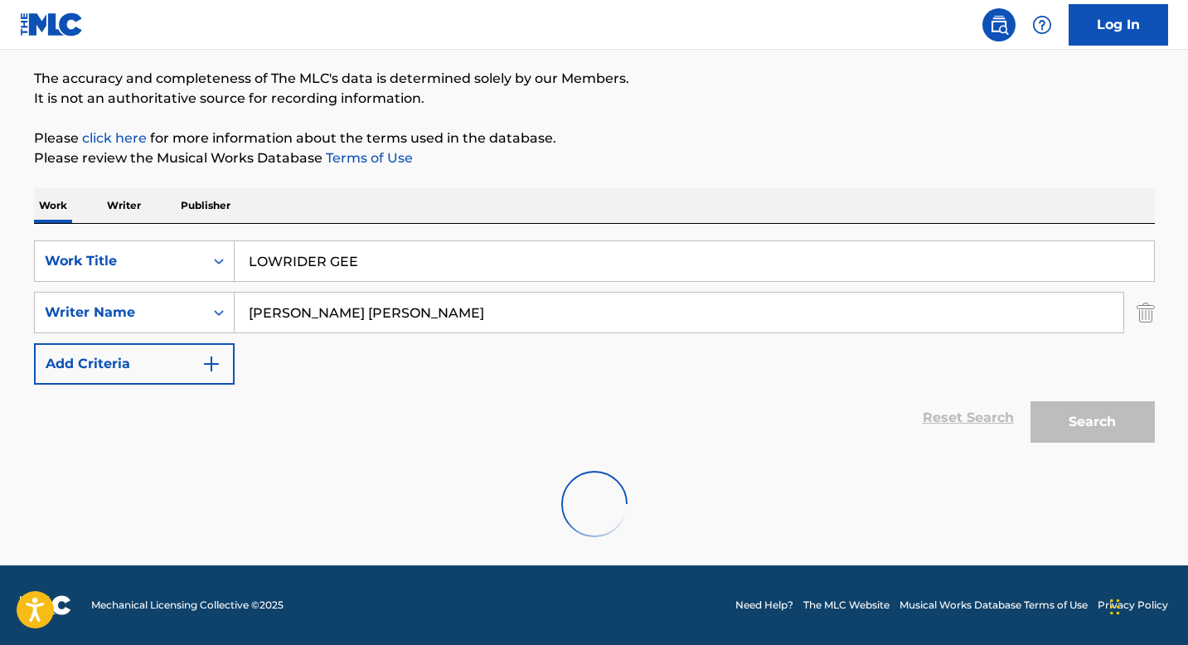
scroll to position [257, 0]
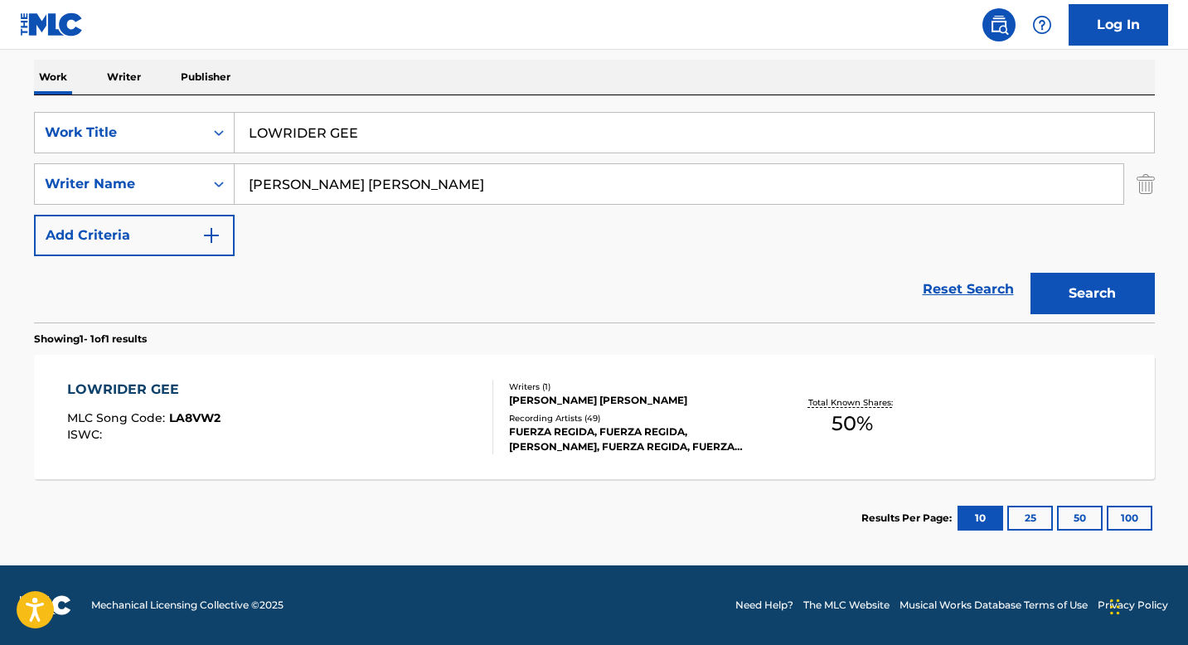
click at [515, 418] on div "Recording Artists ( 49 )" at bounding box center [634, 418] width 250 height 12
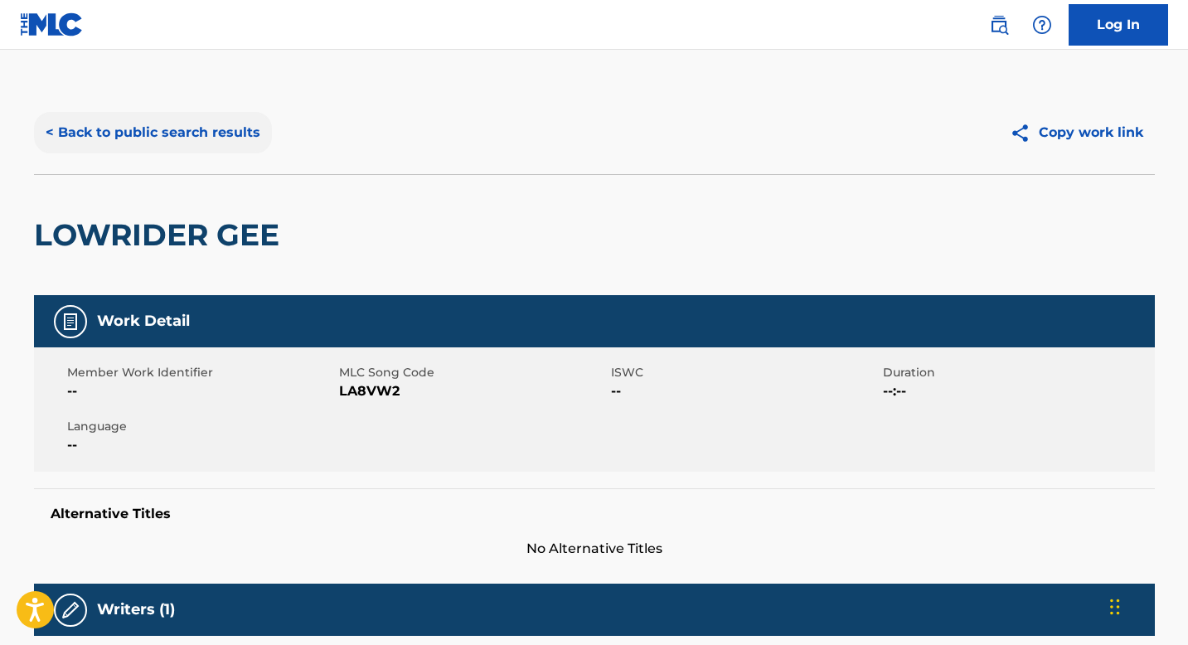
click at [138, 140] on button "< Back to public search results" at bounding box center [153, 132] width 238 height 41
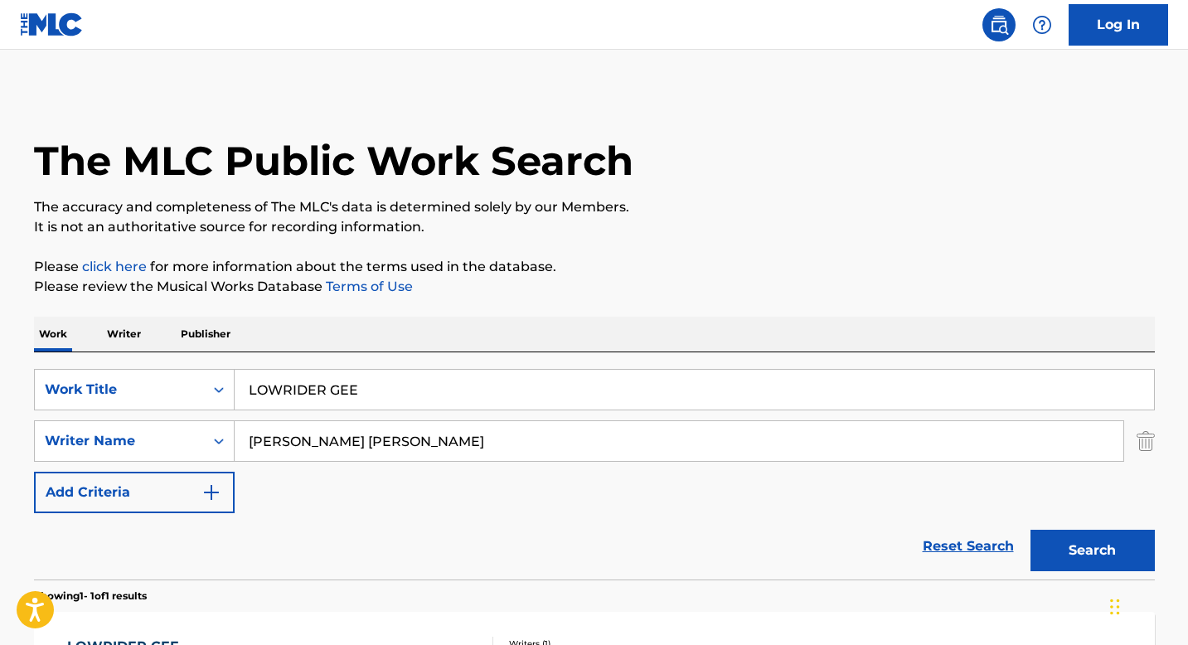
scroll to position [163, 0]
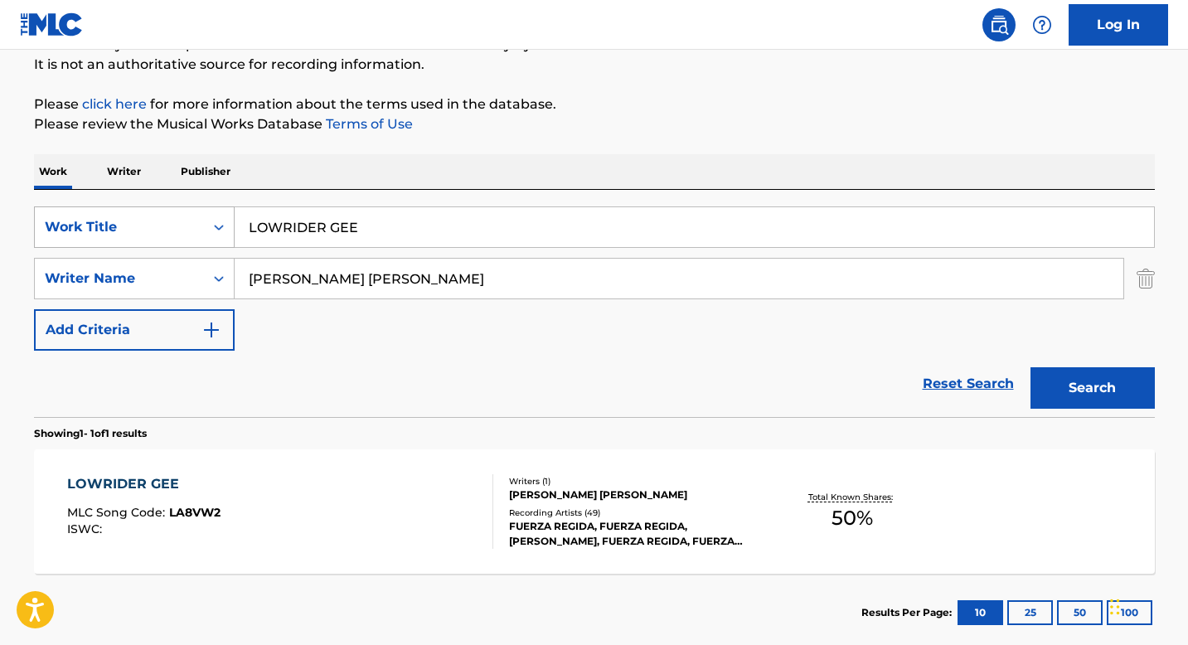
click at [207, 237] on div "Search Form" at bounding box center [219, 227] width 30 height 30
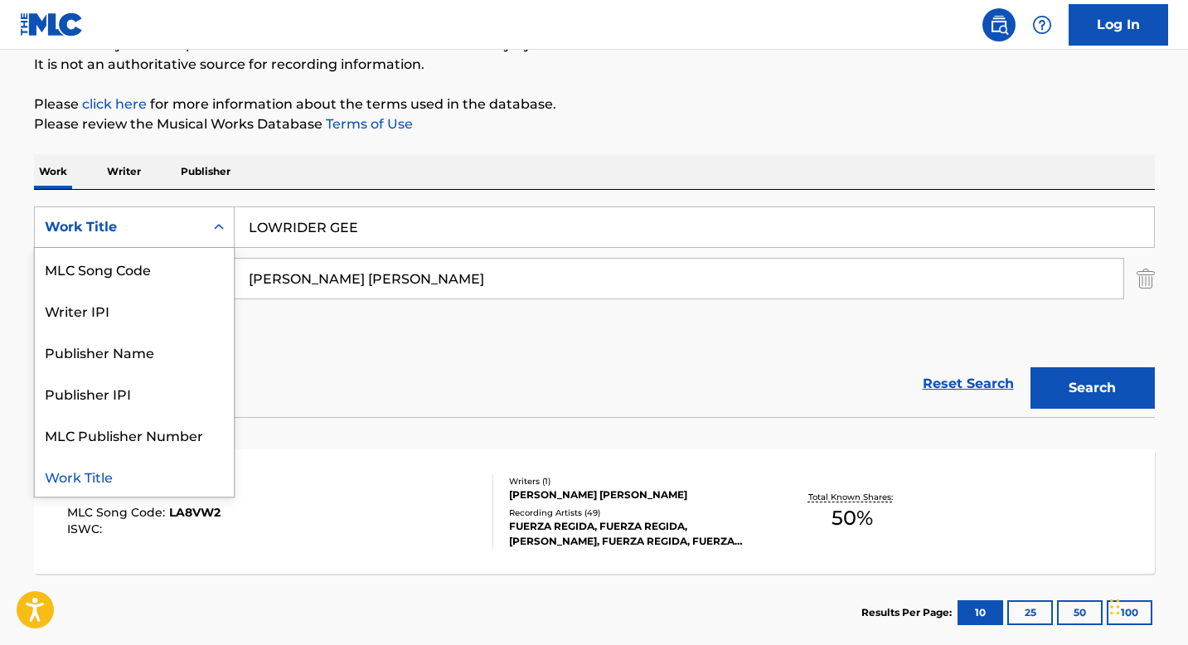
scroll to position [0, 0]
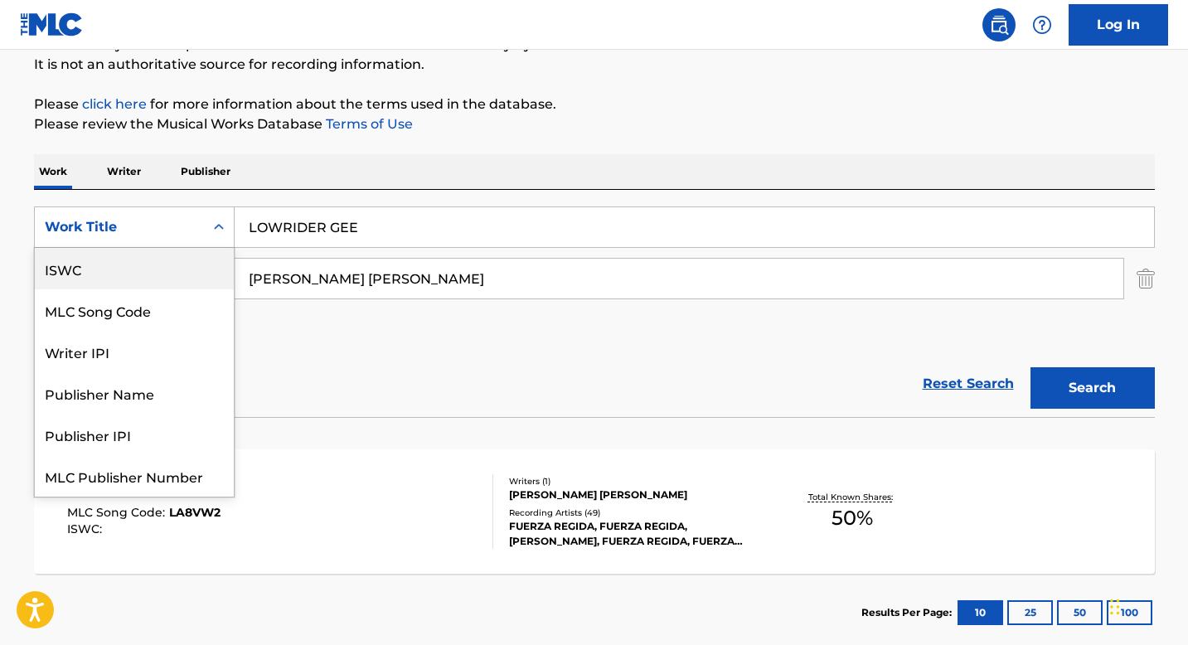
click at [114, 264] on div "ISWC" at bounding box center [134, 268] width 199 height 41
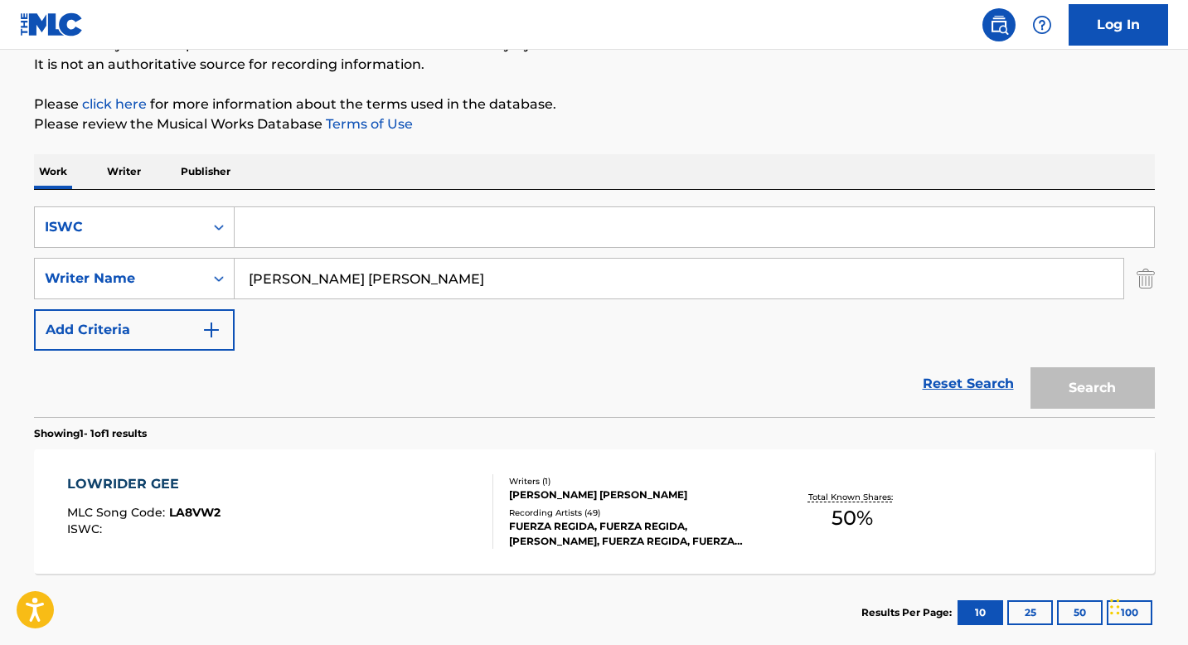
click at [293, 289] on input "[PERSON_NAME] [PERSON_NAME]" at bounding box center [679, 279] width 889 height 40
click at [281, 226] on input "Search Form" at bounding box center [695, 227] width 920 height 40
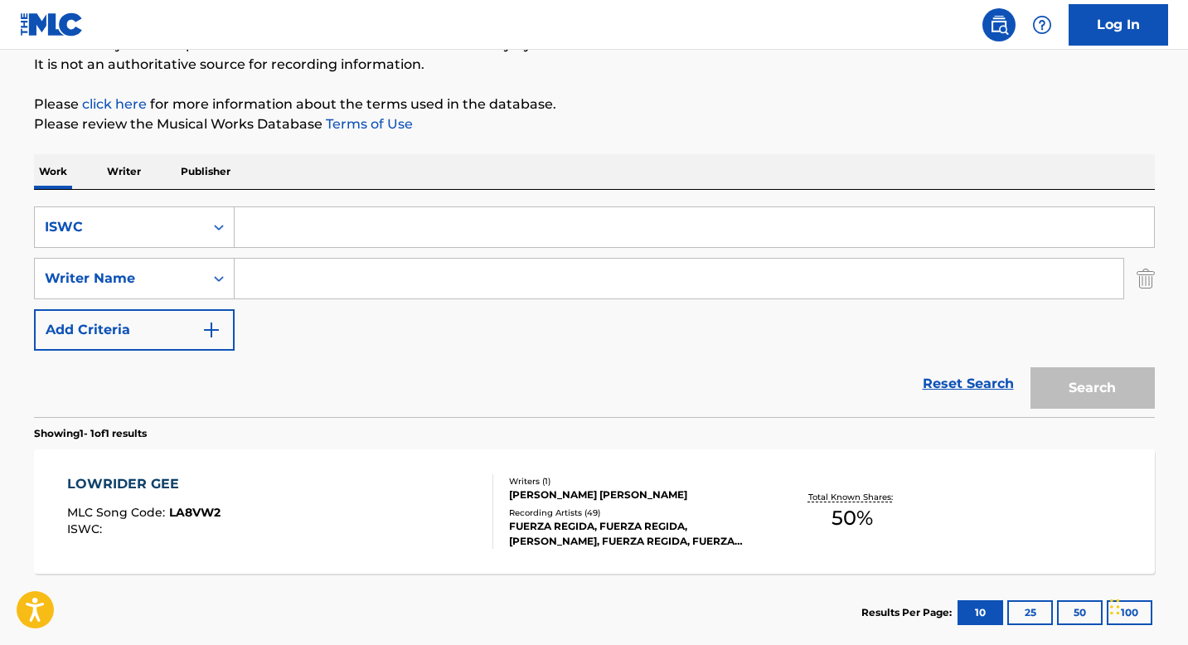
paste input "T9152180160"
type input "T9152180160"
click at [1051, 375] on button "Search" at bounding box center [1093, 387] width 124 height 41
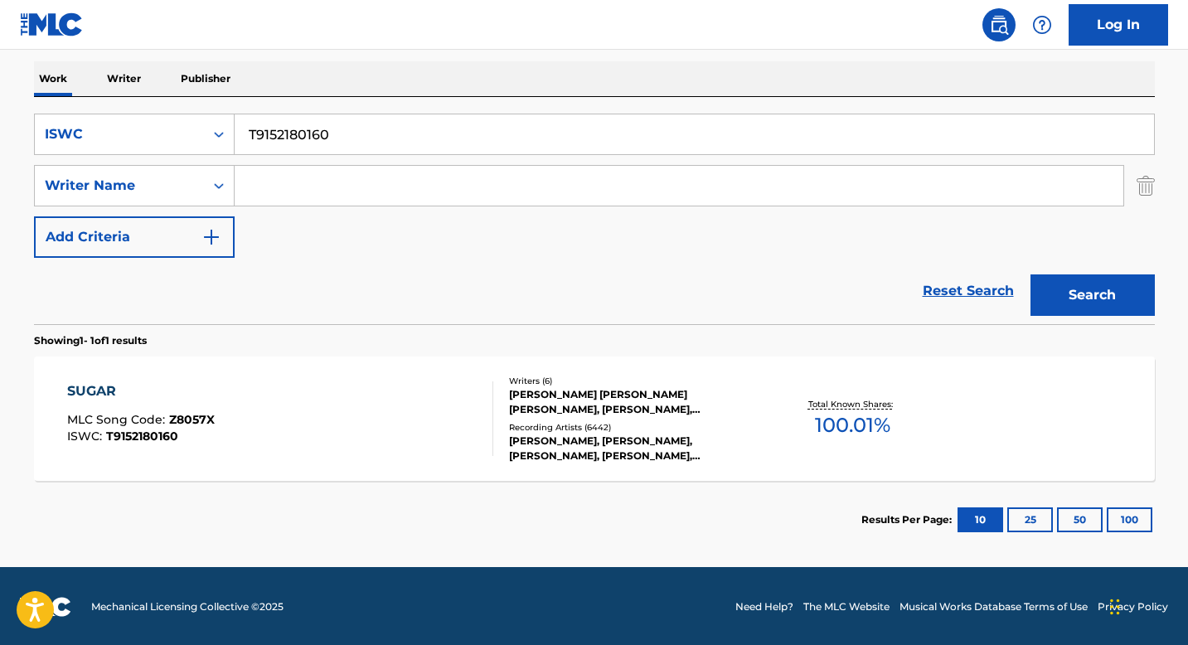
scroll to position [257, 0]
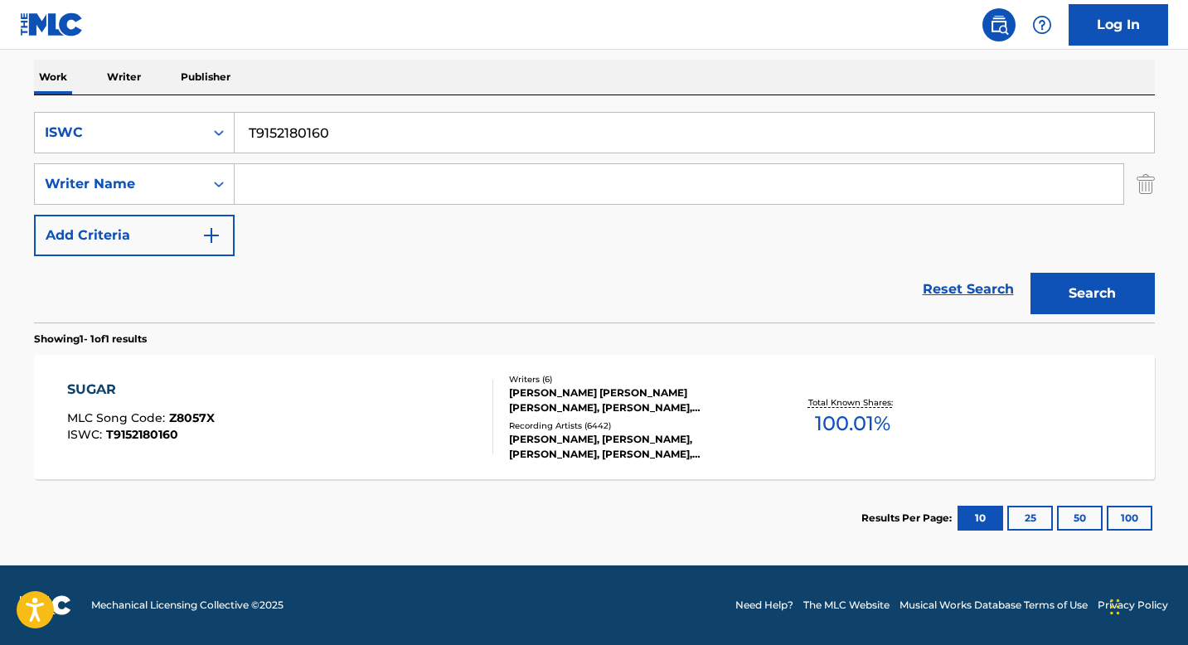
click at [558, 391] on div "[PERSON_NAME] [PERSON_NAME] [PERSON_NAME], [PERSON_NAME], [PERSON_NAME], [PERSO…" at bounding box center [634, 401] width 250 height 30
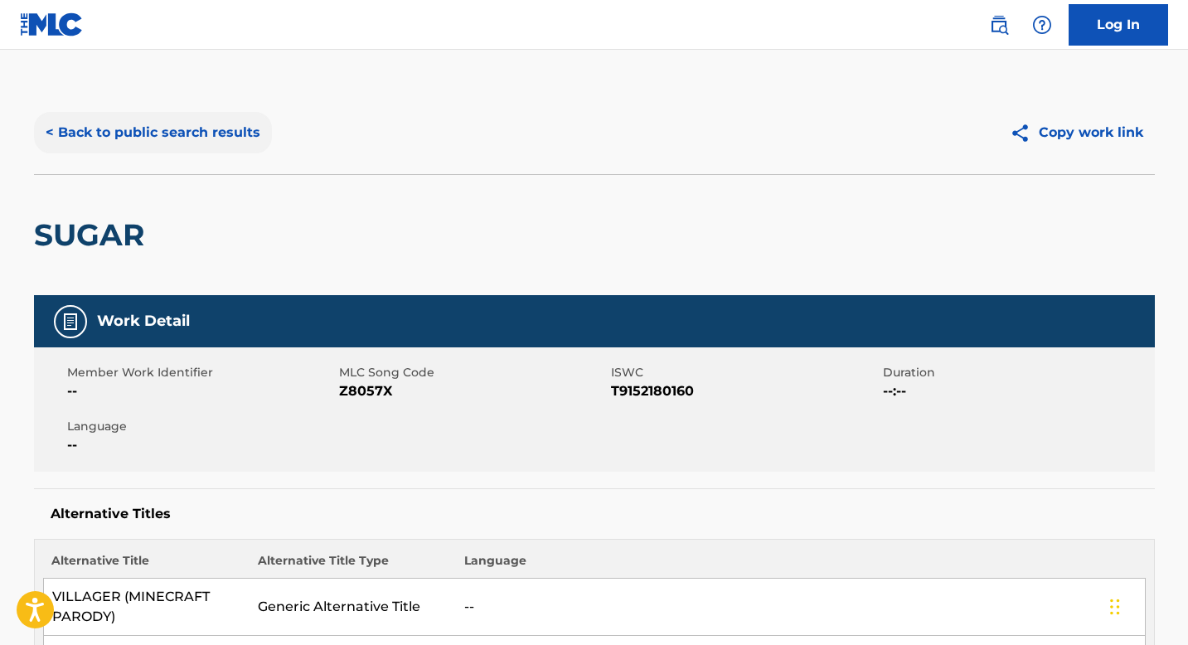
click at [149, 132] on button "< Back to public search results" at bounding box center [153, 132] width 238 height 41
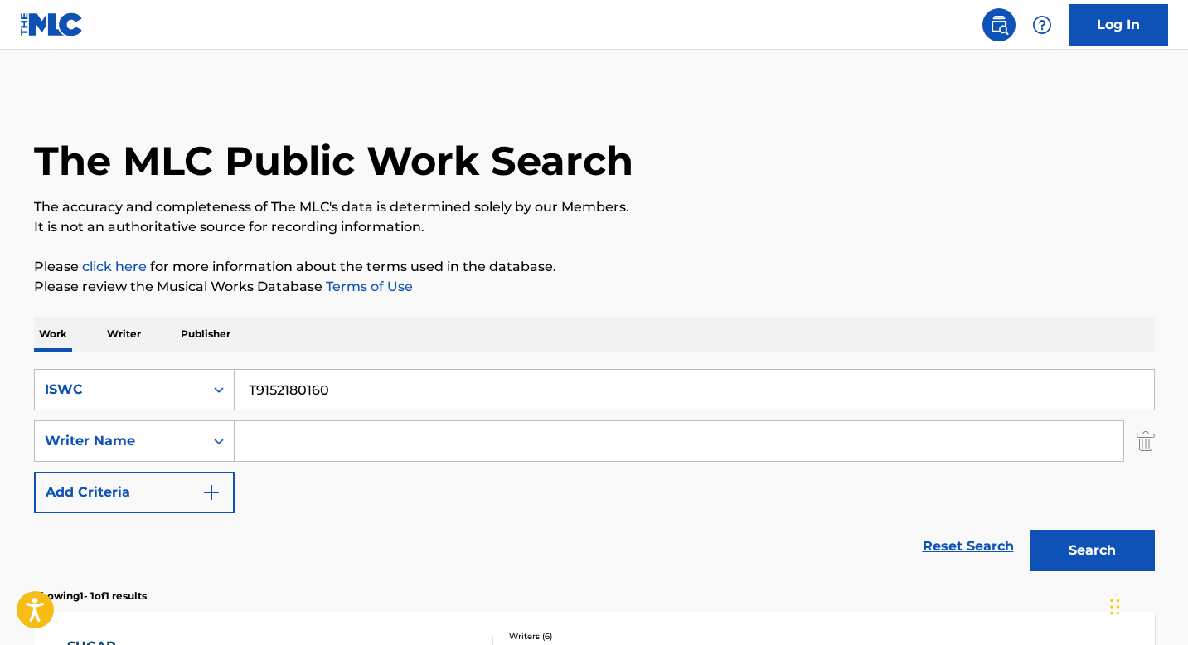
scroll to position [163, 0]
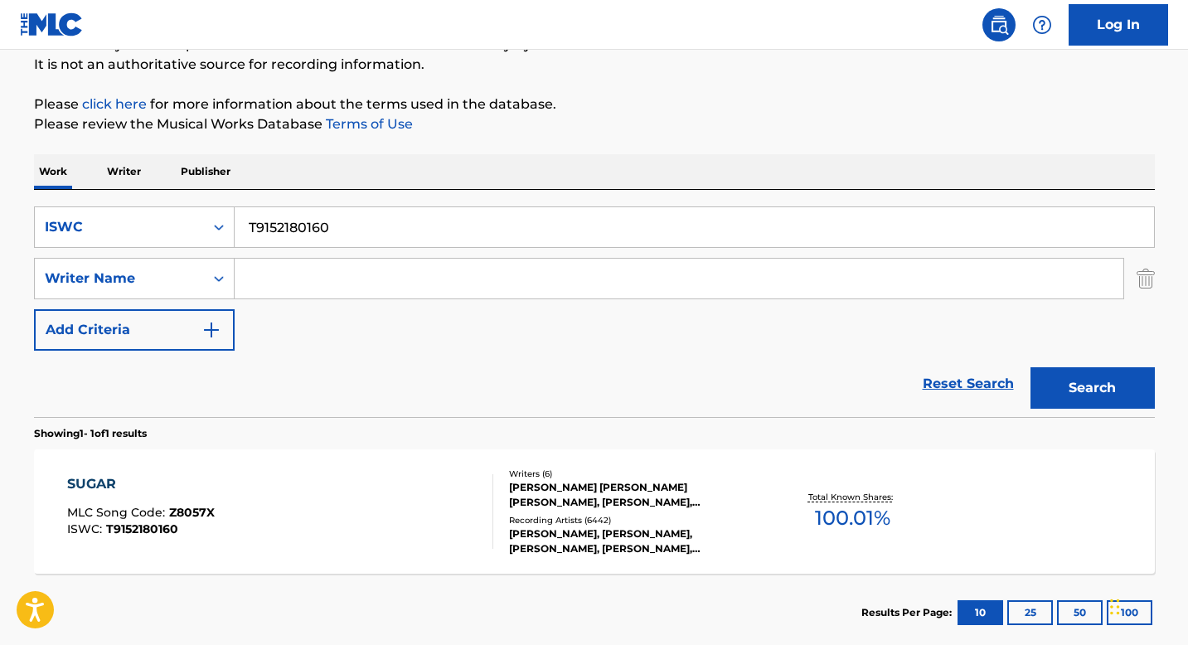
click at [343, 245] on input "T9152180160" at bounding box center [695, 227] width 920 height 40
paste input "91393596"
type input "T9191393596"
click at [1083, 380] on button "Search" at bounding box center [1093, 387] width 124 height 41
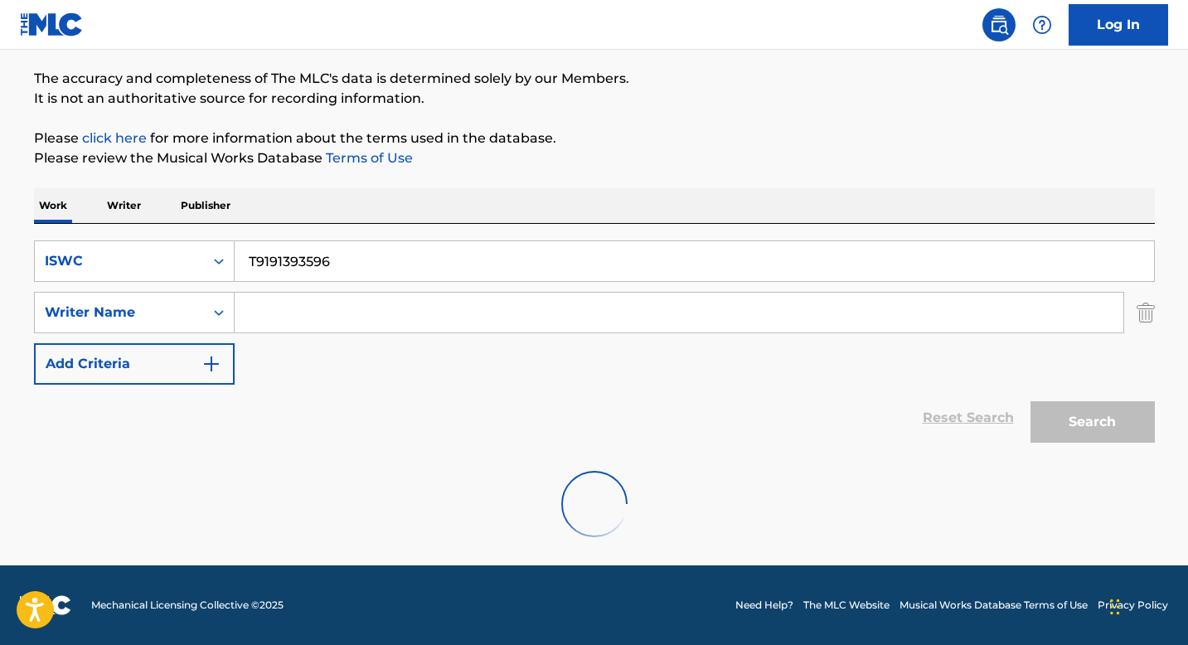
scroll to position [75, 0]
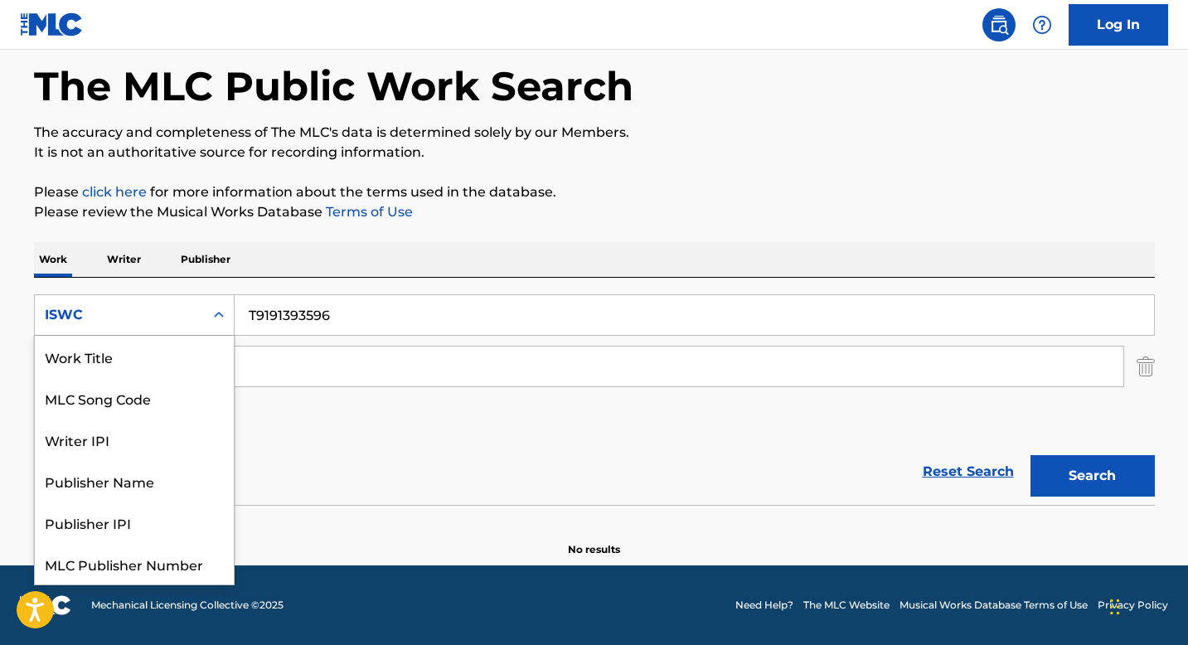
click at [205, 320] on div "Search Form" at bounding box center [219, 315] width 30 height 30
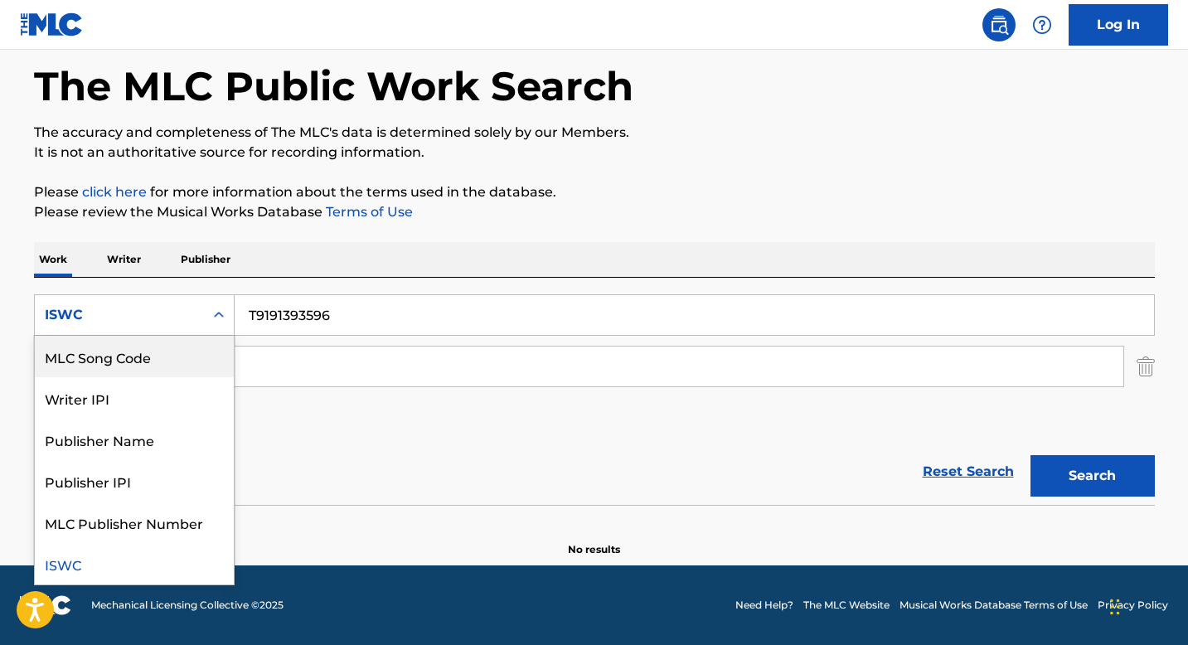
scroll to position [0, 0]
click at [156, 352] on div "Work Title" at bounding box center [134, 356] width 199 height 41
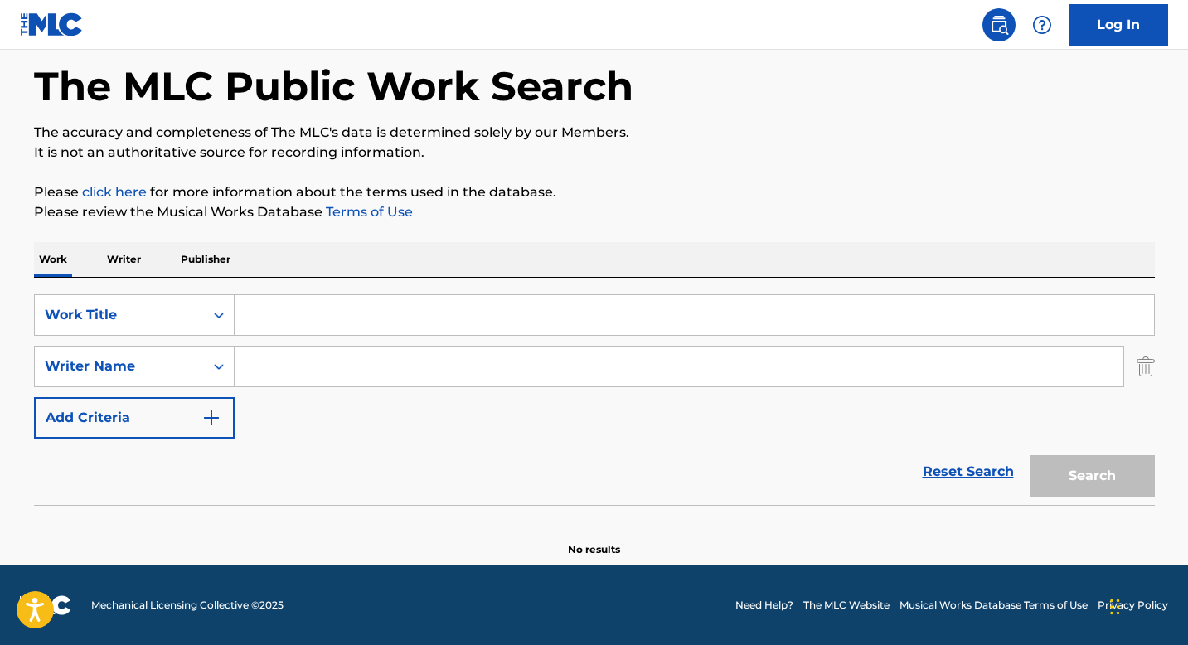
click at [287, 303] on input "Search Form" at bounding box center [695, 315] width 920 height 40
paste input "OLVIDARTE"
type input "OLVIDARTE"
click at [317, 356] on input "Search Form" at bounding box center [679, 367] width 889 height 40
paste input "[PERSON_NAME]"
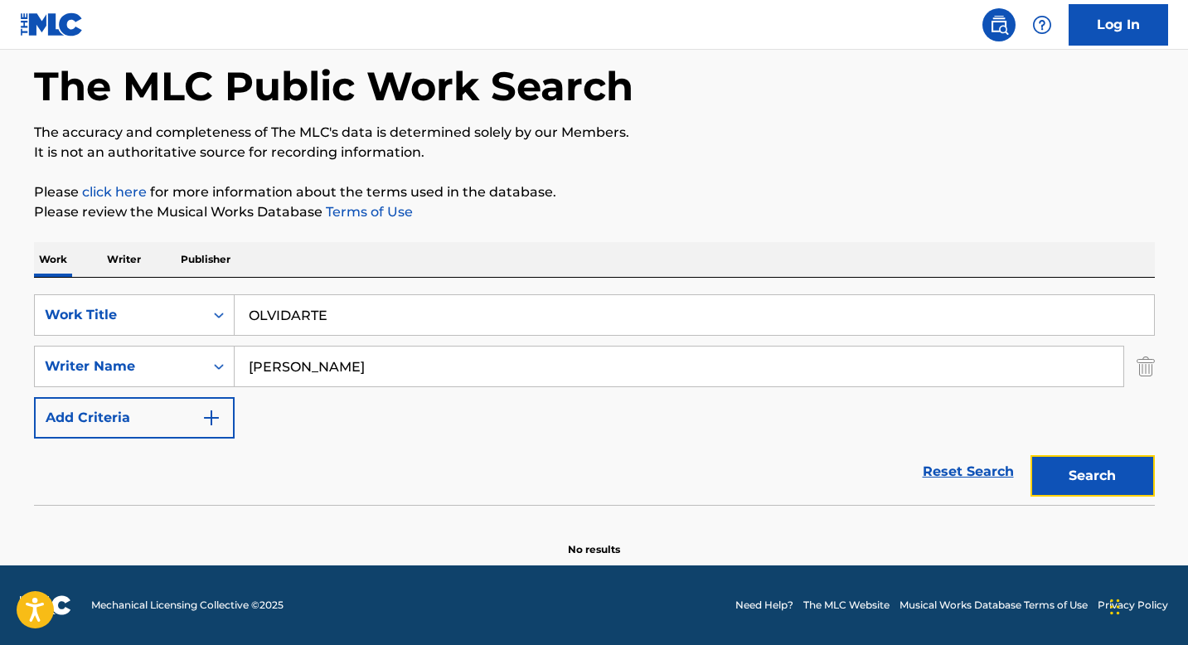
click at [1095, 471] on button "Search" at bounding box center [1093, 475] width 124 height 41
click at [369, 376] on input "[PERSON_NAME]" at bounding box center [679, 367] width 889 height 40
paste input "[PERSON_NAME]"
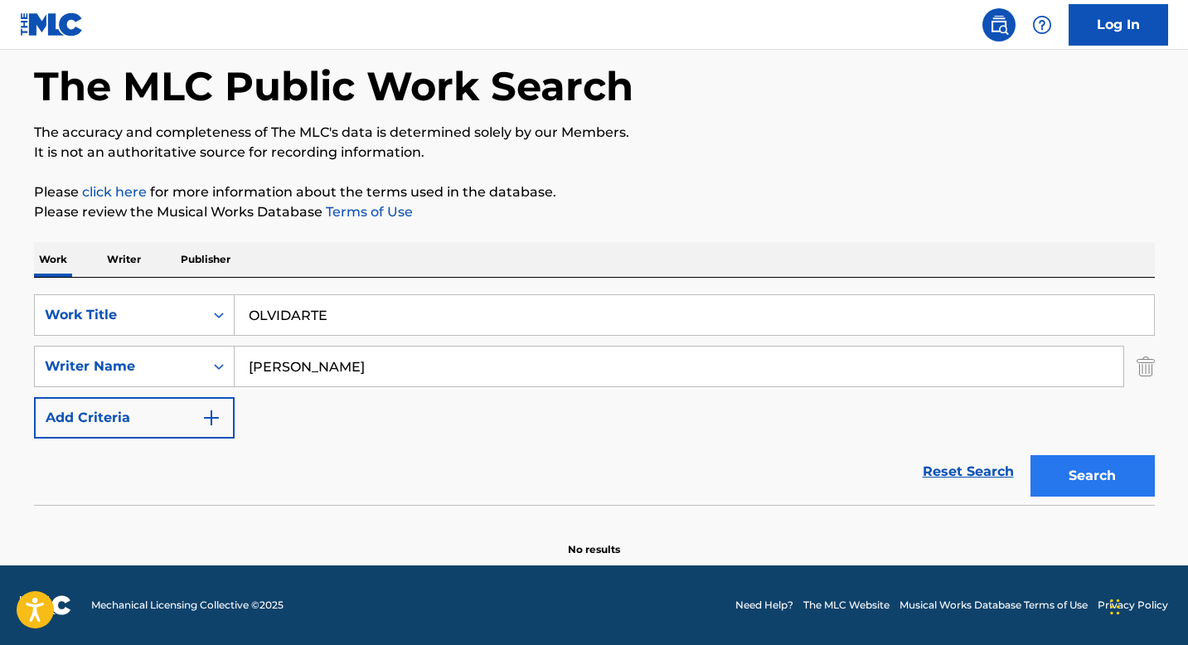
type input "[PERSON_NAME]"
drag, startPoint x: 1106, startPoint y: 470, endPoint x: 1098, endPoint y: 468, distance: 8.7
click at [1106, 469] on button "Search" at bounding box center [1093, 475] width 124 height 41
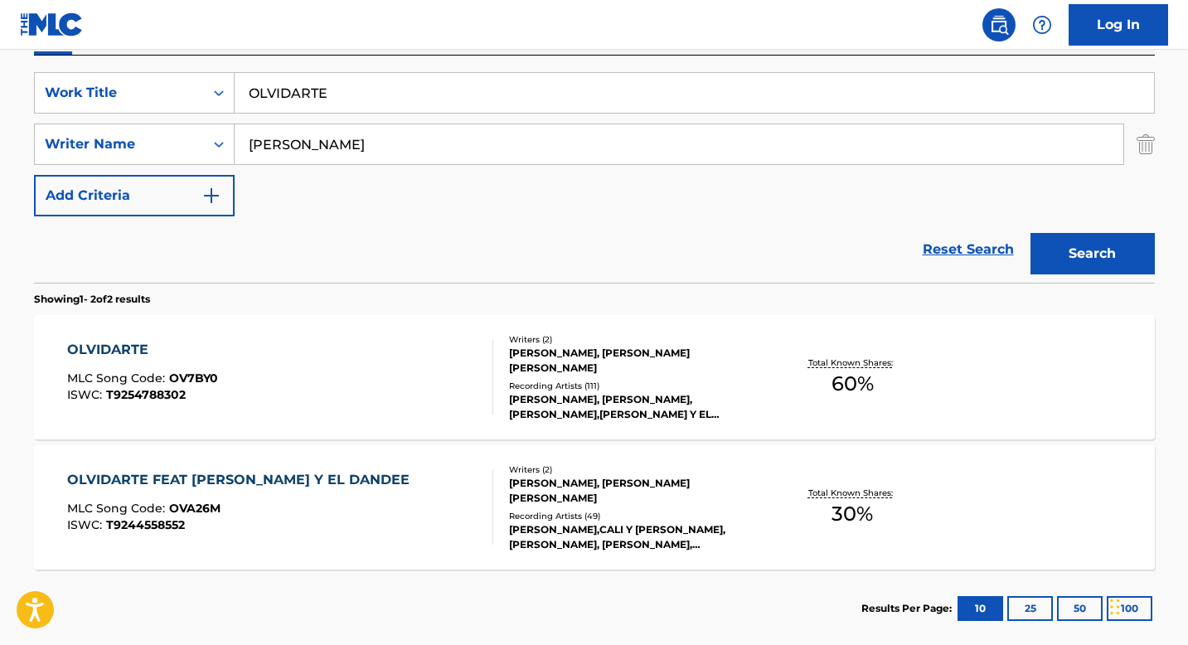
scroll to position [314, 0]
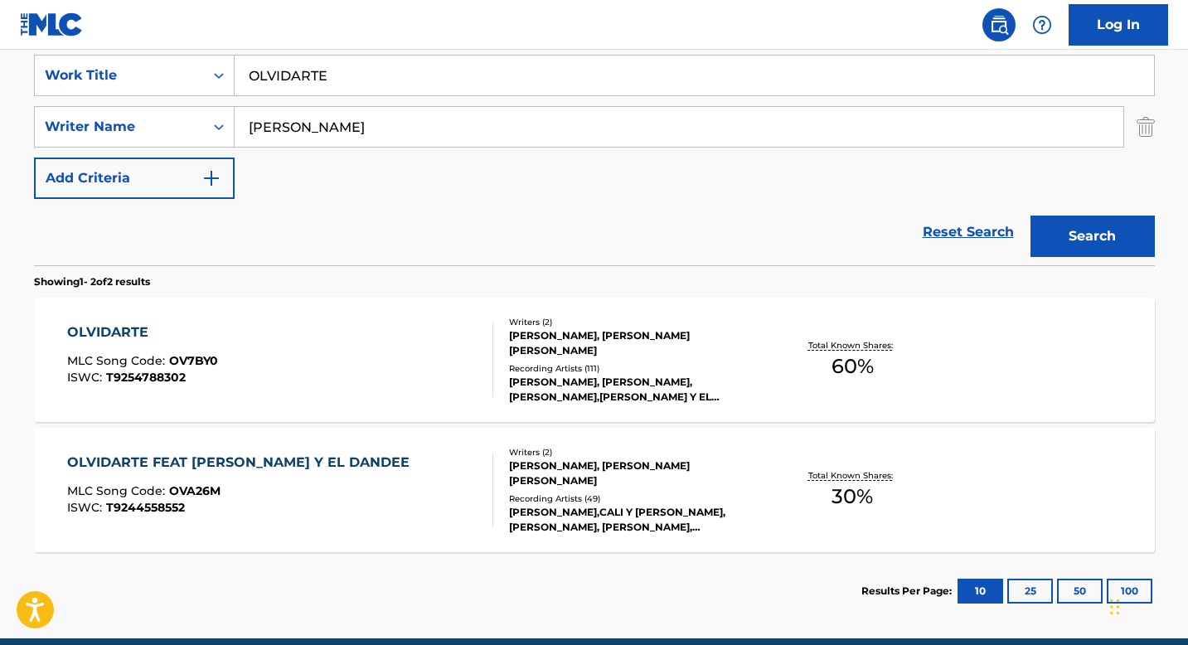
click at [516, 349] on div "[PERSON_NAME], [PERSON_NAME] [PERSON_NAME]" at bounding box center [634, 343] width 250 height 30
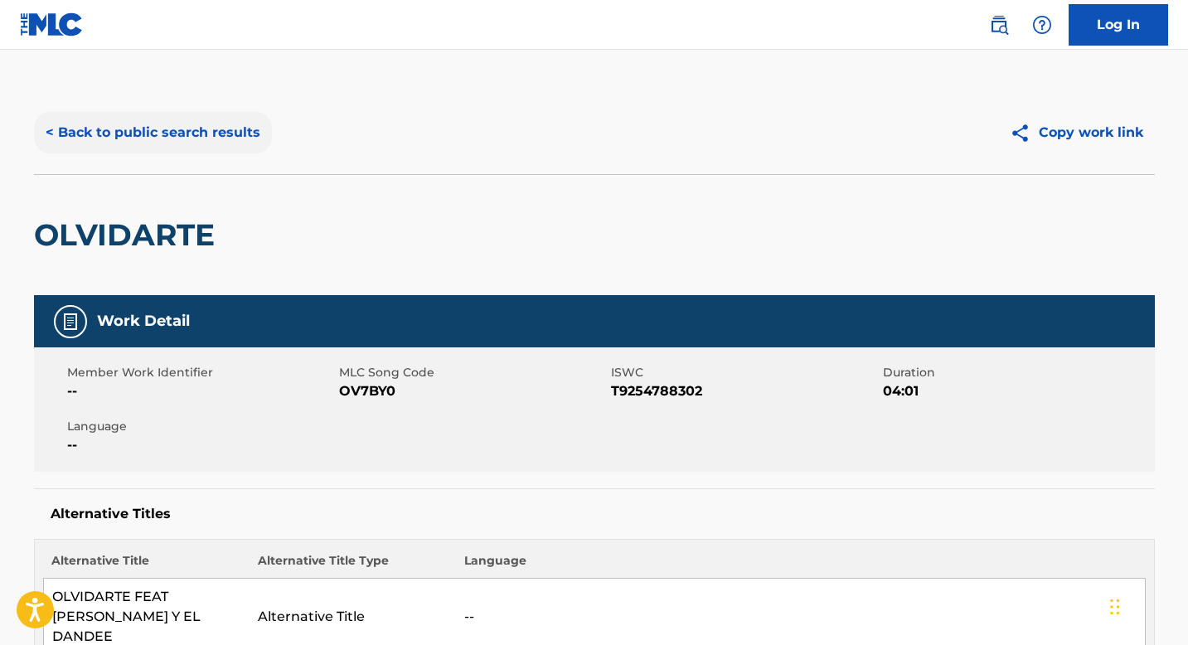
click at [142, 129] on button "< Back to public search results" at bounding box center [153, 132] width 238 height 41
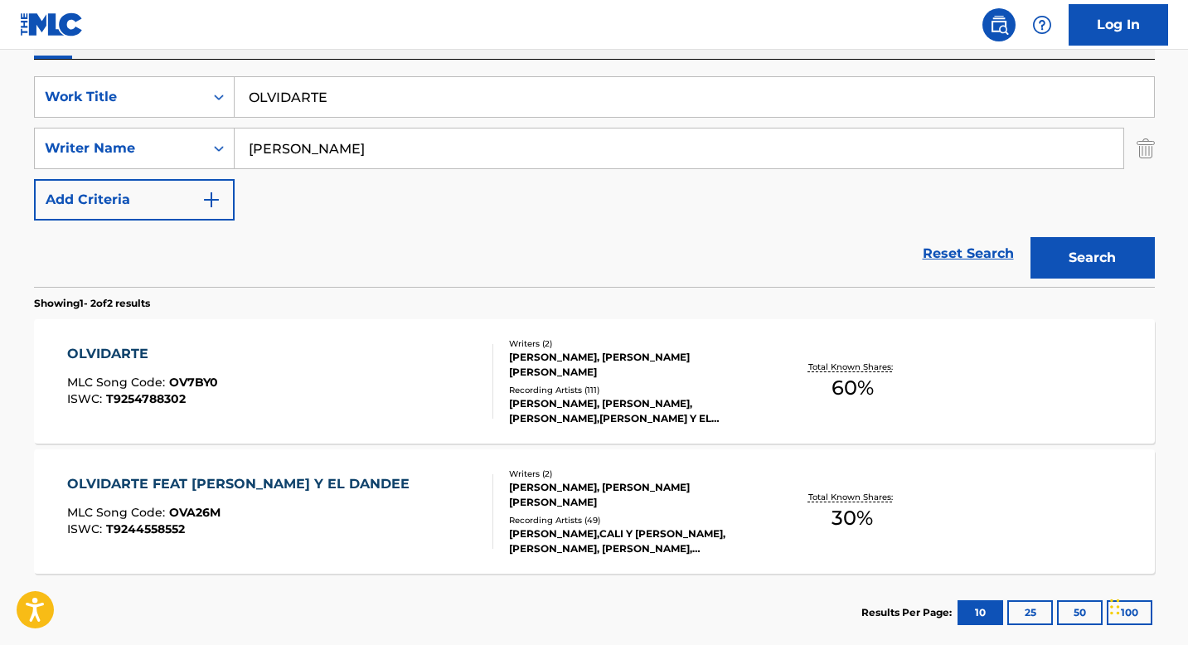
click at [545, 493] on div "[PERSON_NAME], [PERSON_NAME] [PERSON_NAME]" at bounding box center [634, 495] width 250 height 30
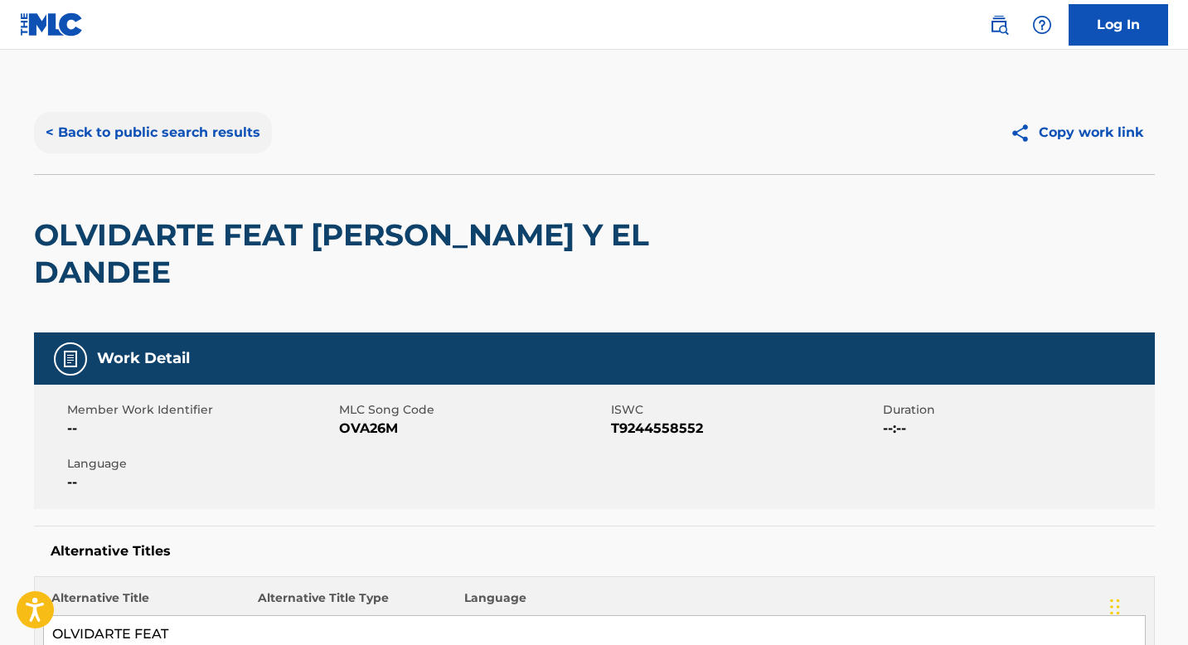
click at [164, 133] on button "< Back to public search results" at bounding box center [153, 132] width 238 height 41
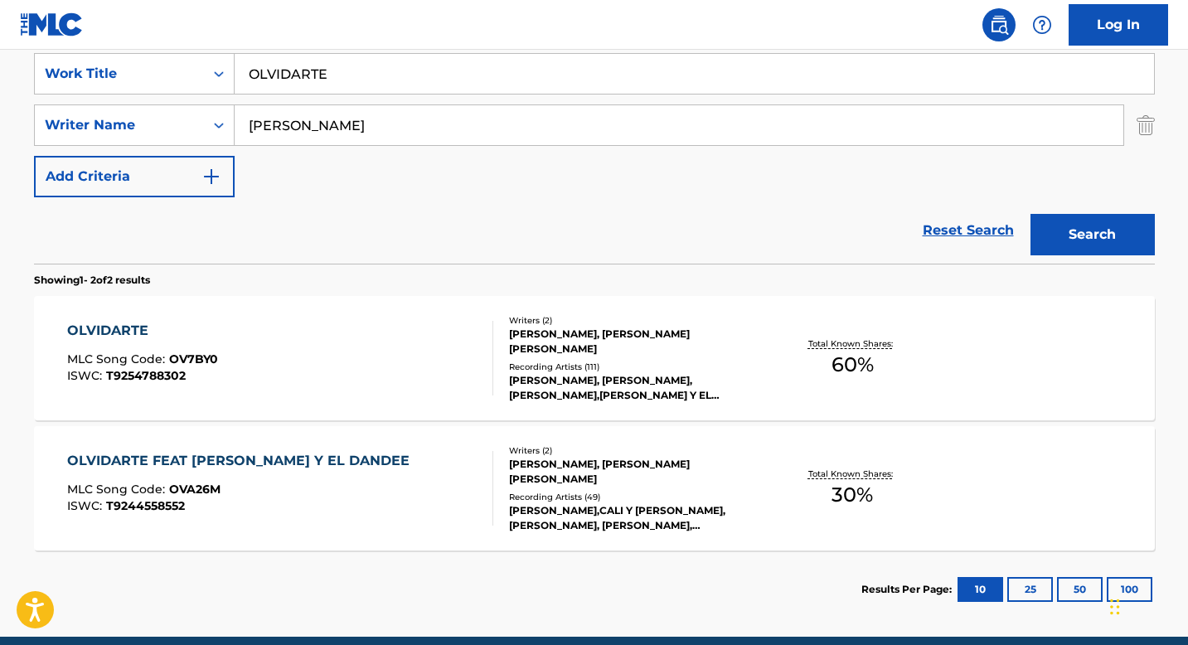
scroll to position [318, 0]
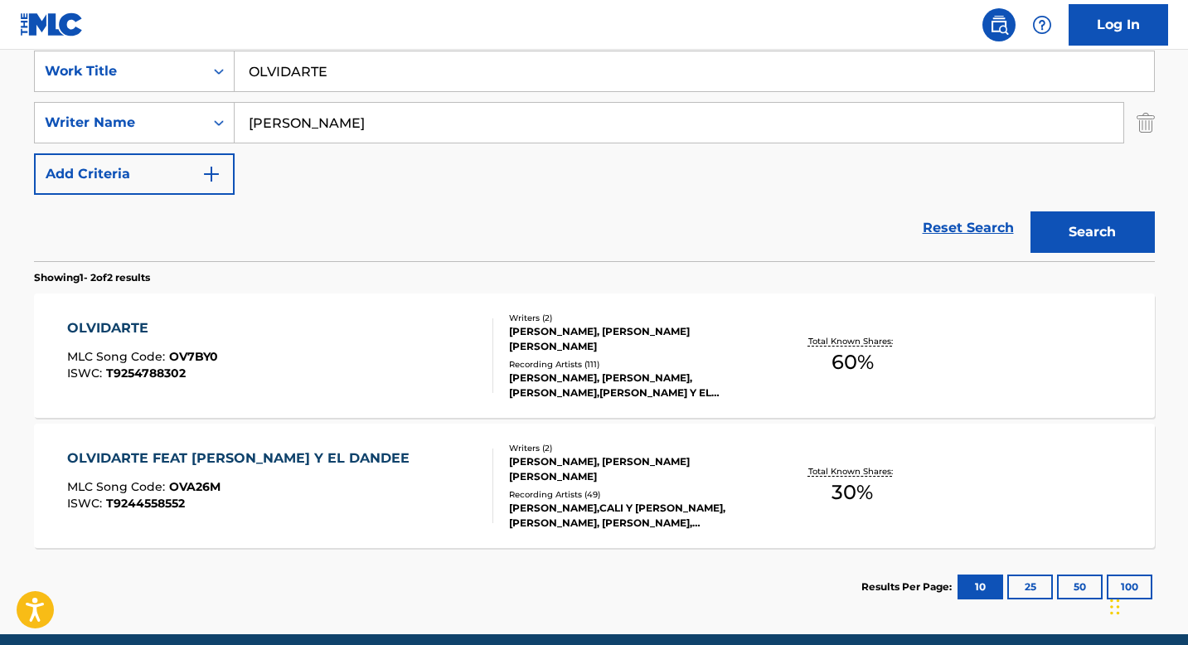
click at [534, 467] on div "[PERSON_NAME], [PERSON_NAME] [PERSON_NAME]" at bounding box center [634, 469] width 250 height 30
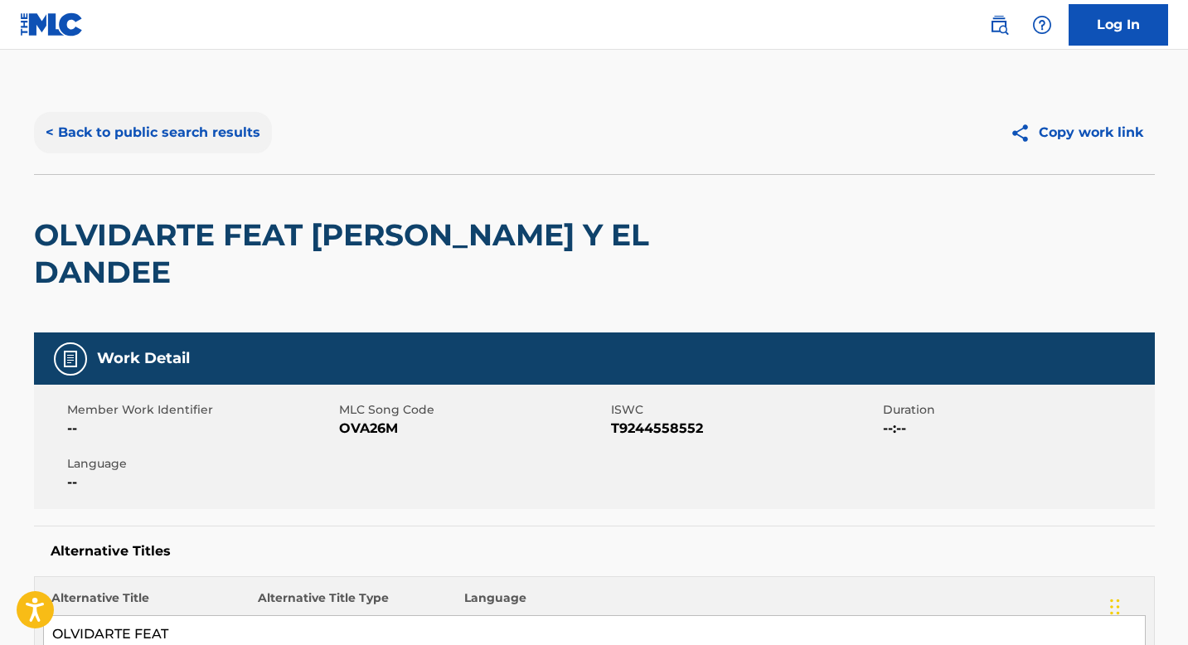
click at [143, 129] on button "< Back to public search results" at bounding box center [153, 132] width 238 height 41
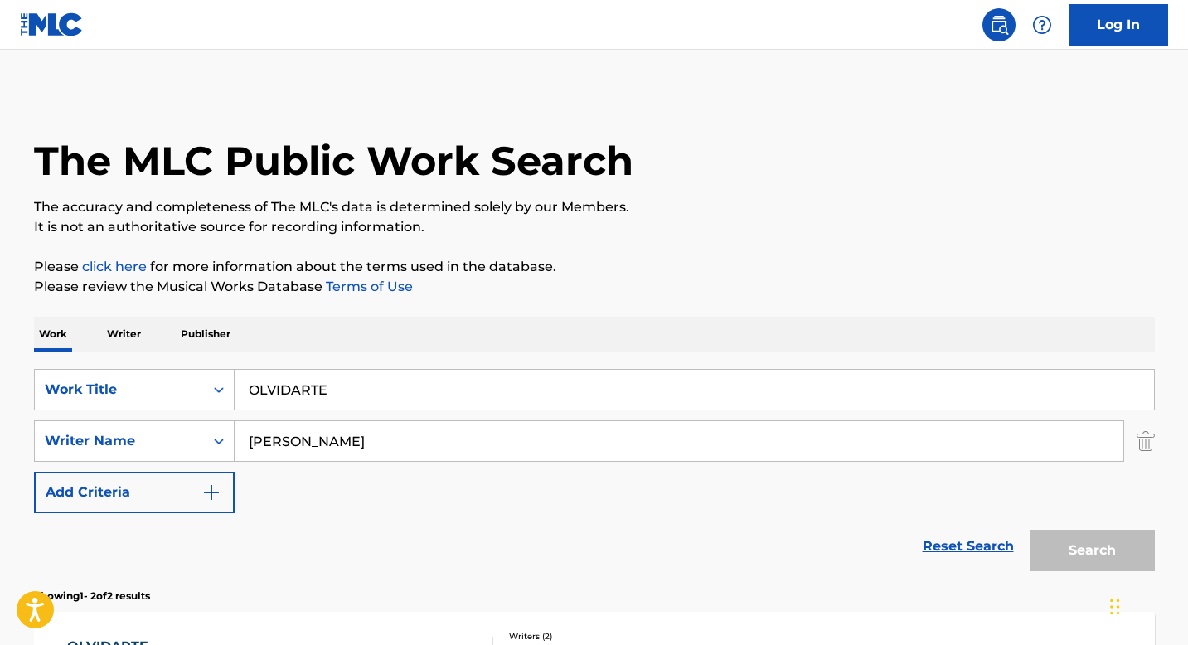
scroll to position [293, 0]
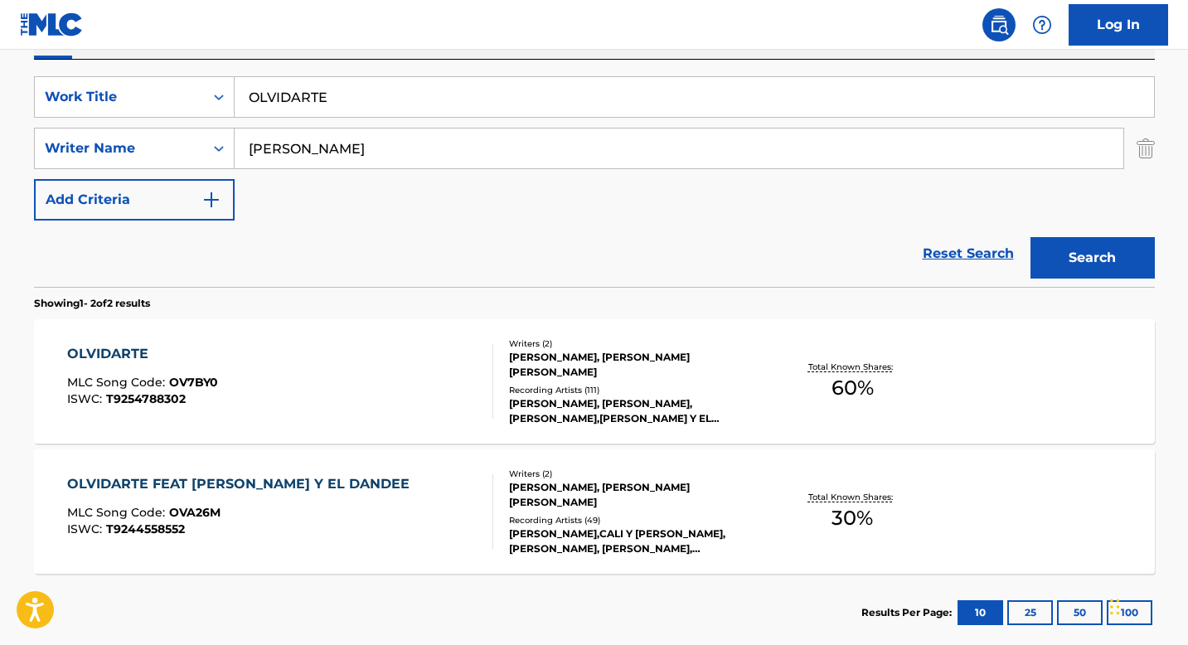
click at [524, 396] on div "[PERSON_NAME], [PERSON_NAME], [PERSON_NAME],[PERSON_NAME] Y EL DANDEE, [PERSON_…" at bounding box center [634, 411] width 250 height 30
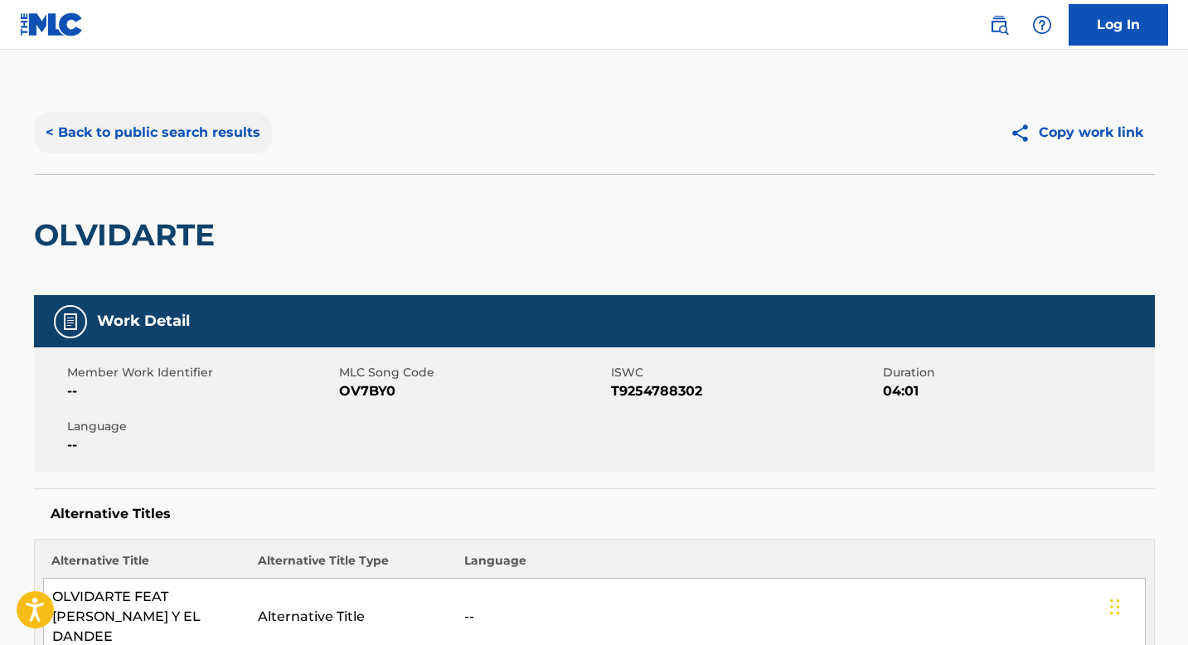
click at [170, 143] on button "< Back to public search results" at bounding box center [153, 132] width 238 height 41
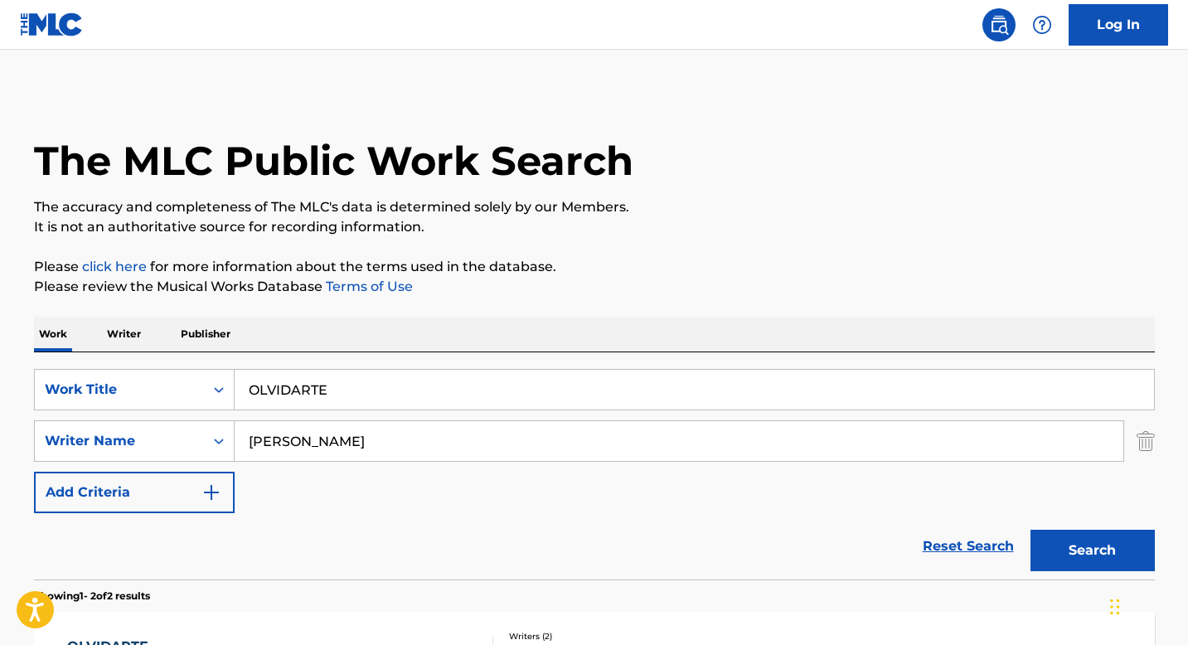
scroll to position [293, 0]
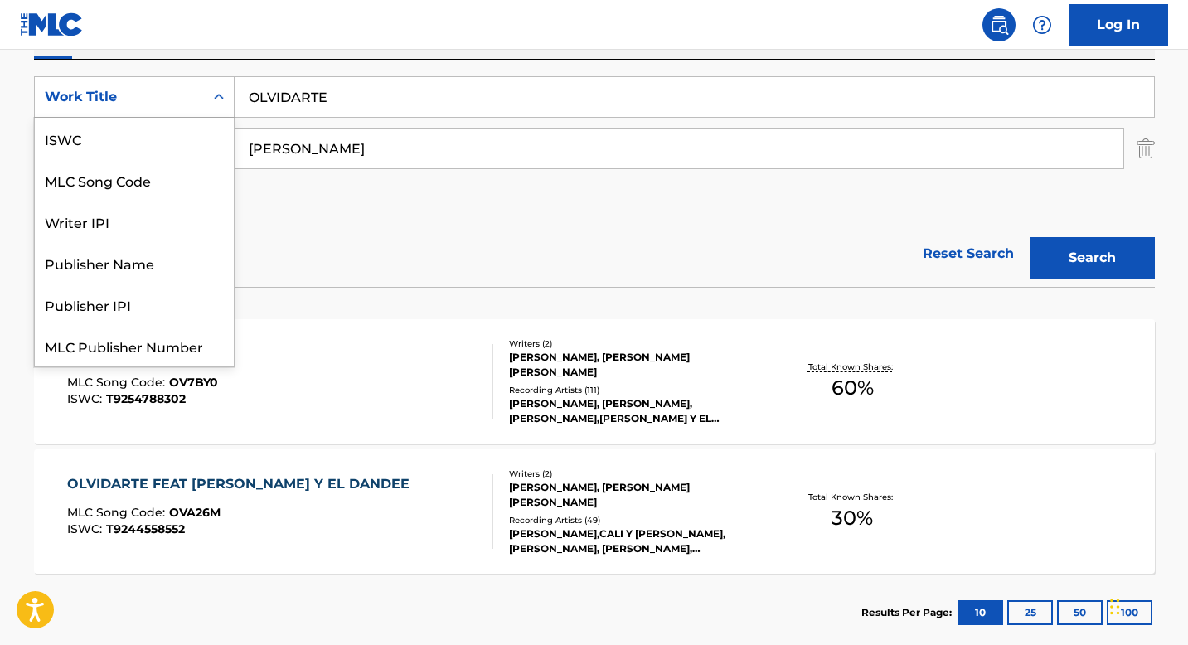
click at [198, 86] on div "Work Title" at bounding box center [119, 97] width 169 height 32
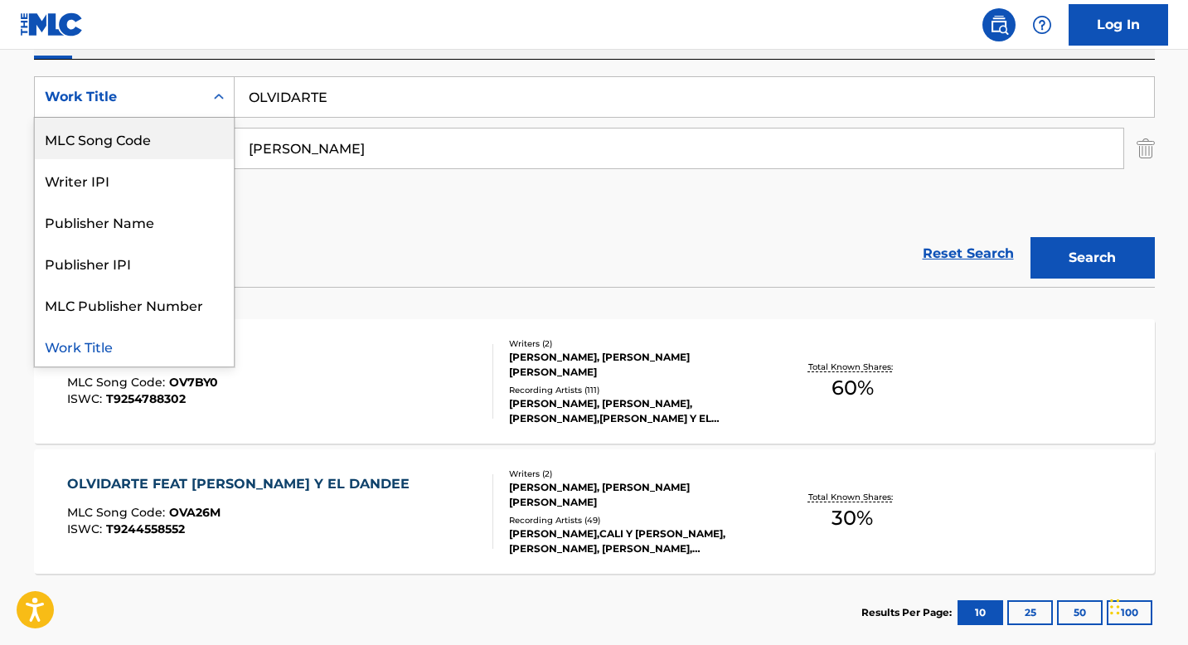
scroll to position [0, 0]
click at [149, 148] on div "ISWC" at bounding box center [134, 138] width 199 height 41
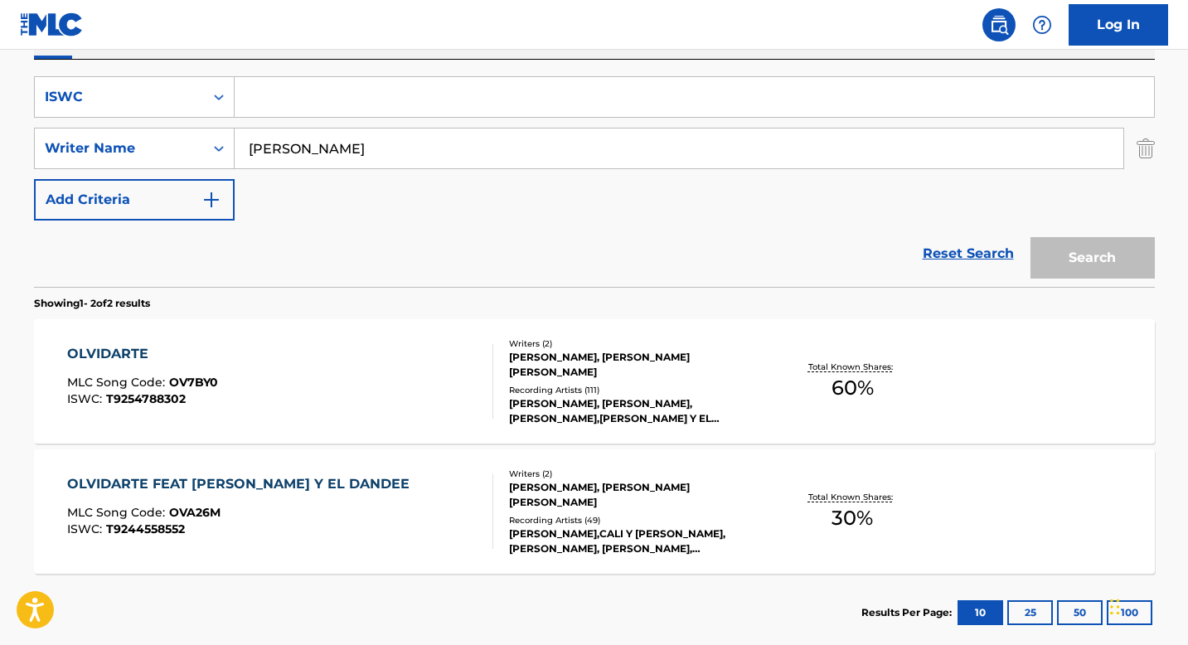
click at [287, 156] on input "[PERSON_NAME]" at bounding box center [679, 149] width 889 height 40
click at [282, 104] on input "Search Form" at bounding box center [695, 97] width 920 height 40
paste input "T0710582174"
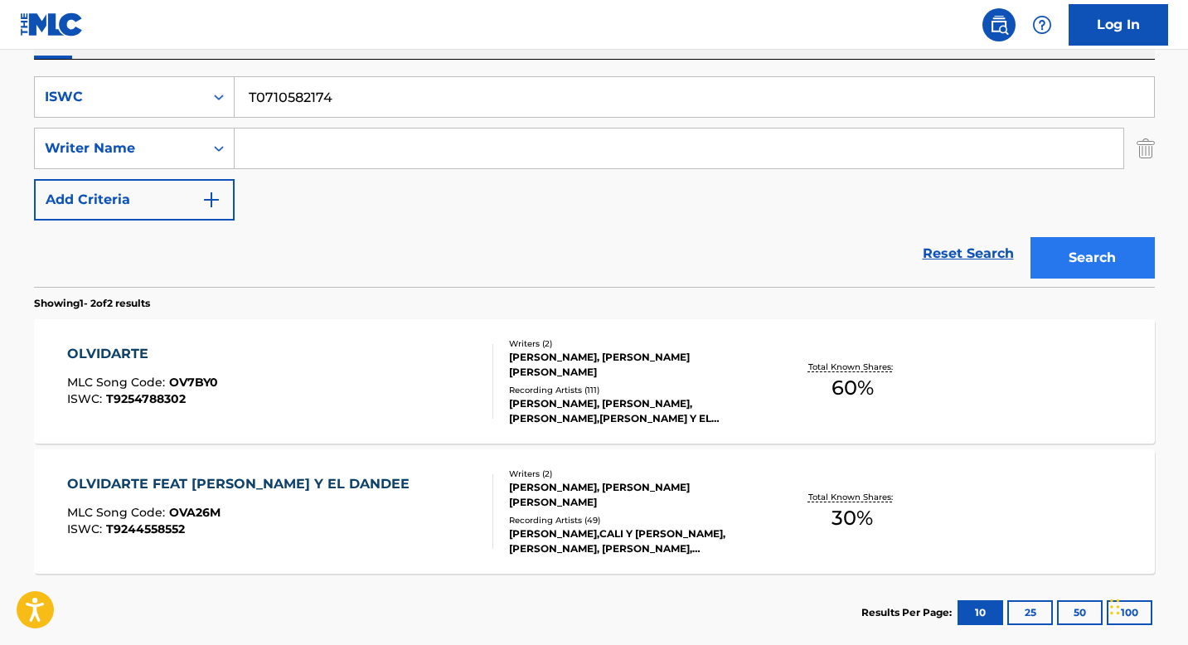
type input "T0710582174"
click at [1106, 265] on button "Search" at bounding box center [1093, 257] width 124 height 41
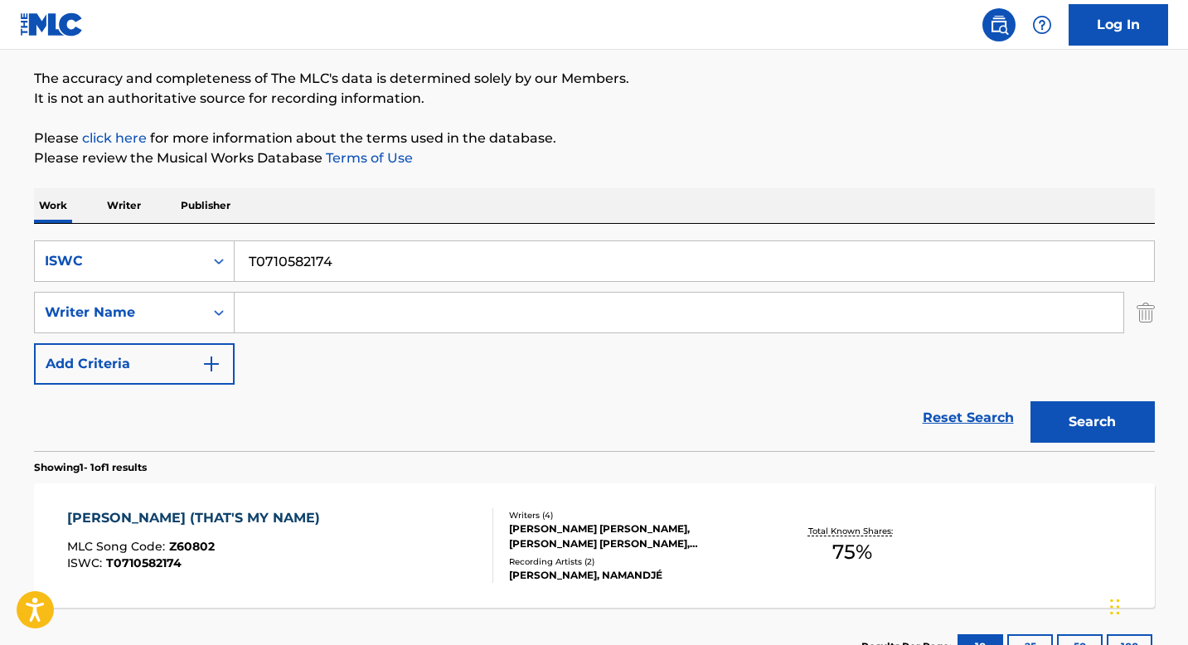
scroll to position [257, 0]
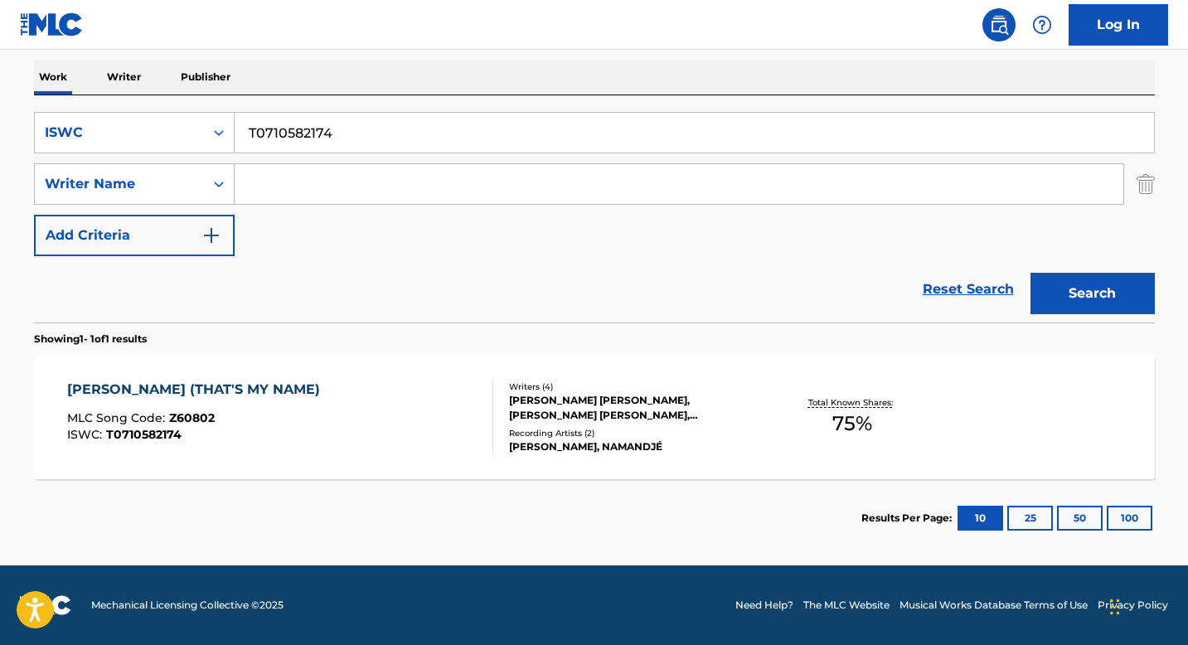
click at [527, 405] on div "[PERSON_NAME] [PERSON_NAME], [PERSON_NAME] [PERSON_NAME], [PERSON_NAME]" at bounding box center [634, 408] width 250 height 30
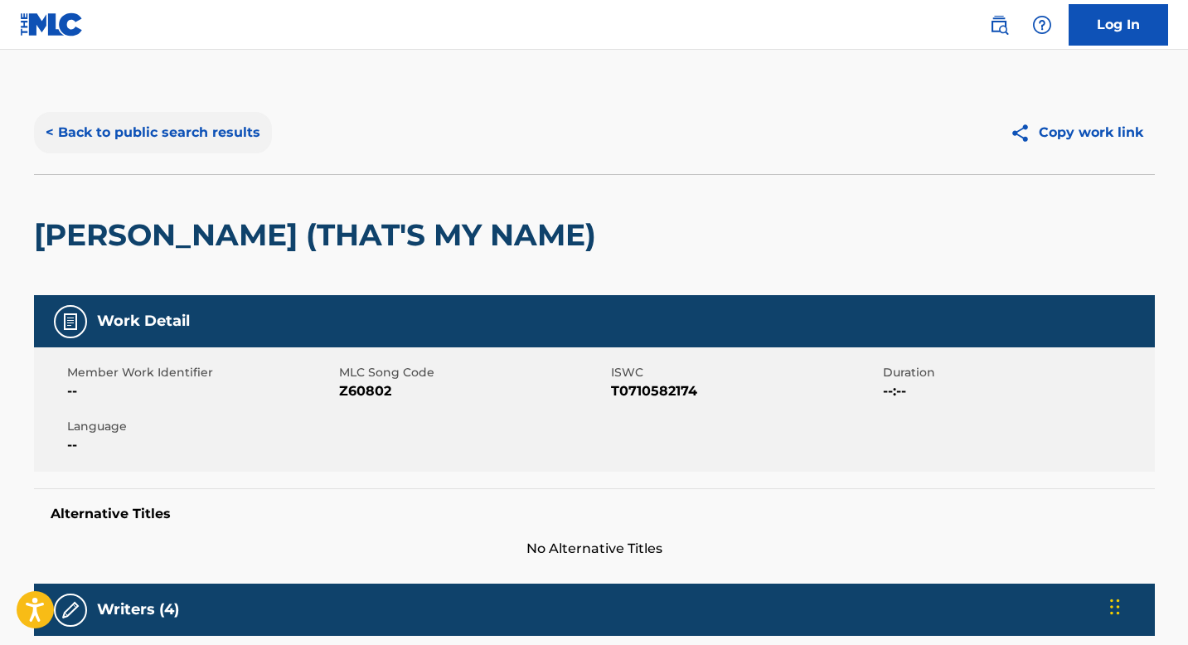
click at [175, 124] on button "< Back to public search results" at bounding box center [153, 132] width 238 height 41
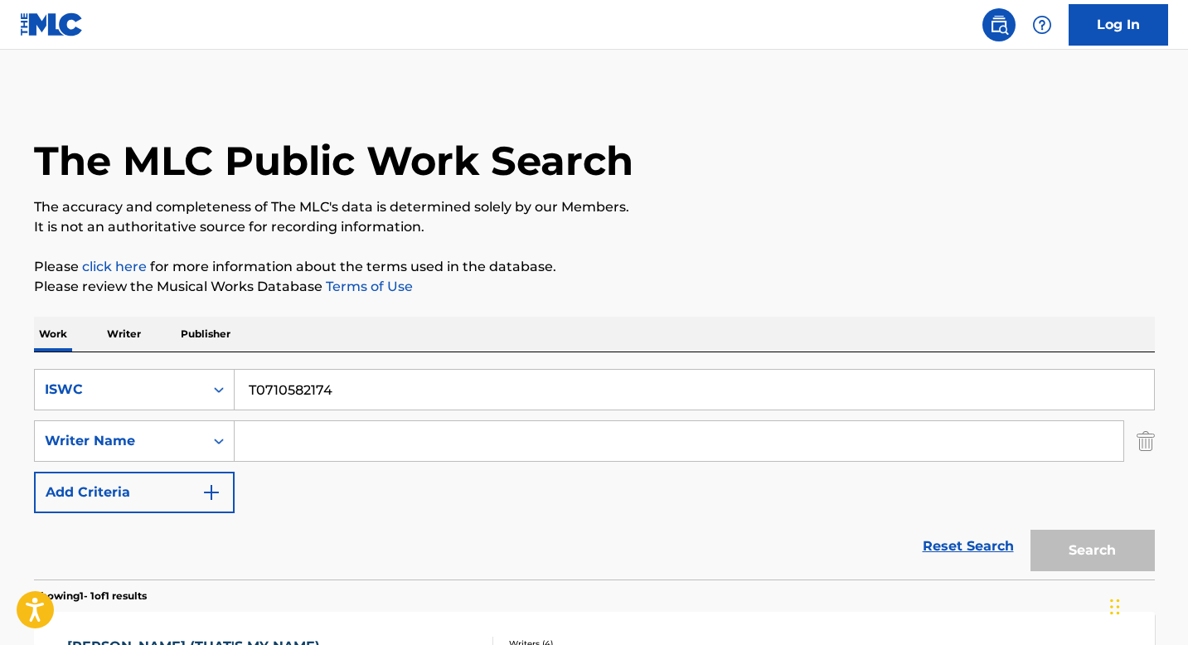
scroll to position [163, 0]
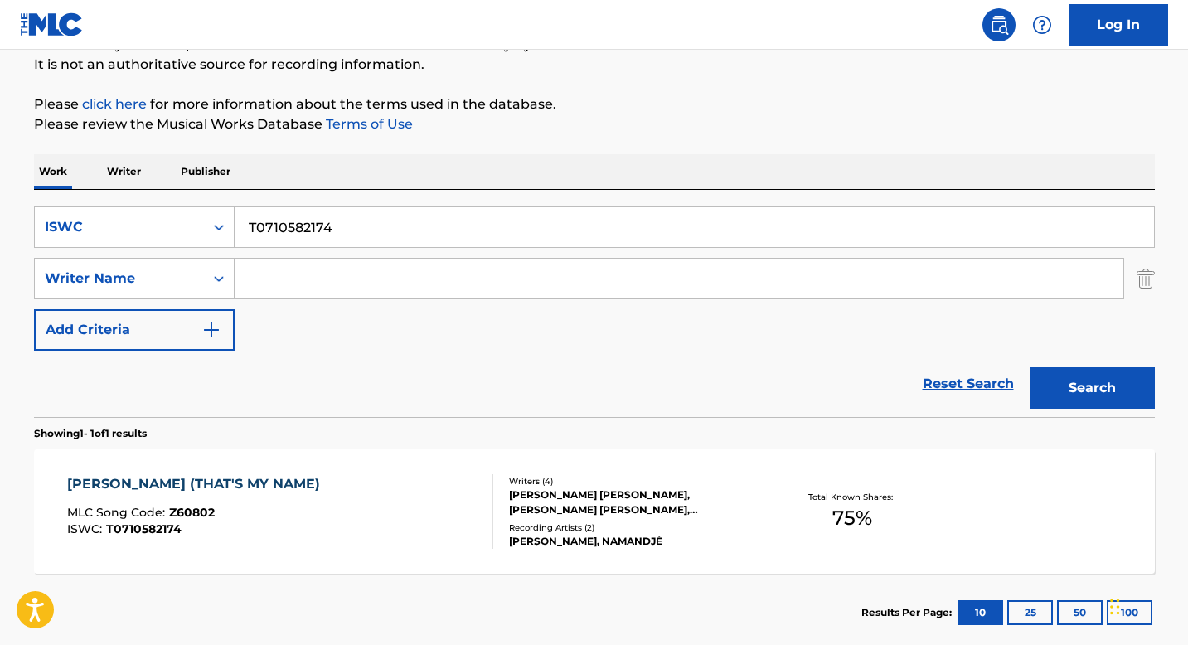
click at [316, 237] on input "T0710582174" at bounding box center [695, 227] width 920 height 40
paste input "08975670"
type input "T0708975670"
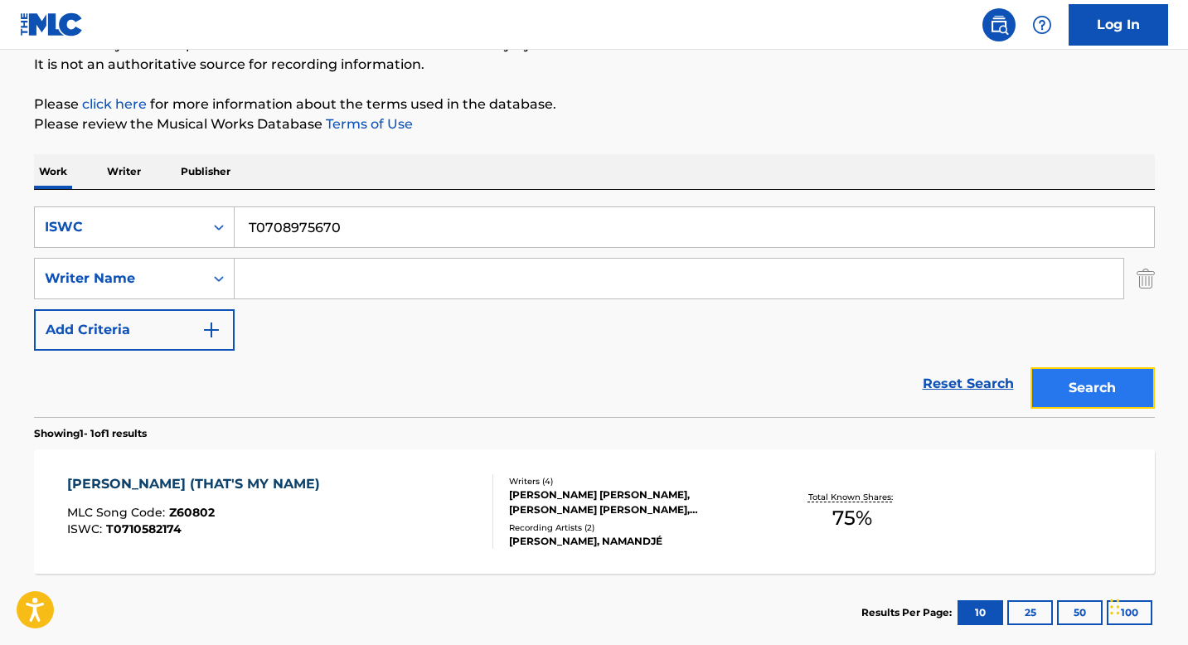
click at [1065, 385] on button "Search" at bounding box center [1093, 387] width 124 height 41
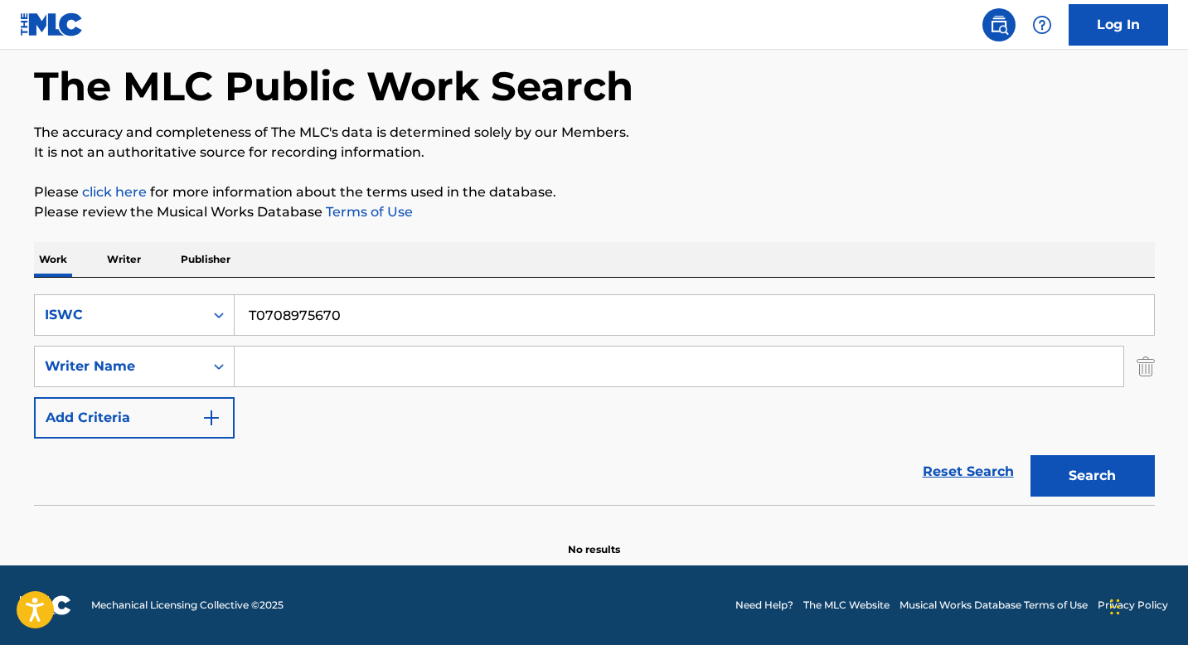
scroll to position [75, 0]
click at [230, 318] on div "Search Form" at bounding box center [219, 315] width 30 height 30
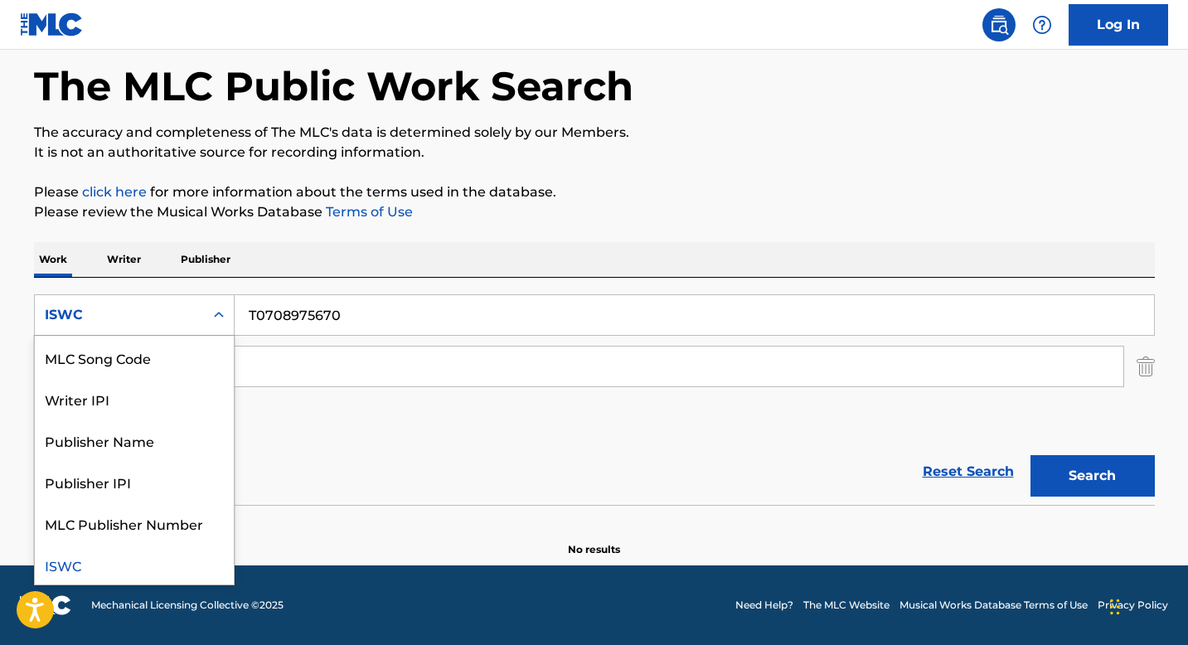
scroll to position [0, 0]
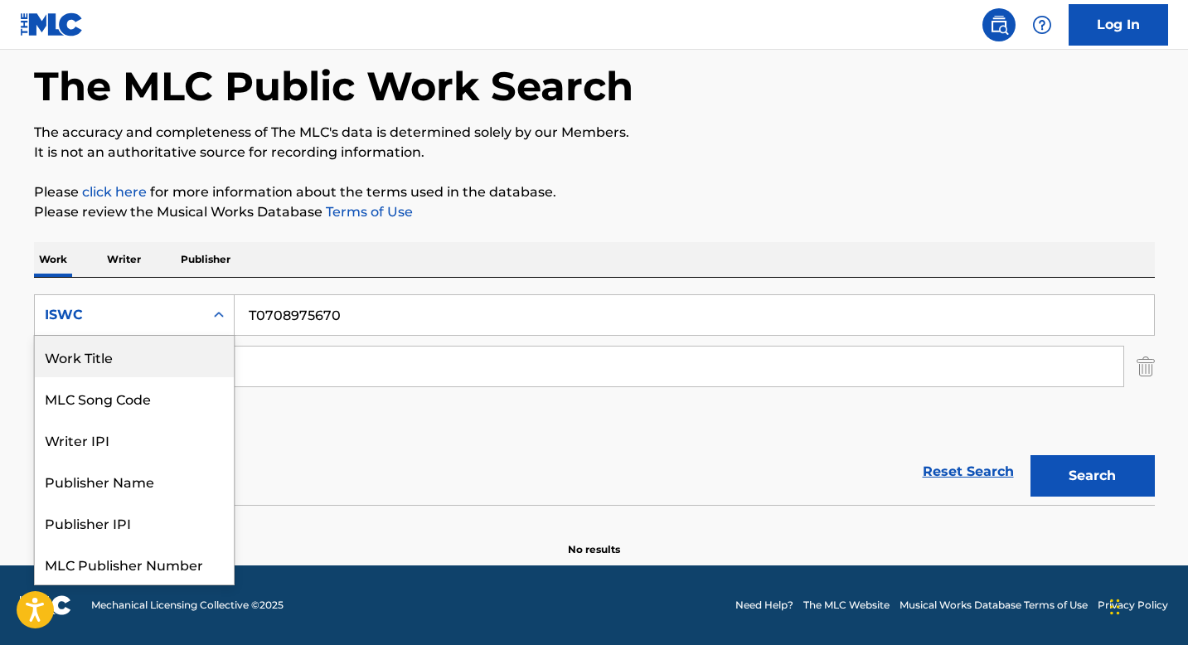
click at [149, 357] on div "Work Title" at bounding box center [134, 356] width 199 height 41
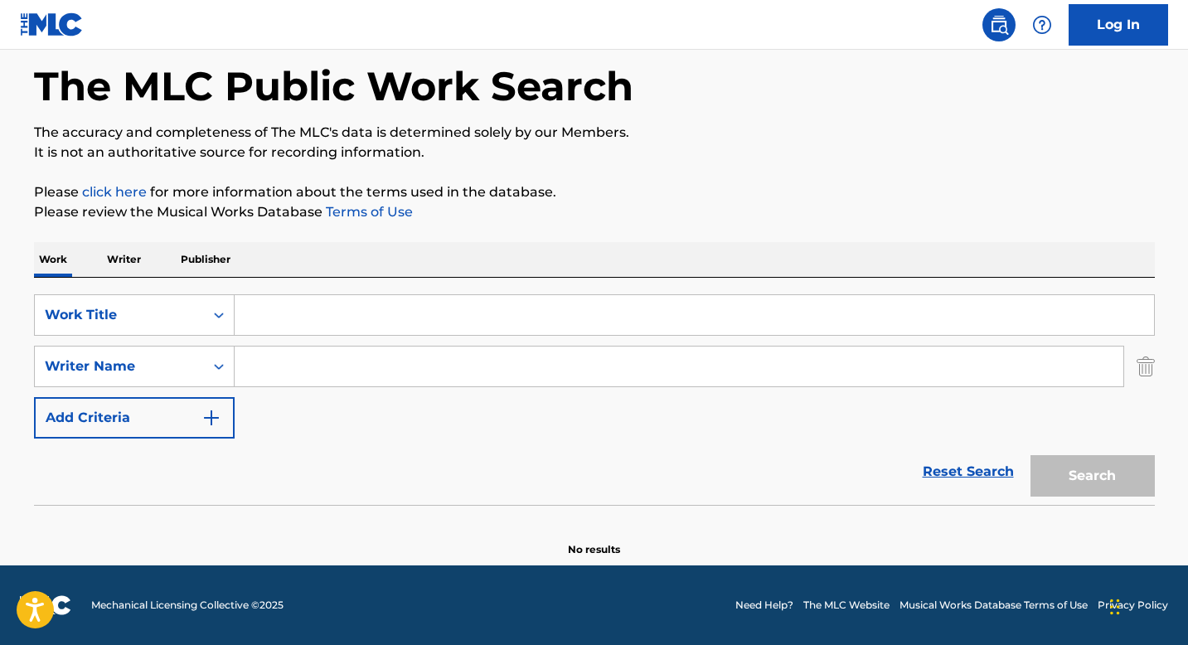
click at [265, 325] on input "Search Form" at bounding box center [695, 315] width 920 height 40
paste input "HUMPIN' AROUND"
type input "HUMPIN' AROUND"
click at [303, 375] on input "Search Form" at bounding box center [679, 367] width 889 height 40
paste input "[PERSON_NAME]"
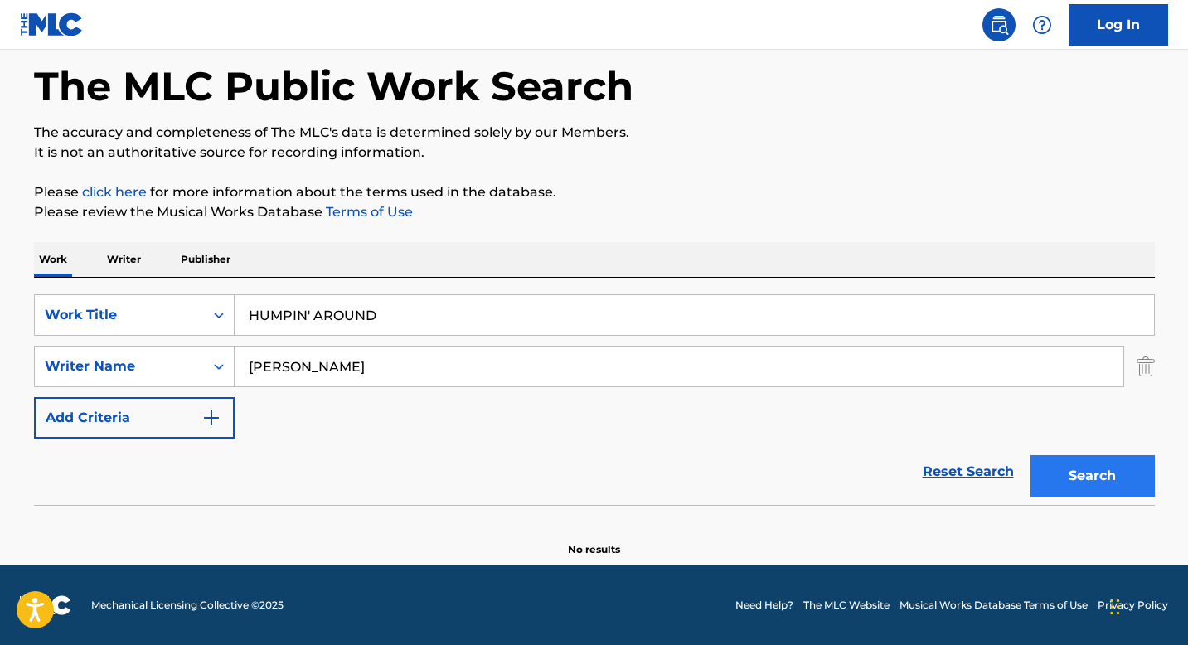
type input "[PERSON_NAME]"
click at [1062, 469] on button "Search" at bounding box center [1093, 475] width 124 height 41
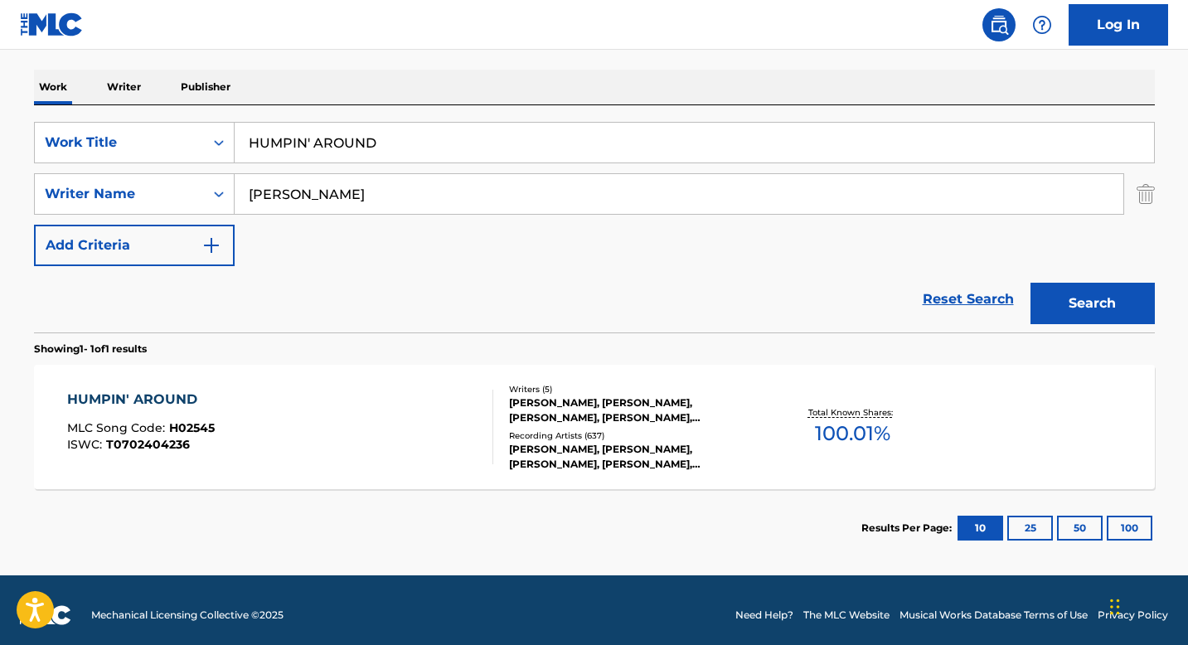
scroll to position [257, 0]
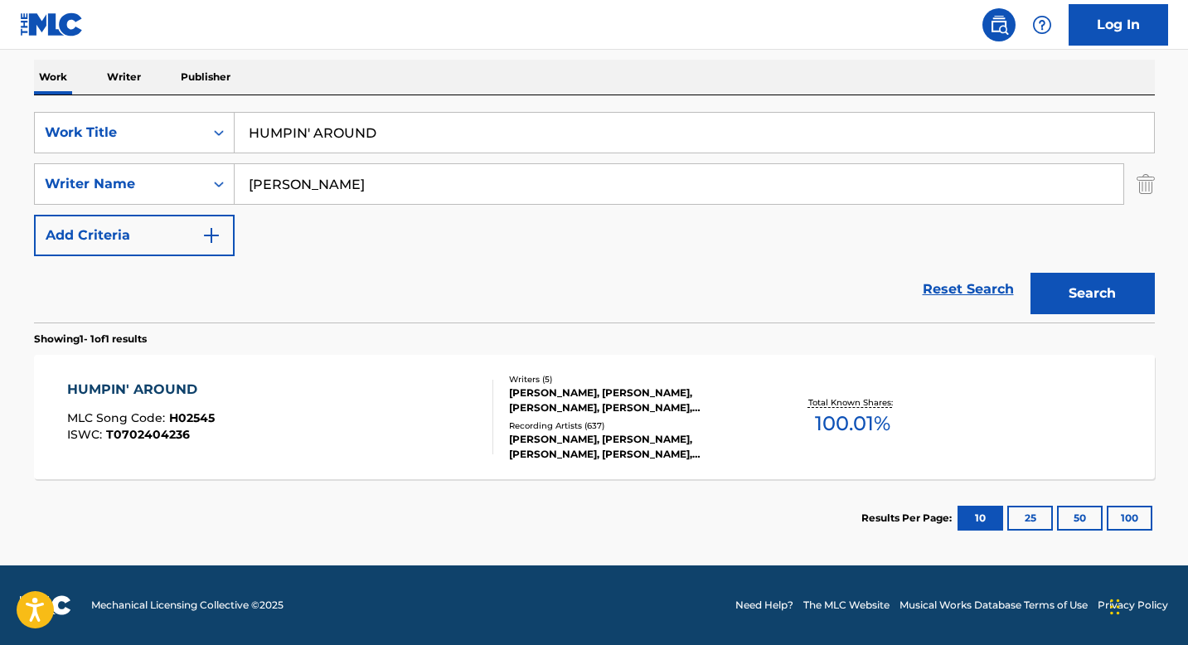
click at [555, 392] on div "[PERSON_NAME], [PERSON_NAME], [PERSON_NAME], [PERSON_NAME], [PERSON_NAME]" at bounding box center [634, 401] width 250 height 30
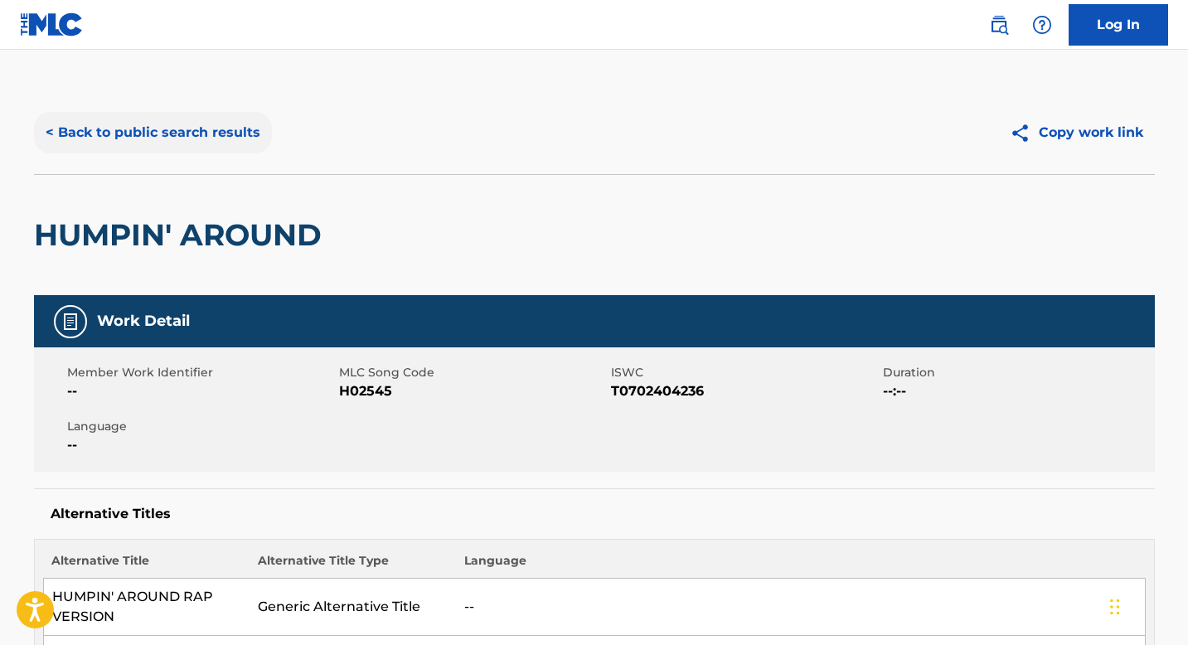
click at [176, 144] on button "< Back to public search results" at bounding box center [153, 132] width 238 height 41
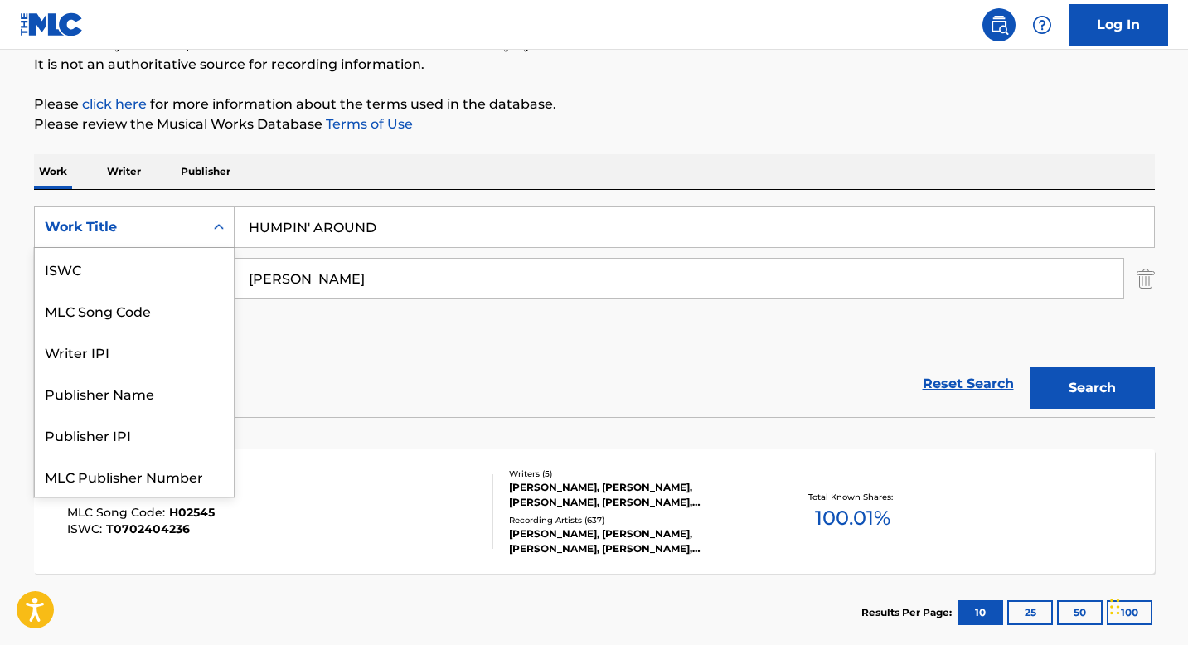
click at [208, 235] on div "Search Form" at bounding box center [219, 227] width 30 height 30
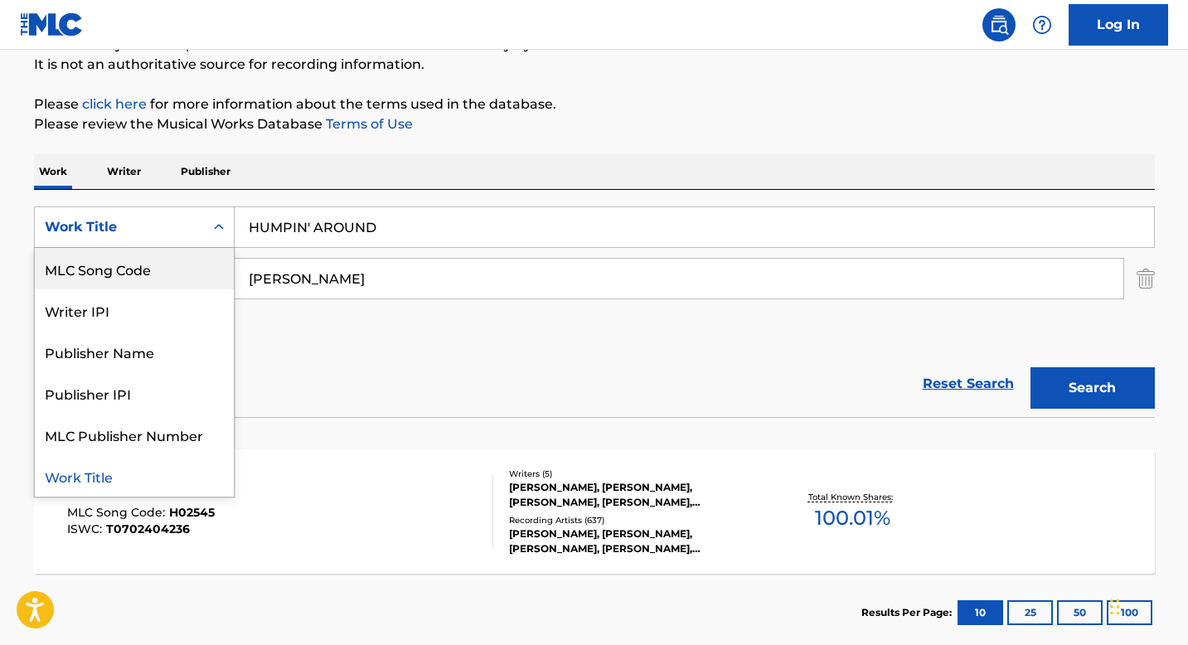
scroll to position [0, 0]
click at [169, 275] on div "ISWC" at bounding box center [134, 268] width 199 height 41
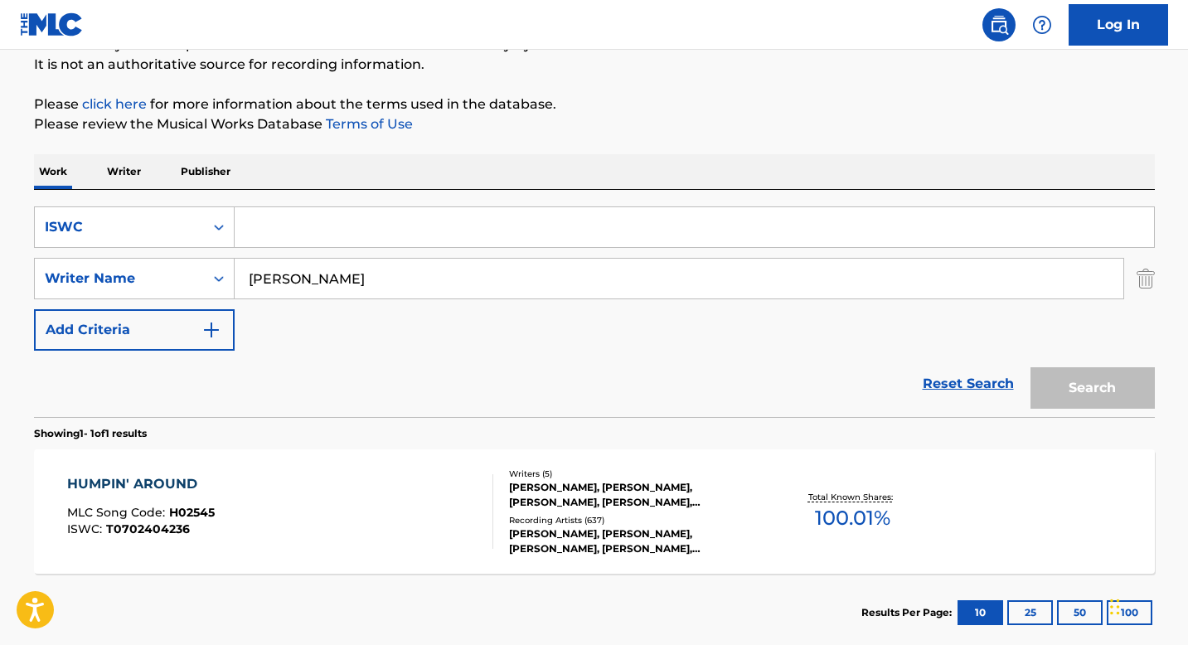
click at [289, 275] on input "[PERSON_NAME]" at bounding box center [679, 279] width 889 height 40
click at [280, 235] on input "Search Form" at bounding box center [695, 227] width 920 height 40
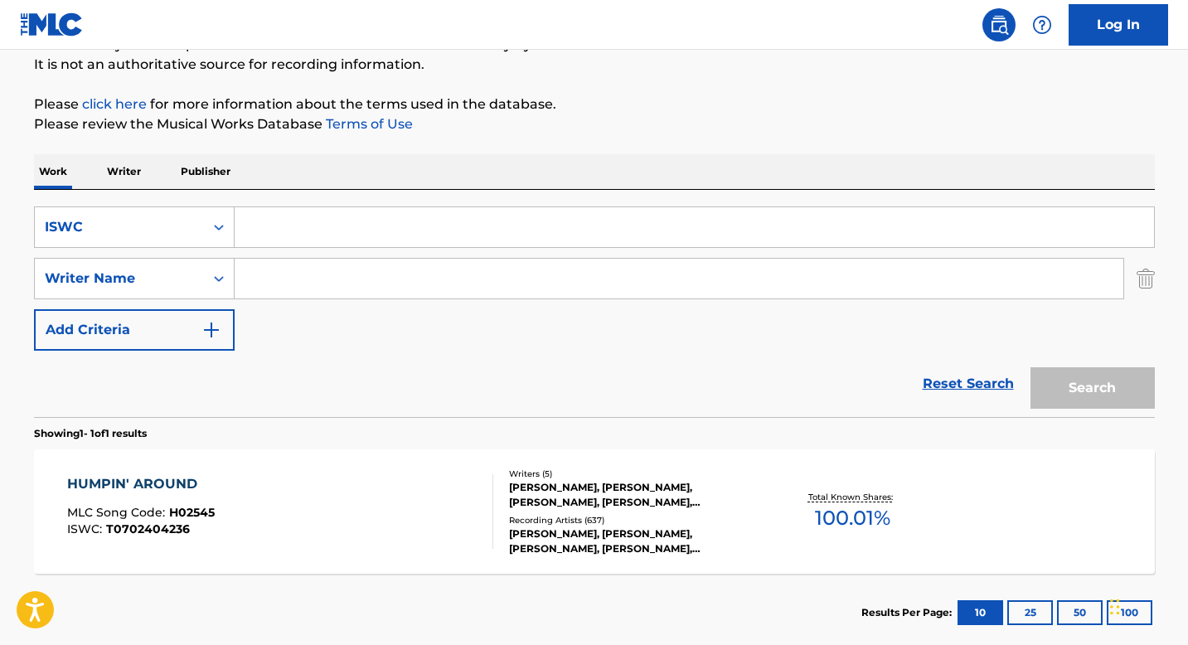
paste input "T9309801794"
type input "T9309801794"
click at [1055, 386] on button "Search" at bounding box center [1093, 387] width 124 height 41
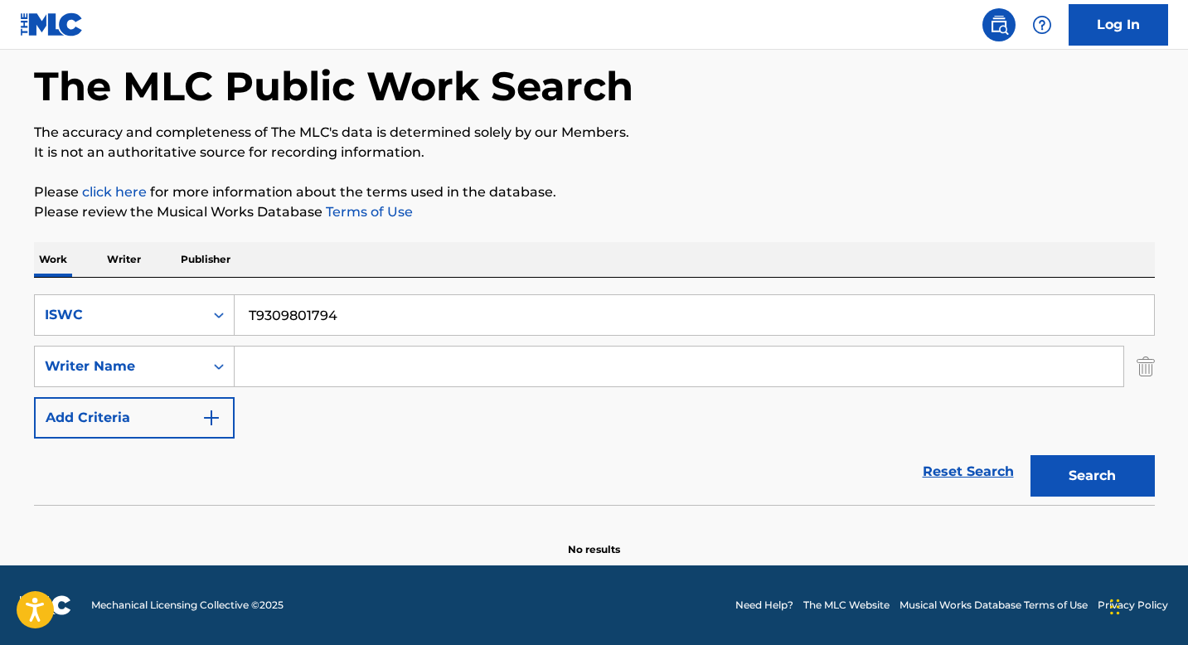
scroll to position [75, 0]
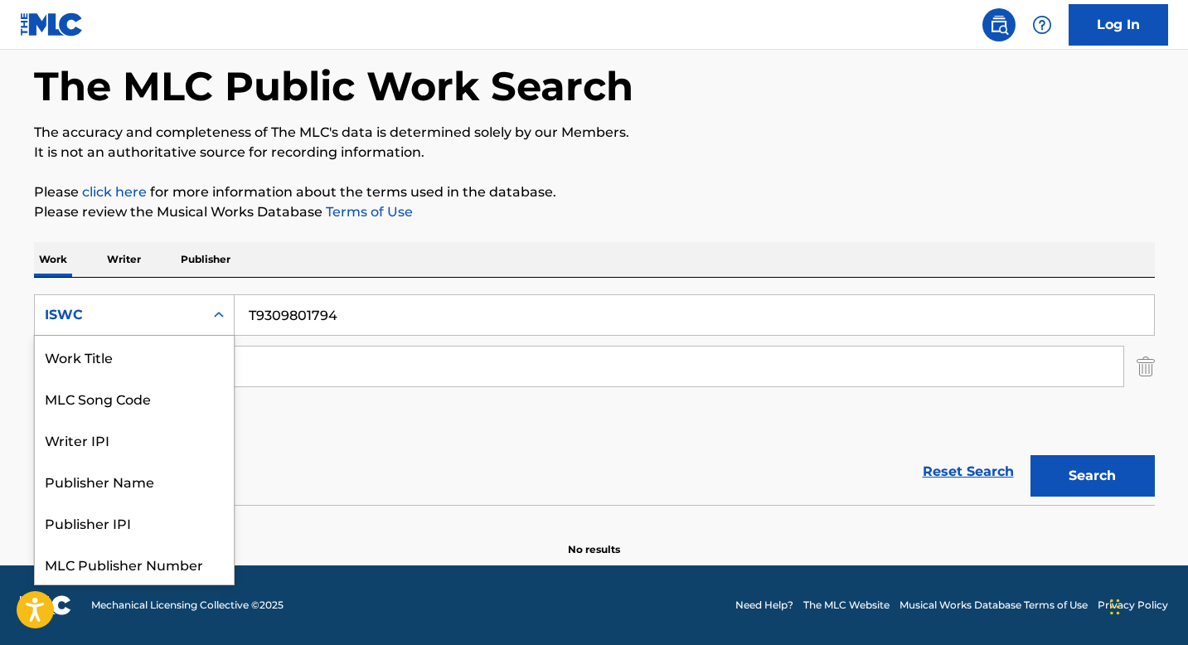
drag, startPoint x: 202, startPoint y: 309, endPoint x: 203, endPoint y: 321, distance: 11.7
click at [202, 310] on div "ISWC" at bounding box center [119, 315] width 169 height 32
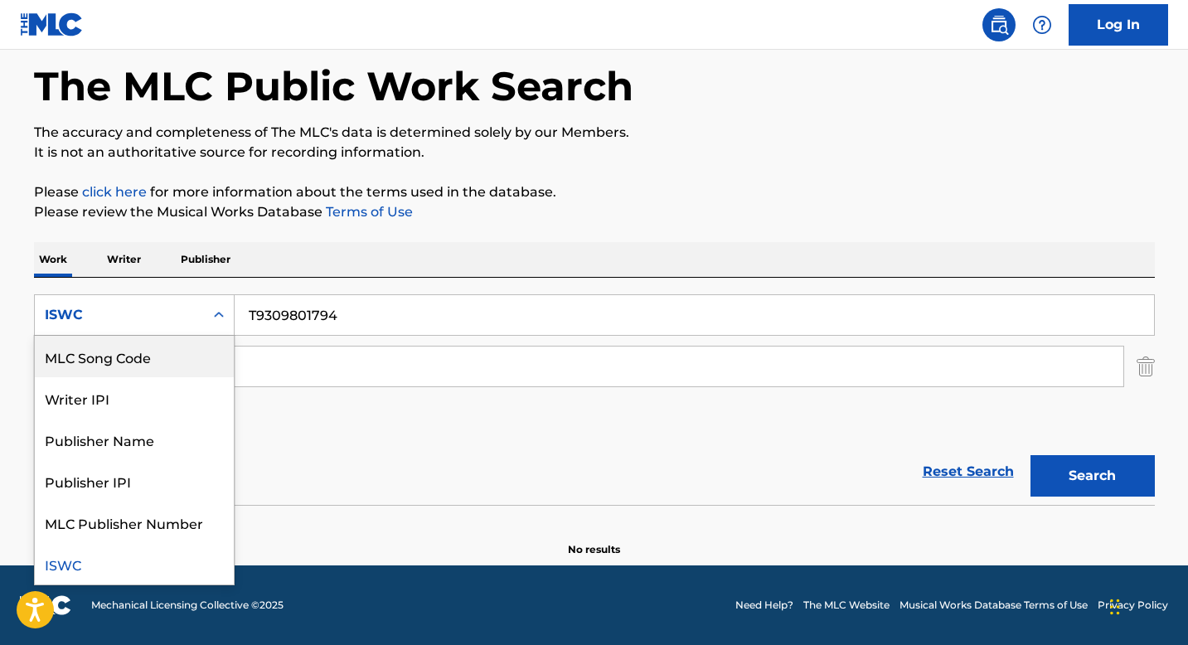
scroll to position [0, 0]
click at [161, 362] on div "Work Title" at bounding box center [134, 356] width 199 height 41
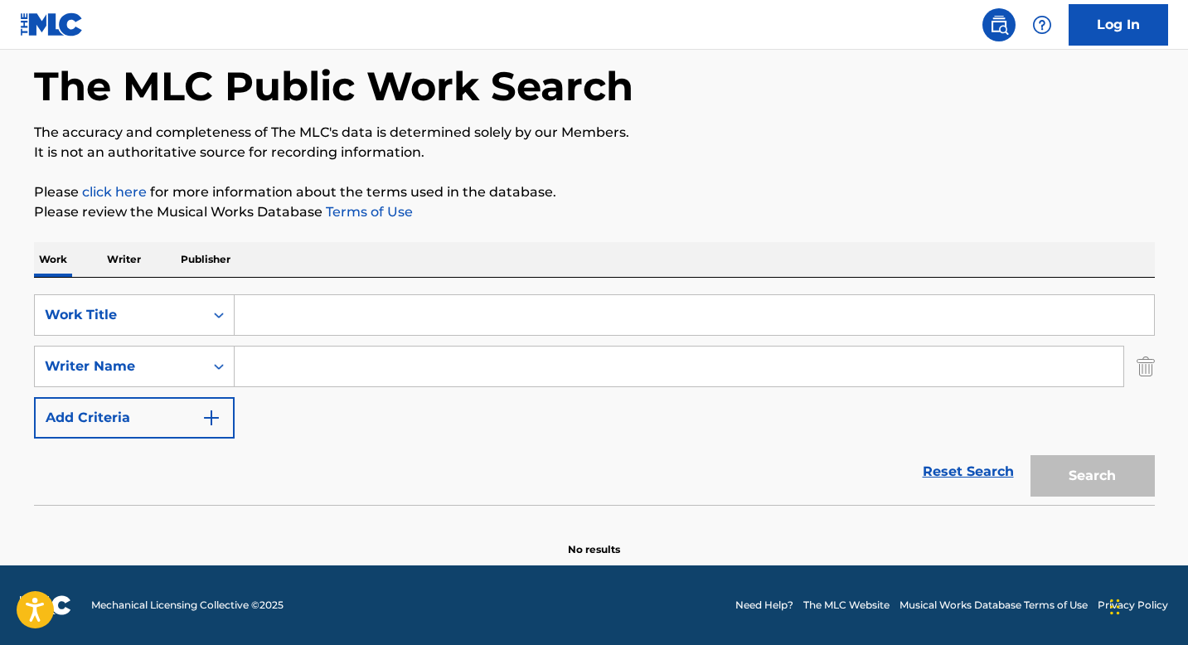
click at [246, 320] on input "Search Form" at bounding box center [695, 315] width 920 height 40
paste input "I'M SORRY"
type input "I'M SORRY"
click at [285, 363] on input "Search Form" at bounding box center [679, 367] width 889 height 40
paste input "[PERSON_NAME]"
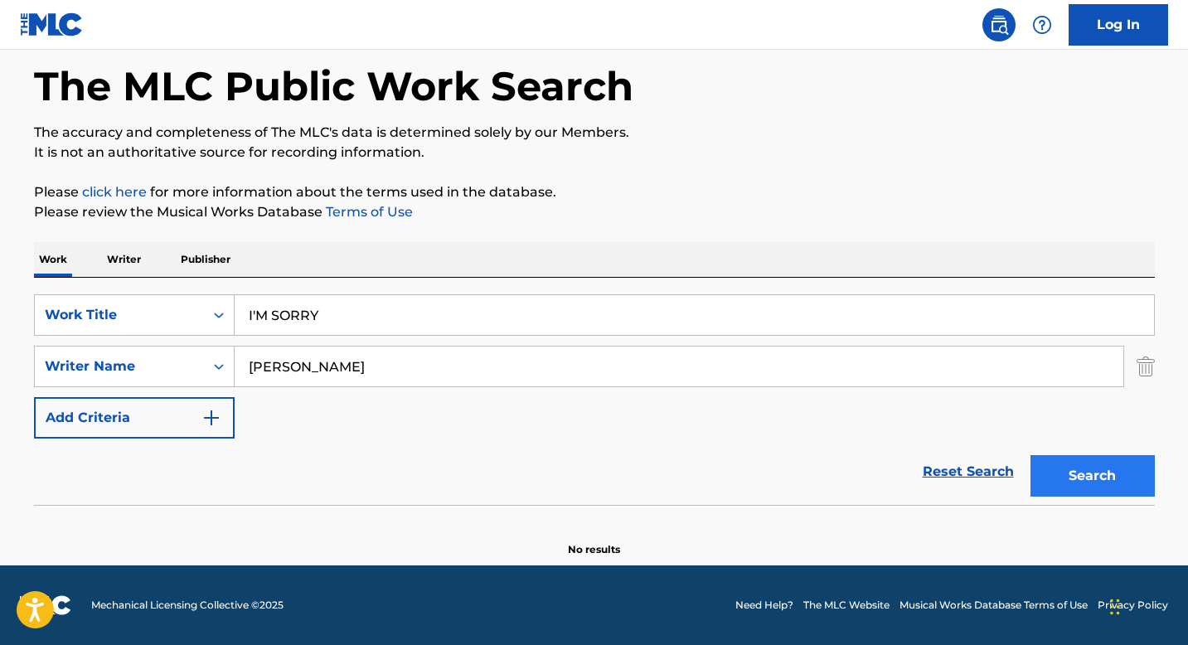
type input "[PERSON_NAME]"
click at [1075, 465] on button "Search" at bounding box center [1093, 475] width 124 height 41
click at [196, 320] on div "Work Title" at bounding box center [119, 315] width 169 height 32
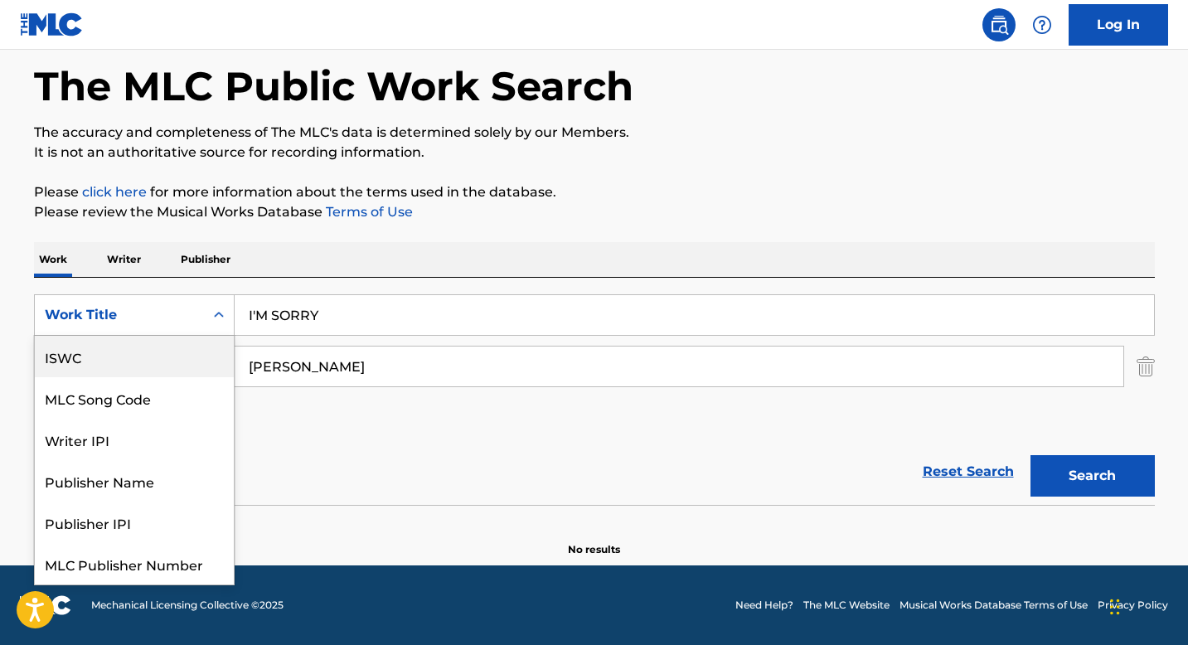
click at [164, 364] on div "ISWC" at bounding box center [134, 356] width 199 height 41
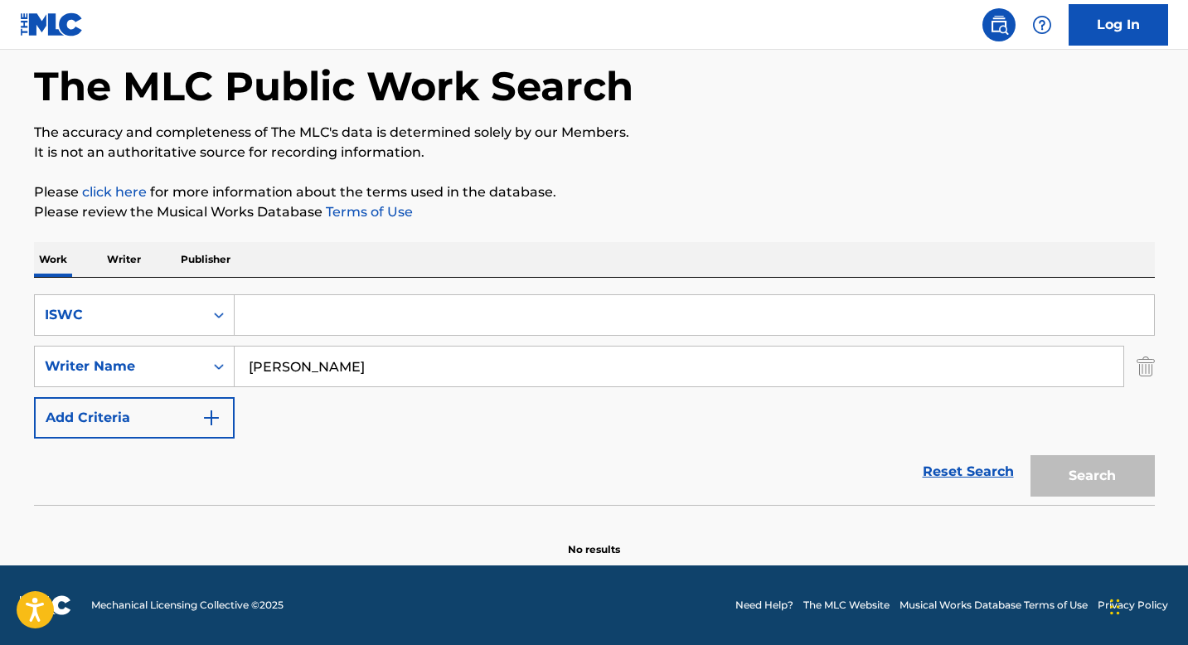
click at [291, 366] on input "[PERSON_NAME]" at bounding box center [679, 367] width 889 height 40
click at [292, 366] on input "[PERSON_NAME]" at bounding box center [679, 367] width 889 height 40
click at [288, 323] on input "Search Form" at bounding box center [695, 315] width 920 height 40
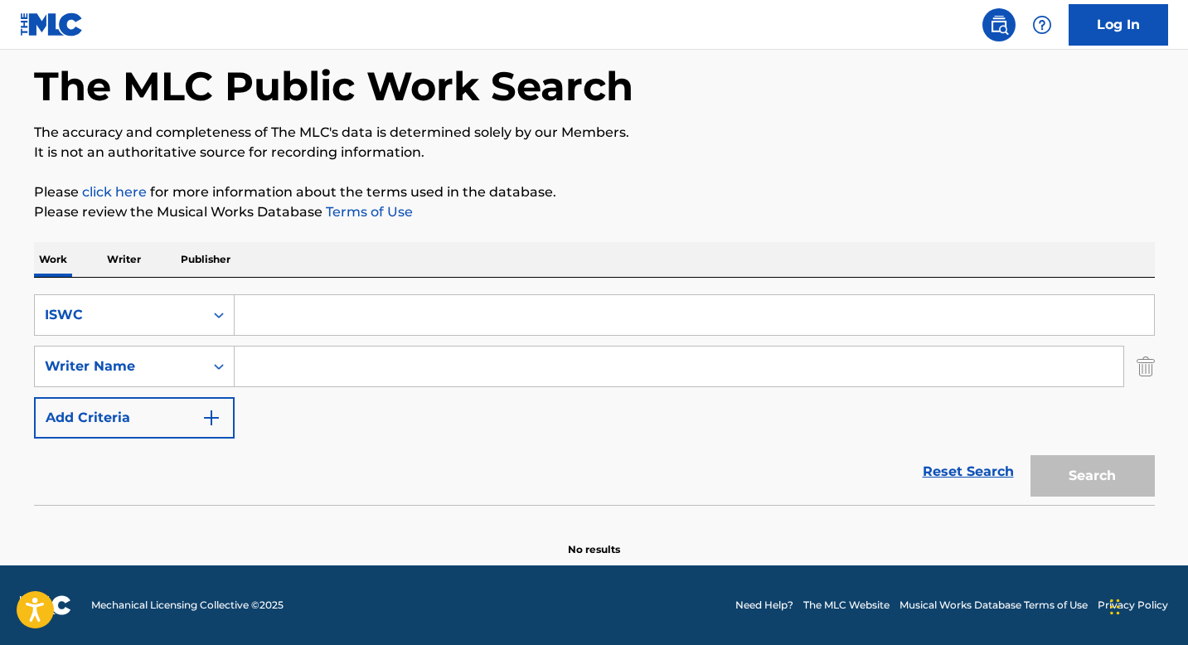
paste input "T9139433720"
type input "T9139433720"
click at [1116, 485] on button "Search" at bounding box center [1093, 475] width 124 height 41
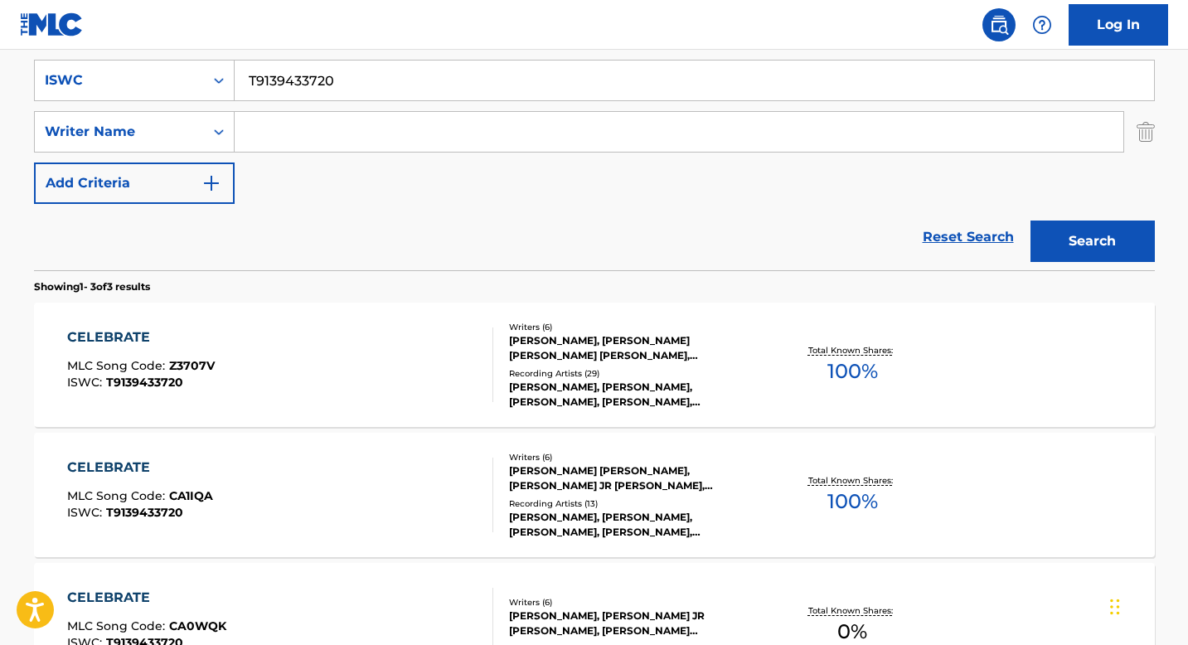
scroll to position [291, 0]
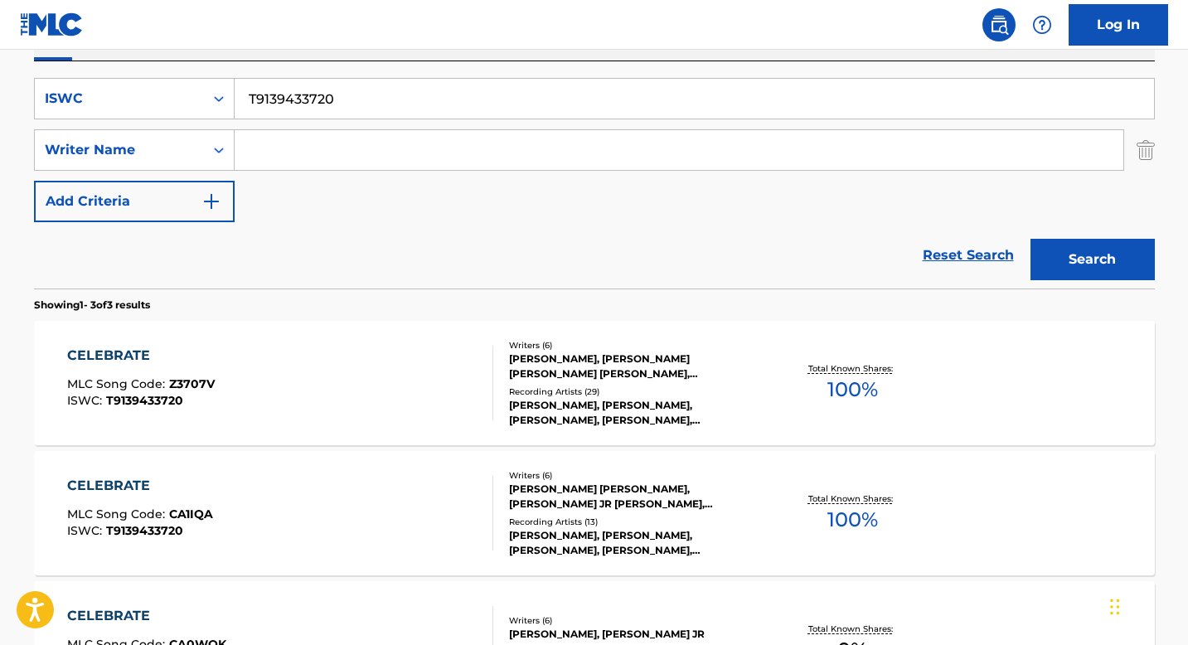
click at [547, 380] on div "[PERSON_NAME], [PERSON_NAME] [PERSON_NAME] [PERSON_NAME], [PERSON_NAME], [PERSO…" at bounding box center [634, 367] width 250 height 30
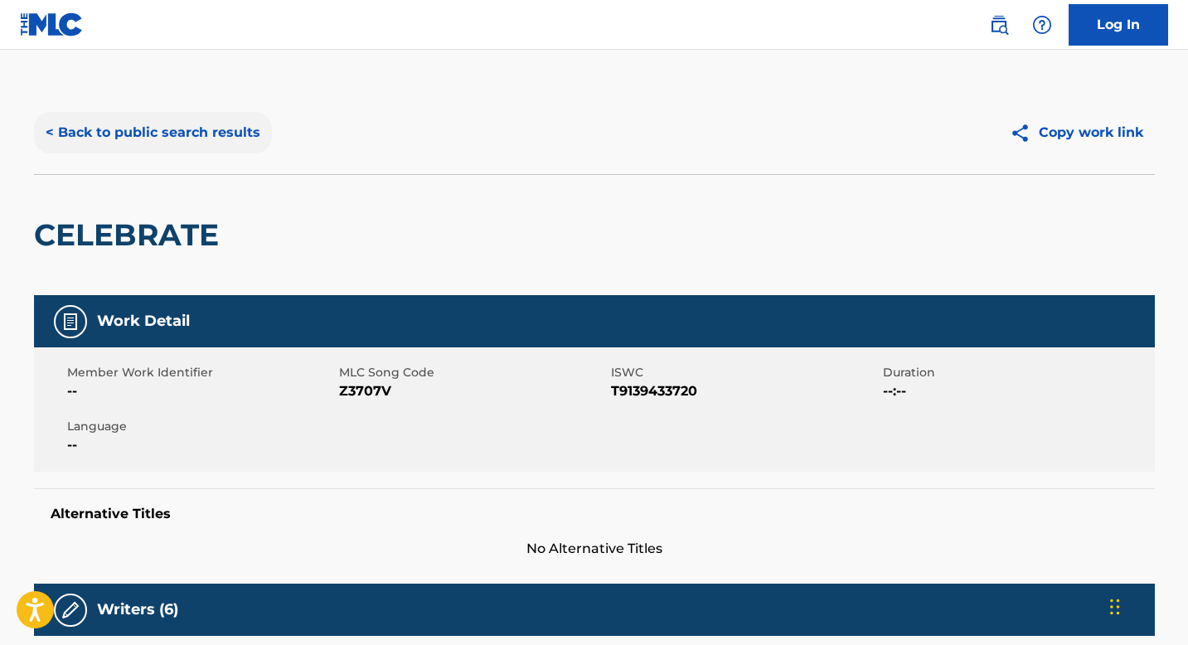
click at [174, 143] on button "< Back to public search results" at bounding box center [153, 132] width 238 height 41
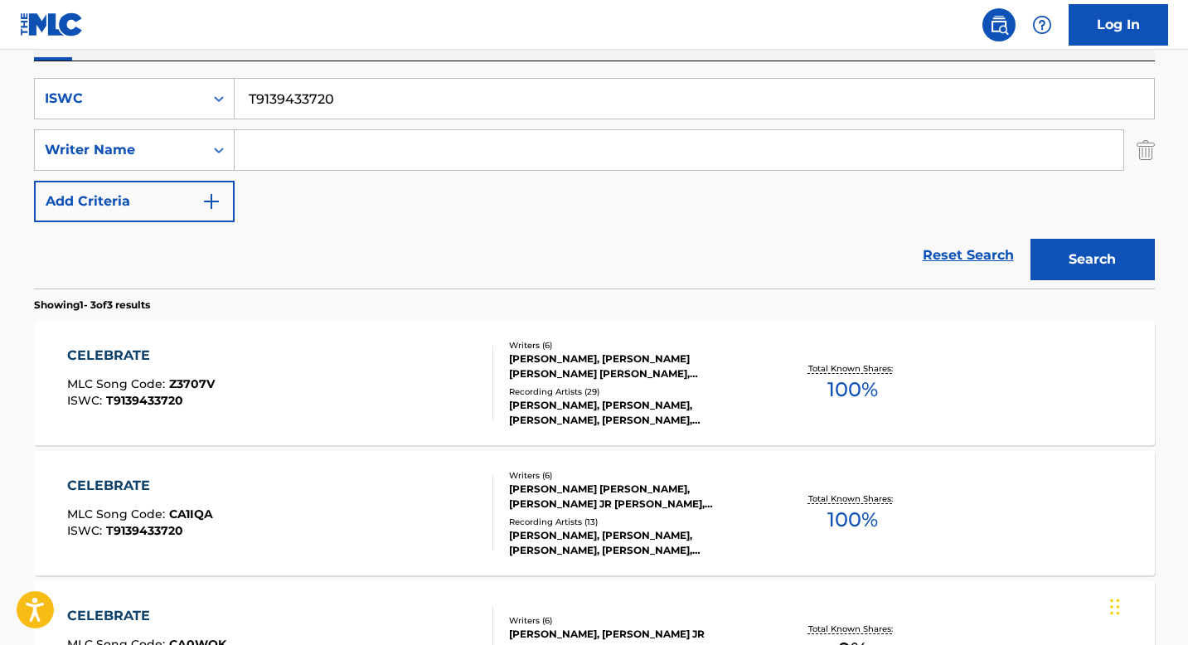
click at [289, 102] on input "T9139433720" at bounding box center [695, 99] width 920 height 40
paste input "264534125"
type input "T9264534125"
click at [1065, 248] on button "Search" at bounding box center [1093, 259] width 124 height 41
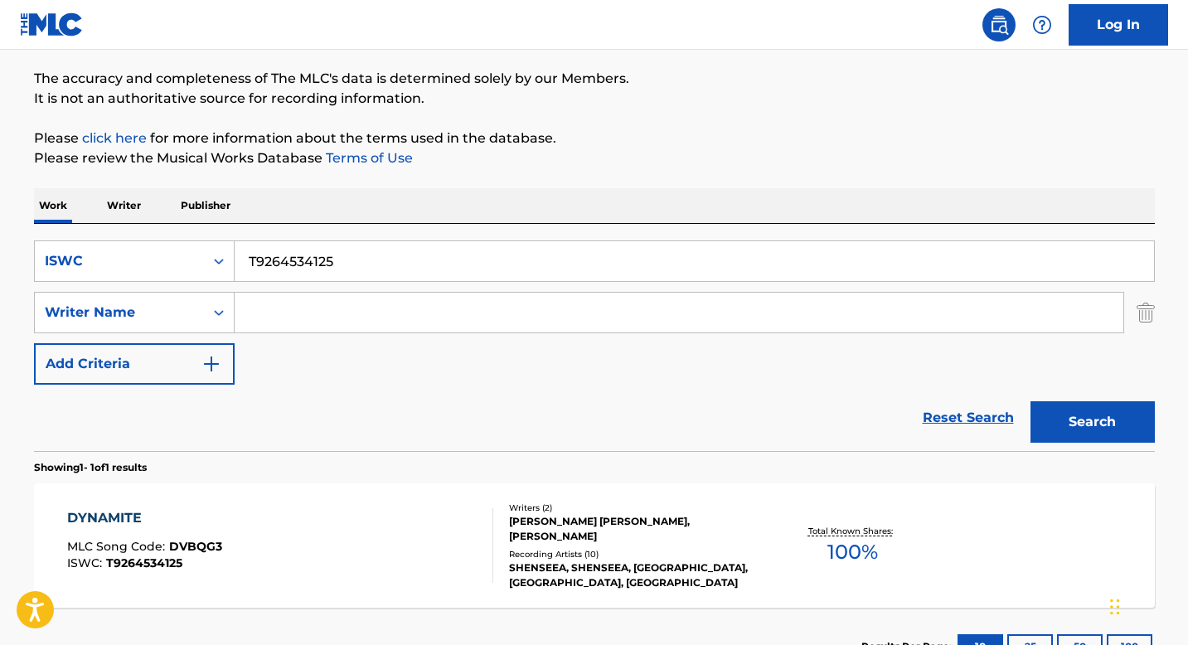
scroll to position [257, 0]
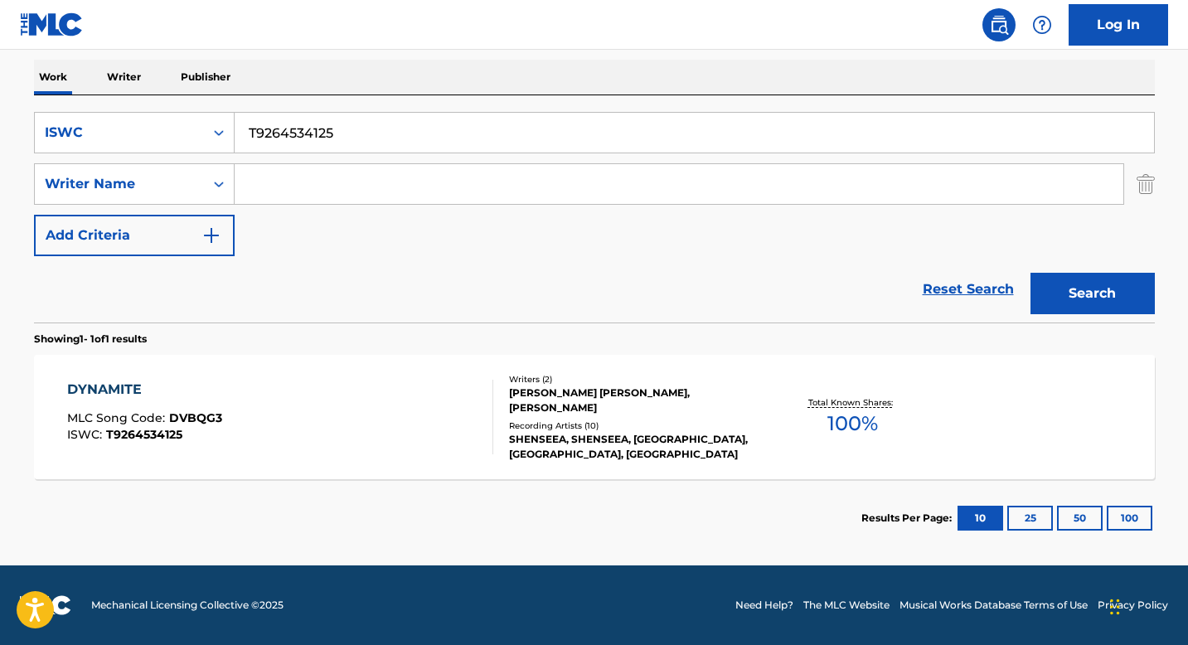
click at [510, 389] on div "[PERSON_NAME] [PERSON_NAME], [PERSON_NAME]" at bounding box center [634, 401] width 250 height 30
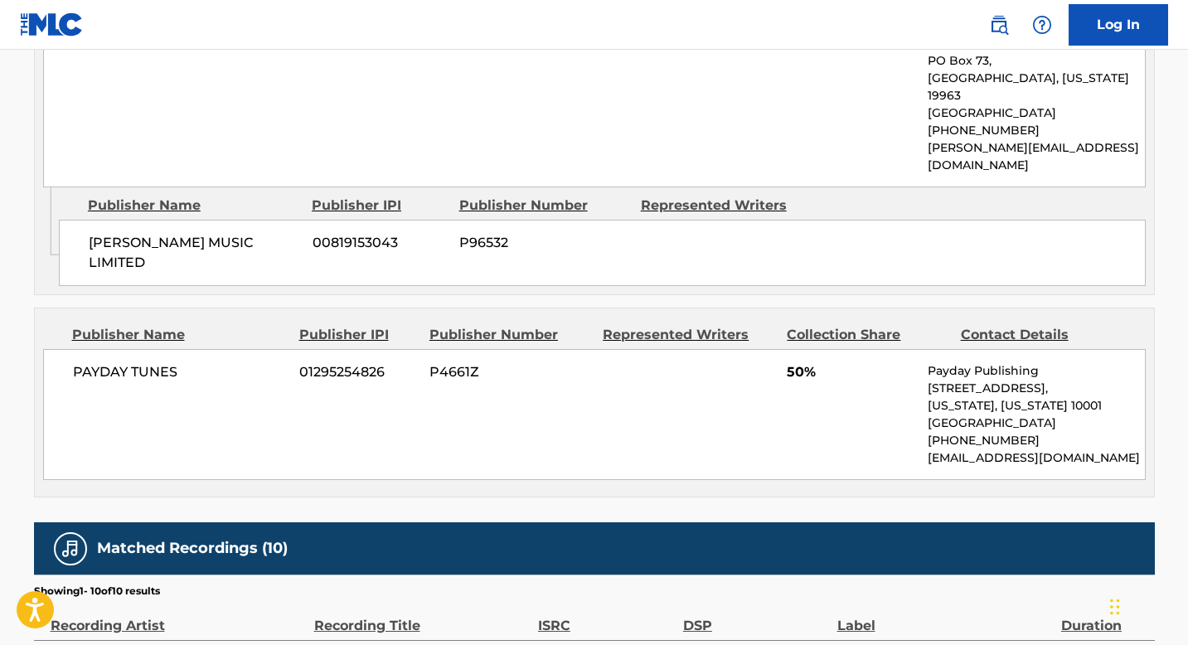
scroll to position [891, 0]
